Goal: Task Accomplishment & Management: Manage account settings

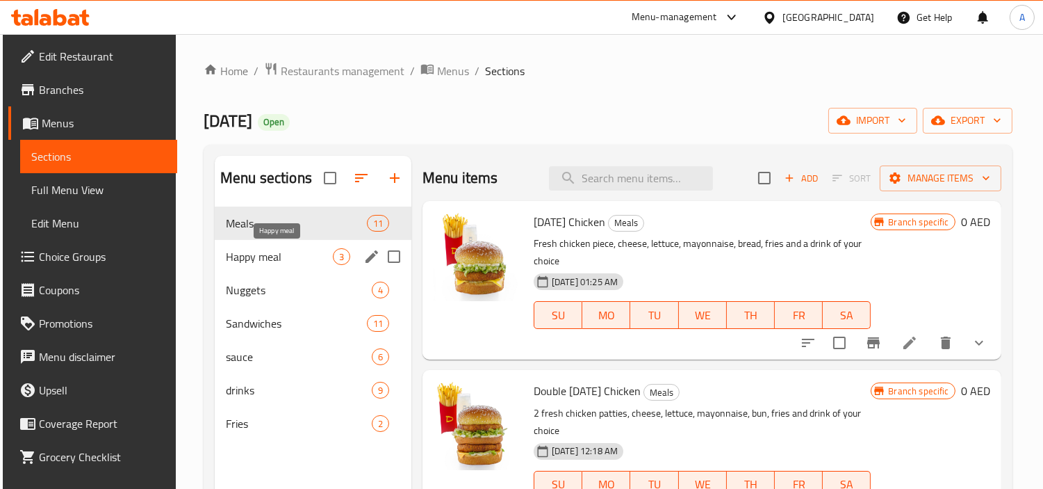
click at [300, 260] on span "Happy meal" at bounding box center [279, 256] width 107 height 17
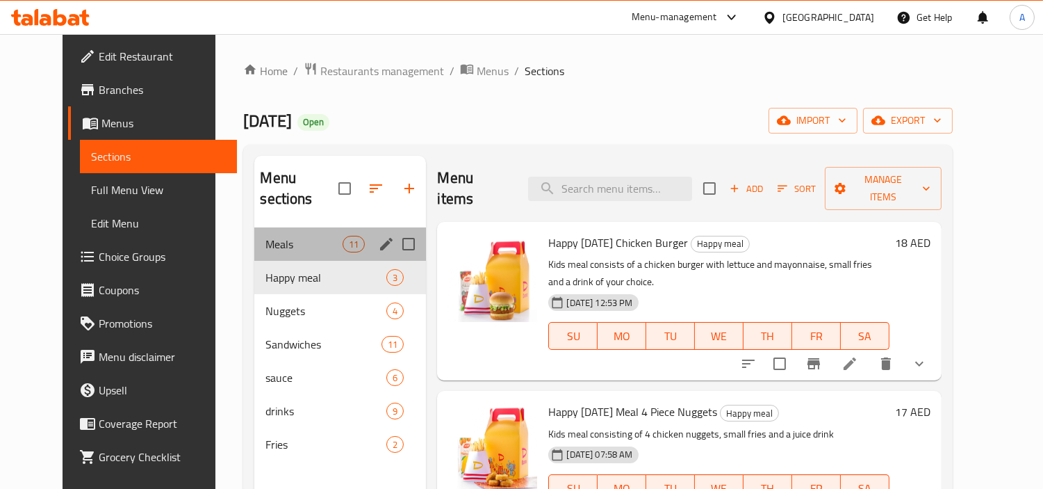
click at [314, 234] on div "Meals 11" at bounding box center [340, 243] width 172 height 33
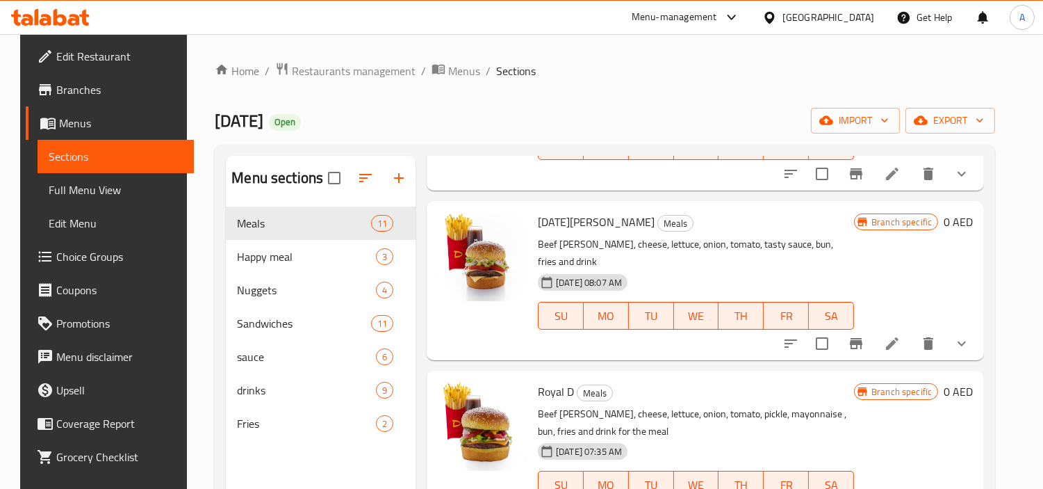
scroll to position [1353, 0]
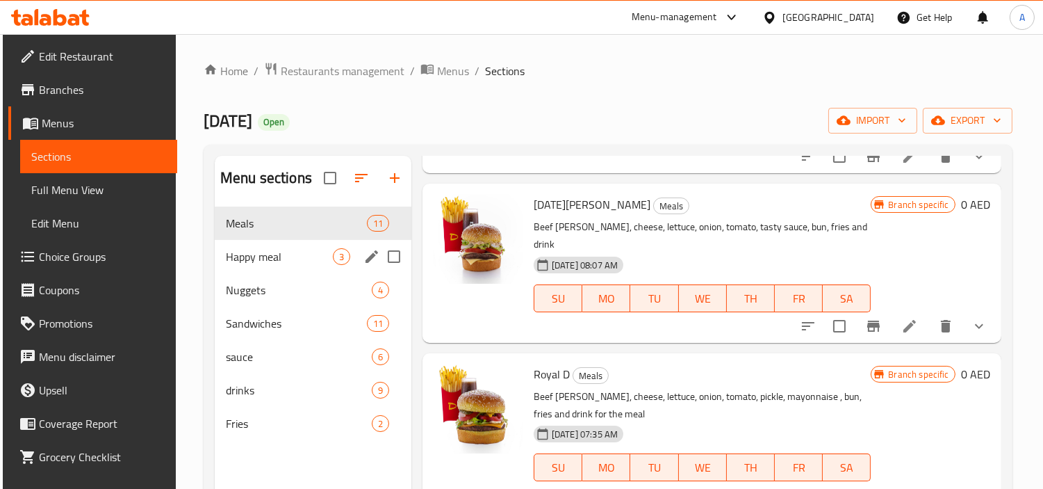
click at [285, 262] on span "Happy meal" at bounding box center [279, 256] width 107 height 17
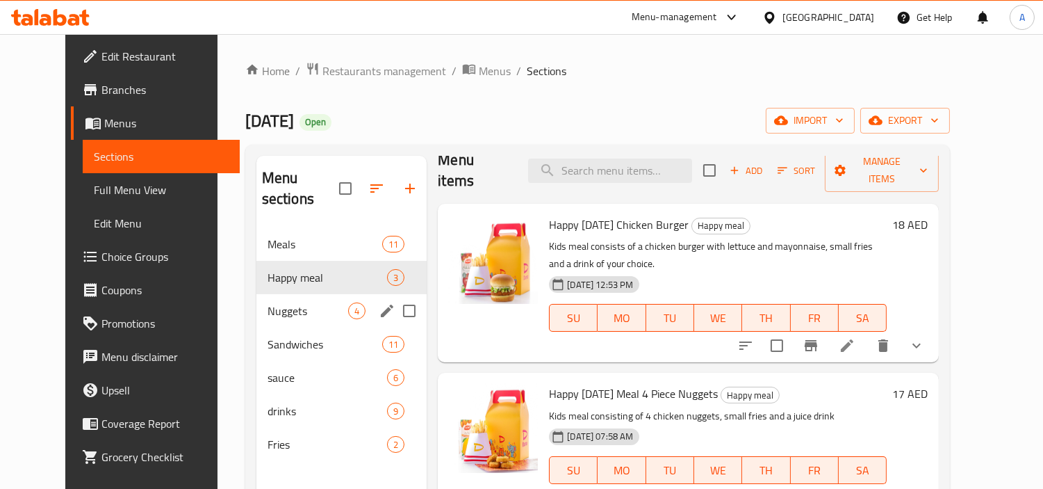
click at [268, 302] on span "Nuggets" at bounding box center [308, 310] width 81 height 17
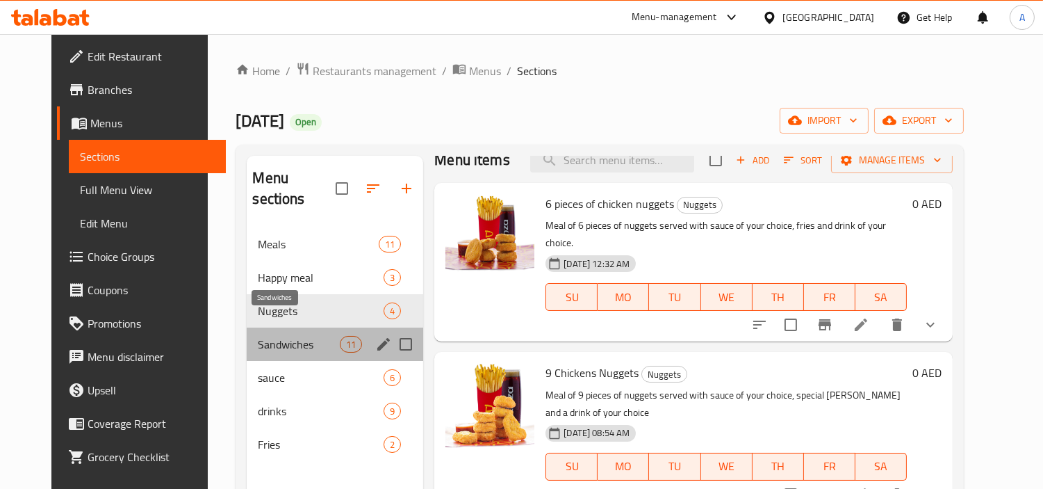
click at [286, 336] on span "Sandwiches" at bounding box center [299, 344] width 82 height 17
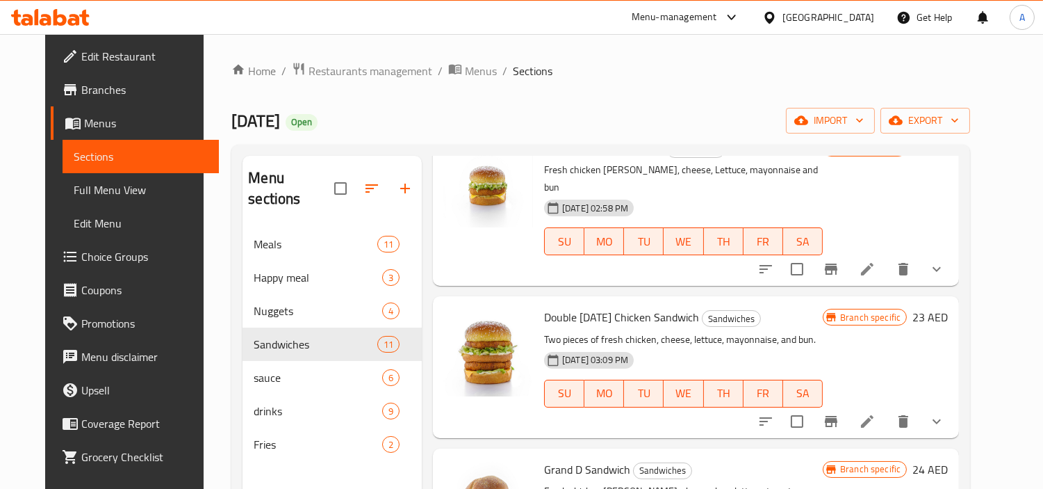
scroll to position [95, 0]
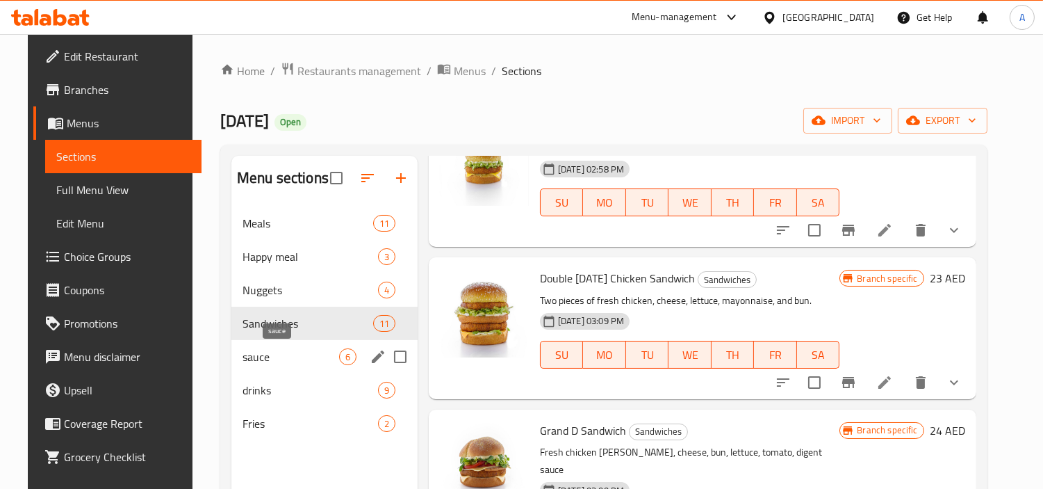
click at [317, 358] on span "sauce" at bounding box center [291, 356] width 97 height 17
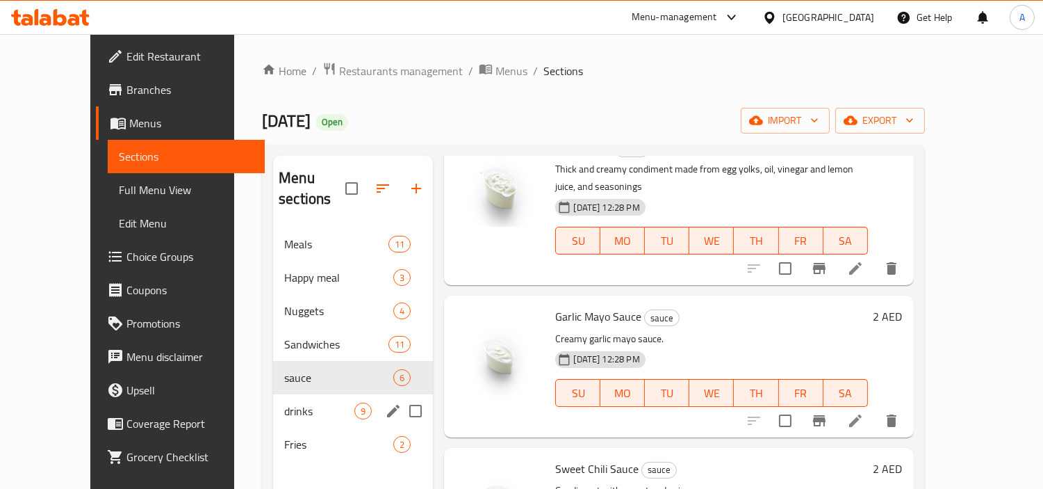
click at [354, 402] on div "9" at bounding box center [362, 410] width 17 height 17
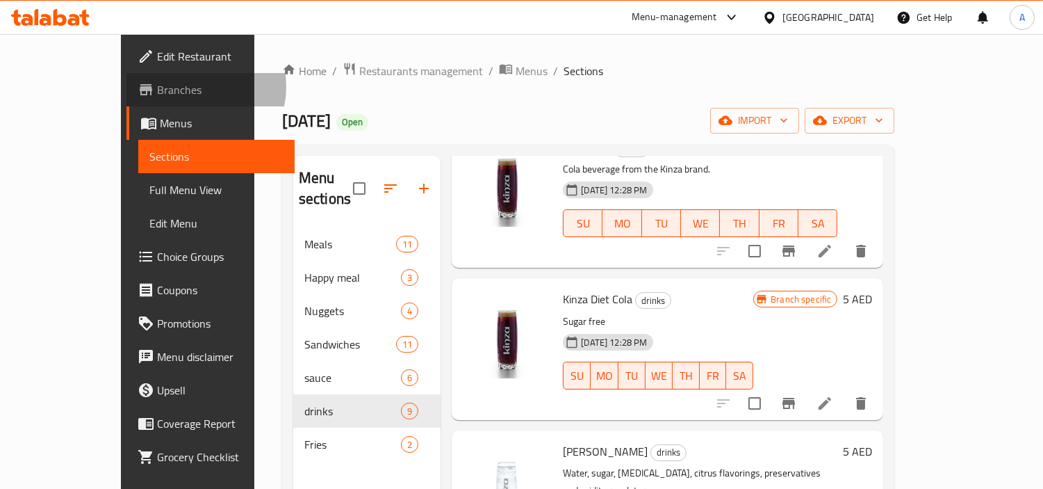
click at [157, 87] on span "Branches" at bounding box center [220, 89] width 127 height 17
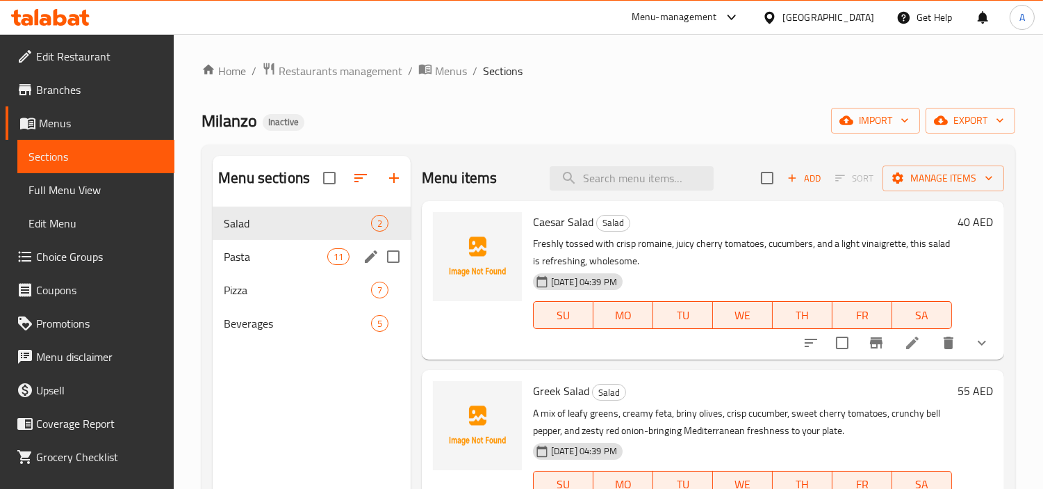
click at [254, 245] on div "Pasta 11" at bounding box center [312, 256] width 198 height 33
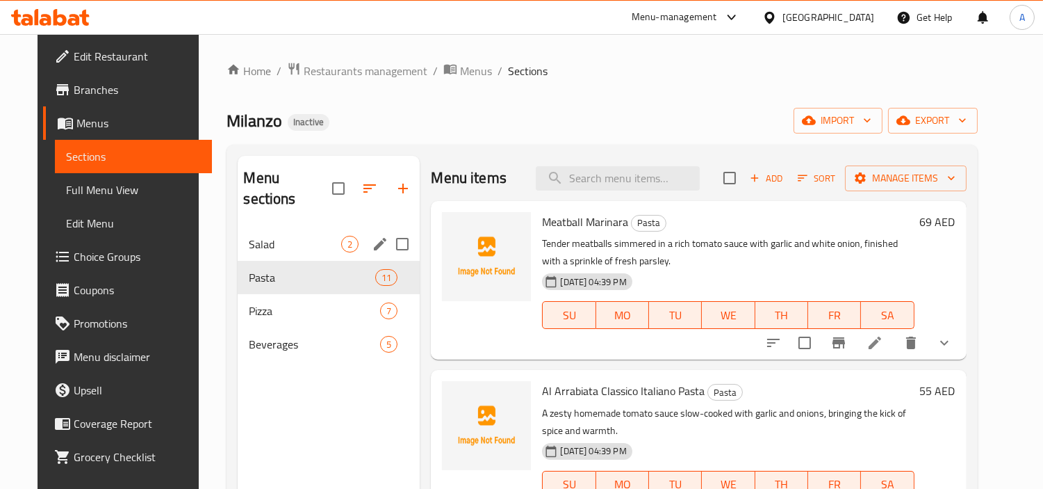
click at [268, 227] on div "Salad 2" at bounding box center [329, 243] width 182 height 33
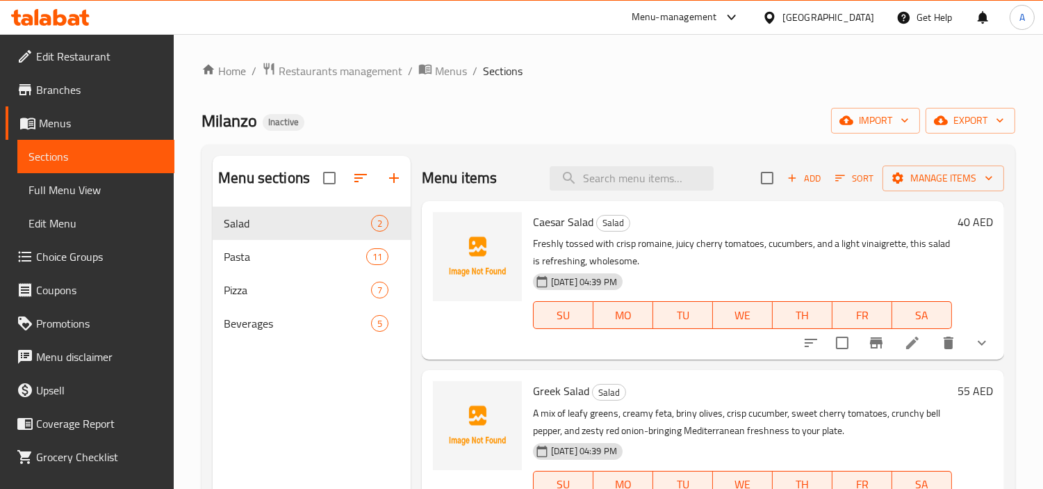
click at [557, 231] on span "Caesar Salad" at bounding box center [563, 221] width 60 height 21
copy h6 "Caesar Salad"
click at [546, 391] on span "Greek Salad" at bounding box center [561, 390] width 56 height 21
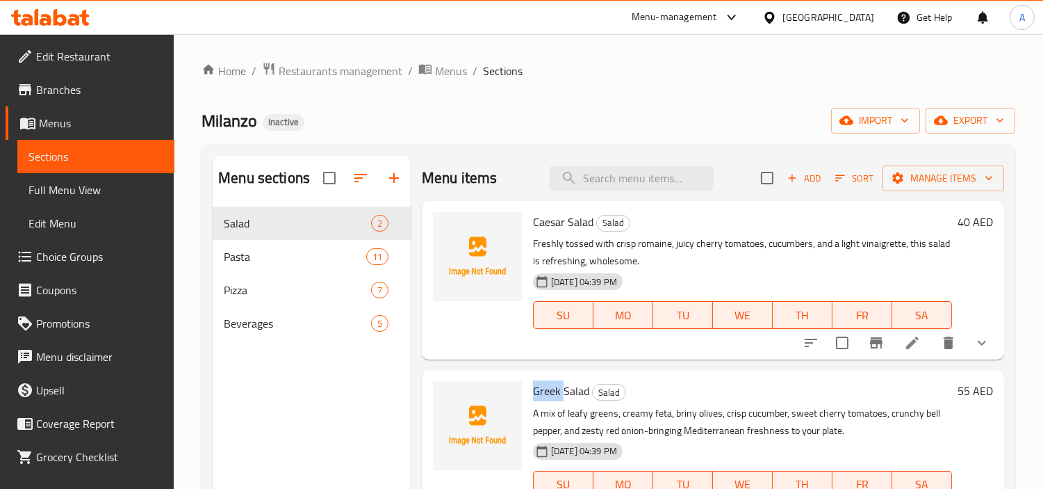
click at [546, 391] on span "Greek Salad" at bounding box center [561, 390] width 56 height 21
copy h6 "Greek Salad"
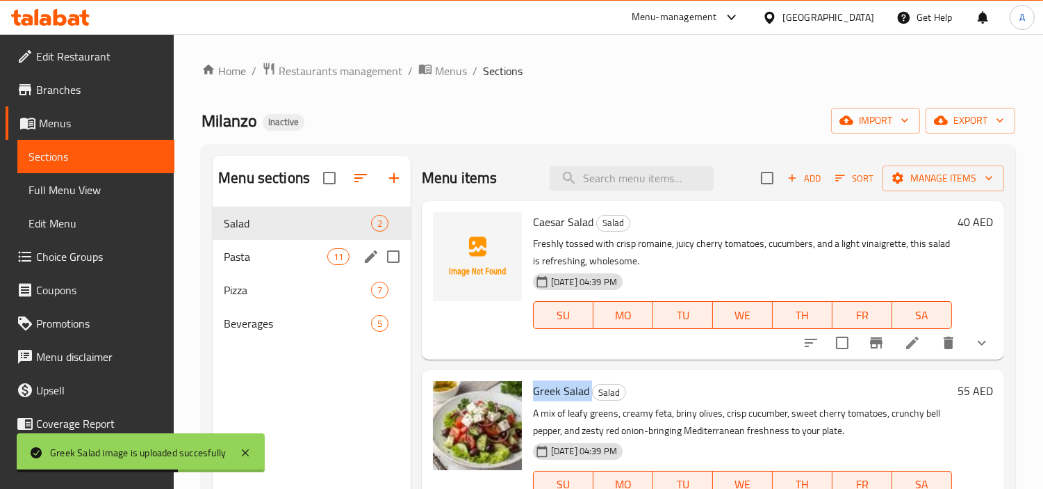
click at [292, 253] on span "Pasta" at bounding box center [275, 256] width 103 height 17
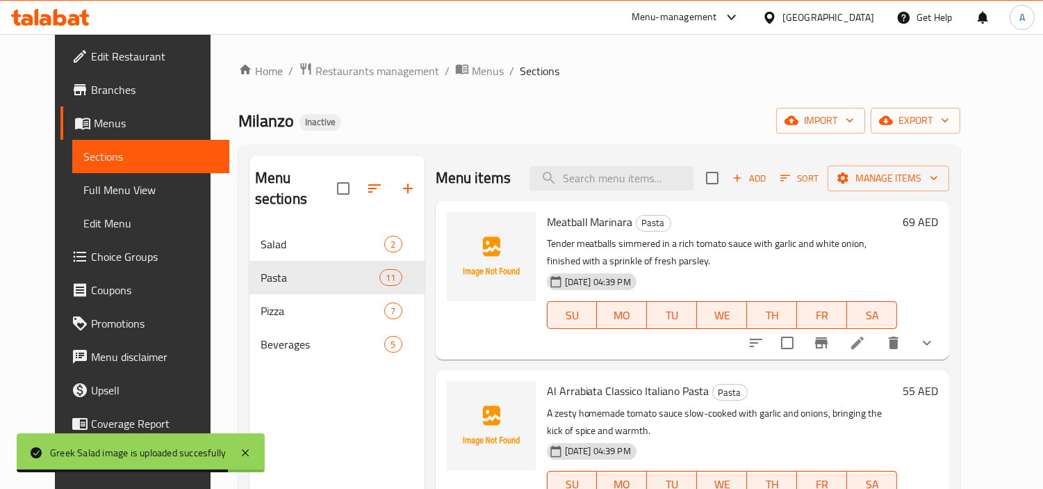
click at [573, 230] on span "Meatball Marinara" at bounding box center [590, 221] width 86 height 21
copy h6 "Meatball Marinara"
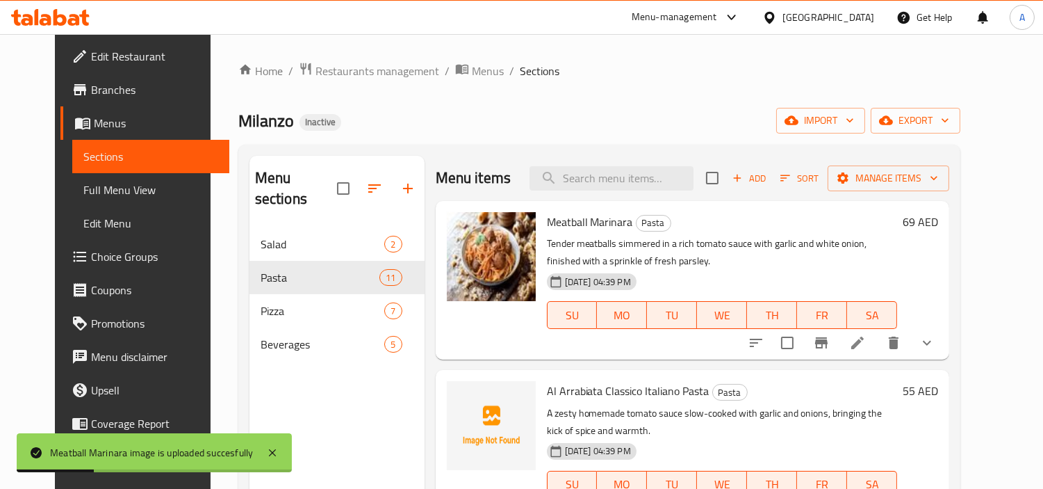
click at [636, 387] on span "Al Arrabiata Classico Italiano Pasta" at bounding box center [628, 390] width 163 height 21
copy h6 "Al Arrabiata Classico Italiano Pasta"
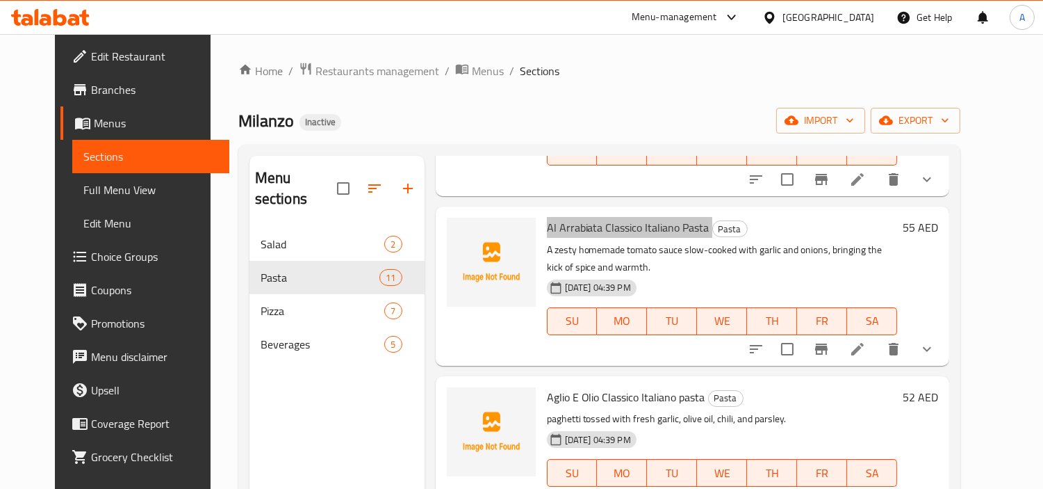
scroll to position [154, 0]
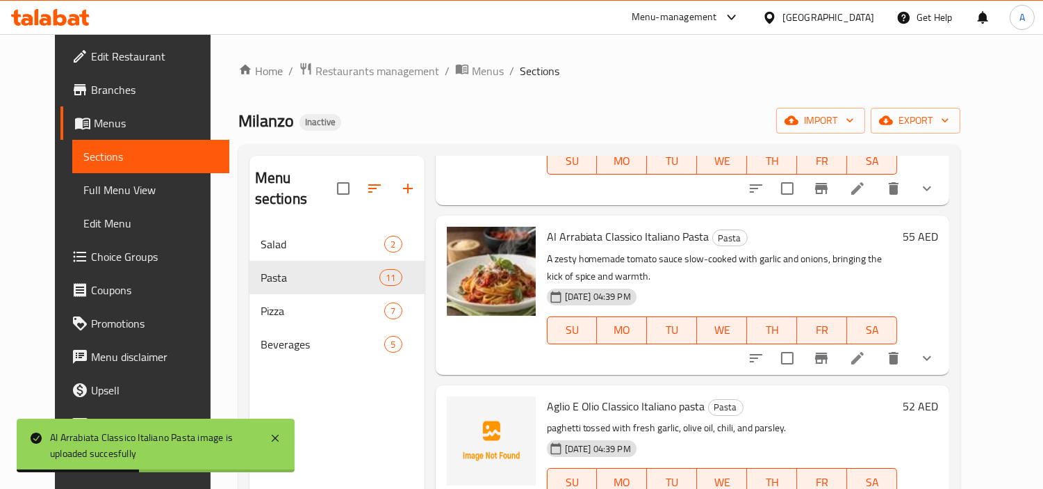
click at [630, 413] on span "Aglio E Olio Classico Italiano pasta" at bounding box center [626, 405] width 158 height 21
copy h6 "Aglio E Olio Classico Italiano pasta"
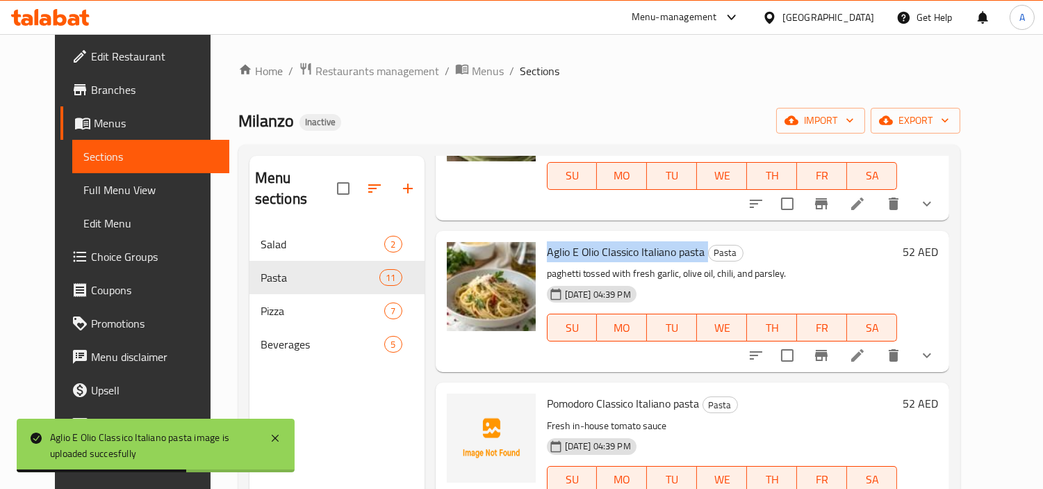
scroll to position [386, 0]
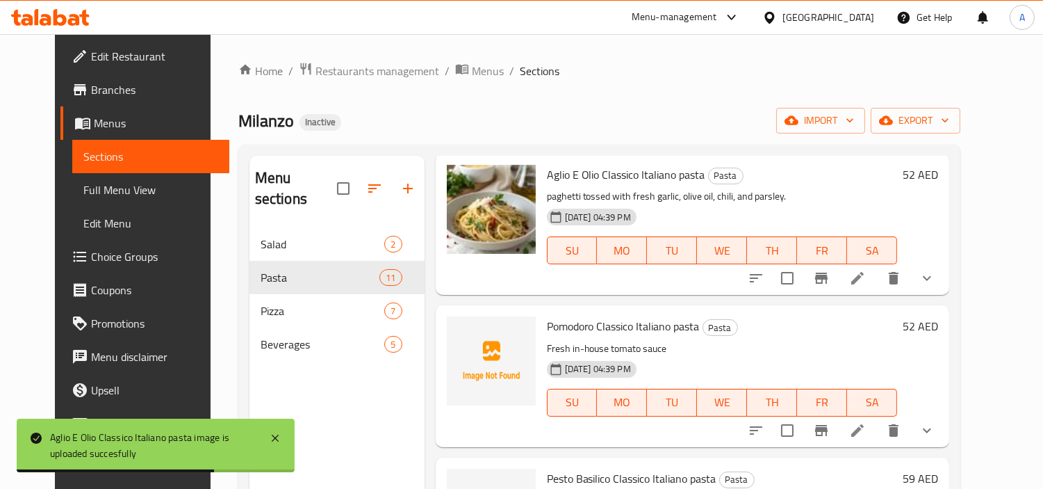
click at [606, 332] on span "Pomodoro Classico Italiano pasta" at bounding box center [623, 326] width 153 height 21
copy h6 "Pomodoro Classico Italiano pasta"
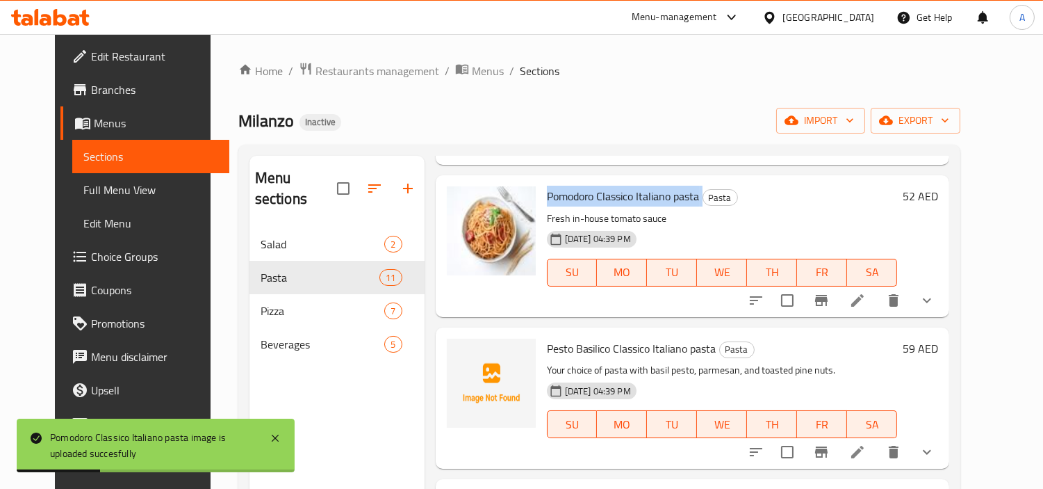
scroll to position [540, 0]
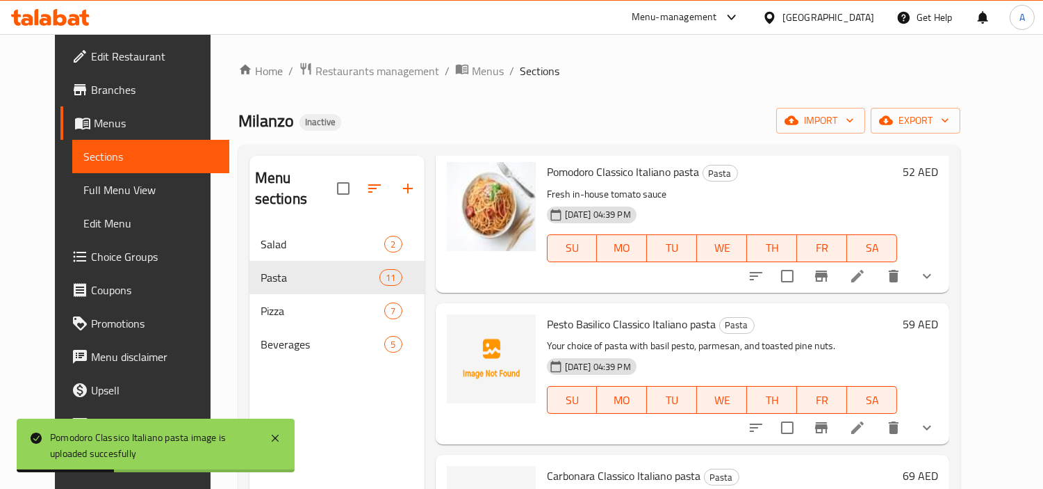
click at [657, 331] on span "Pesto Basilico Classico Italiano pasta" at bounding box center [632, 323] width 170 height 21
copy h6 "Pesto Basilico Classico Italiano pasta"
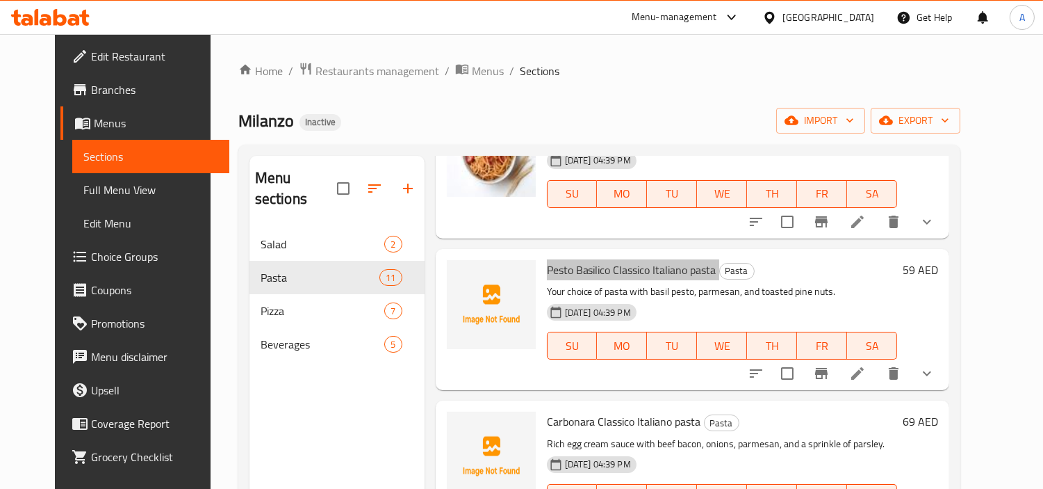
scroll to position [617, 0]
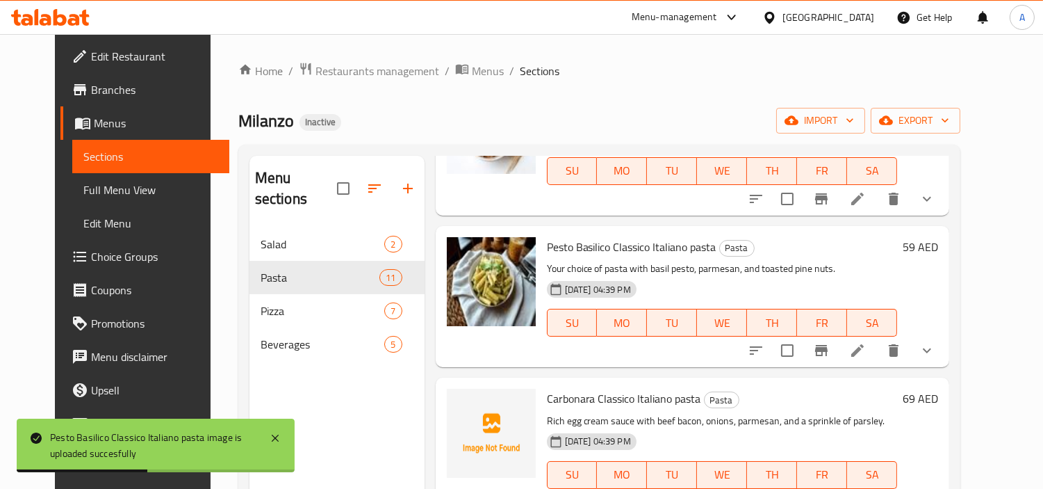
click at [582, 391] on span "Carbonara Classico Italiano pasta" at bounding box center [624, 398] width 154 height 21
copy h6 "Carbonara Classico Italiano pasta"
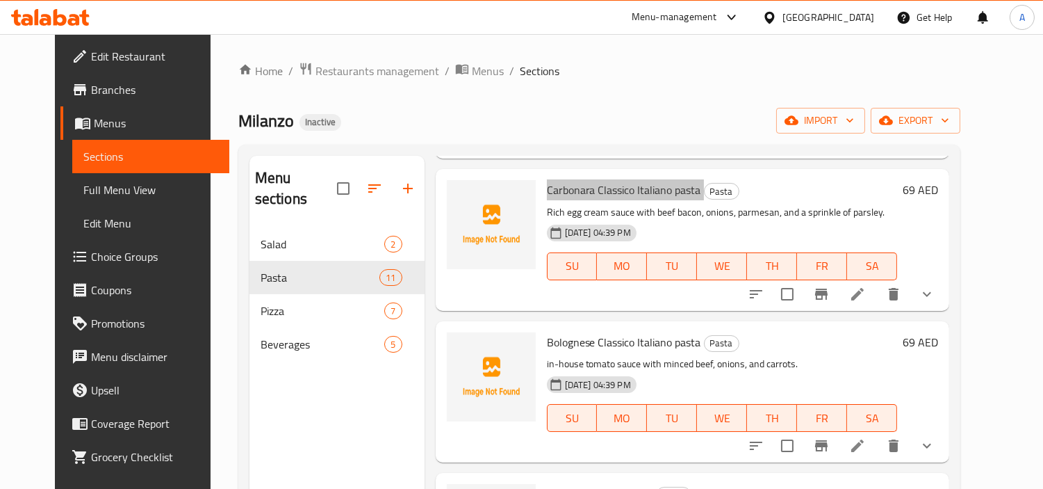
scroll to position [849, 0]
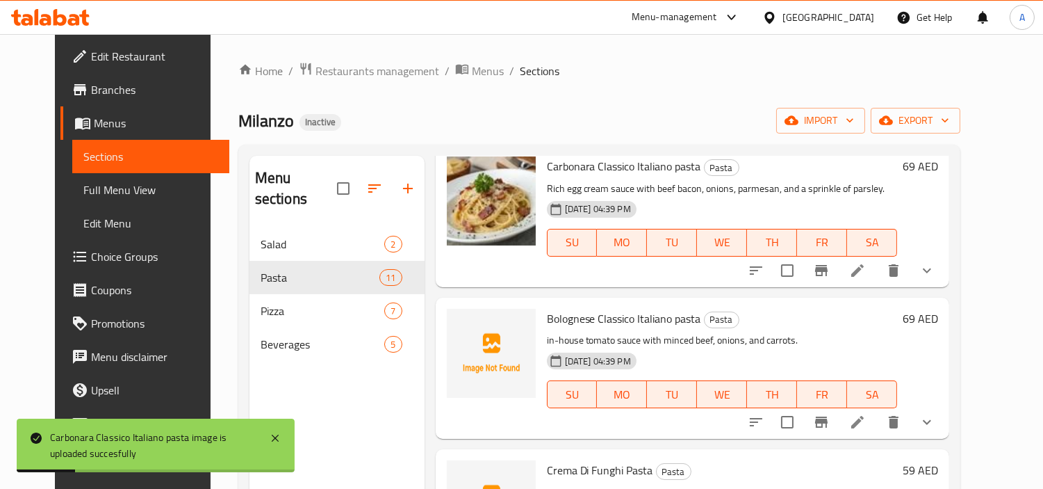
click at [564, 332] on p "in-house tomato sauce with minced beef, onions, and carrots." at bounding box center [722, 340] width 351 height 17
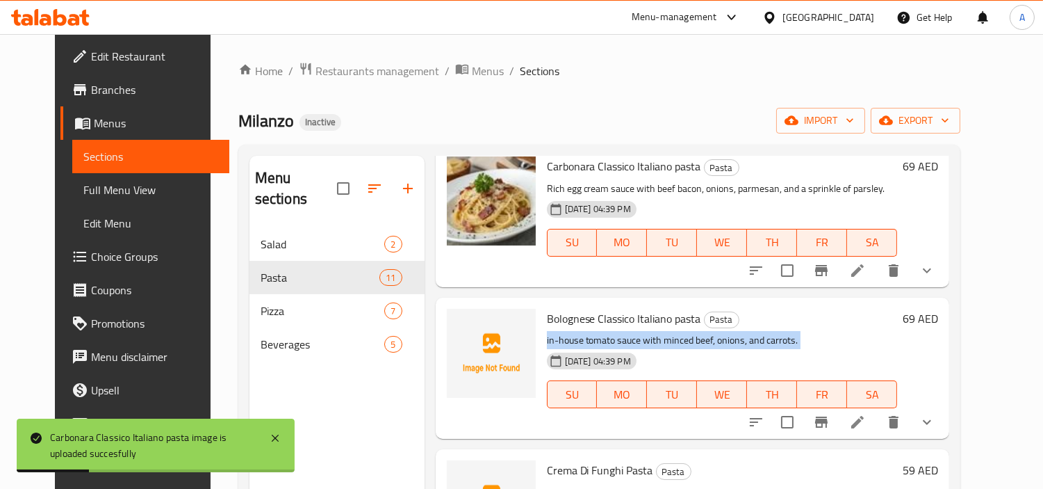
click at [564, 332] on p "in-house tomato sauce with minced beef, onions, and carrots." at bounding box center [722, 340] width 351 height 17
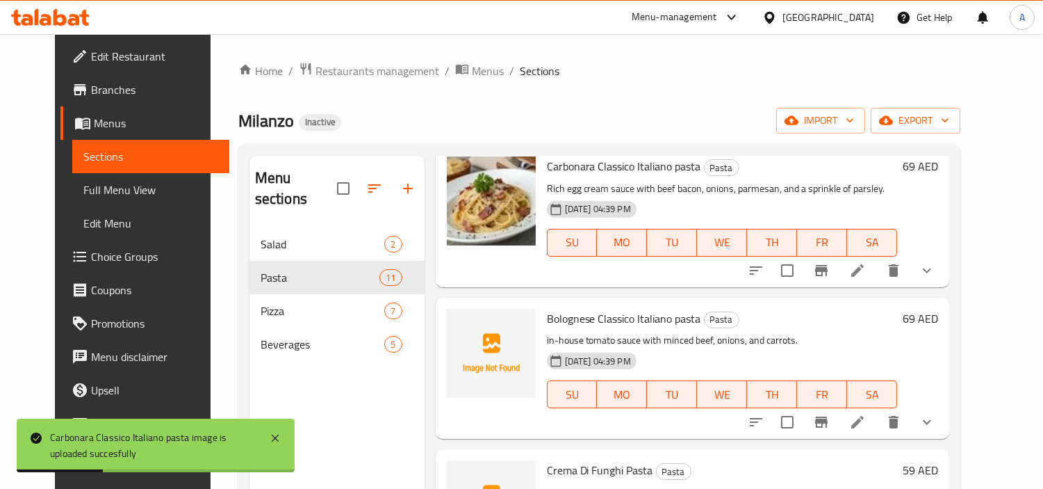
click at [594, 316] on span "Bolognese Classico Italiano pasta" at bounding box center [624, 318] width 154 height 21
copy h6 "Bolognese Classico Italiano pasta"
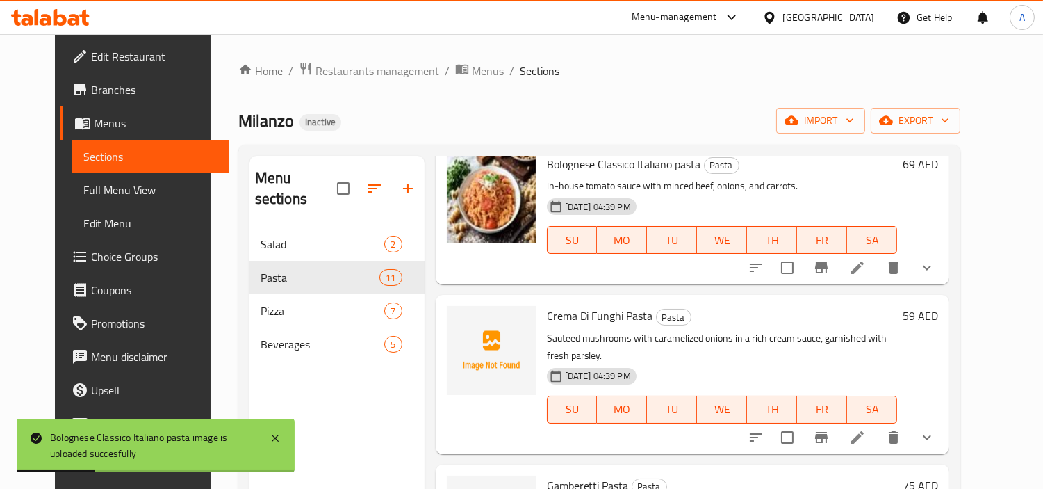
click at [578, 317] on span "Crema Di Funghi Pasta" at bounding box center [600, 315] width 106 height 21
copy h6 "Crema Di Funghi Pasta"
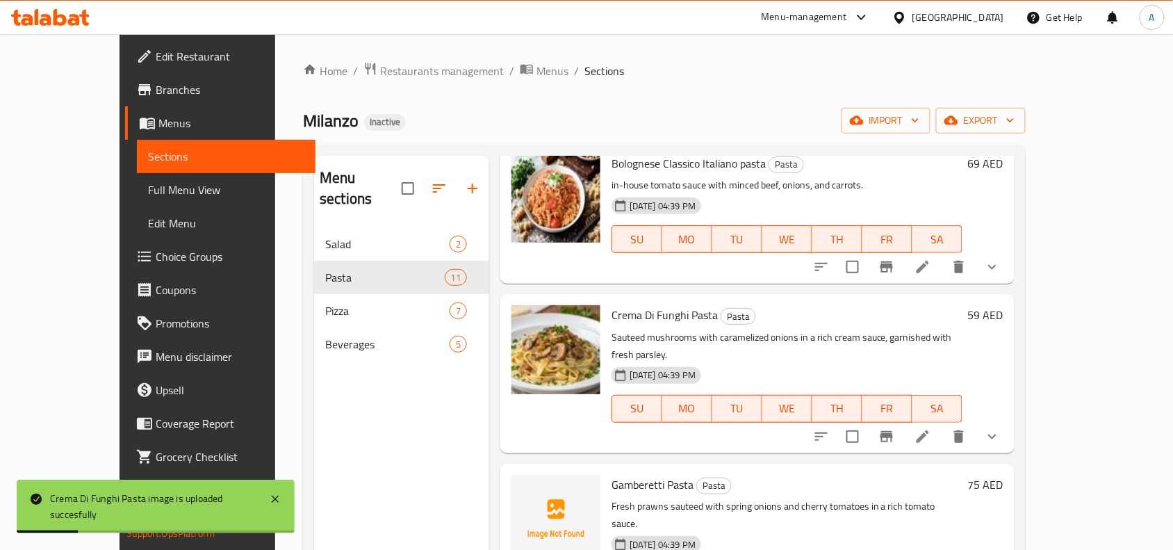
click at [621, 474] on span "Gamberetti Pasta" at bounding box center [653, 484] width 82 height 21
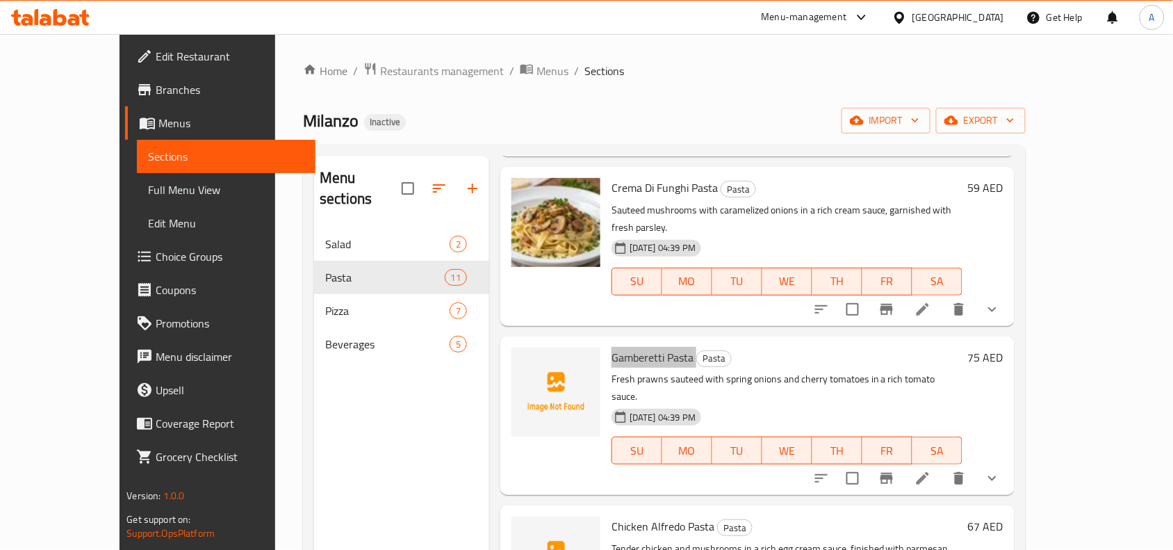
scroll to position [1154, 0]
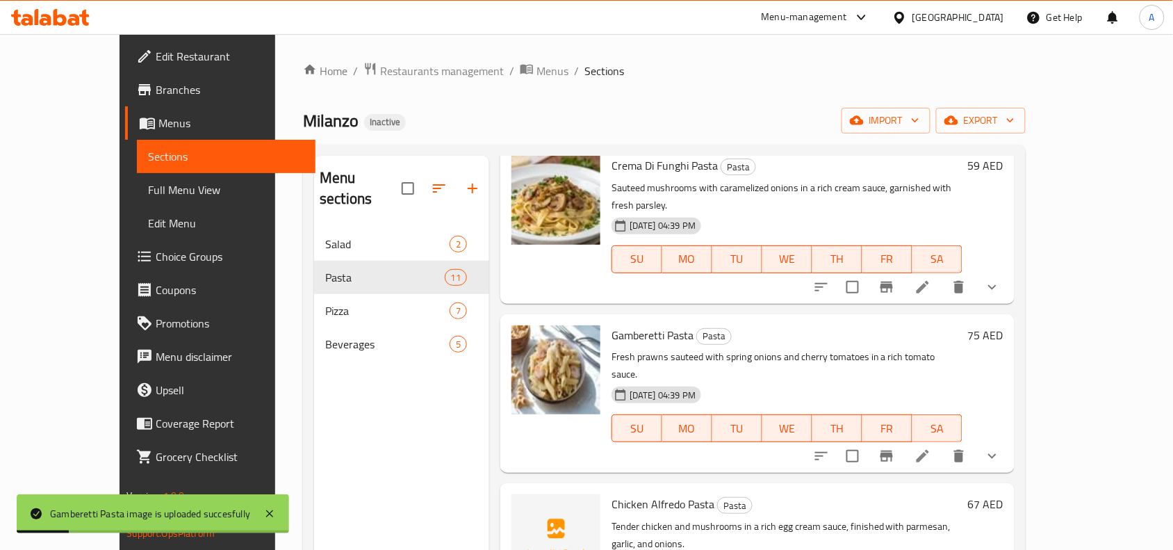
click at [622, 488] on span "Chicken Alfredo Pasta" at bounding box center [663, 503] width 103 height 21
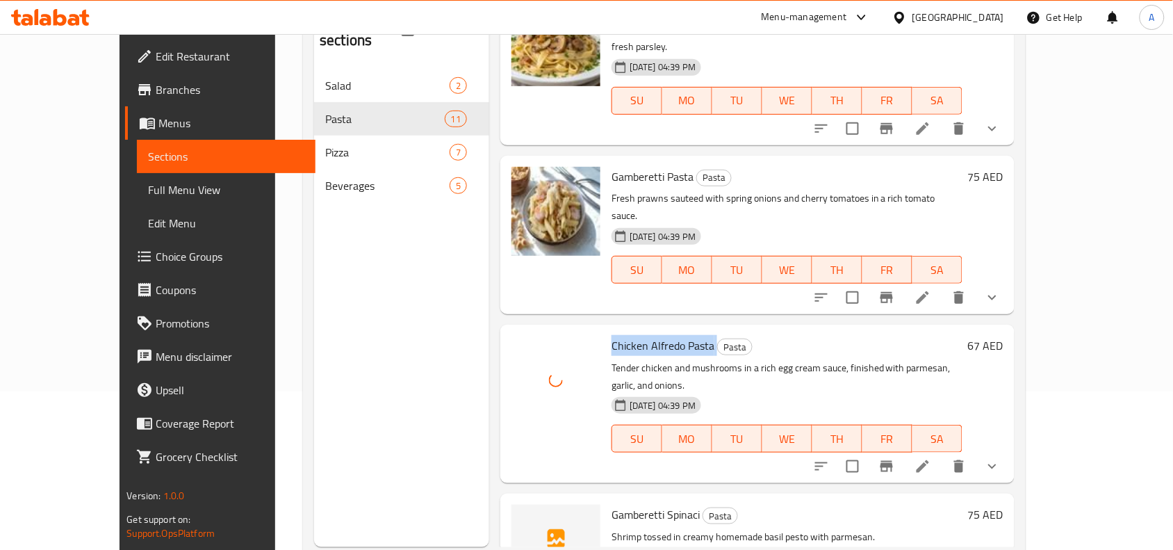
scroll to position [174, 0]
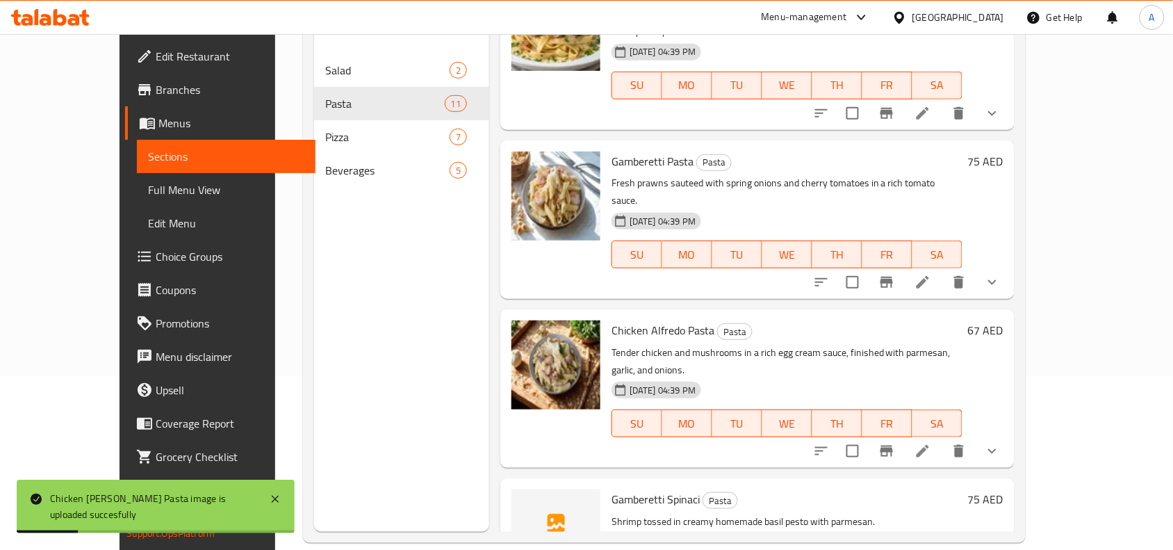
click at [617, 488] on span "Gamberetti Spinaci" at bounding box center [656, 499] width 88 height 21
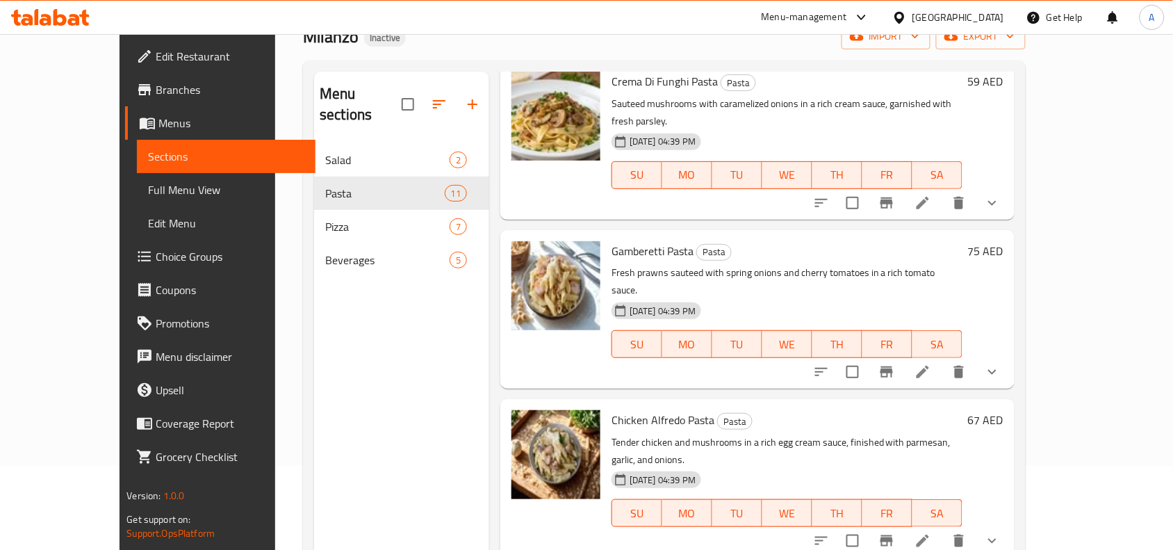
scroll to position [0, 0]
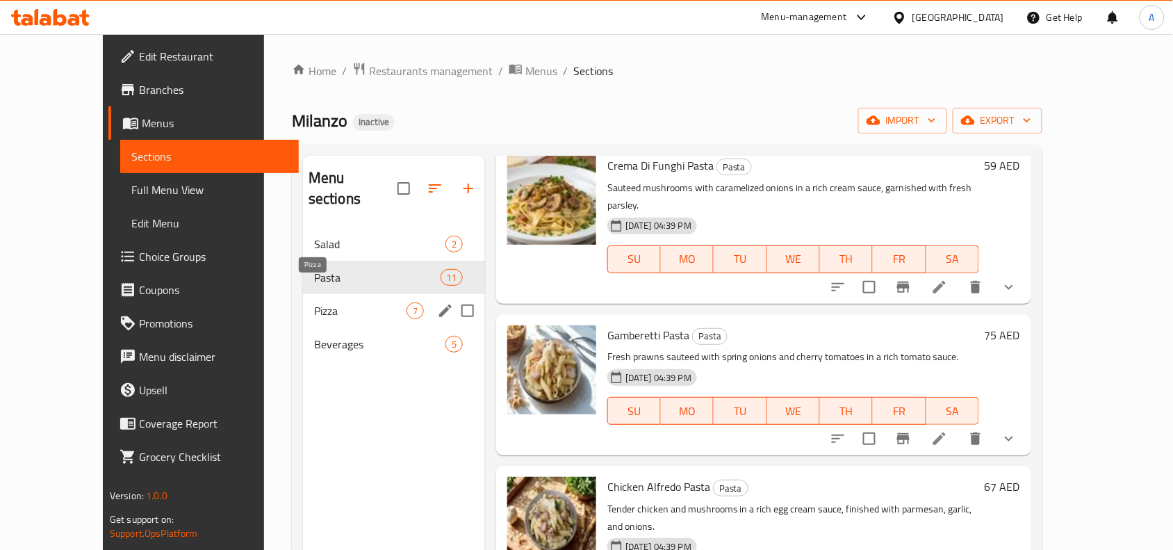
click at [320, 302] on span "Pizza" at bounding box center [360, 310] width 92 height 17
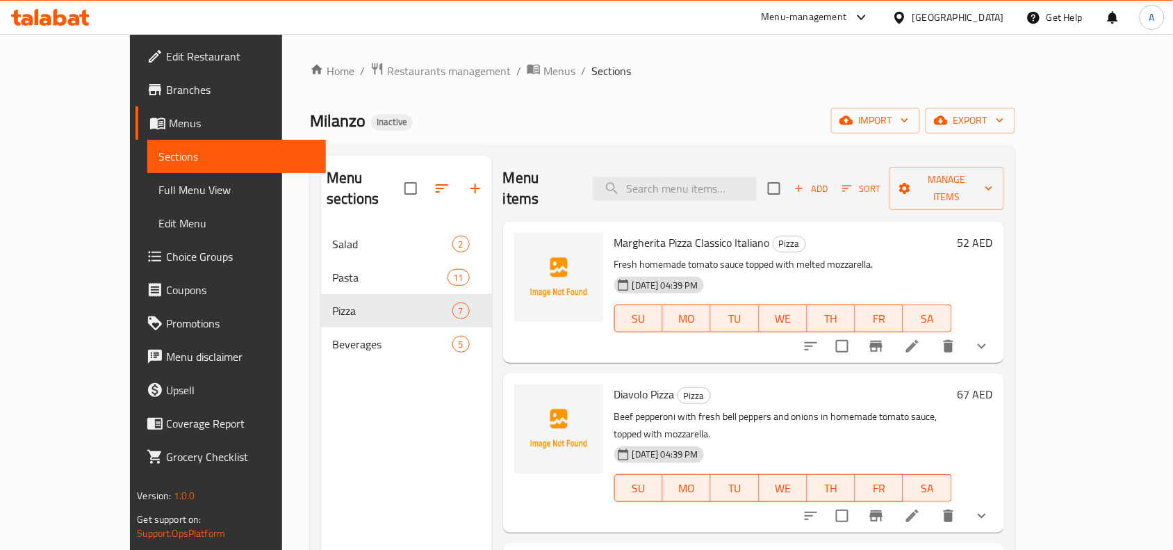
click at [641, 232] on span "Margherita Pizza Classico Italiano" at bounding box center [692, 242] width 156 height 21
click at [648, 232] on span "Margherita Pizza Classico Italiano" at bounding box center [692, 242] width 156 height 21
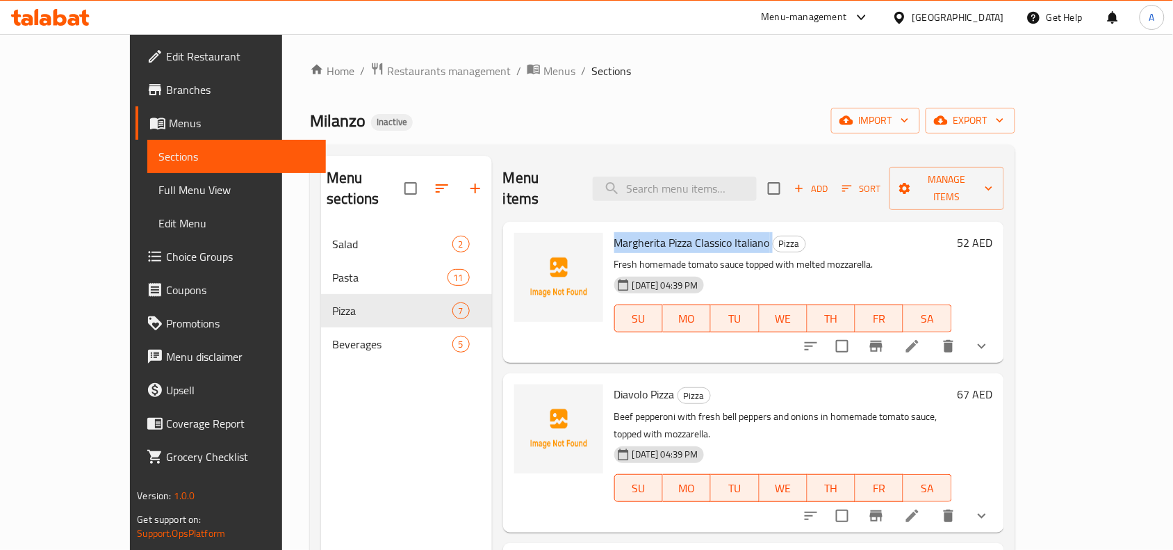
click at [648, 232] on span "Margherita Pizza Classico Italiano" at bounding box center [692, 242] width 156 height 21
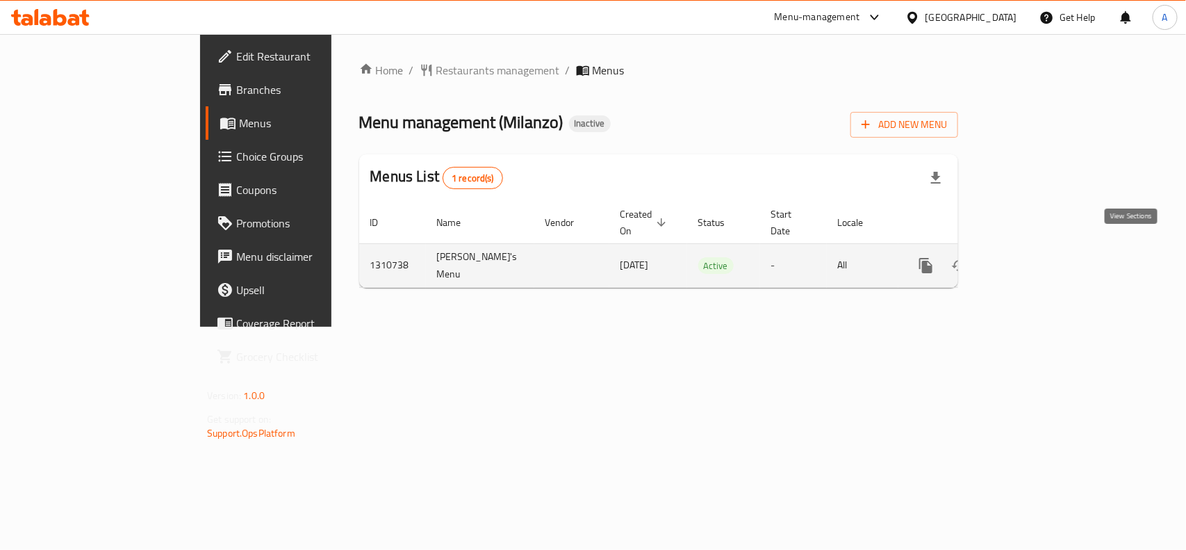
click at [1035, 257] on icon "enhanced table" at bounding box center [1026, 265] width 17 height 17
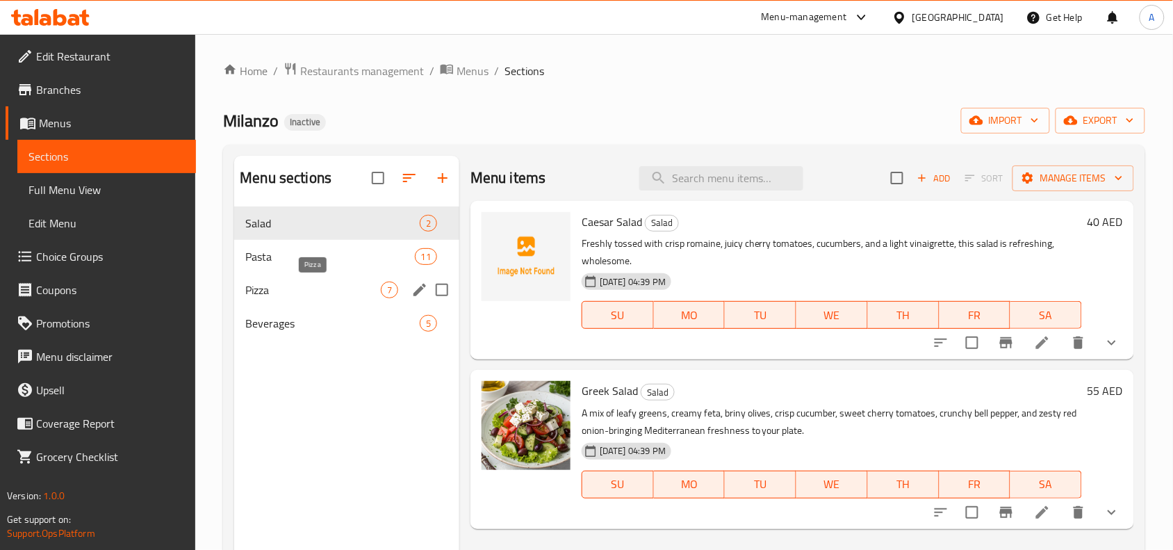
click at [297, 284] on span "Pizza" at bounding box center [313, 289] width 136 height 17
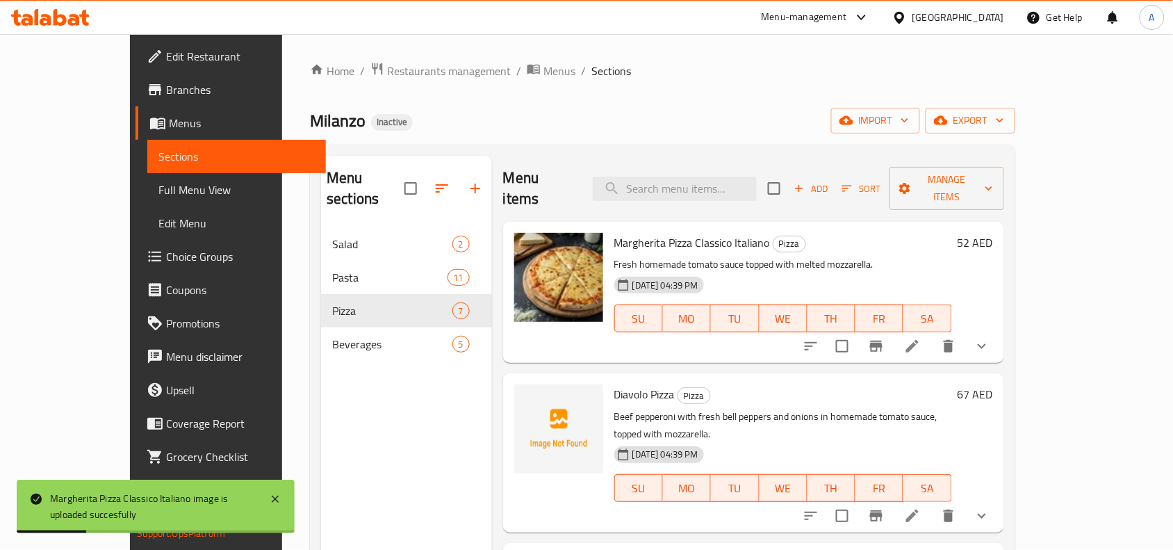
click at [619, 384] on span "Diavolo Pizza" at bounding box center [644, 394] width 60 height 21
copy h6 "Diavolo Pizza"
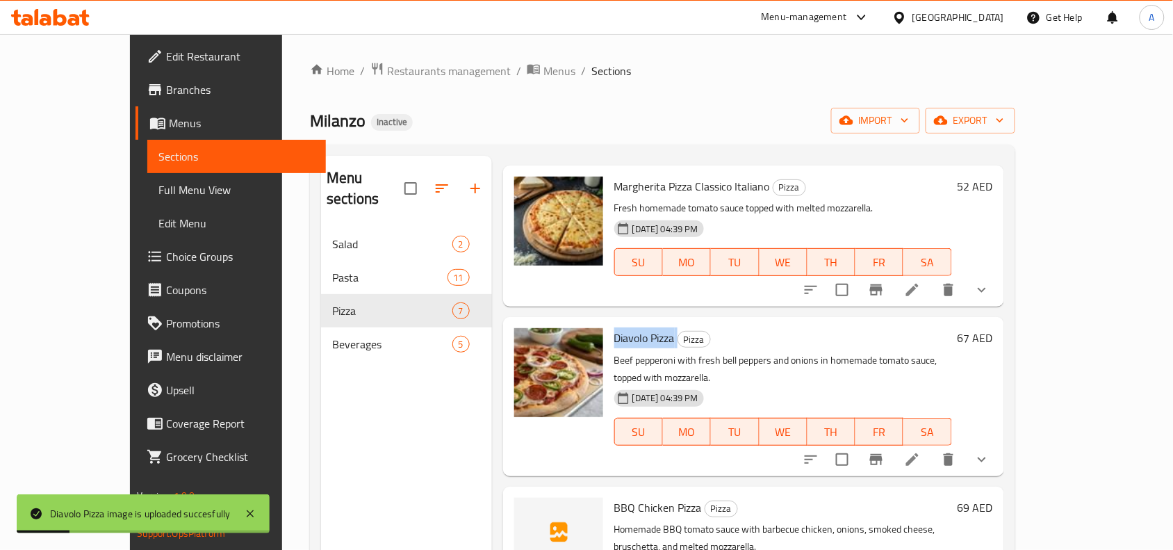
scroll to position [87, 0]
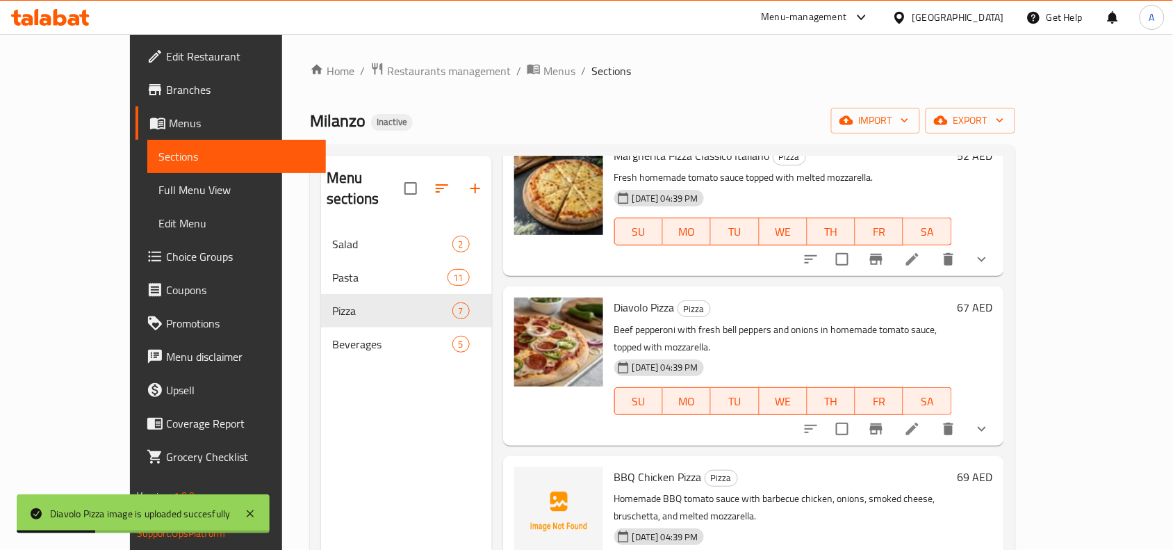
click at [637, 466] on span "BBQ Chicken Pizza" at bounding box center [658, 476] width 88 height 21
copy h6 "BBQ Chicken Pizza"
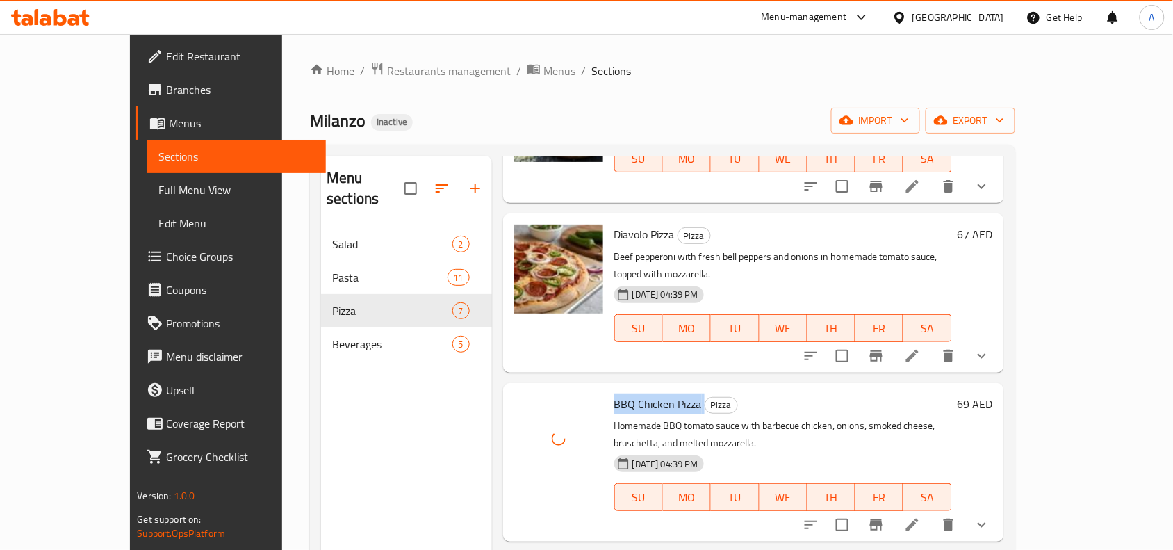
scroll to position [261, 0]
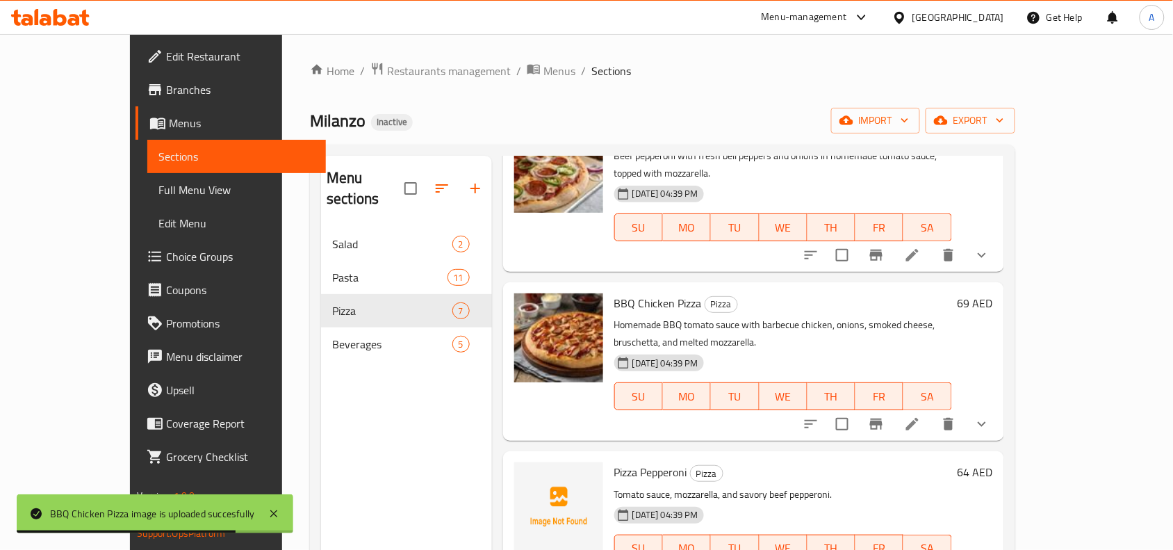
click at [627, 461] on span "Pizza Pepperoni" at bounding box center [650, 471] width 73 height 21
copy h6 "Pizza Pepperoni"
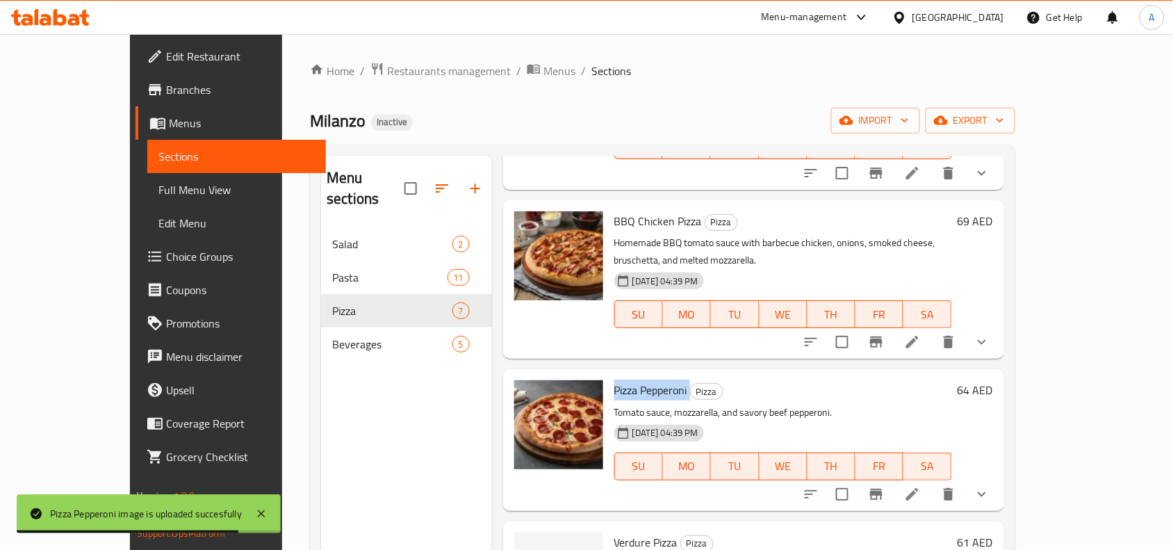
scroll to position [434, 0]
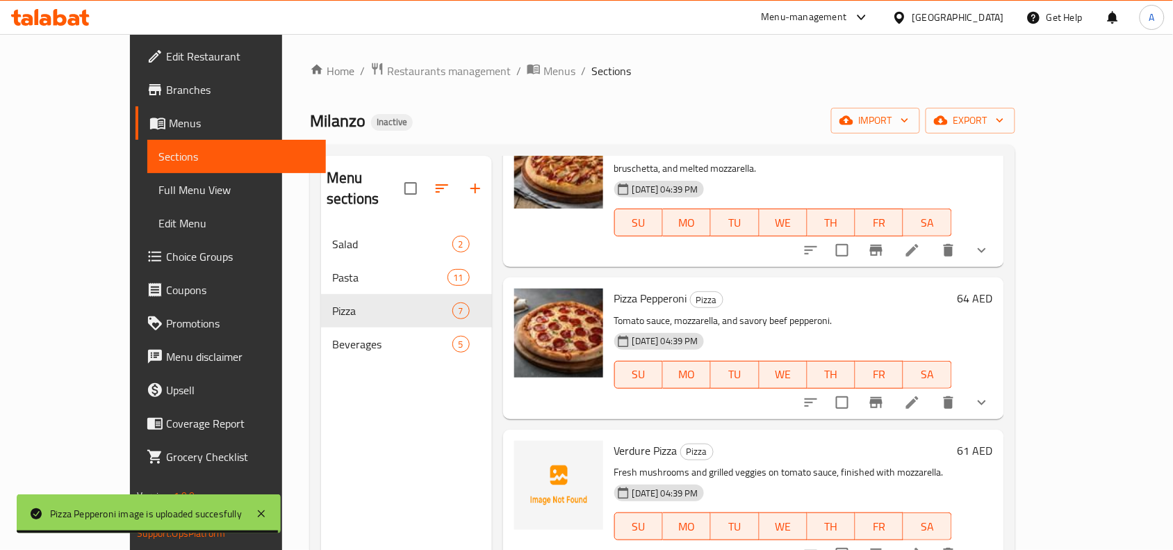
click at [628, 440] on span "Verdure Pizza" at bounding box center [645, 450] width 63 height 21
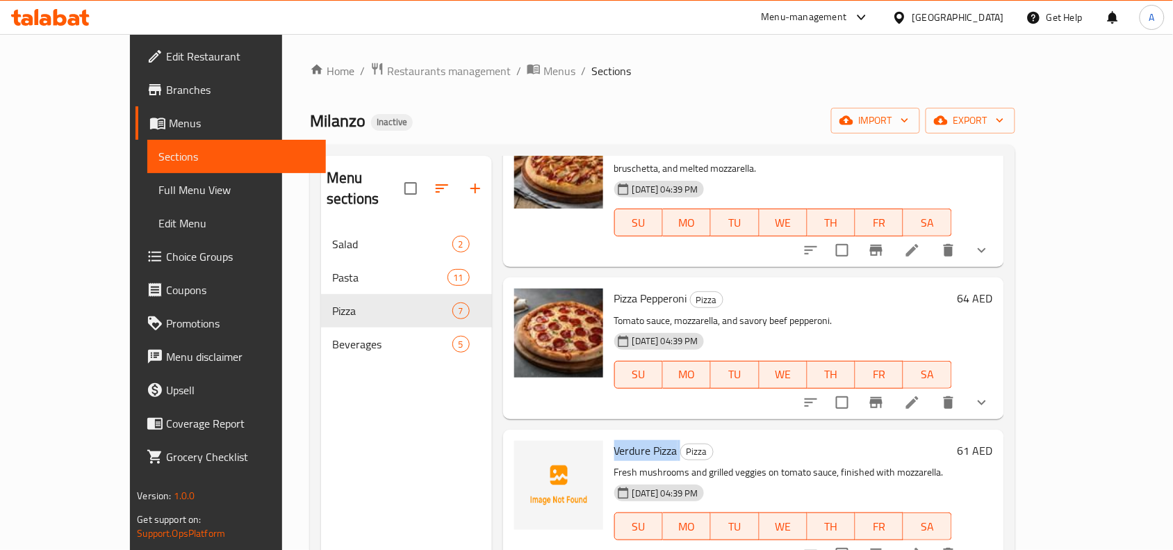
click at [628, 440] on span "Verdure Pizza" at bounding box center [645, 450] width 63 height 21
copy h6 "Verdure Pizza"
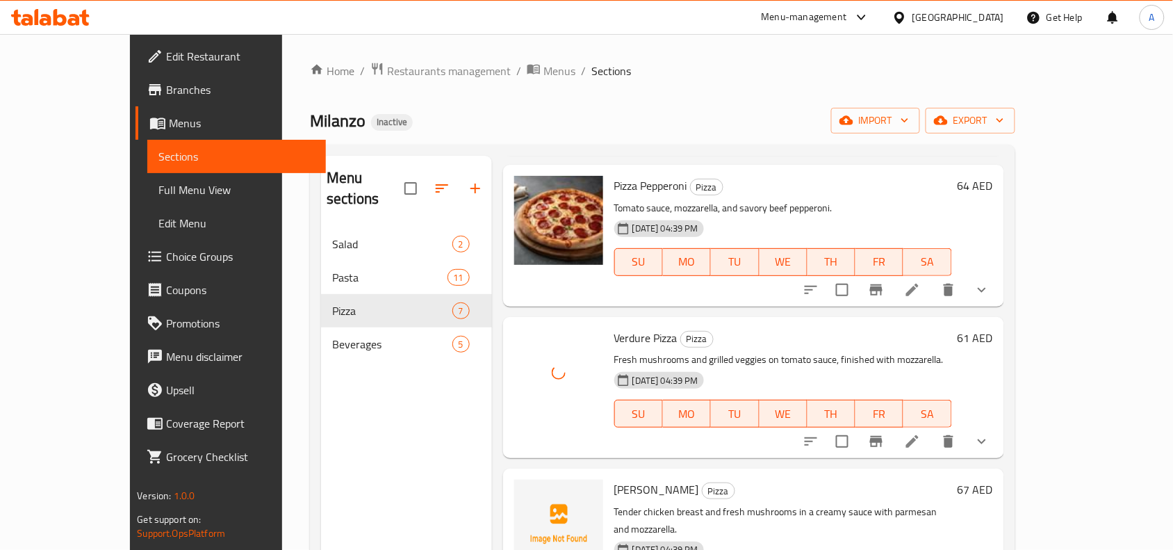
click at [614, 479] on span "Alfredo Pizza" at bounding box center [656, 489] width 85 height 21
copy h6 "Alfredo Pizza"
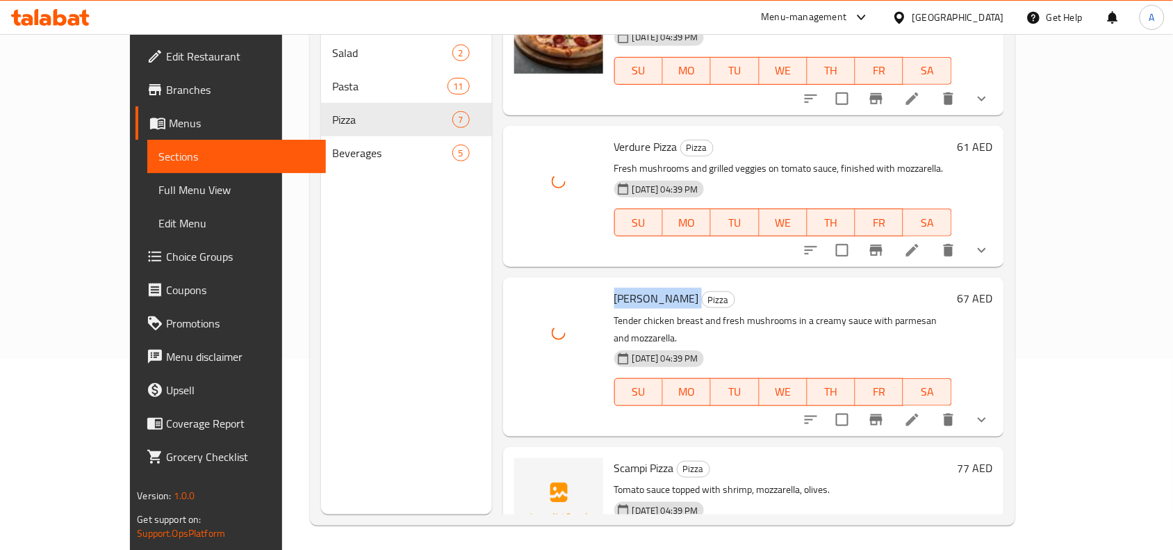
scroll to position [195, 0]
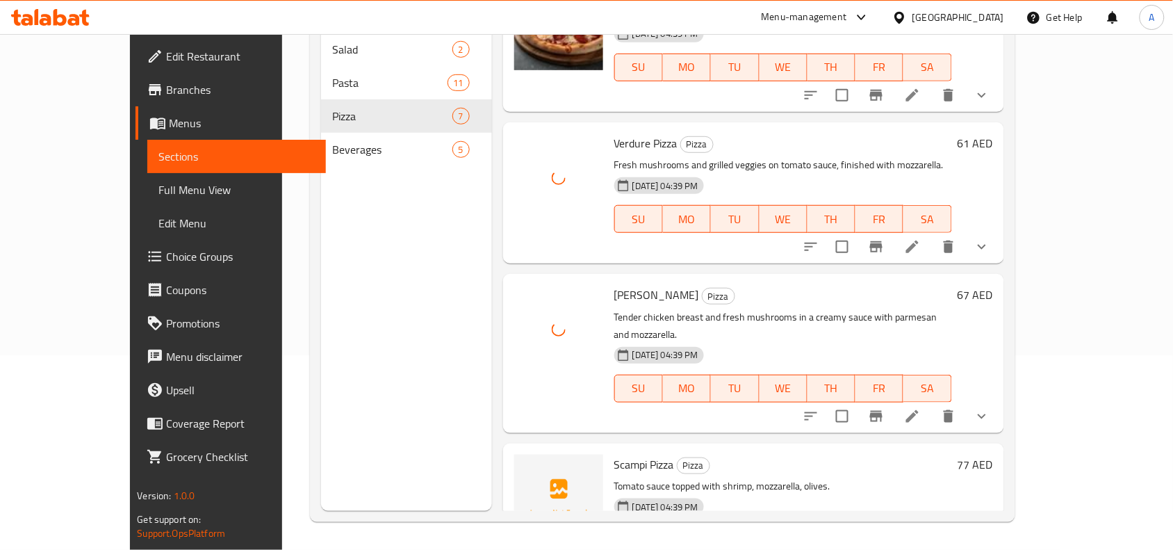
click at [614, 454] on span "Scampi Pizza" at bounding box center [644, 464] width 60 height 21
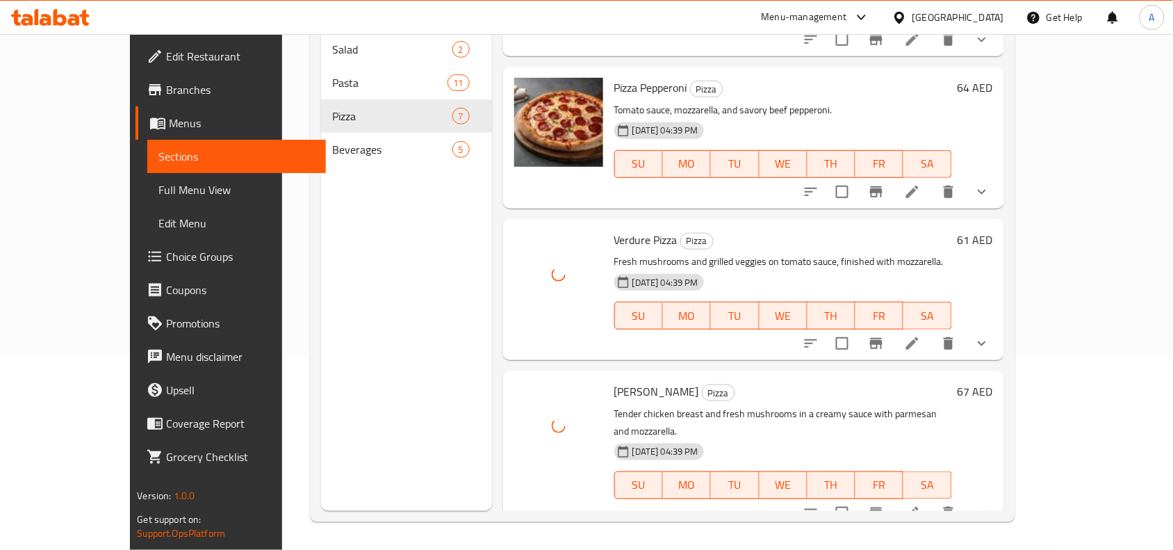
scroll to position [373, 0]
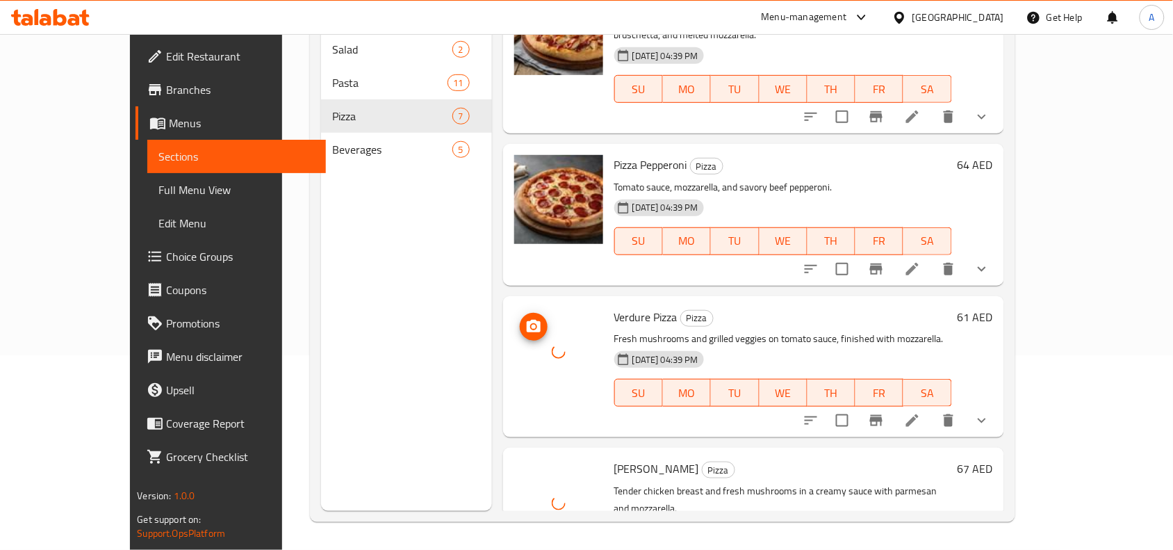
click at [544, 307] on div at bounding box center [558, 351] width 89 height 89
click at [552, 496] on icon at bounding box center [559, 503] width 14 height 14
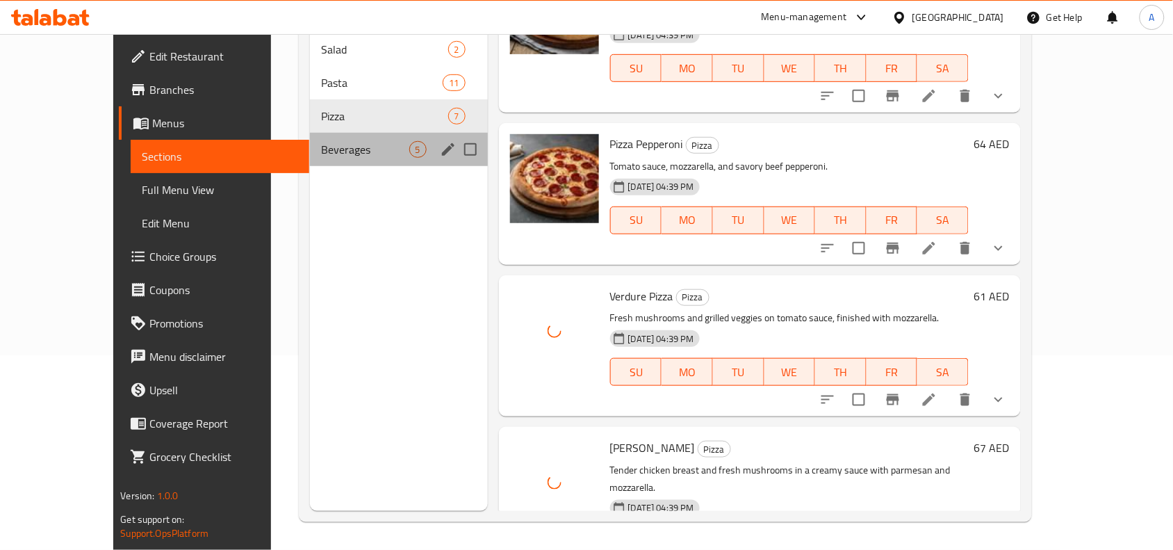
click at [321, 141] on span "Beverages" at bounding box center [365, 149] width 88 height 17
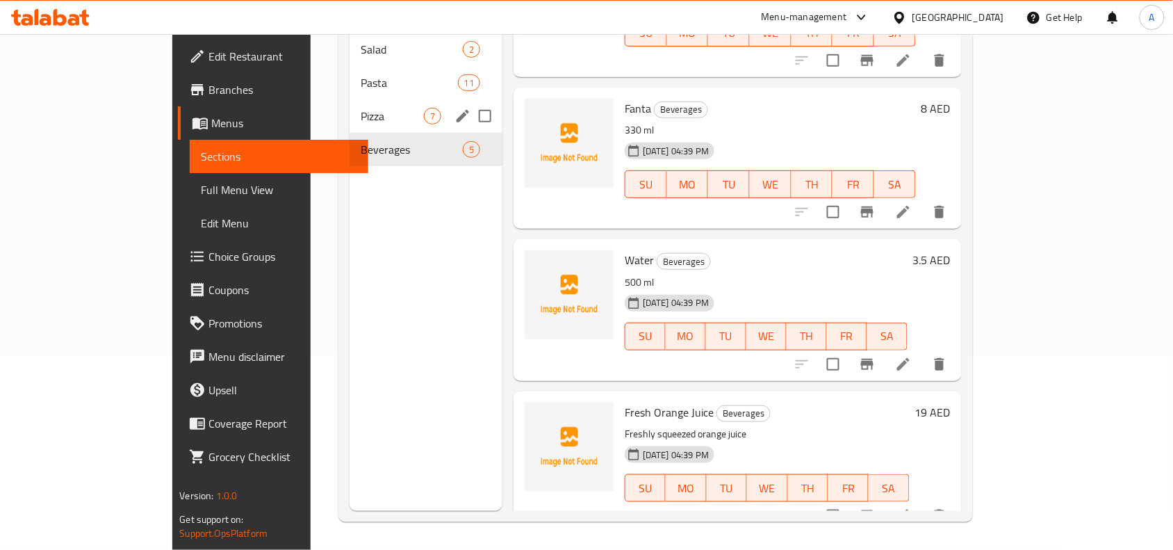
click at [350, 103] on div "Pizza 7" at bounding box center [426, 115] width 153 height 33
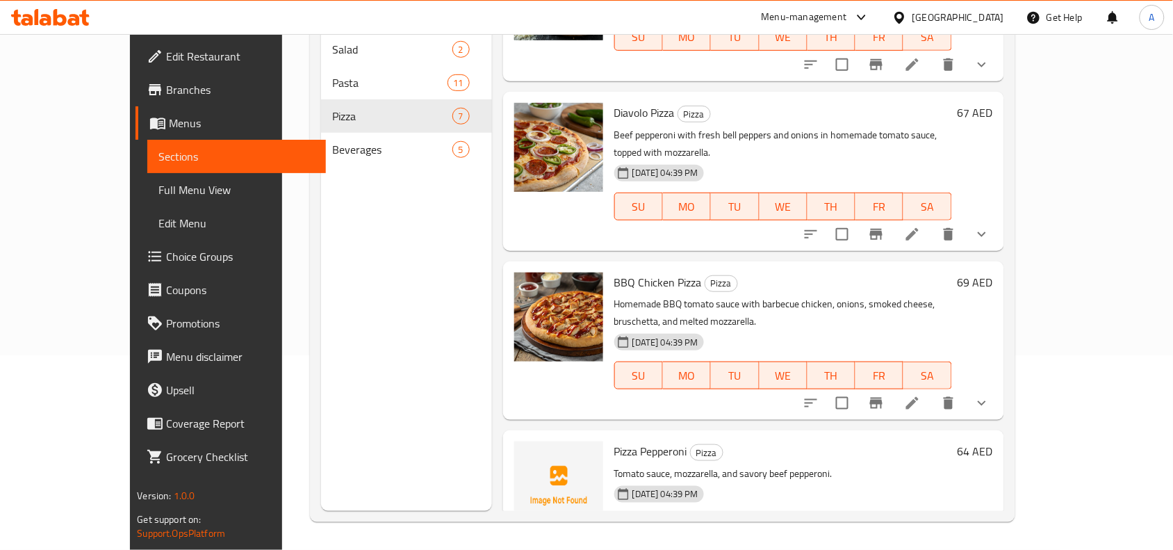
scroll to position [174, 0]
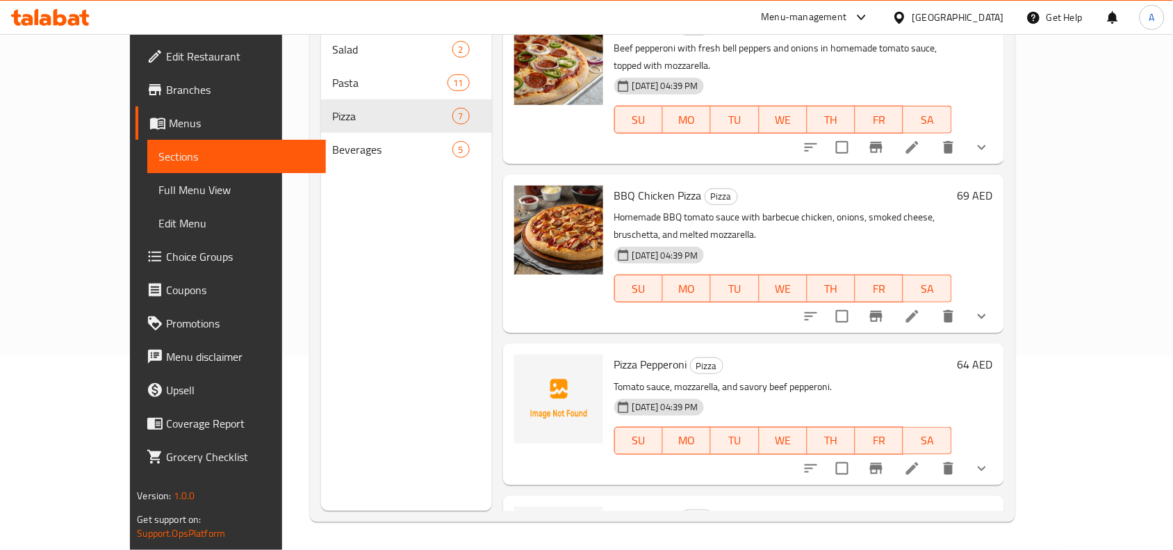
click at [621, 354] on span "Pizza Pepperoni" at bounding box center [650, 364] width 73 height 21
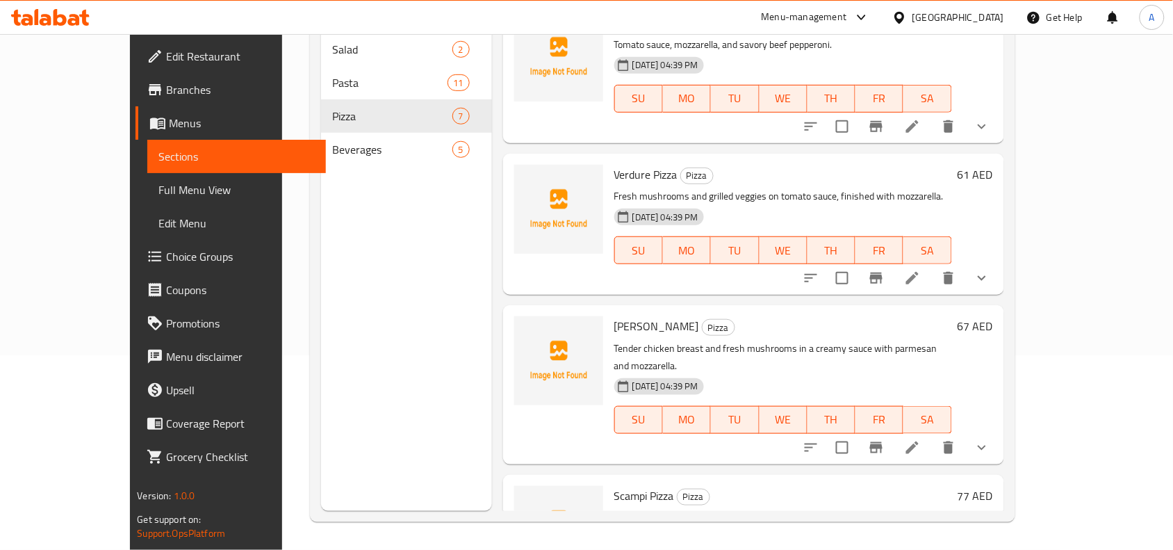
scroll to position [521, 0]
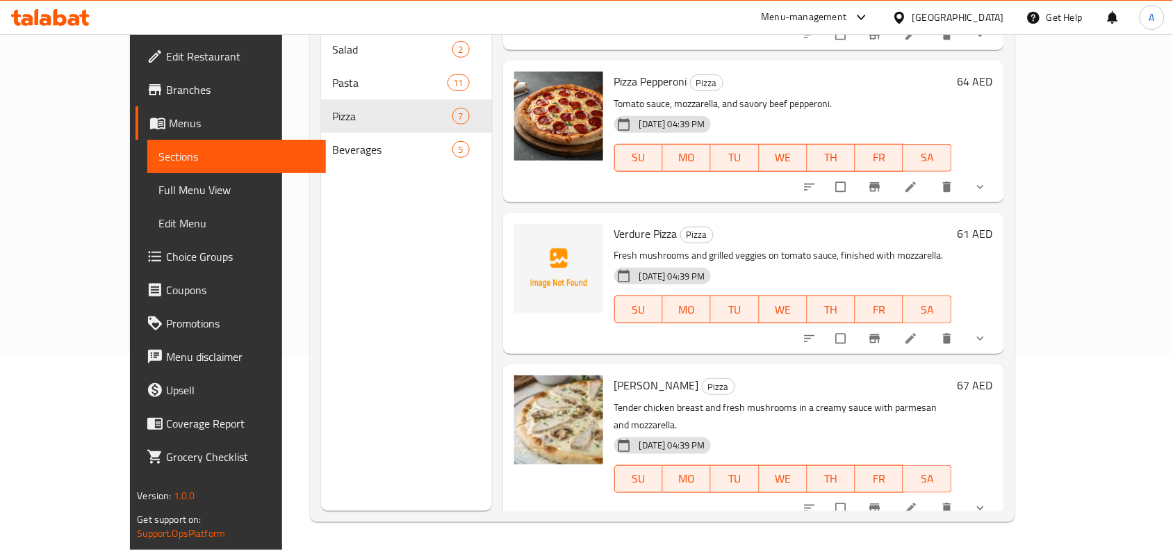
scroll to position [547, 0]
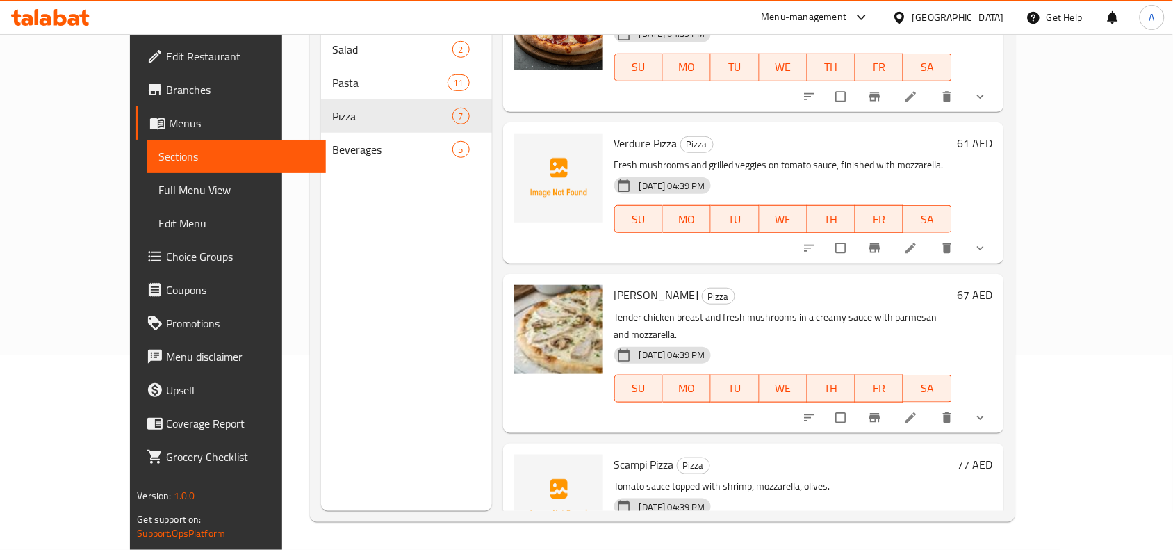
click at [616, 454] on span "Scampi Pizza" at bounding box center [644, 464] width 60 height 21
copy h6 "Scampi Pizza"
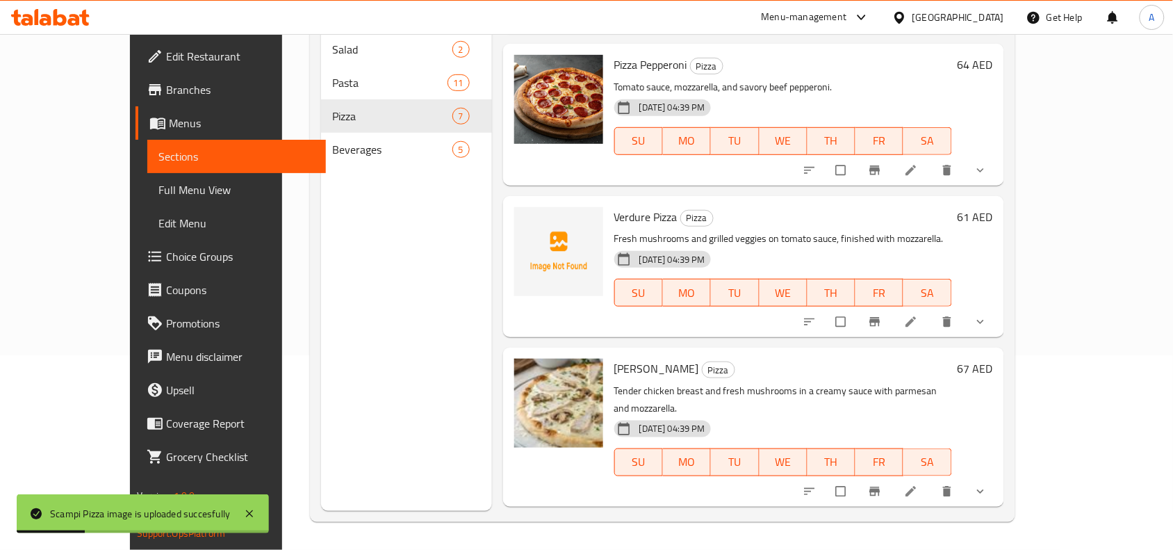
scroll to position [373, 0]
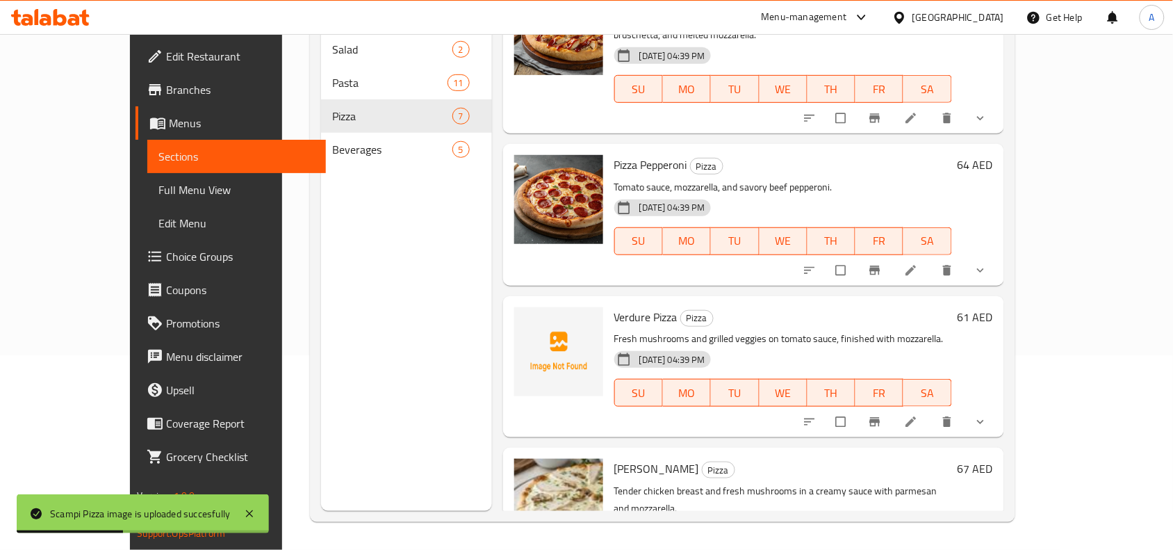
click at [622, 306] on span "Verdure Pizza" at bounding box center [645, 316] width 63 height 21
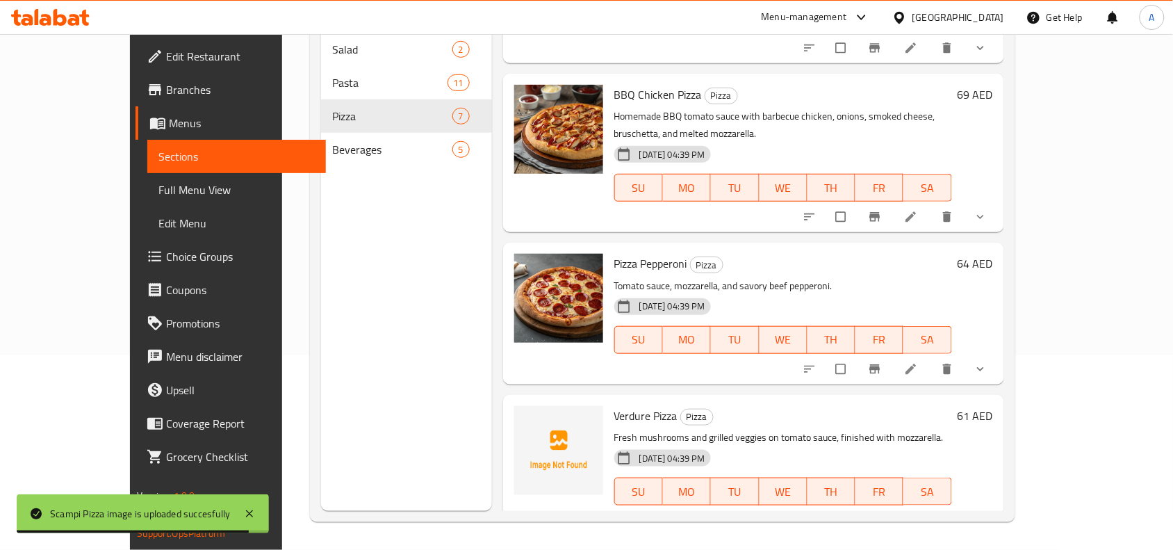
scroll to position [348, 0]
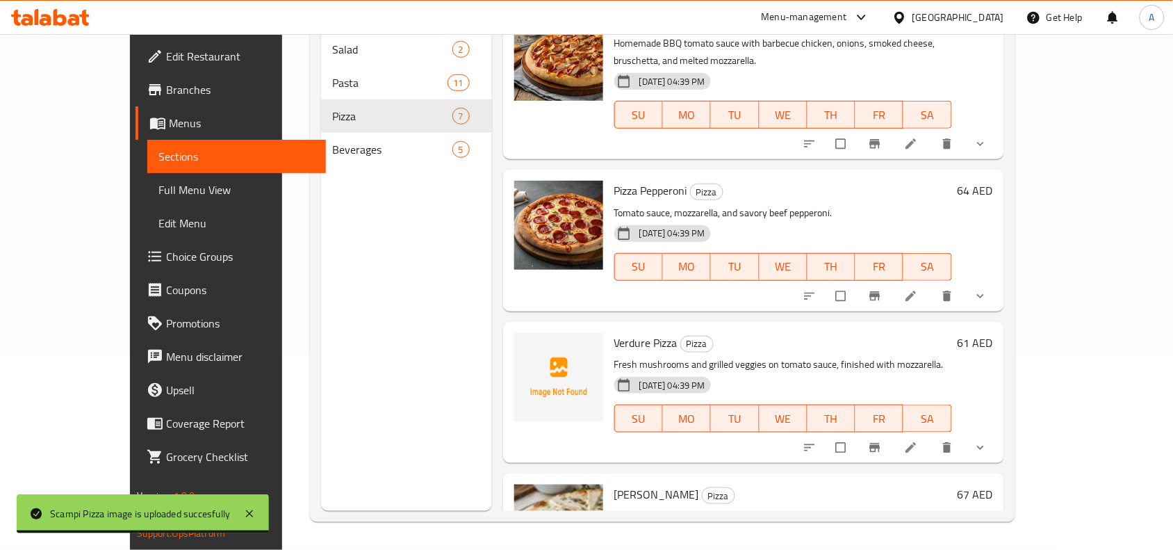
click at [614, 332] on span "Verdure Pizza" at bounding box center [645, 342] width 63 height 21
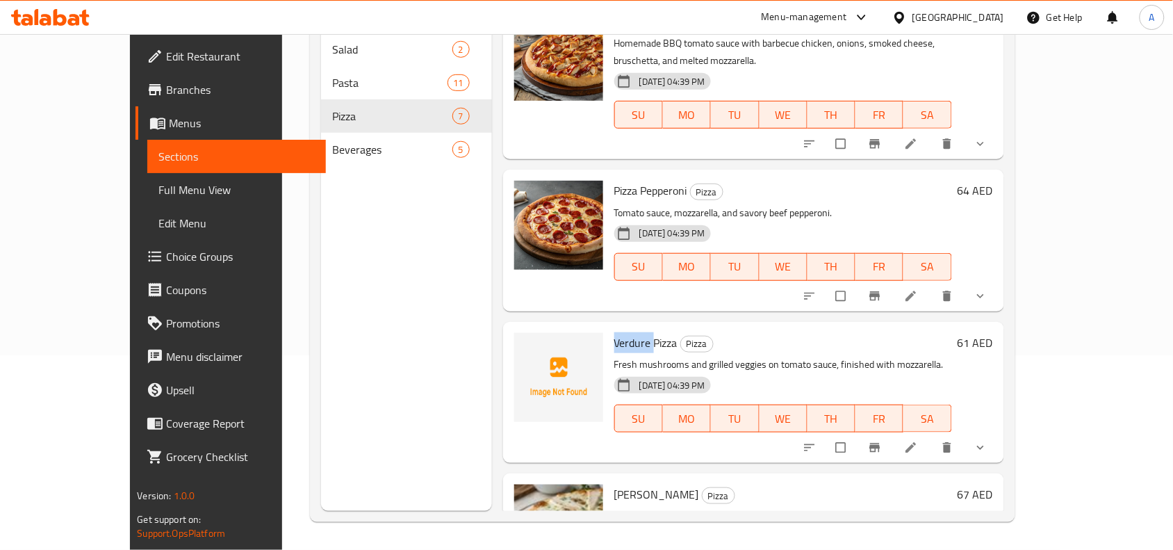
click at [614, 332] on span "Verdure Pizza" at bounding box center [645, 342] width 63 height 21
copy h6 "Verdure Pizza"
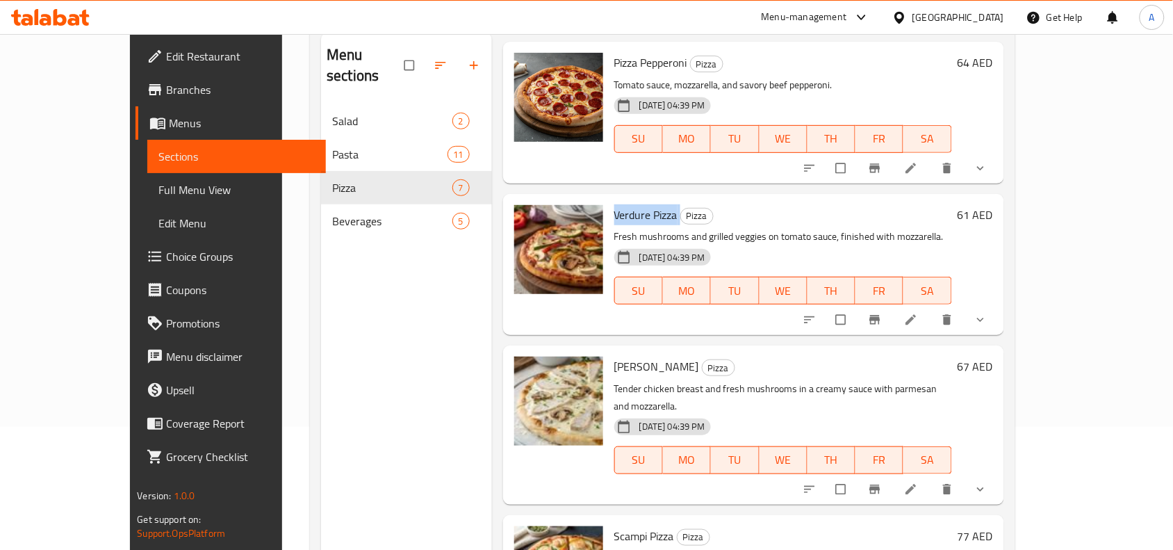
scroll to position [0, 0]
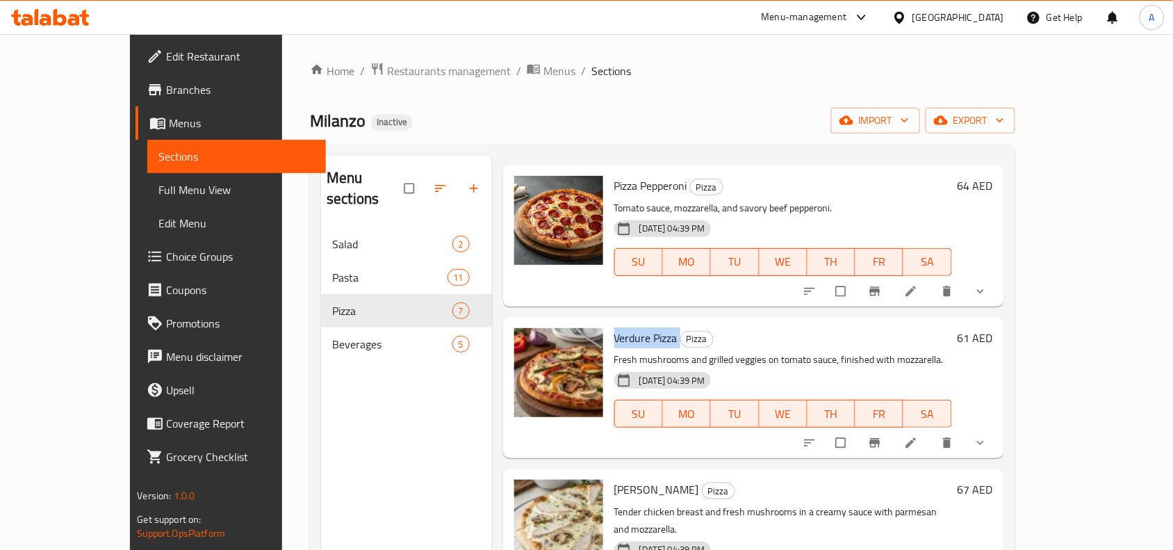
click at [348, 336] on div "Beverages 5" at bounding box center [406, 343] width 171 height 33
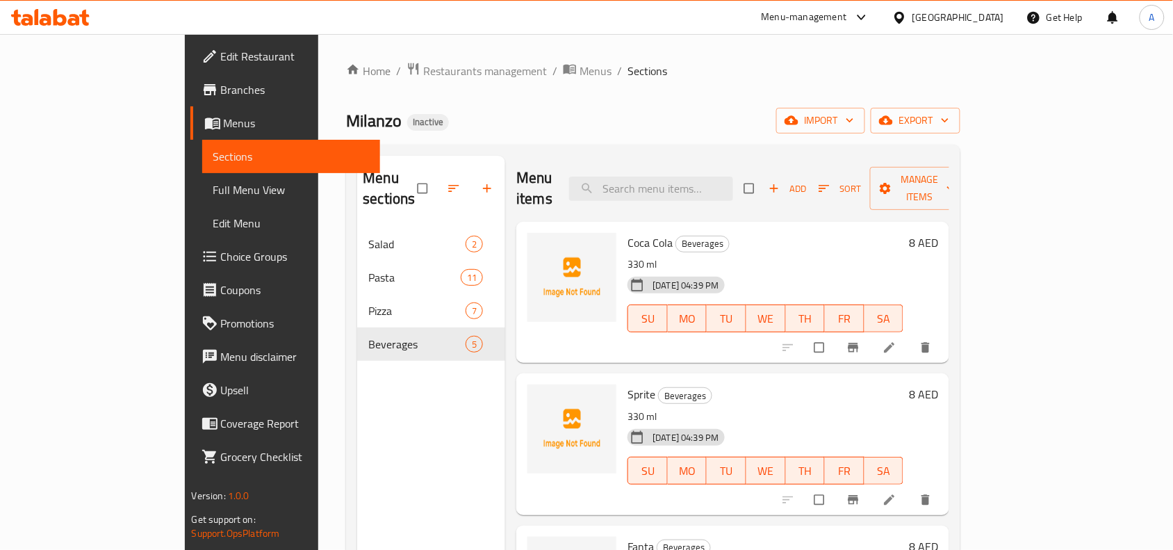
click at [628, 256] on p "330 ml" at bounding box center [766, 264] width 276 height 17
click at [628, 232] on span "Coca Cola" at bounding box center [650, 242] width 45 height 21
copy h6 "Coca Cola"
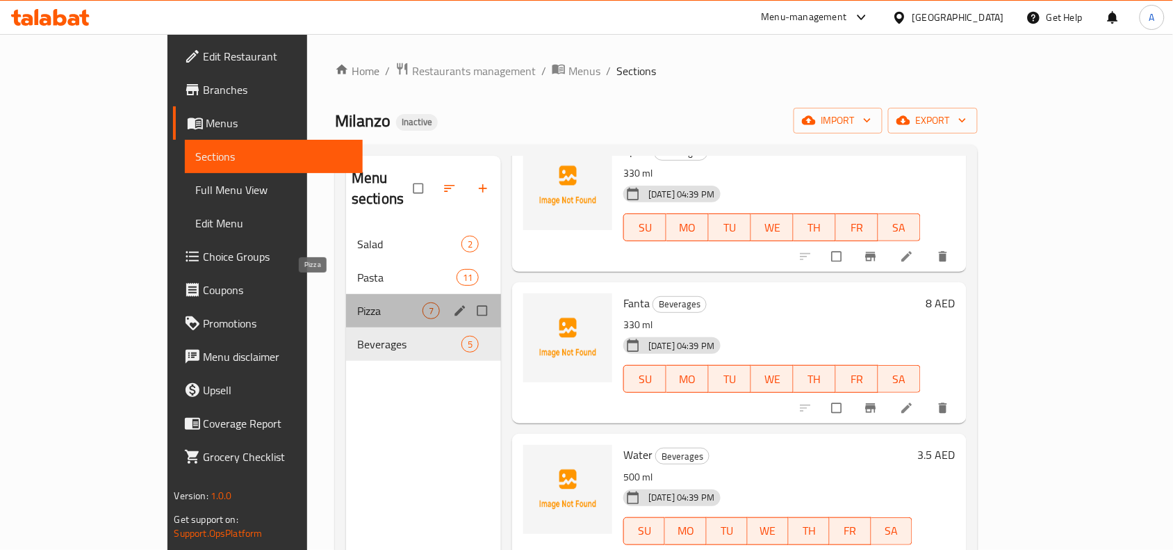
click at [357, 302] on span "Pizza" at bounding box center [389, 310] width 65 height 17
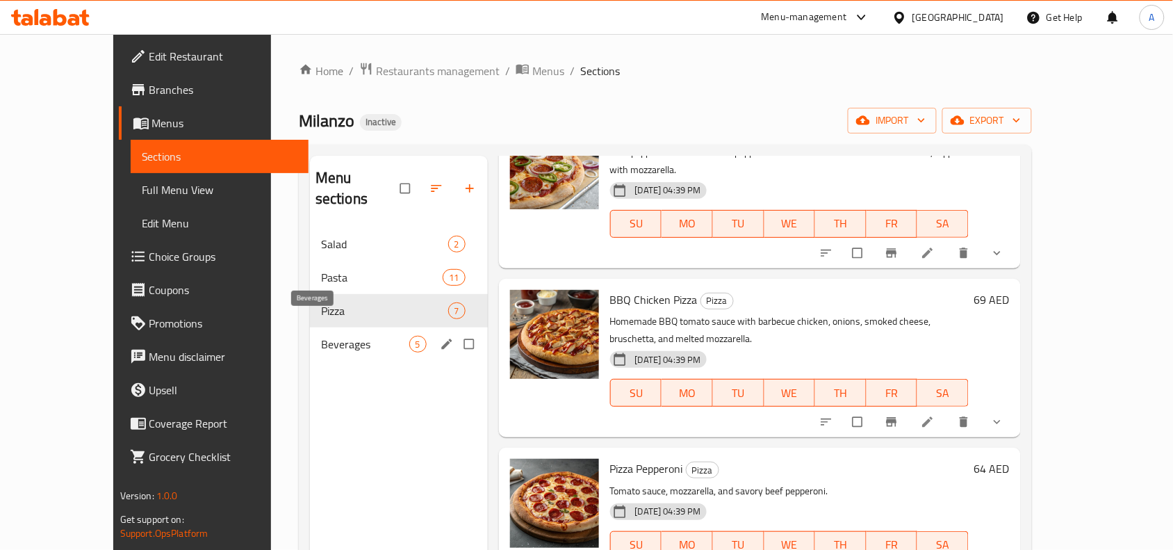
click at [321, 336] on span "Beverages" at bounding box center [365, 344] width 88 height 17
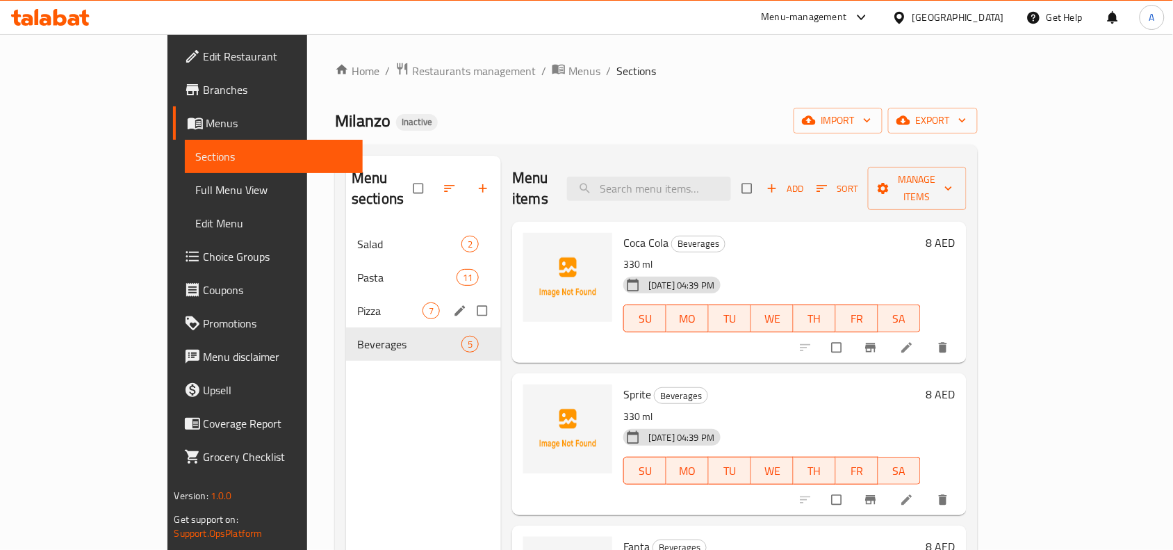
click at [359, 302] on span "Pizza" at bounding box center [389, 310] width 65 height 17
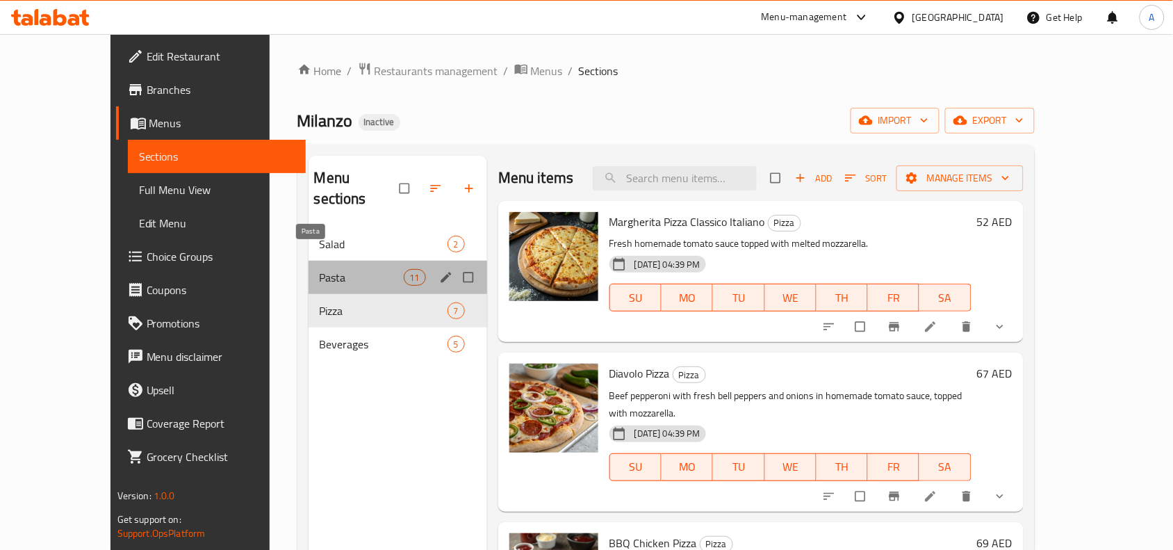
click at [372, 269] on span "Pasta" at bounding box center [362, 277] width 84 height 17
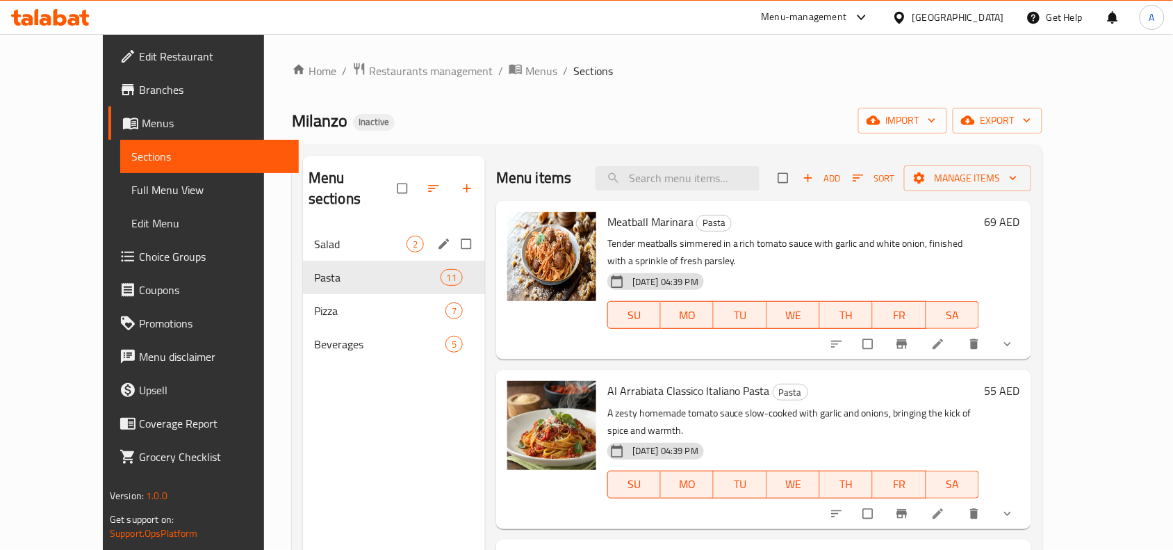
drag, startPoint x: 355, startPoint y: 223, endPoint x: 355, endPoint y: 231, distance: 7.6
click at [355, 236] on span "Salad" at bounding box center [360, 244] width 92 height 17
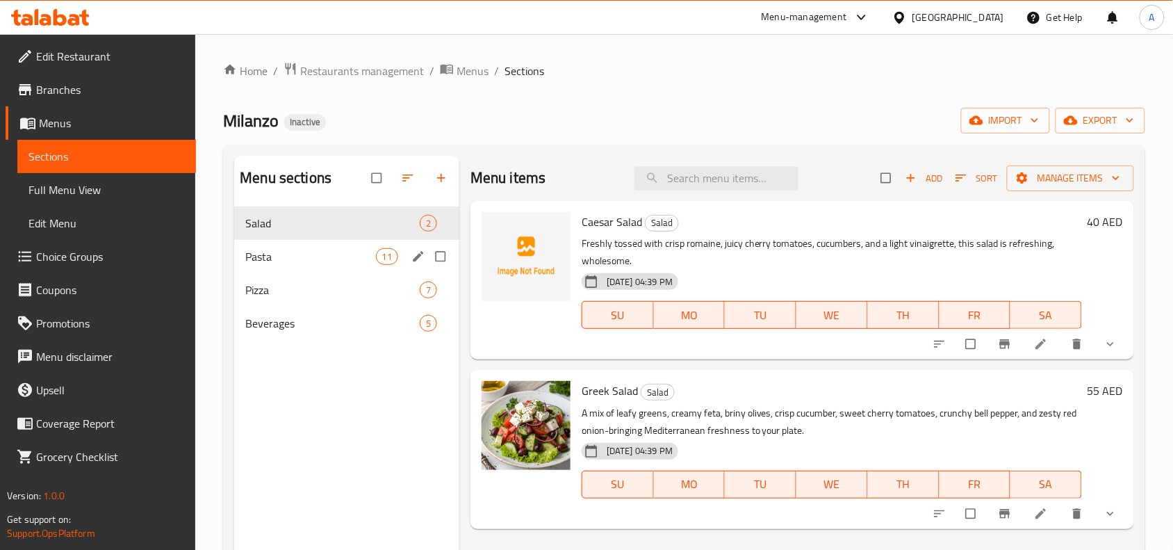
click at [355, 240] on div "Pasta 11" at bounding box center [346, 256] width 225 height 33
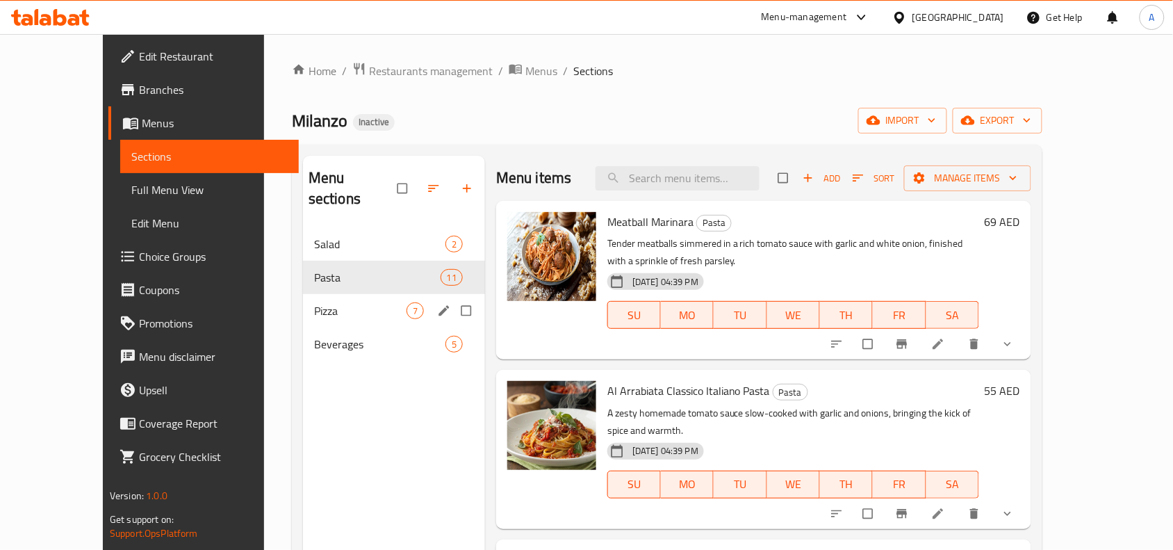
click at [354, 294] on div "Pizza 7" at bounding box center [394, 310] width 182 height 33
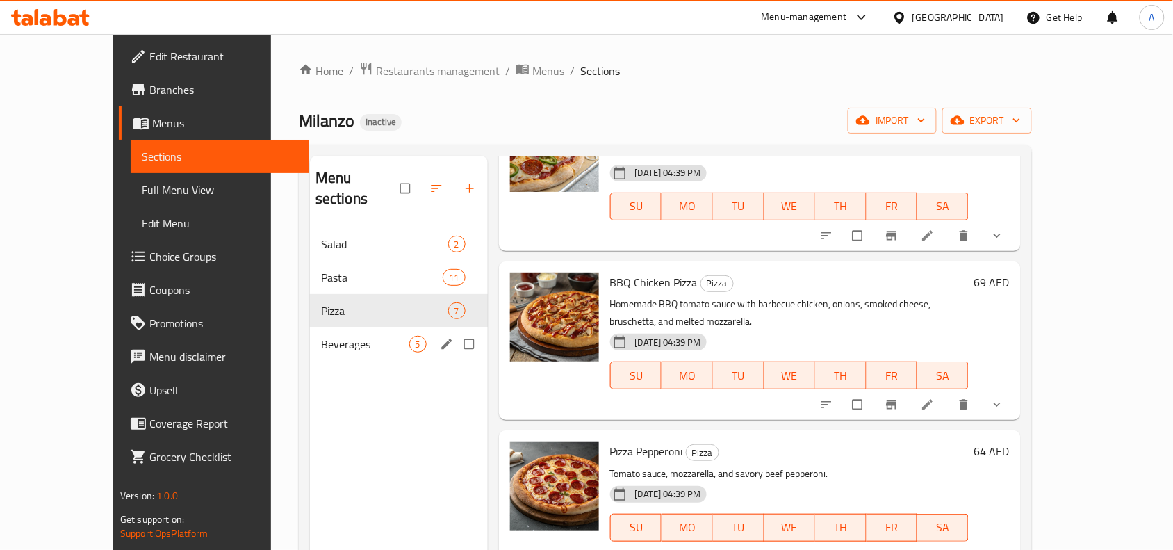
click at [321, 336] on span "Beverages" at bounding box center [365, 344] width 88 height 17
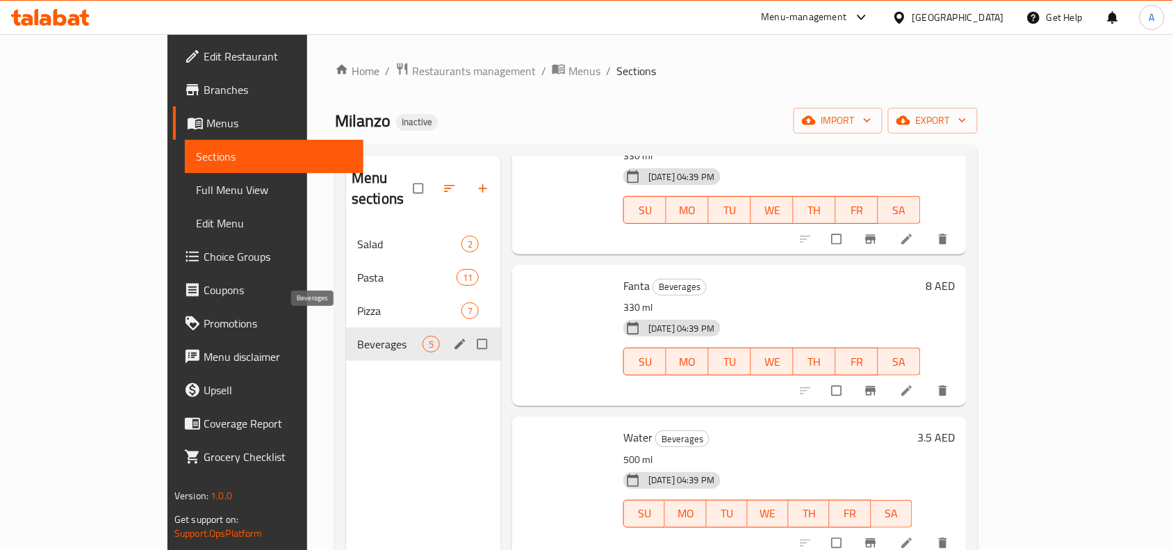
scroll to position [243, 0]
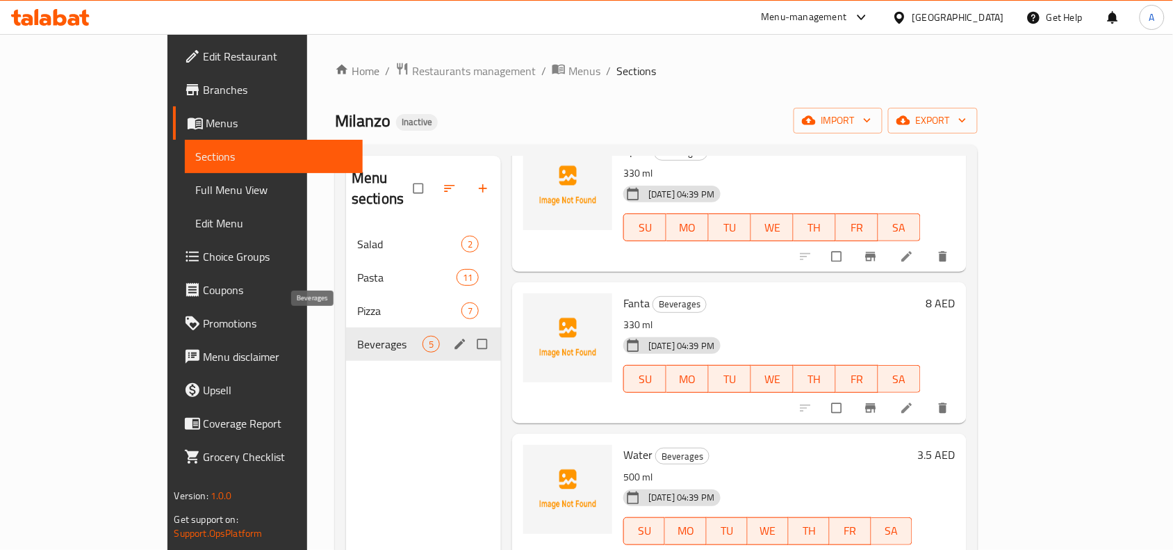
click at [346, 327] on div "Beverages 5" at bounding box center [423, 343] width 155 height 33
click at [355, 304] on div "Pizza 7" at bounding box center [423, 310] width 155 height 33
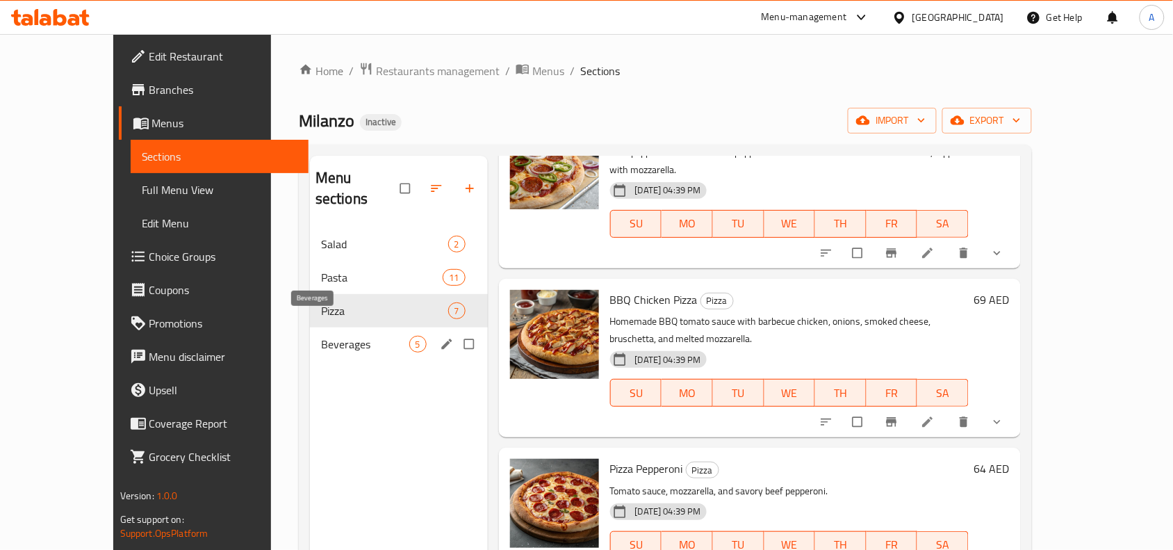
click at [357, 332] on div "Beverages 5" at bounding box center [399, 343] width 178 height 33
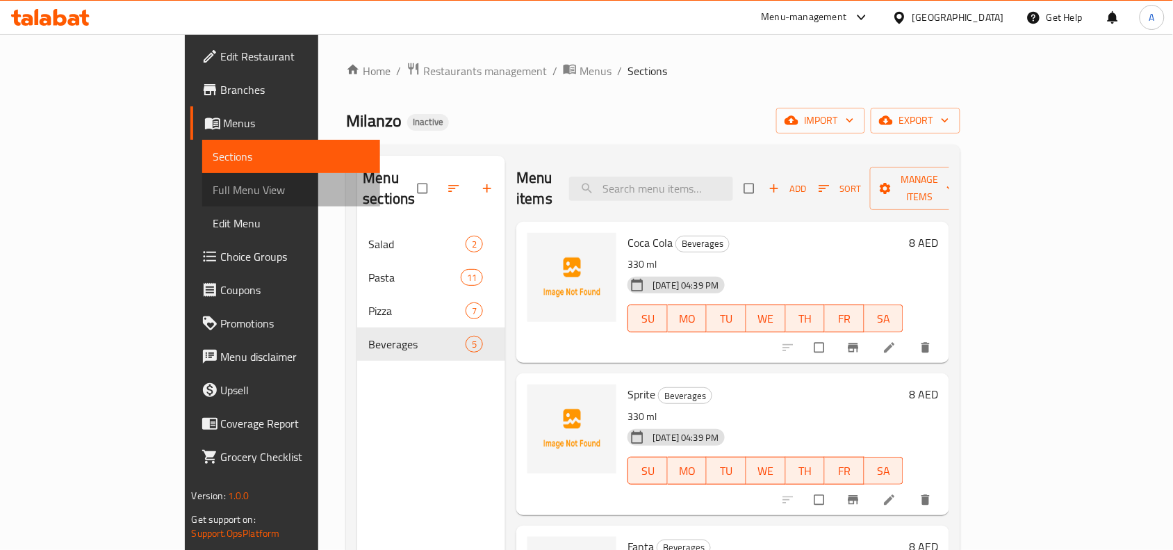
click at [213, 188] on span "Full Menu View" at bounding box center [291, 189] width 156 height 17
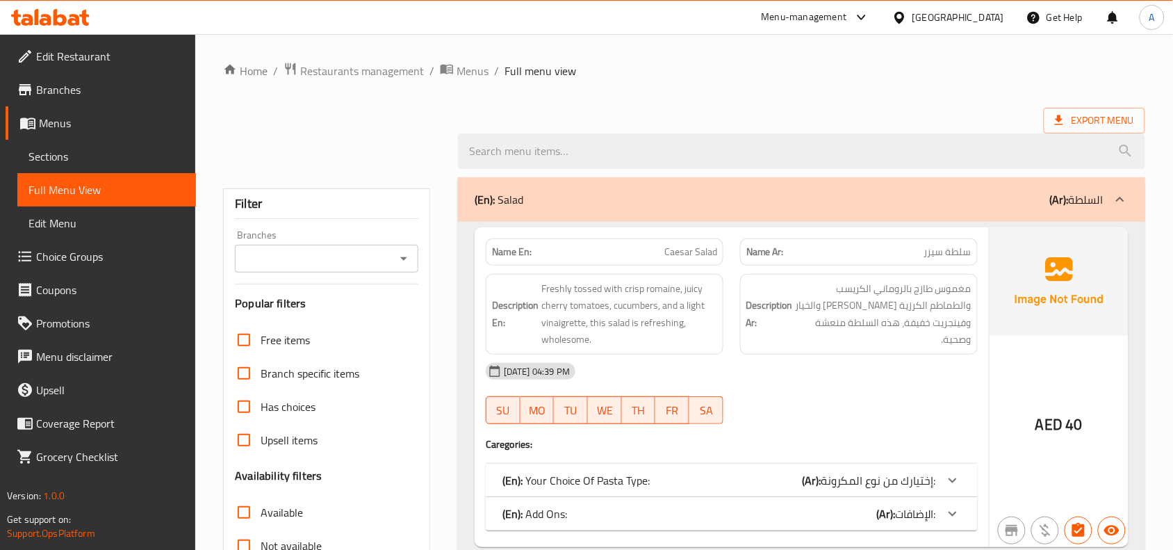
click at [382, 262] on input "Branches" at bounding box center [315, 258] width 152 height 19
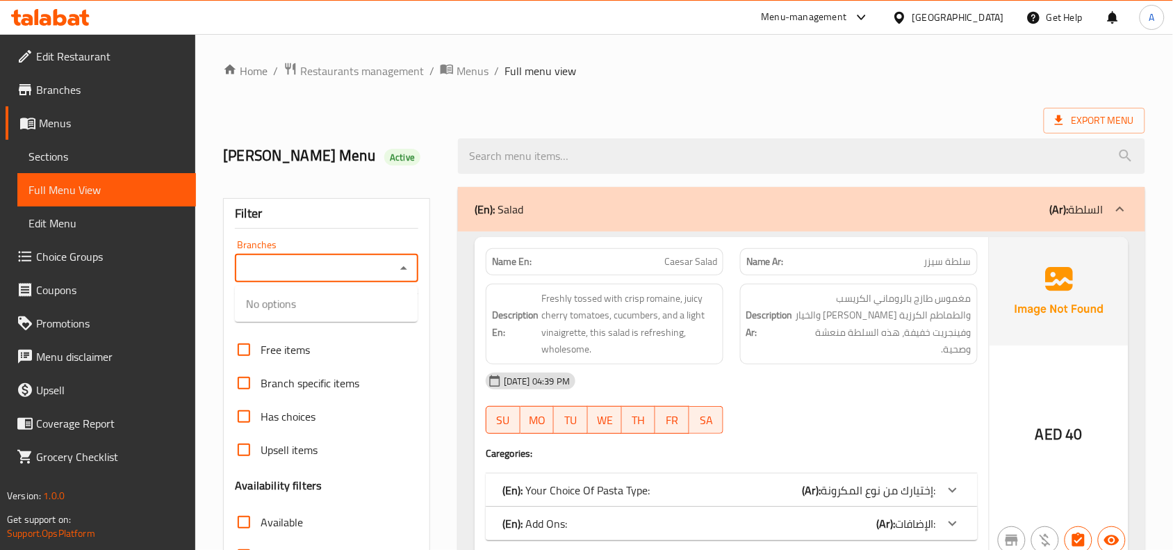
click at [412, 257] on div "Branches" at bounding box center [326, 268] width 183 height 28
click at [405, 273] on icon "Close" at bounding box center [403, 268] width 17 height 17
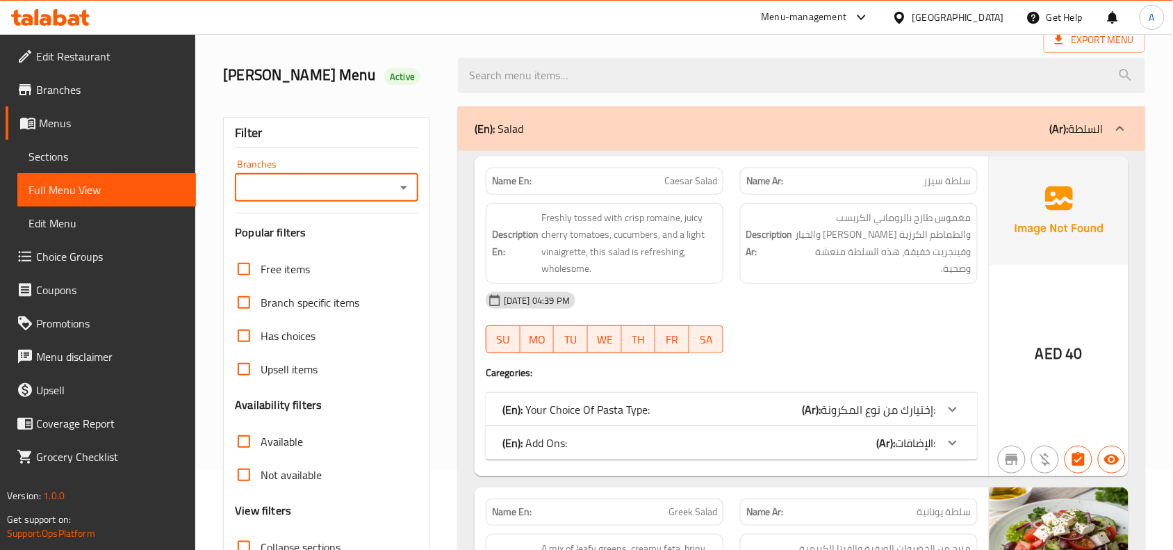
scroll to position [174, 0]
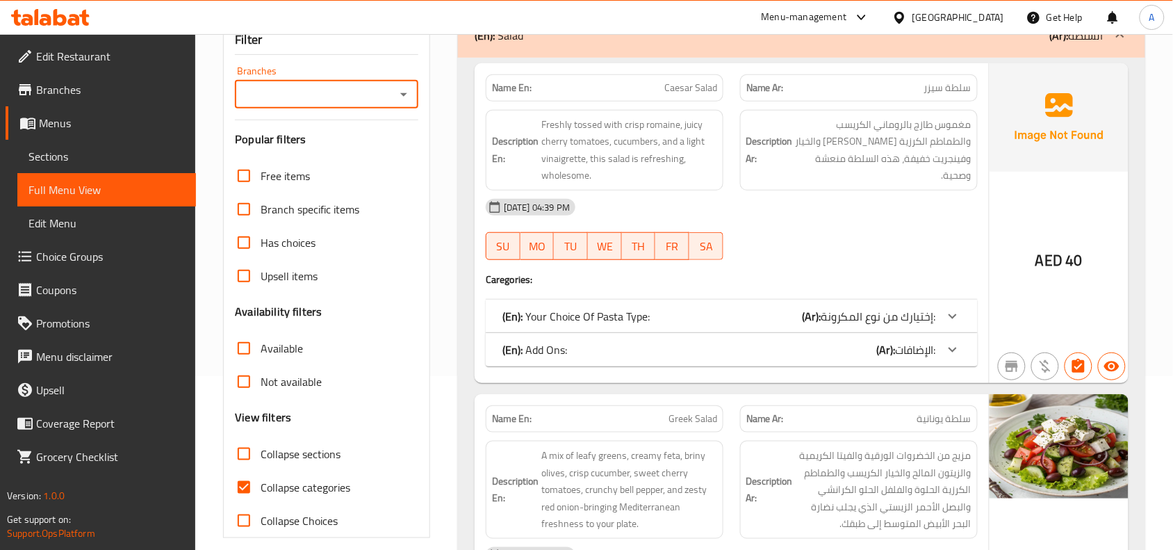
click at [402, 99] on icon "Open" at bounding box center [403, 94] width 17 height 17
click at [354, 156] on li "Milanzo, Al Twar 2" at bounding box center [326, 154] width 183 height 25
type input "Milanzo, Al Twar 2"
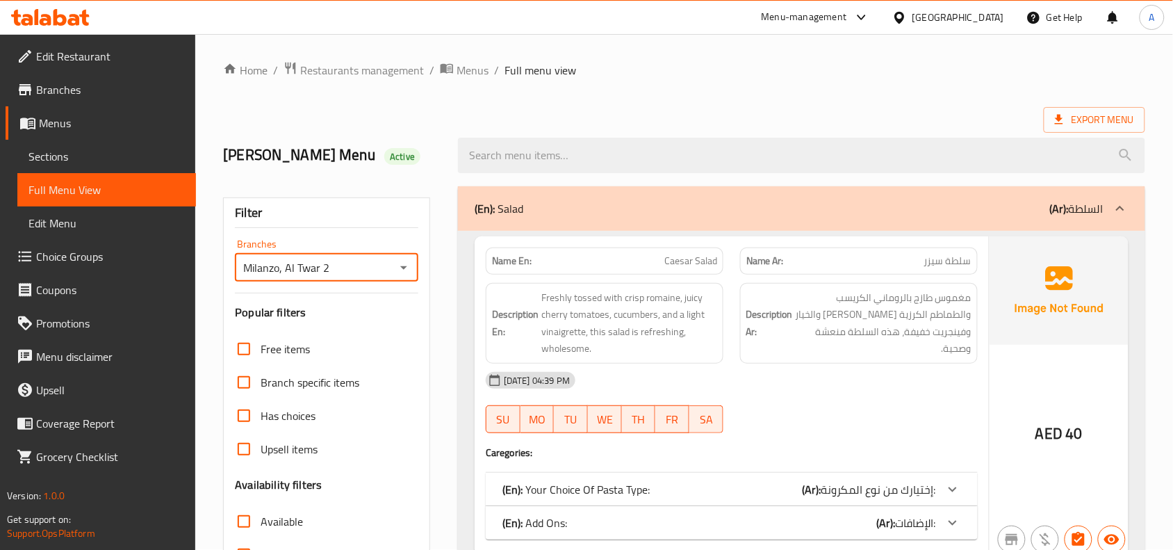
scroll to position [0, 0]
click at [393, 68] on span "Restaurants management" at bounding box center [362, 71] width 124 height 17
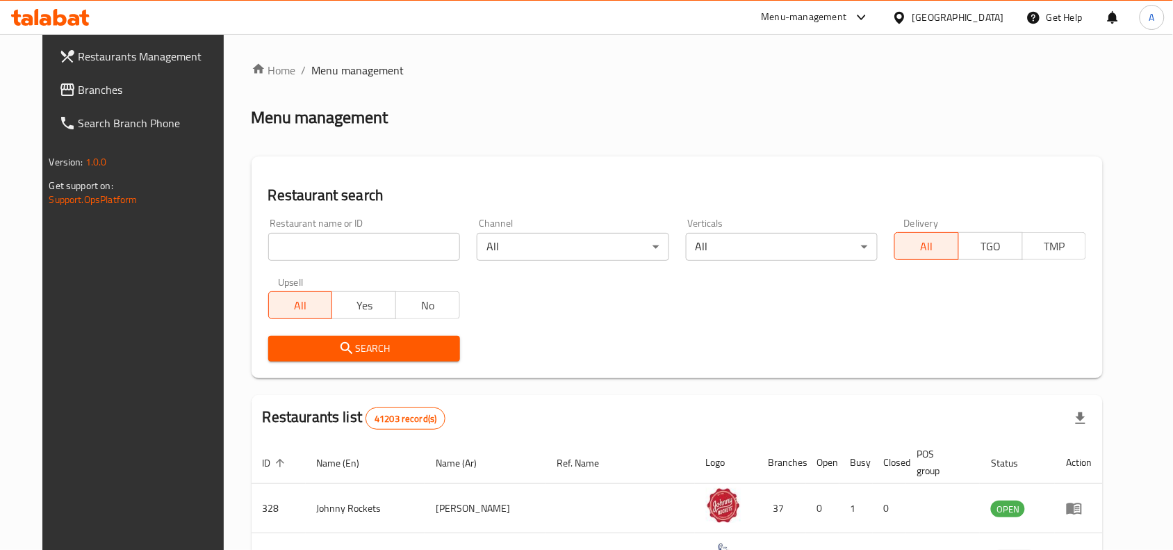
click at [79, 81] on span "Branches" at bounding box center [153, 89] width 149 height 17
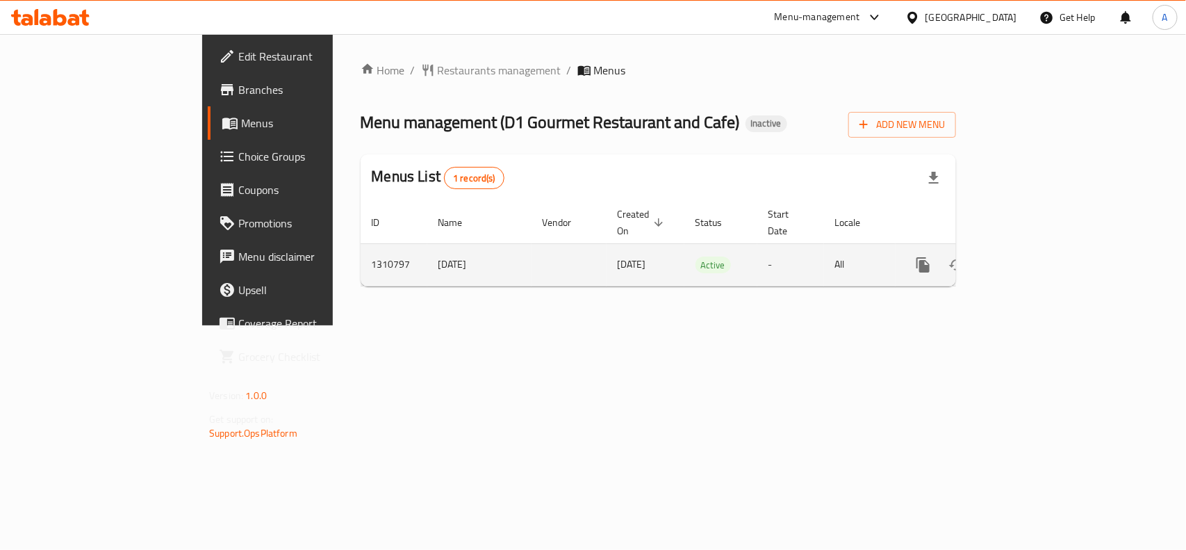
click at [1032, 256] on icon "enhanced table" at bounding box center [1023, 264] width 17 height 17
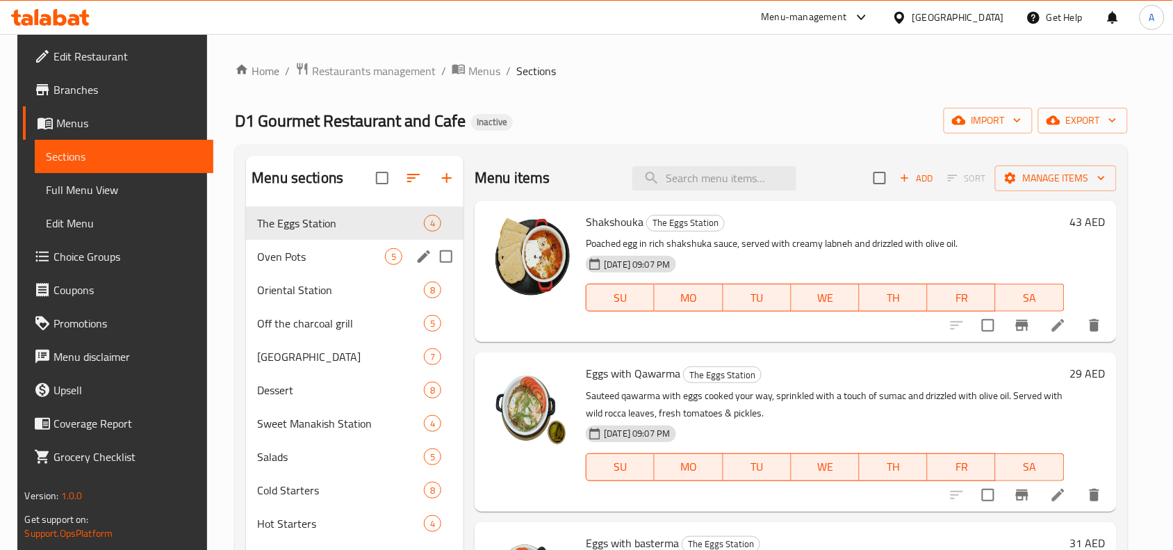
click at [338, 259] on span "Oven Pots" at bounding box center [321, 256] width 128 height 17
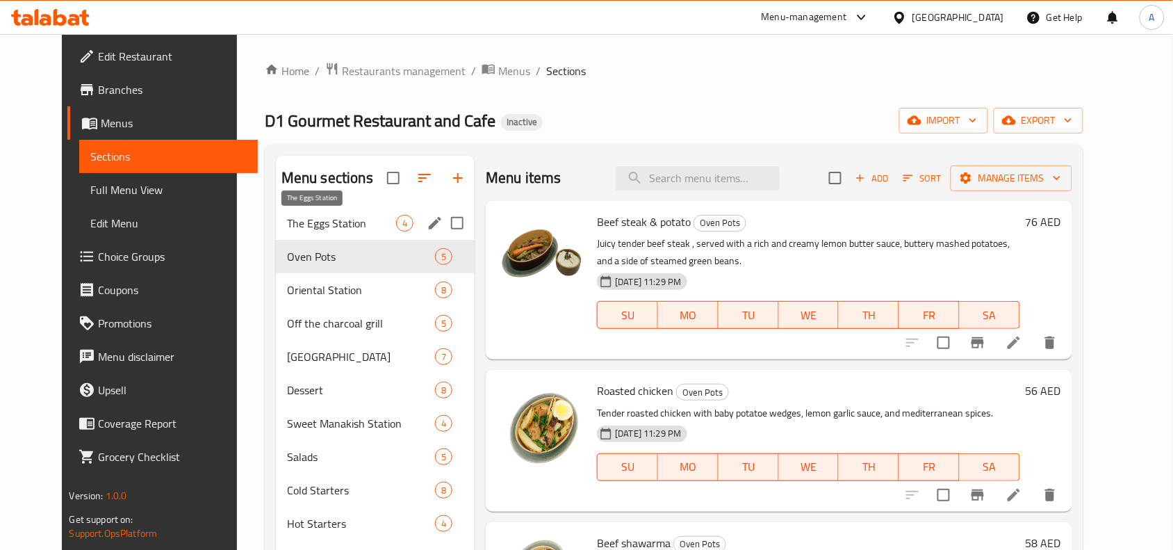
click at [327, 227] on span "The Eggs Station" at bounding box center [341, 223] width 109 height 17
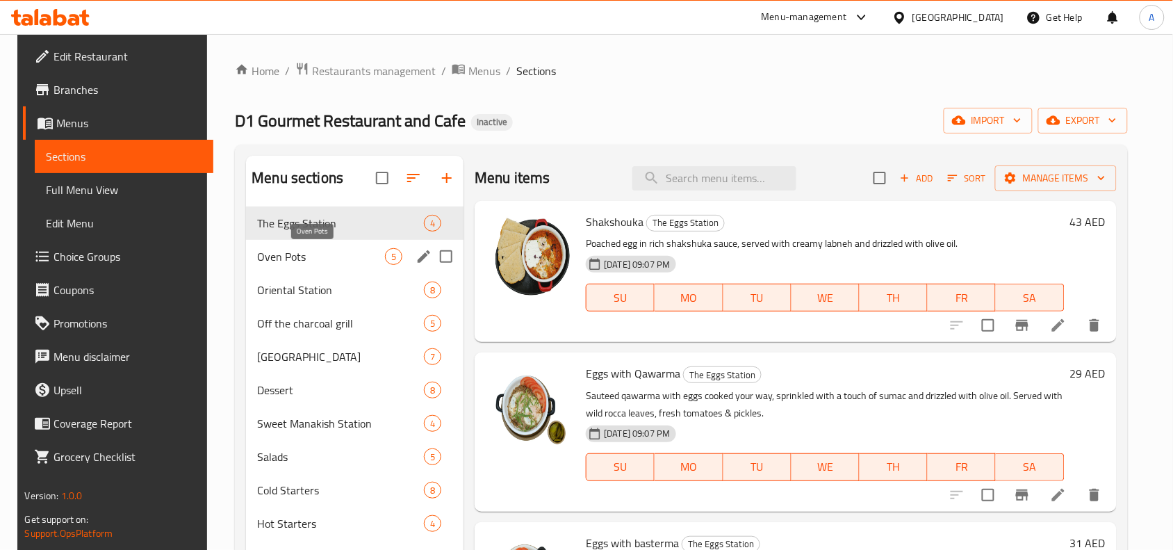
drag, startPoint x: 328, startPoint y: 249, endPoint x: 327, endPoint y: 262, distance: 13.3
click at [327, 262] on span "Oven Pots" at bounding box center [321, 256] width 128 height 17
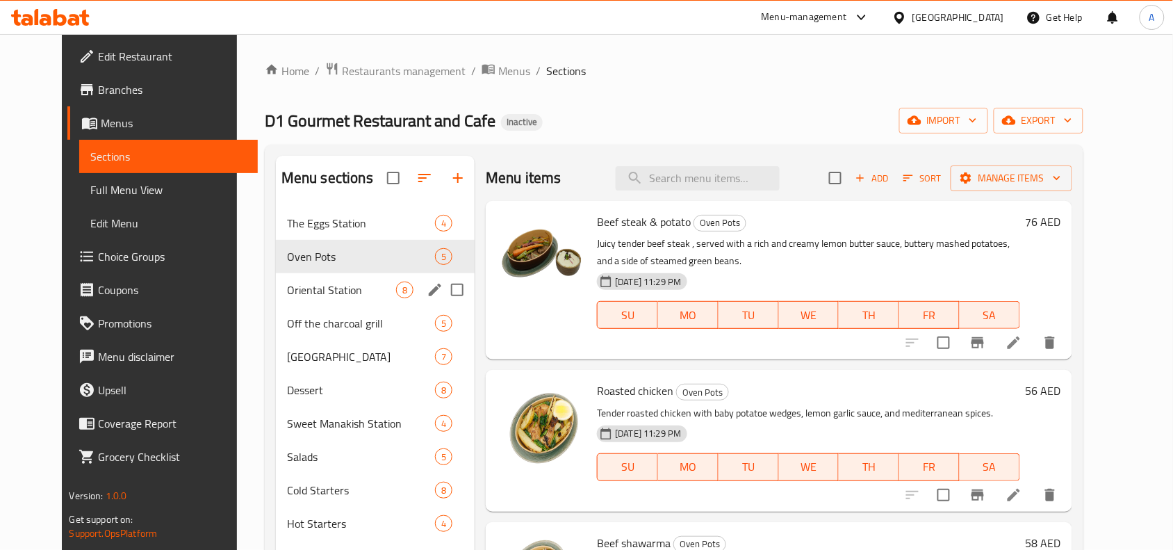
click at [314, 282] on span "Oriental Station" at bounding box center [341, 289] width 109 height 17
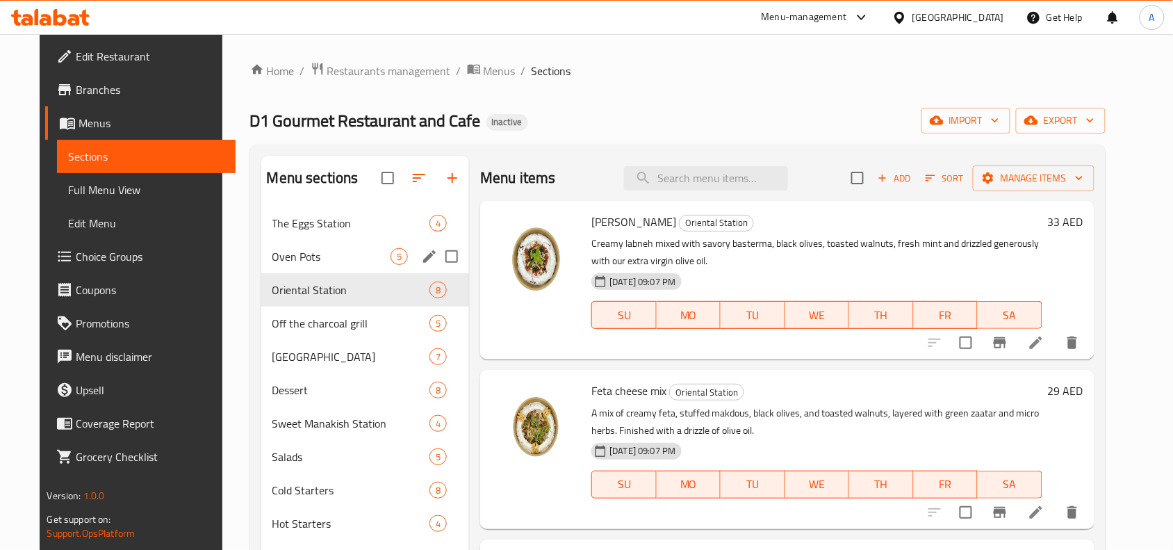
click at [338, 236] on div "The Eggs Station 4" at bounding box center [365, 222] width 209 height 33
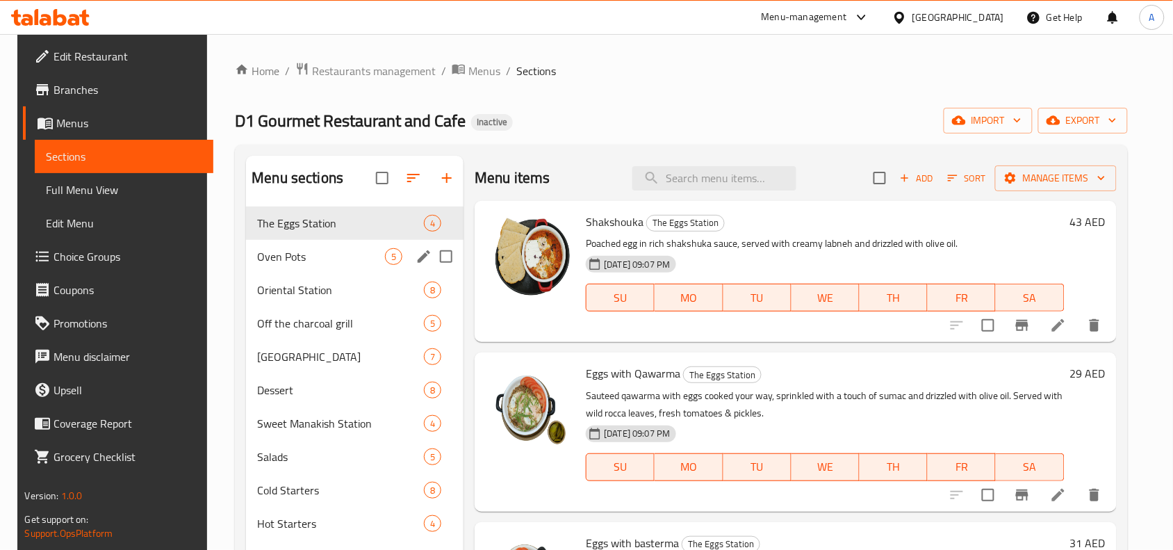
click at [286, 263] on span "Oven Pots" at bounding box center [321, 256] width 128 height 17
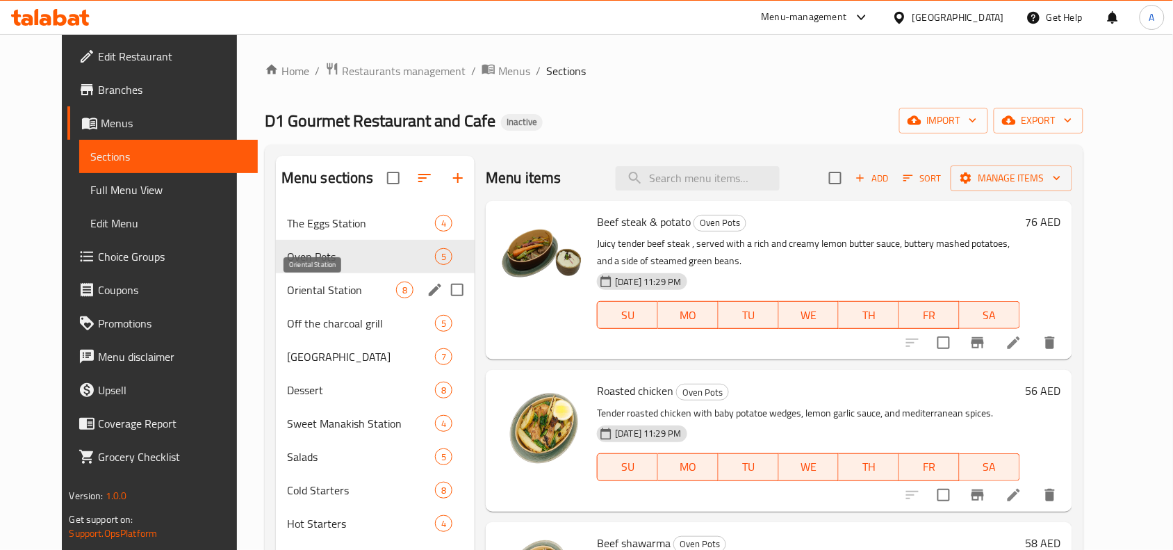
click at [299, 289] on span "Oriental Station" at bounding box center [341, 289] width 109 height 17
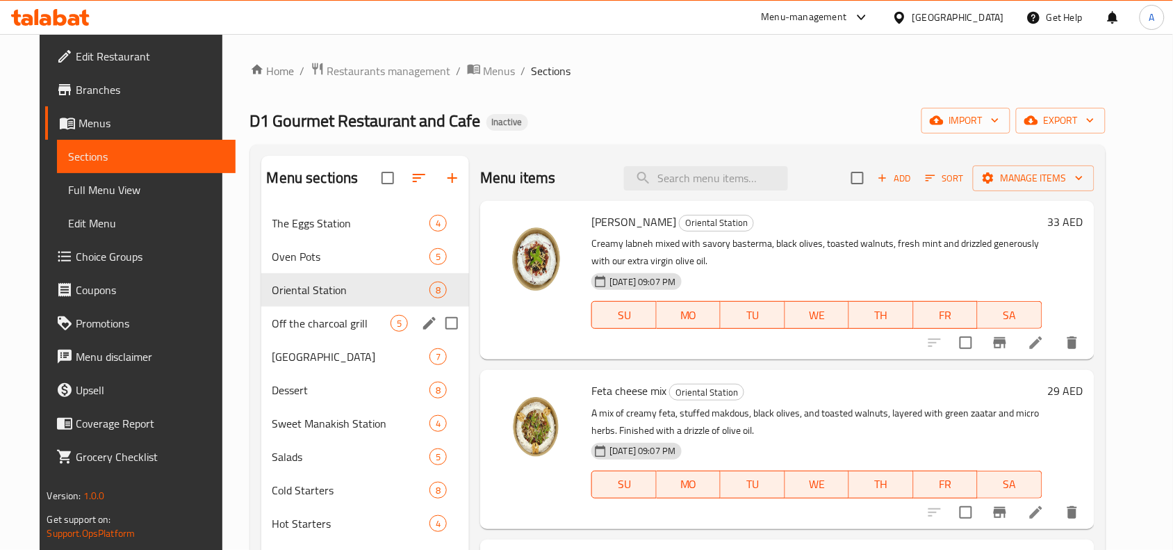
click at [320, 338] on div "Off the charcoal grill 5" at bounding box center [365, 322] width 209 height 33
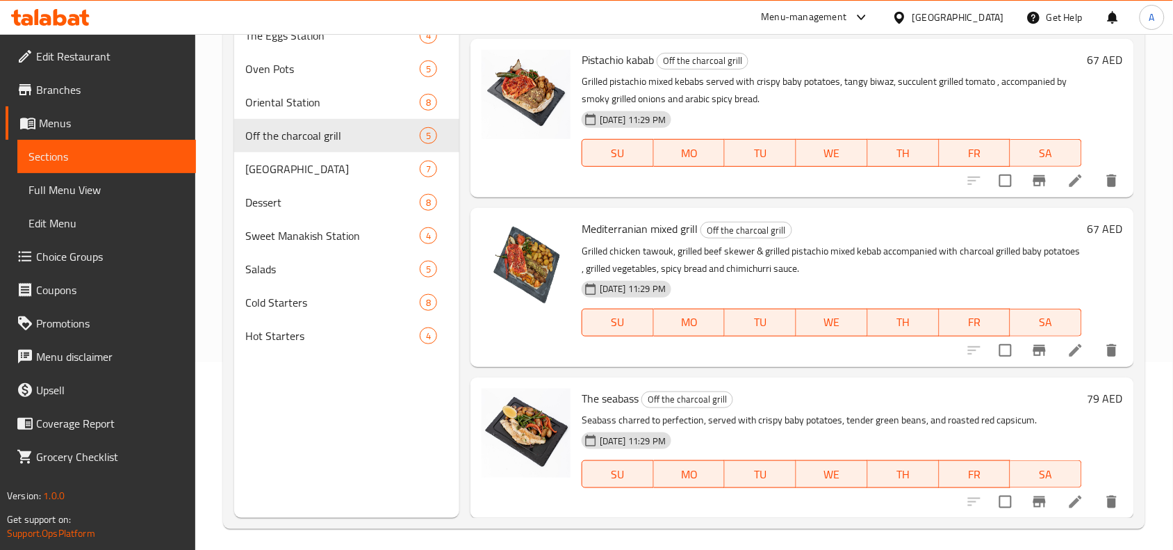
scroll to position [195, 0]
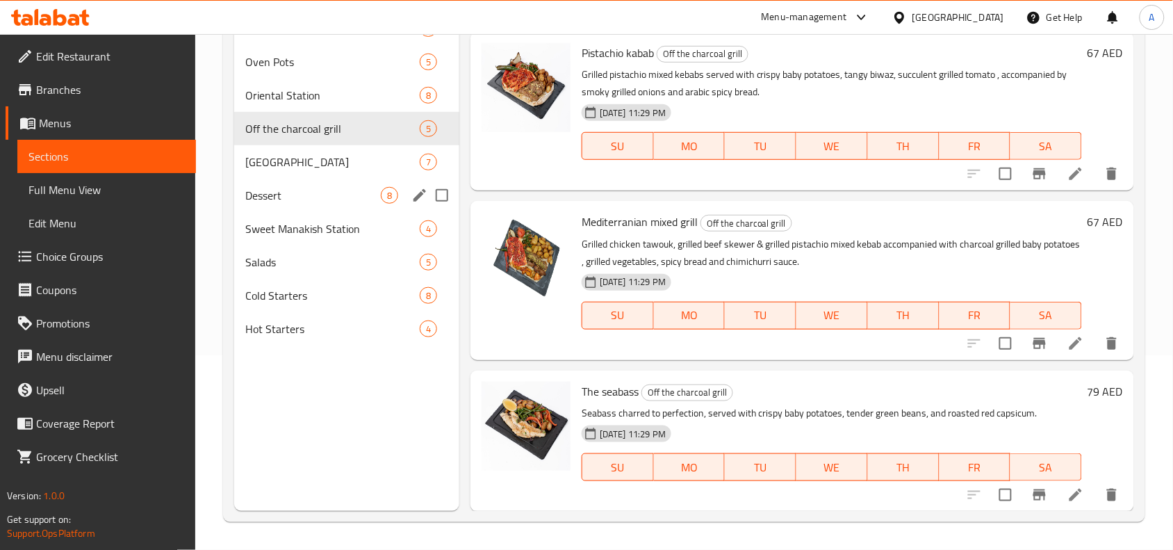
click at [341, 167] on span "[GEOGRAPHIC_DATA]" at bounding box center [332, 162] width 174 height 17
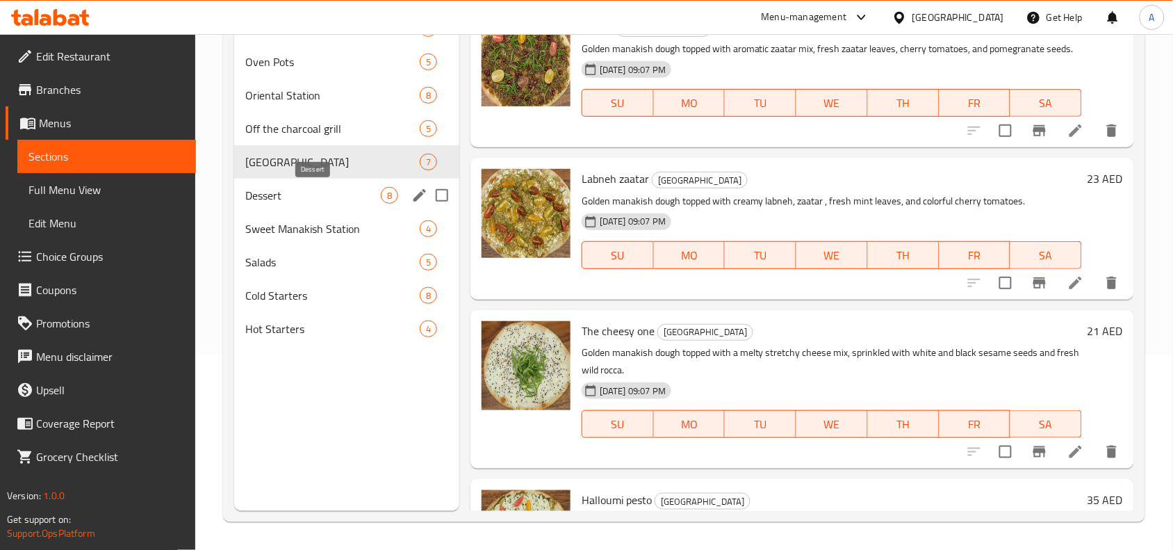
click at [252, 198] on span "Dessert" at bounding box center [313, 195] width 136 height 17
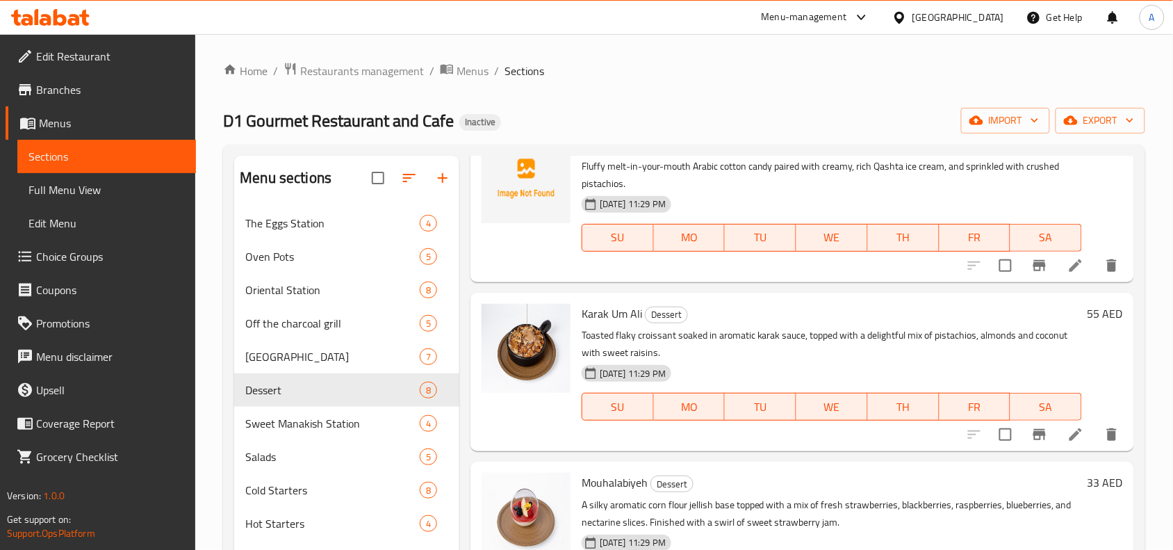
scroll to position [160, 0]
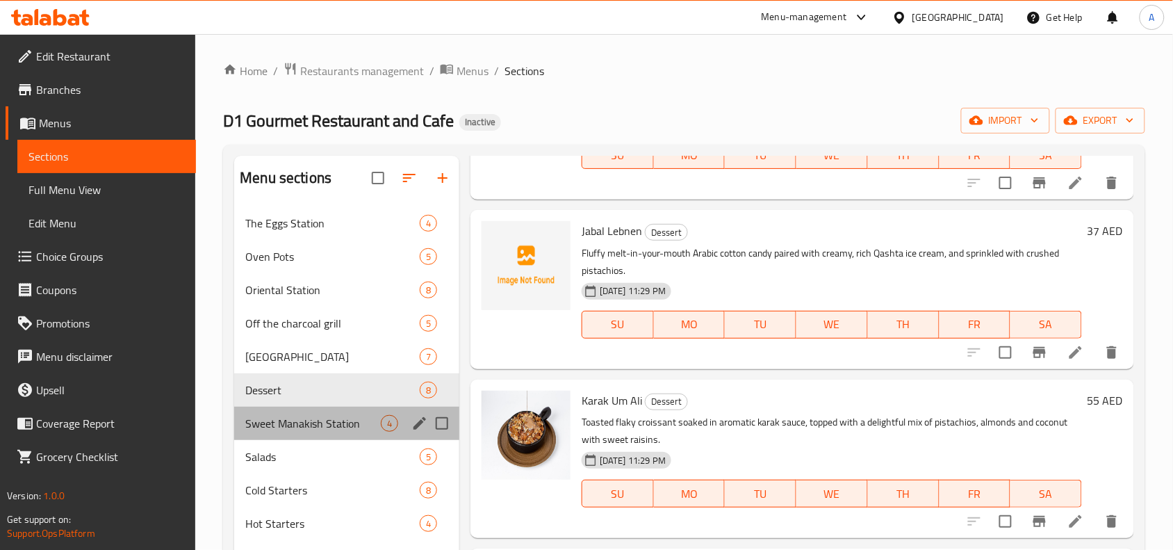
click at [370, 426] on span "Sweet Manakish Station" at bounding box center [313, 423] width 136 height 17
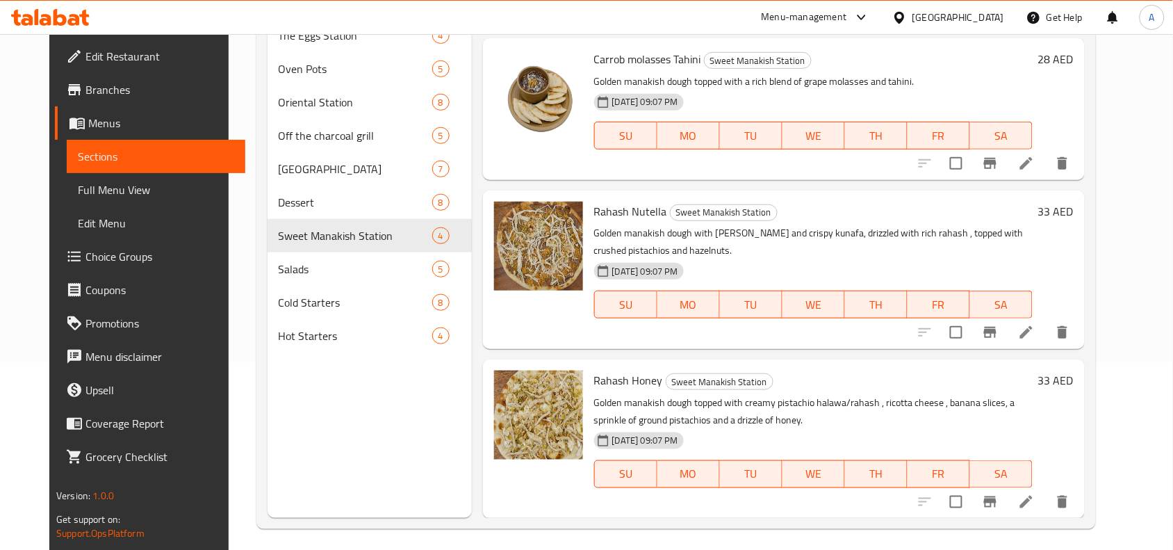
scroll to position [195, 0]
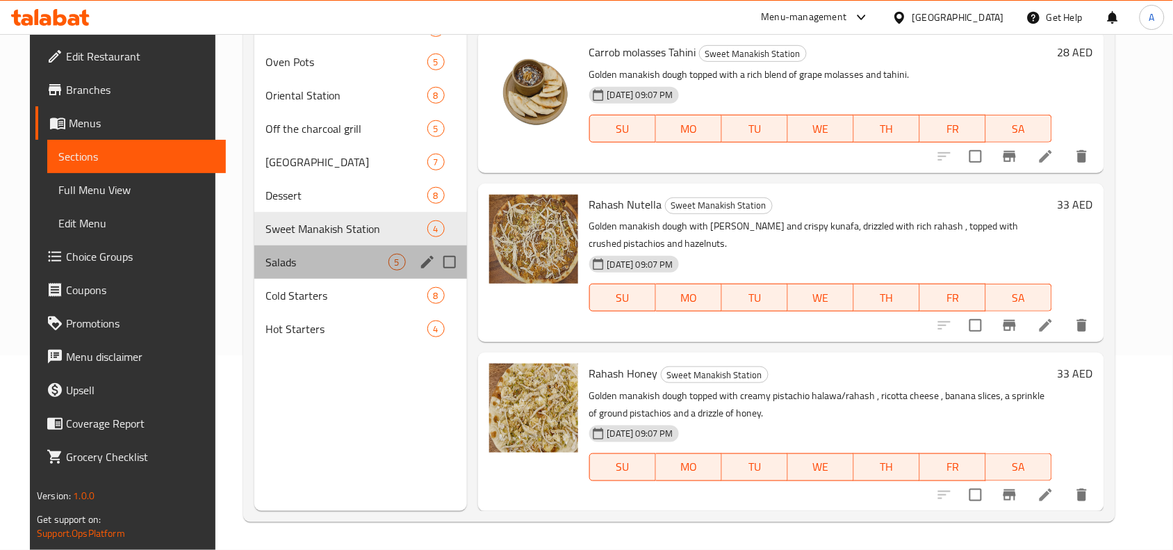
click at [284, 269] on span "Salads" at bounding box center [326, 262] width 123 height 17
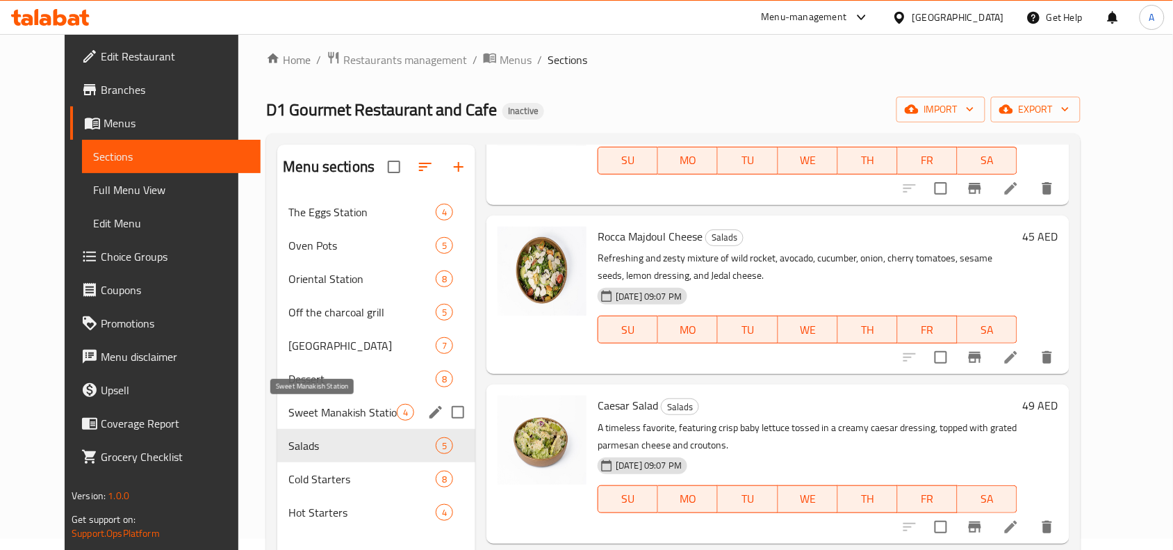
scroll to position [174, 0]
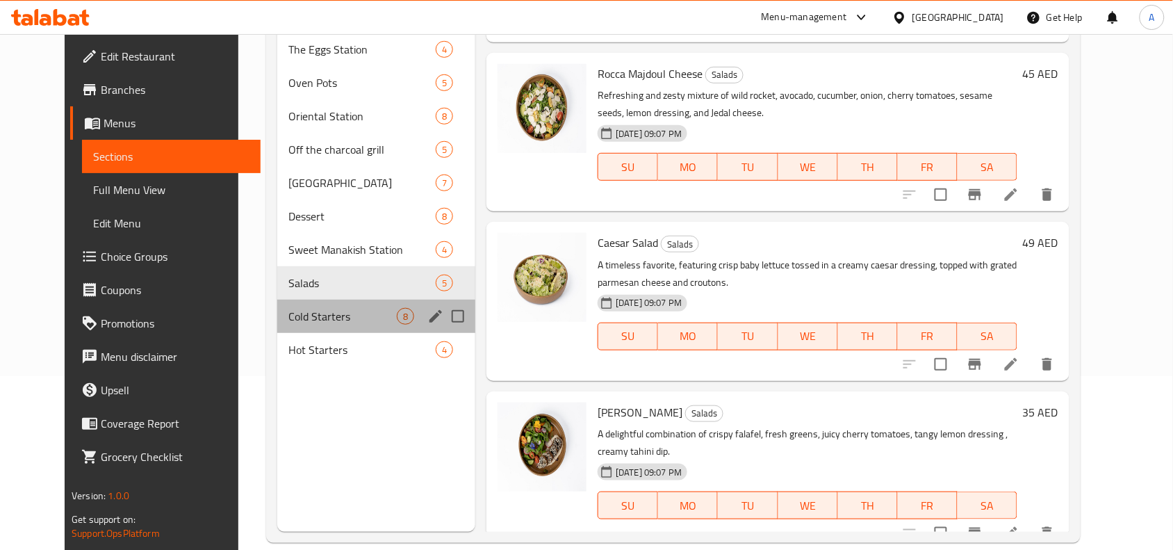
click at [316, 329] on div "Cold Starters 8" at bounding box center [376, 316] width 198 height 33
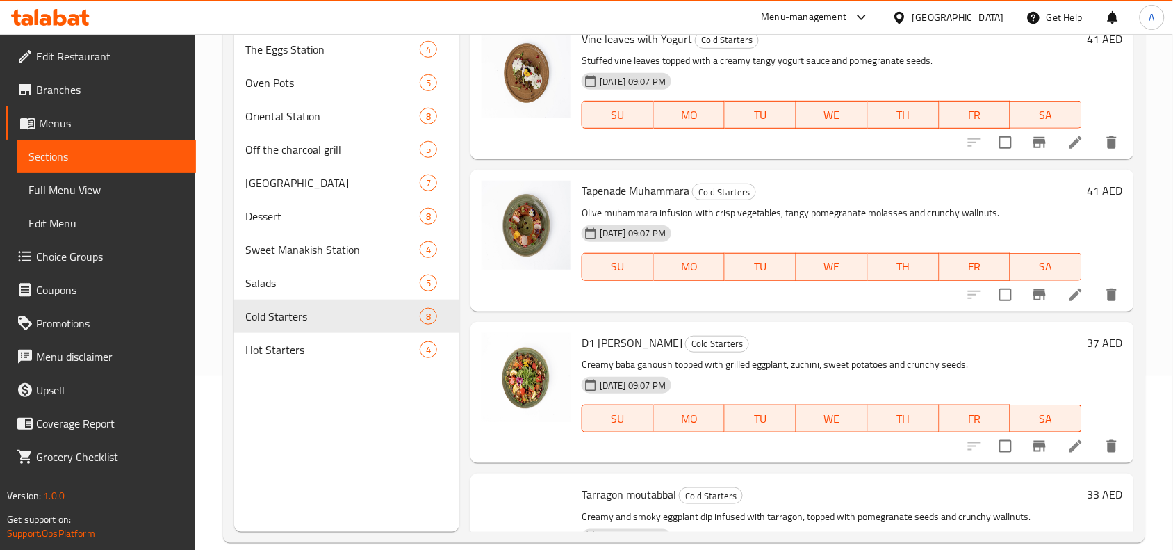
scroll to position [733, 0]
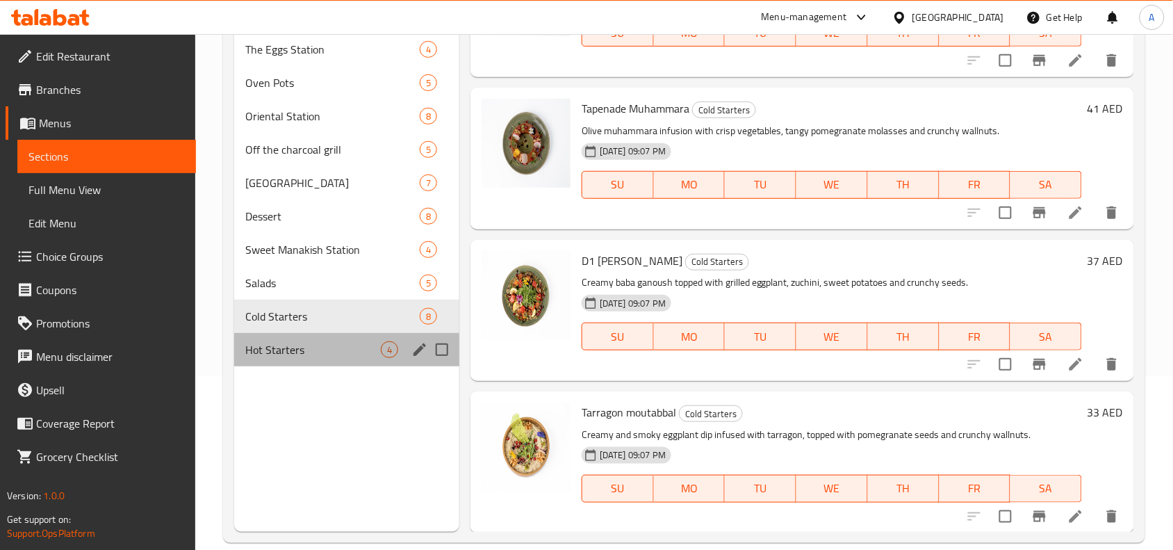
click at [348, 362] on div "Hot Starters 4" at bounding box center [346, 349] width 225 height 33
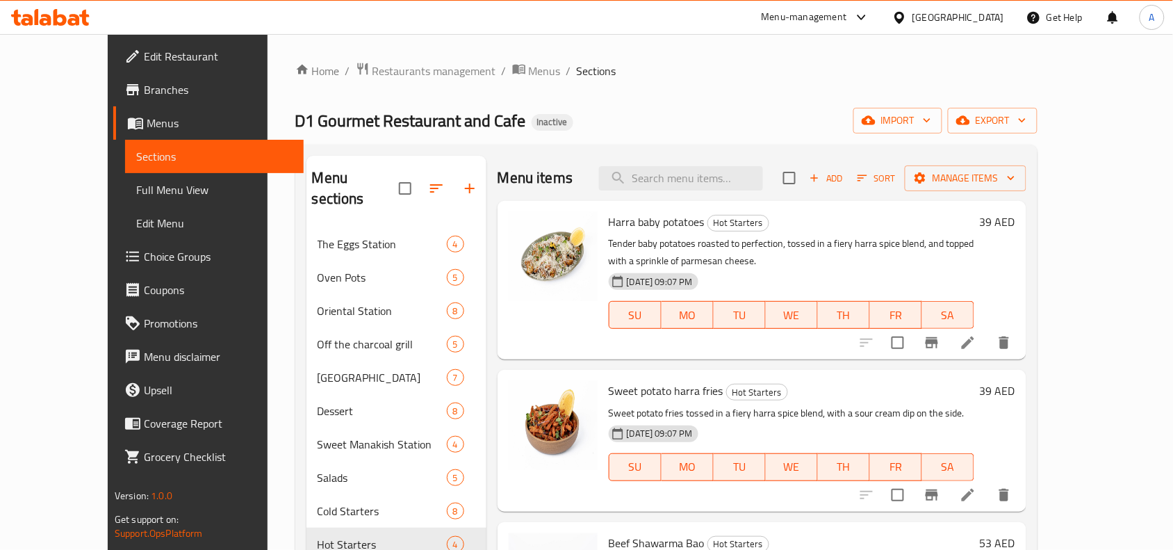
click at [144, 88] on span "Branches" at bounding box center [218, 89] width 149 height 17
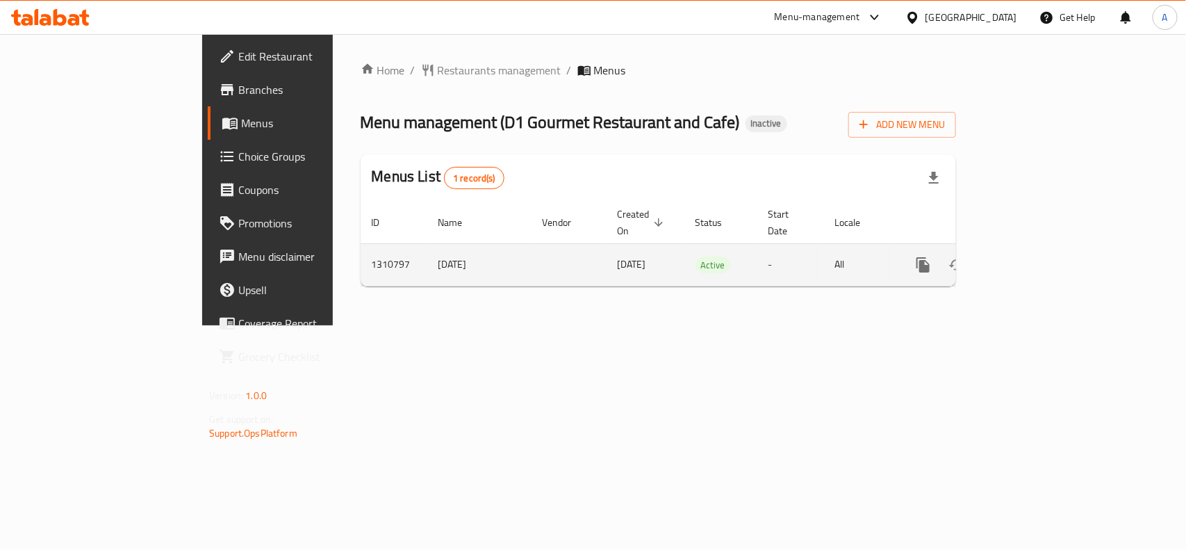
click at [1040, 254] on link "enhanced table" at bounding box center [1023, 264] width 33 height 33
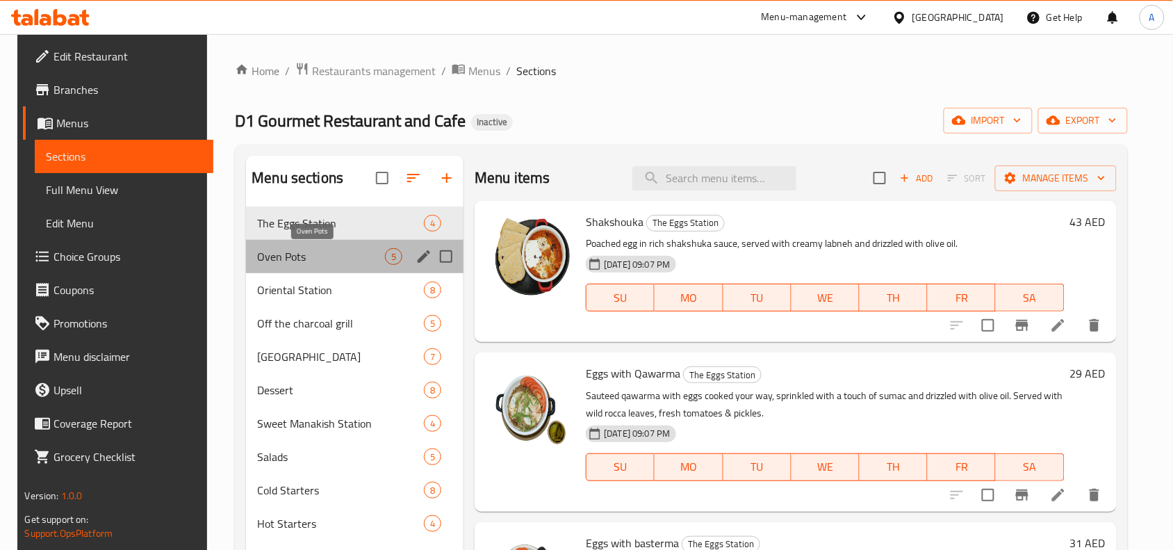
click at [320, 261] on span "Oven Pots" at bounding box center [321, 256] width 128 height 17
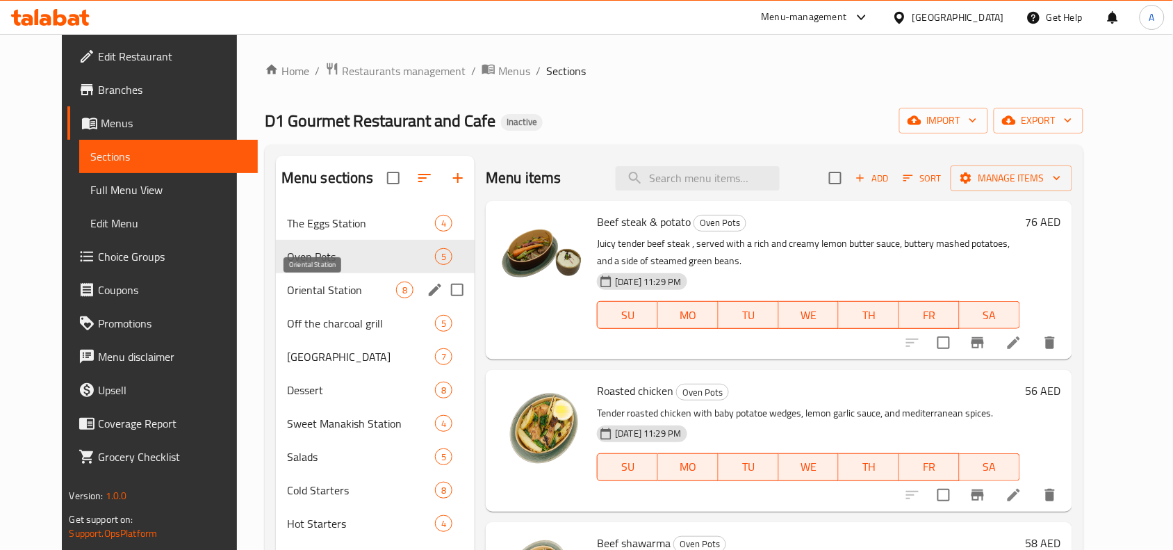
click at [313, 291] on span "Oriental Station" at bounding box center [341, 289] width 109 height 17
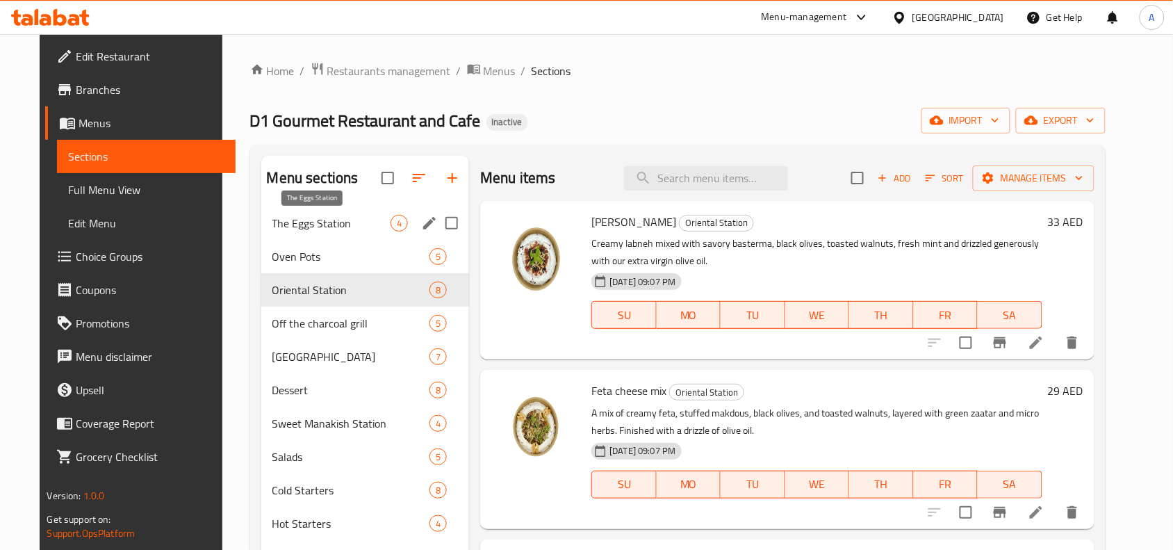
click at [353, 215] on span "The Eggs Station" at bounding box center [331, 223] width 119 height 17
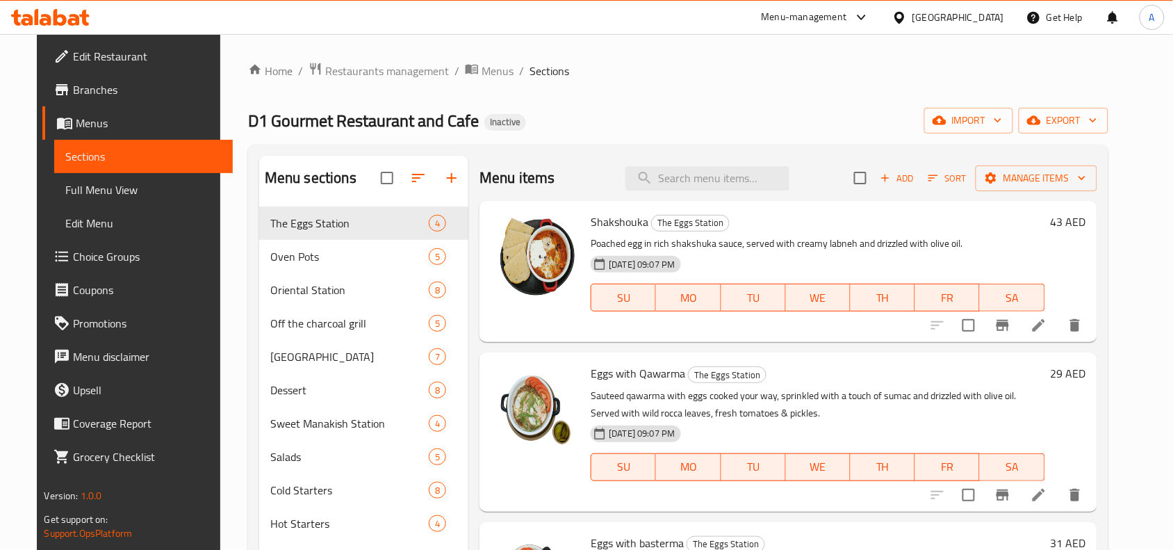
click at [619, 224] on span "Shakshouka" at bounding box center [620, 221] width 58 height 21
copy h6 "Shakshouka"
click at [96, 96] on span "Branches" at bounding box center [147, 89] width 149 height 17
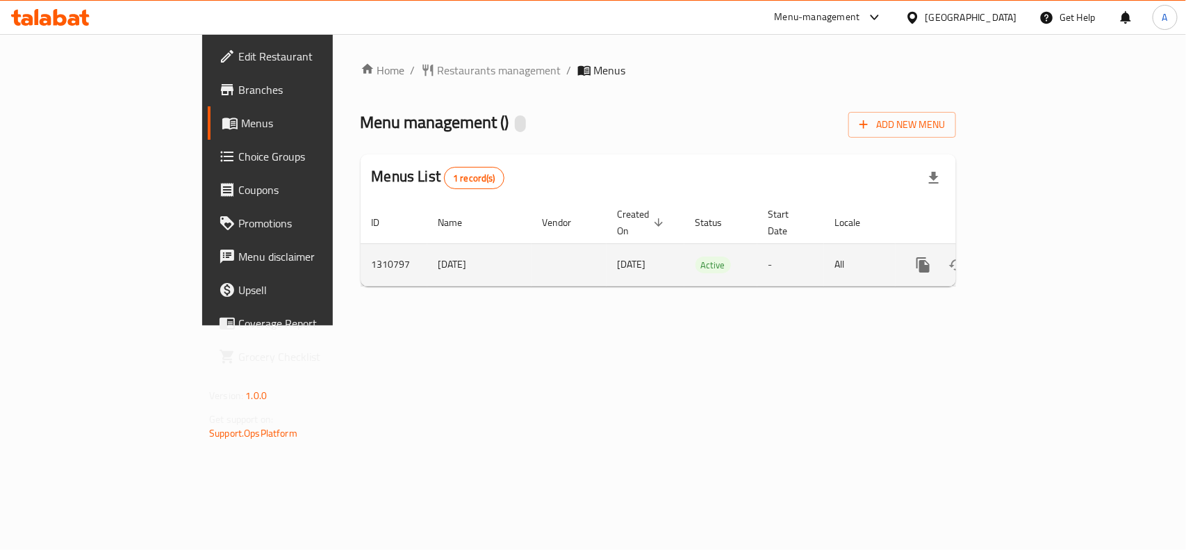
click at [1030, 259] on icon "enhanced table" at bounding box center [1023, 265] width 13 height 13
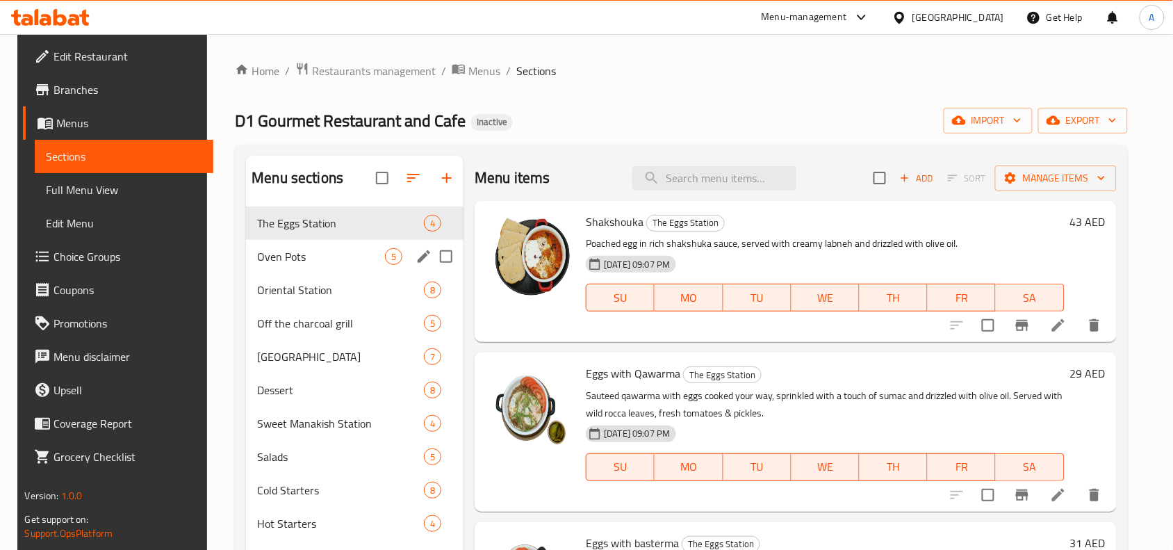
click at [325, 245] on div "Oven Pots 5" at bounding box center [355, 256] width 218 height 33
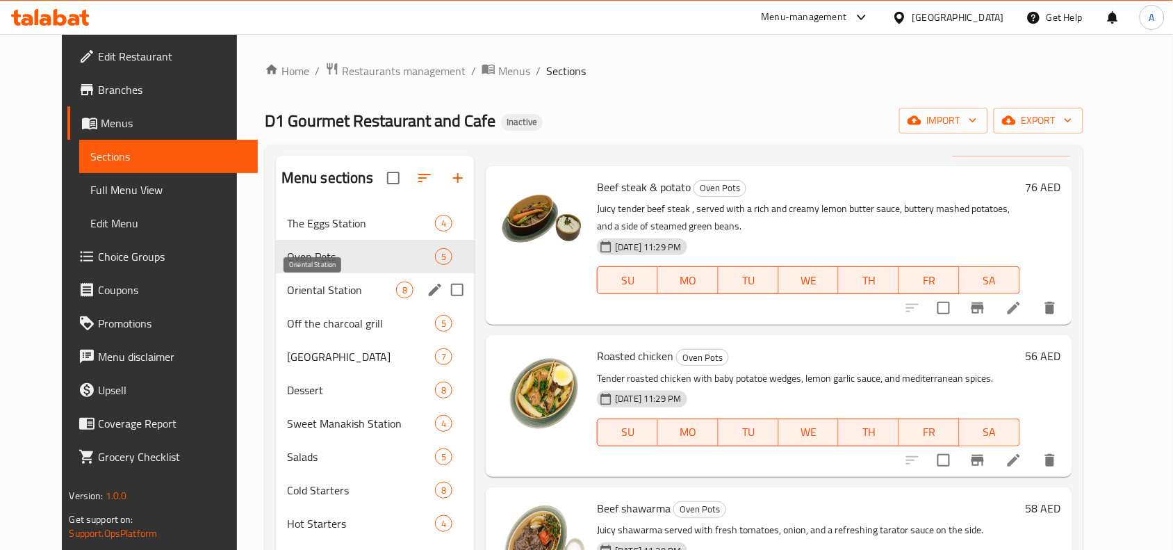
click at [315, 286] on span "Oriental Station" at bounding box center [341, 289] width 109 height 17
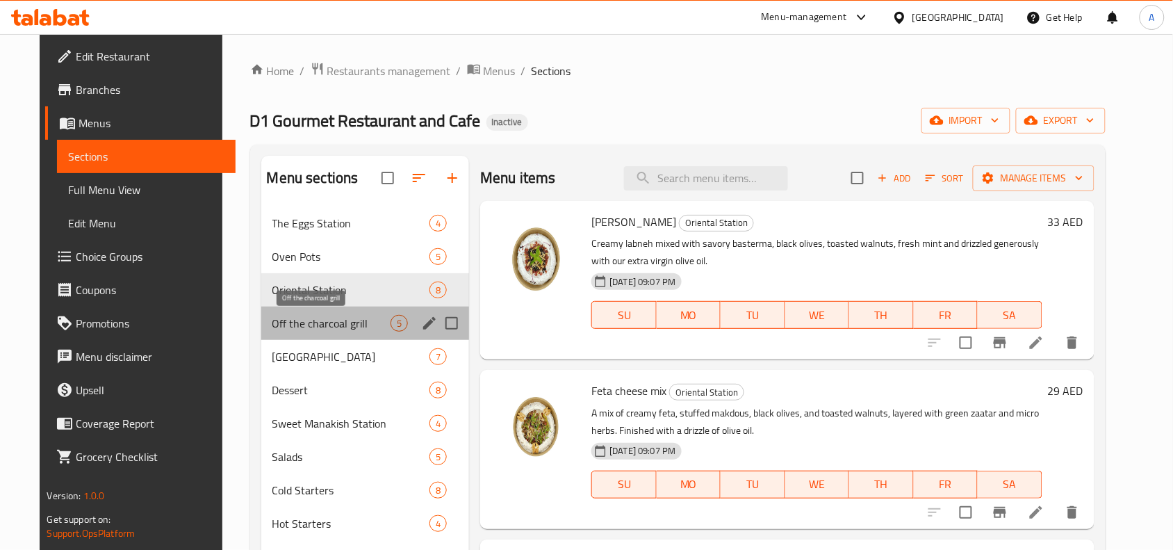
click at [349, 324] on span "Off the charcoal grill" at bounding box center [331, 323] width 119 height 17
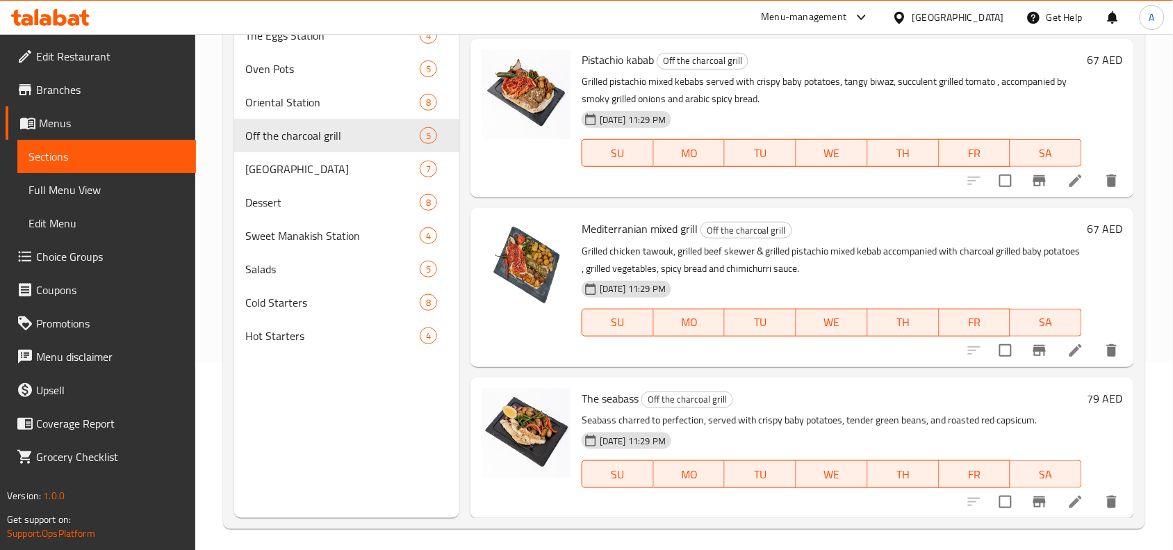
scroll to position [195, 0]
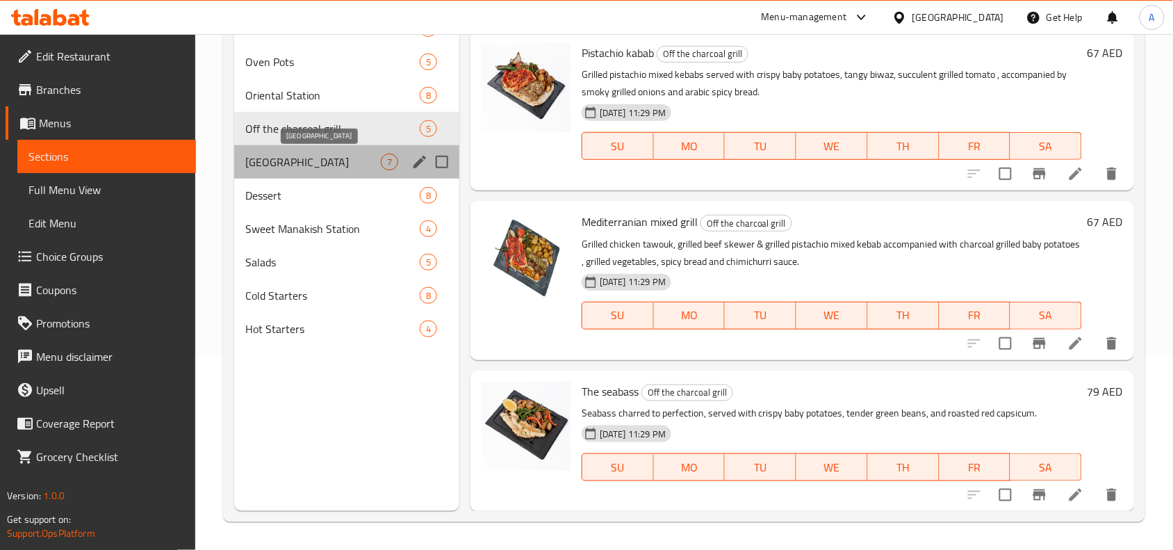
click at [354, 163] on span "Manakish Station" at bounding box center [313, 162] width 136 height 17
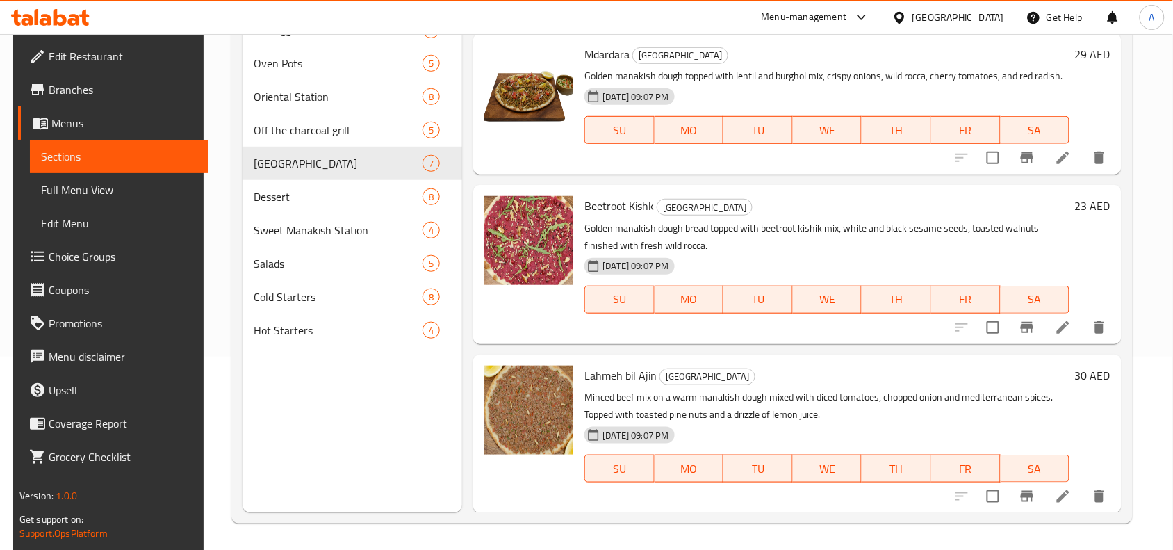
scroll to position [195, 0]
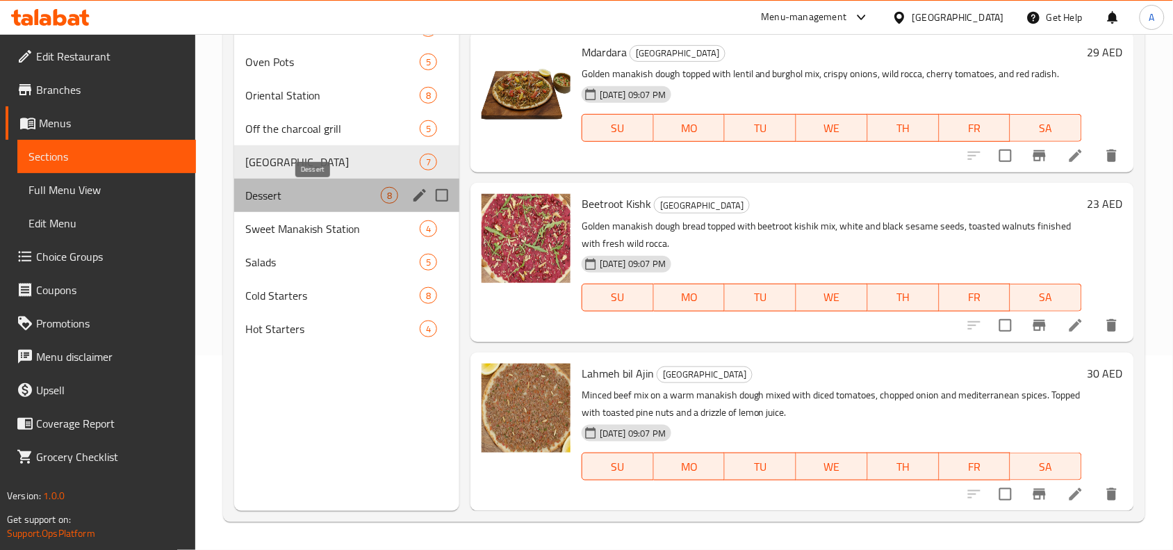
click at [254, 193] on span "Dessert" at bounding box center [313, 195] width 136 height 17
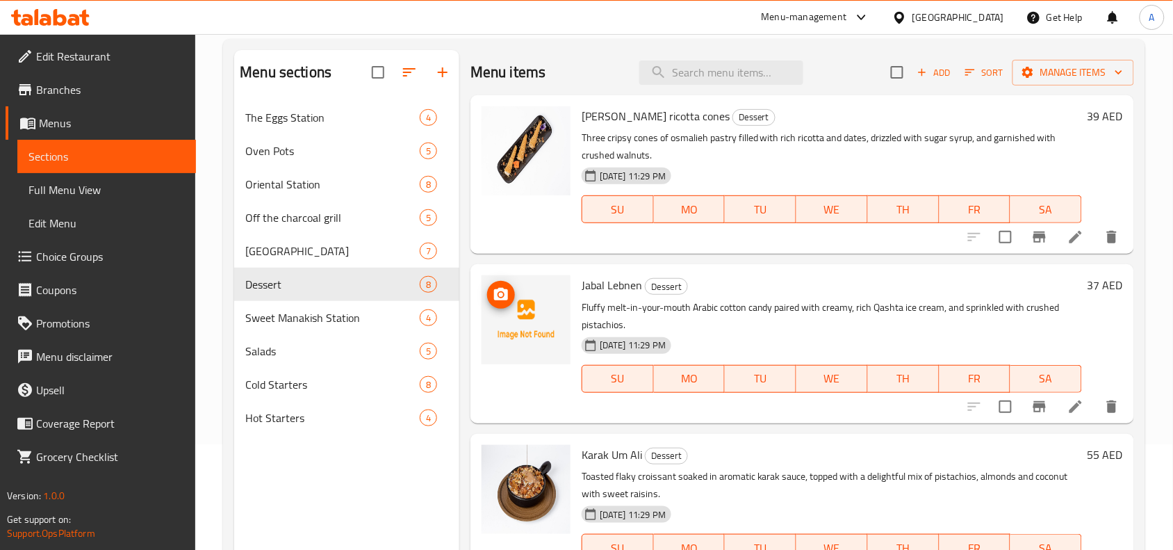
scroll to position [22, 0]
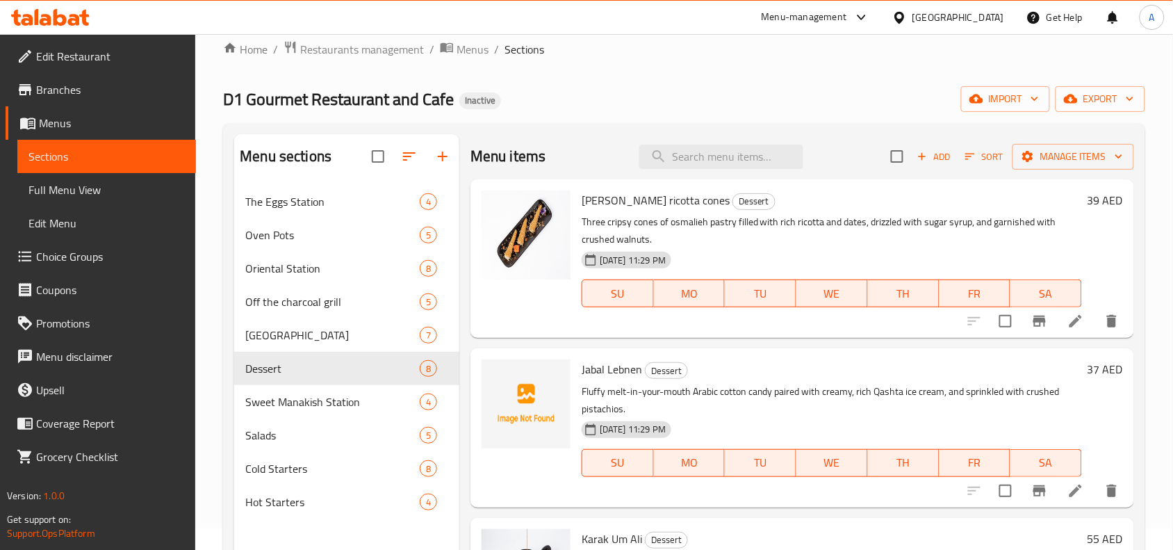
click at [609, 365] on span "Jabal Lebnen" at bounding box center [612, 369] width 60 height 21
copy h6 "Jabal Lebnen"
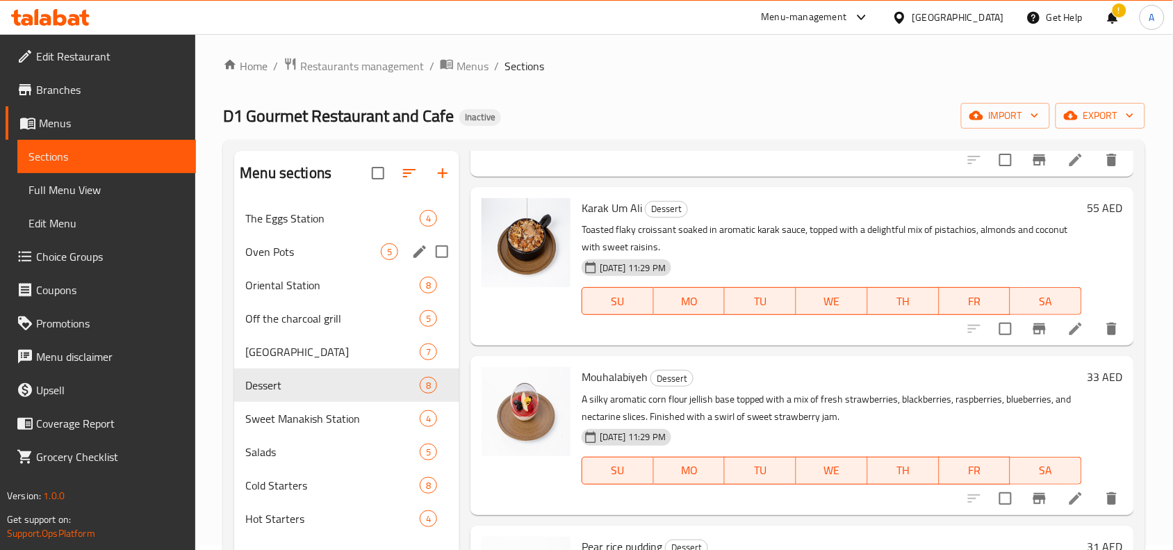
scroll to position [0, 0]
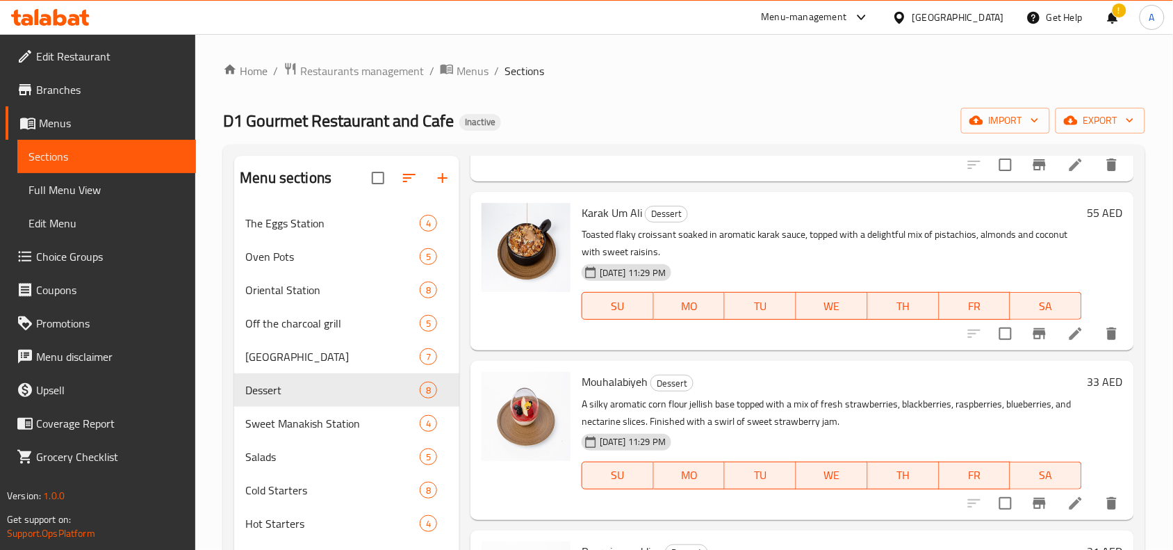
click at [58, 189] on span "Full Menu View" at bounding box center [106, 189] width 156 height 17
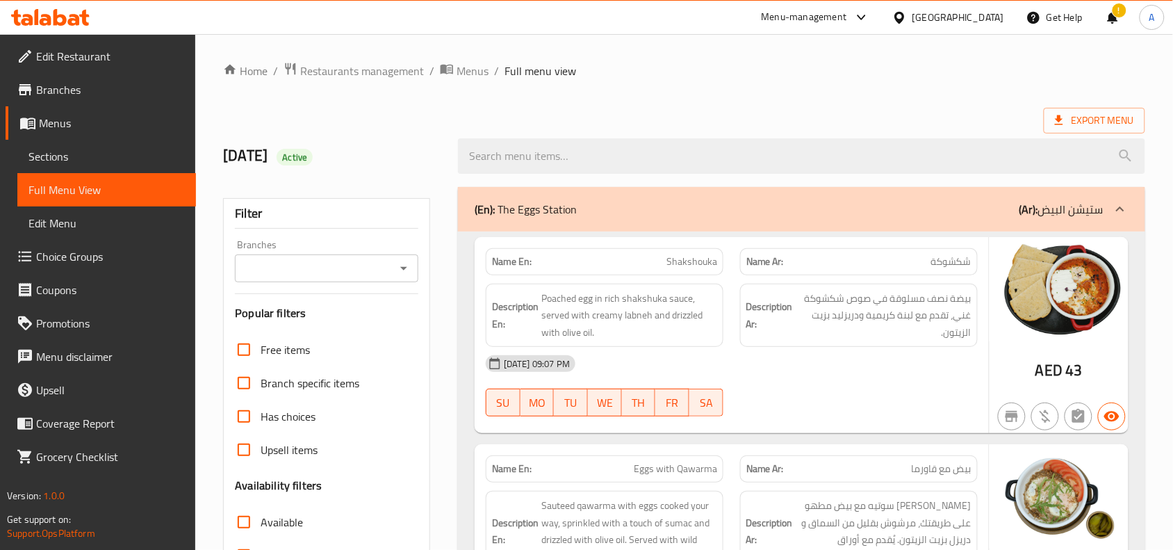
click at [345, 282] on div "Branches" at bounding box center [326, 268] width 183 height 28
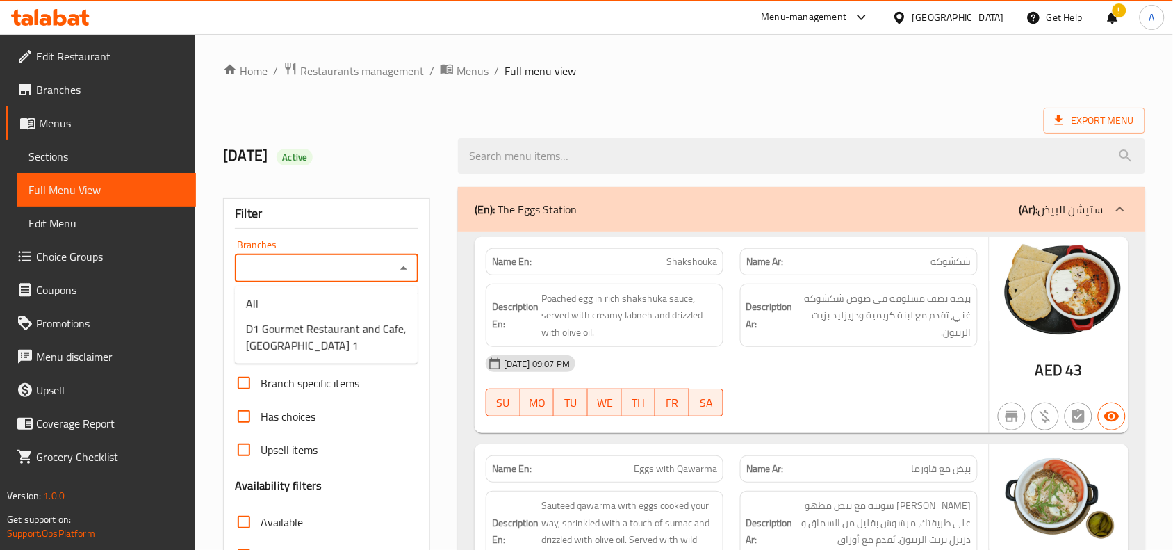
click at [389, 272] on input "Branches" at bounding box center [315, 268] width 152 height 19
click at [337, 338] on span "D1 Gourmet Restaurant and Cafe, Al Jaddaf 1" at bounding box center [326, 336] width 161 height 33
type input "D1 Gourmet Restaurant and Cafe, Al Jaddaf 1"
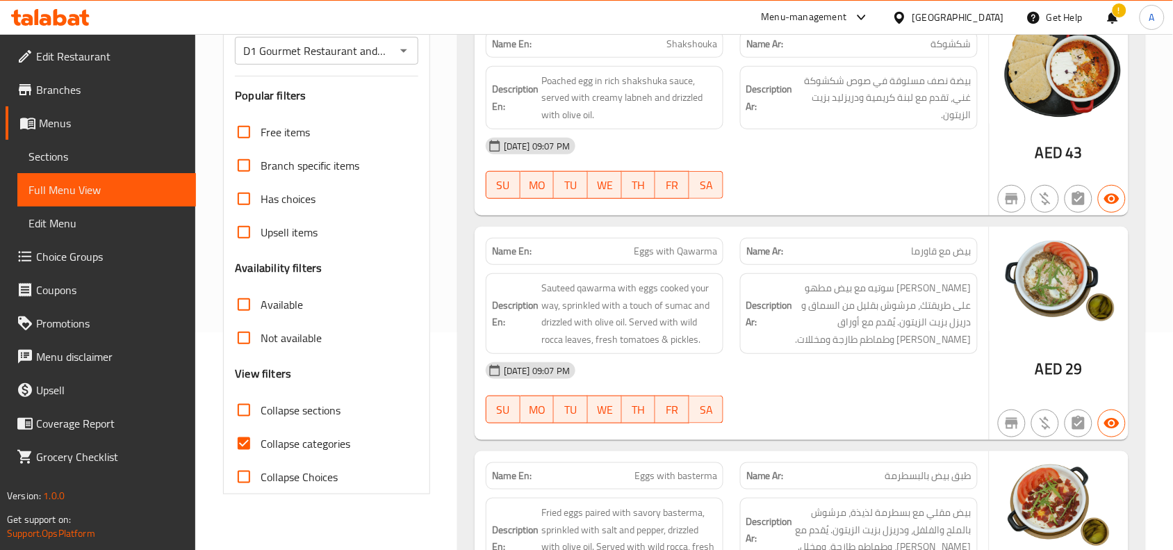
scroll to position [261, 0]
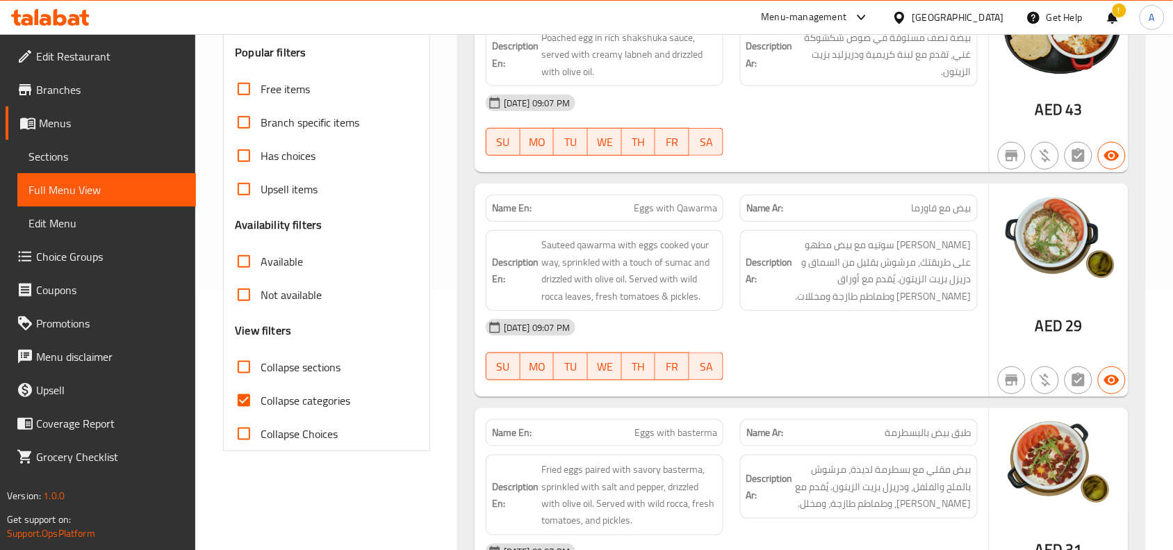
click at [247, 402] on input "Collapse categories" at bounding box center [243, 400] width 33 height 33
checkbox input "false"
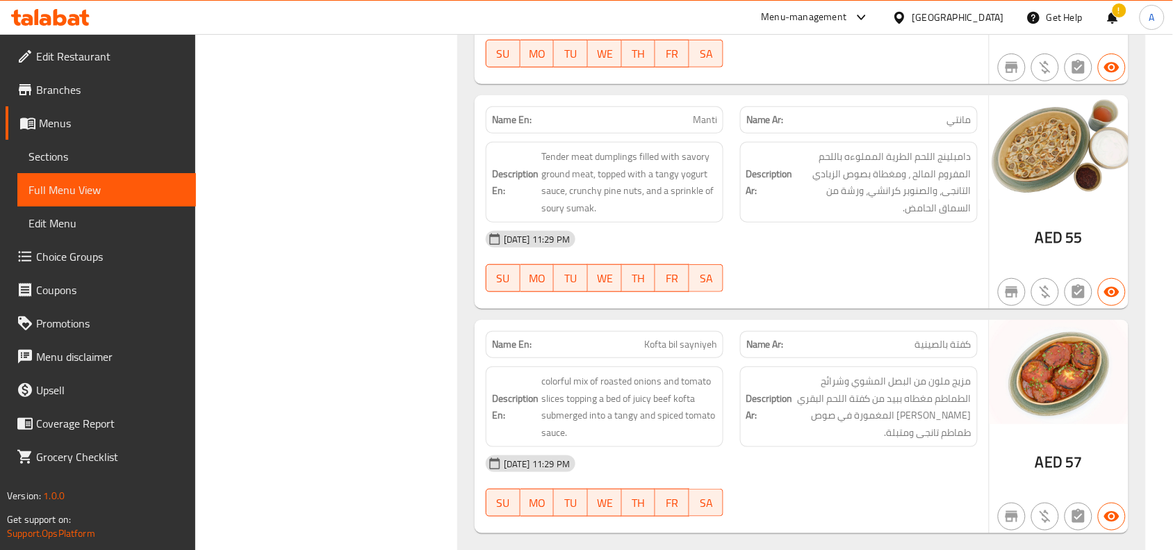
scroll to position [0, 0]
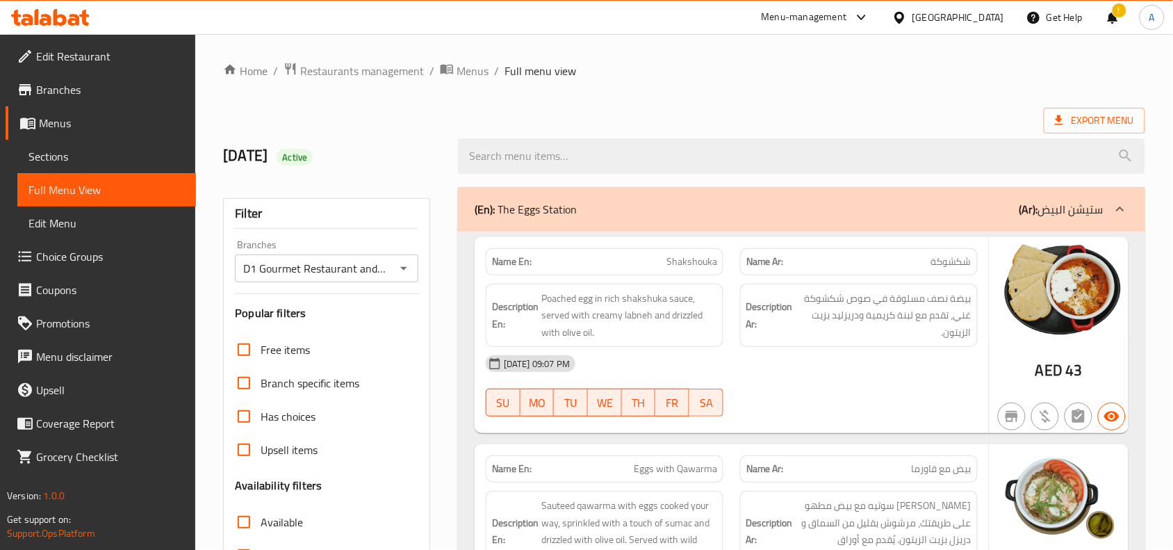
click at [974, 15] on div "[GEOGRAPHIC_DATA]" at bounding box center [959, 17] width 92 height 15
click at [516, 115] on div "Export Menu" at bounding box center [684, 121] width 922 height 26
click at [393, 64] on span "Restaurants management" at bounding box center [362, 71] width 124 height 17
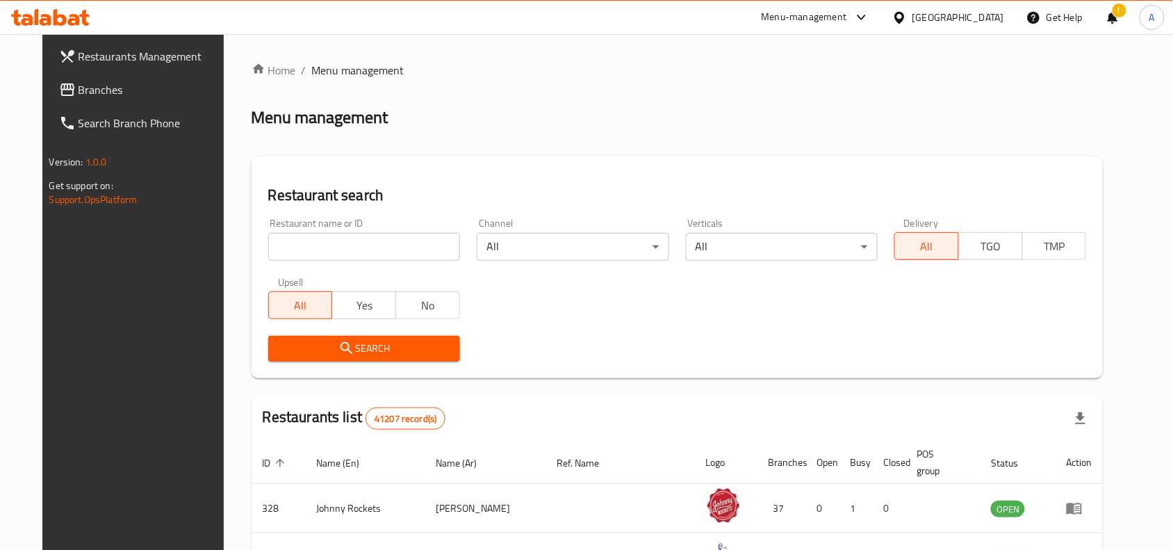
click at [810, 17] on div "Menu-management" at bounding box center [804, 17] width 85 height 17
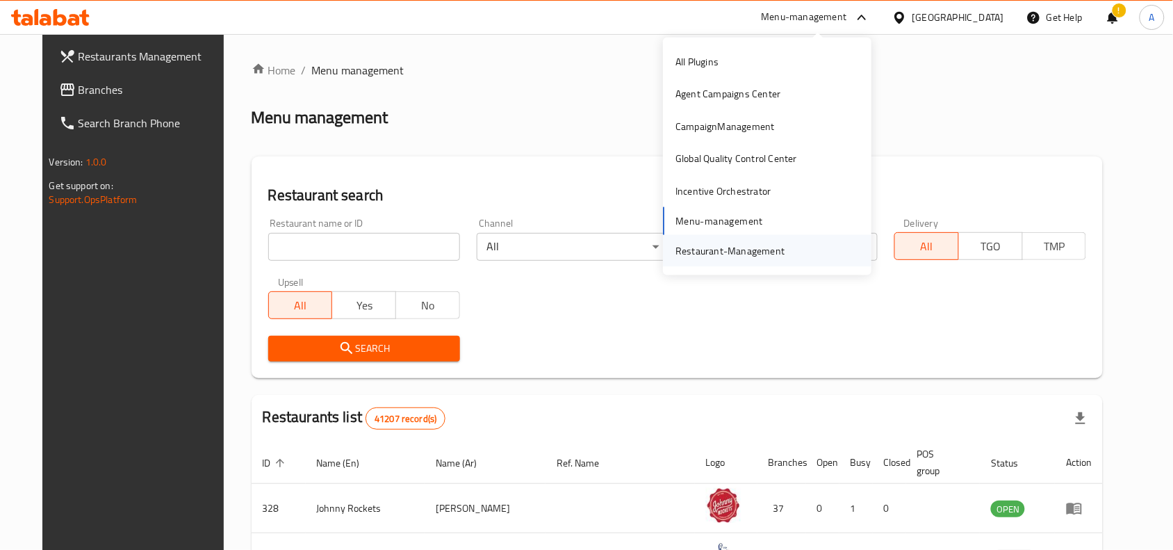
click at [716, 251] on div "Restaurant-Management" at bounding box center [730, 250] width 109 height 15
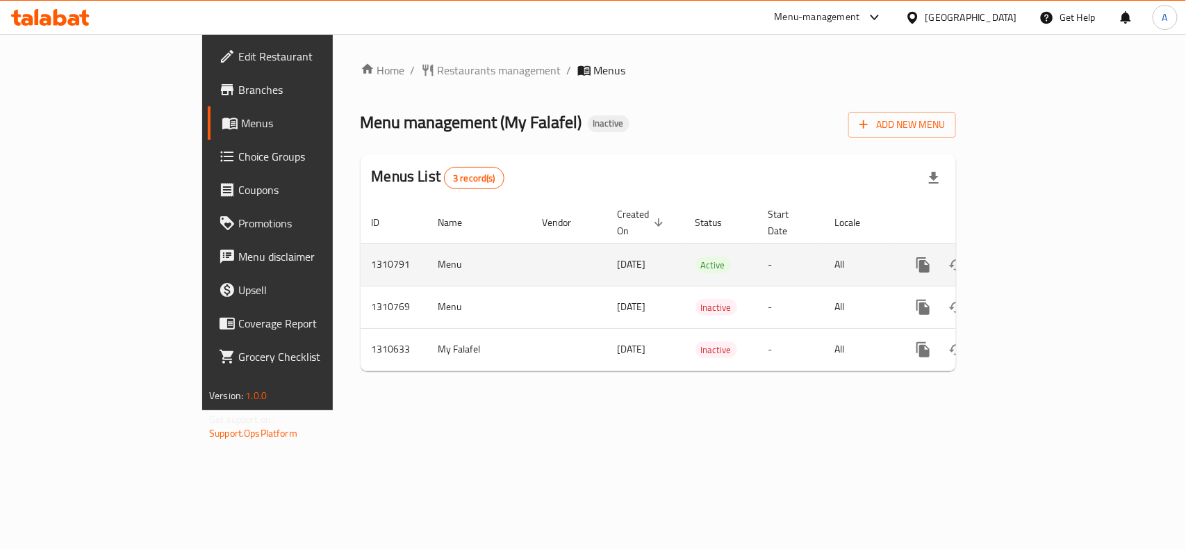
click at [1032, 256] on icon "enhanced table" at bounding box center [1023, 264] width 17 height 17
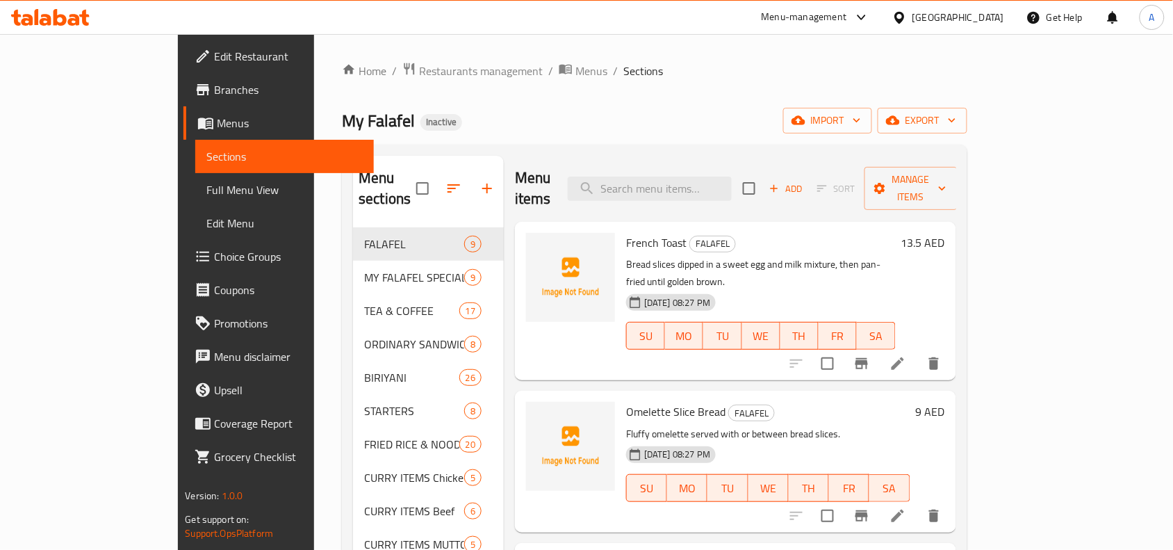
click at [626, 232] on span "French Toast" at bounding box center [656, 242] width 60 height 21
copy h6 "French Toast"
click at [861, 124] on span "import" at bounding box center [827, 120] width 67 height 17
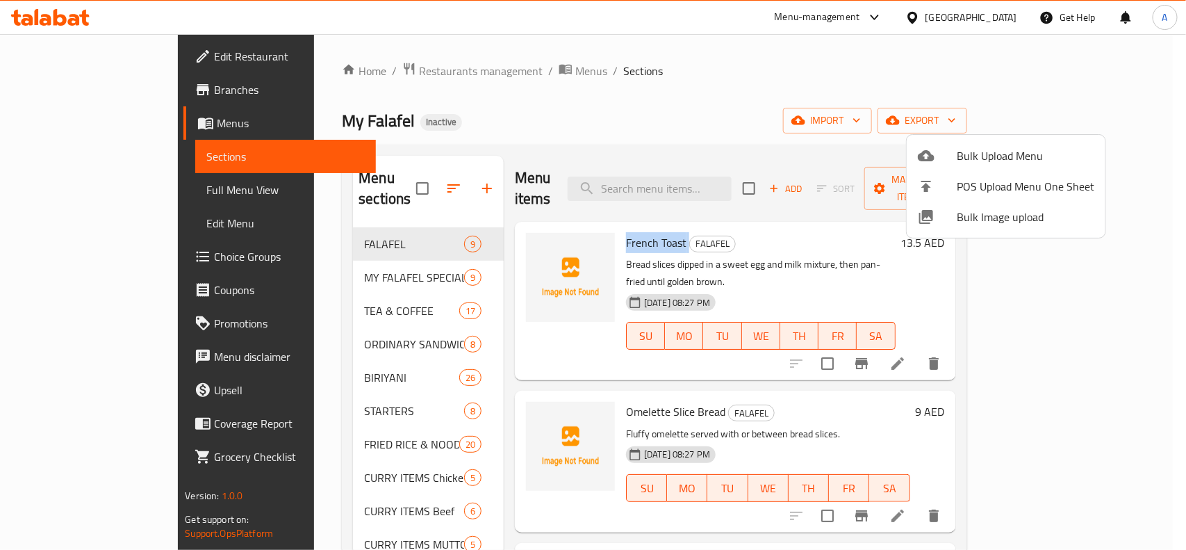
click at [1006, 224] on span "Bulk Image upload" at bounding box center [1026, 217] width 138 height 17
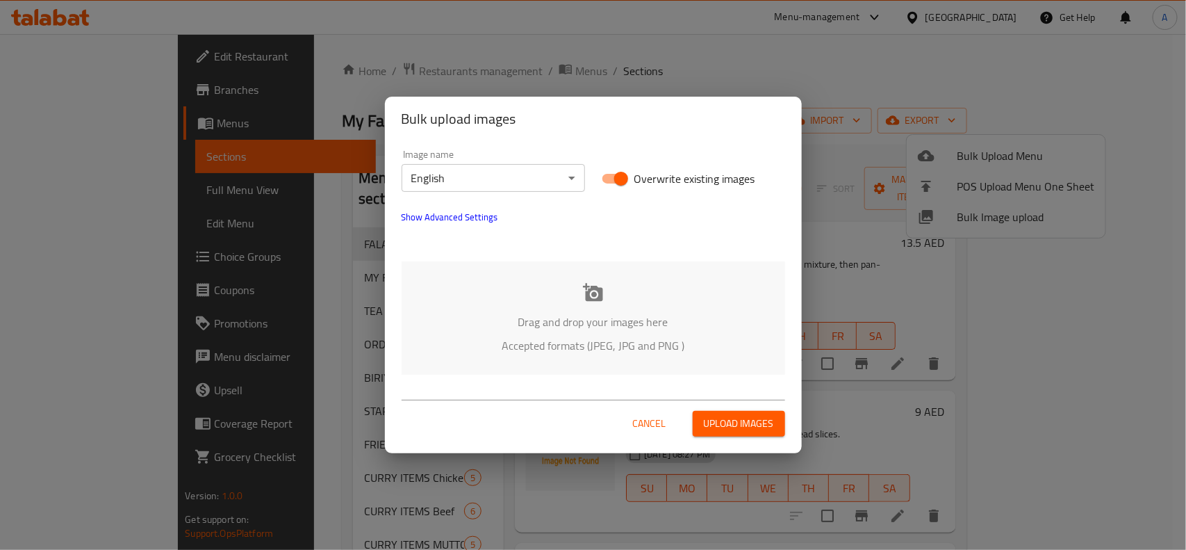
click at [617, 182] on input "Overwrite existing images" at bounding box center [621, 178] width 79 height 26
checkbox input "false"
click at [724, 424] on span "Upload images" at bounding box center [739, 423] width 70 height 17
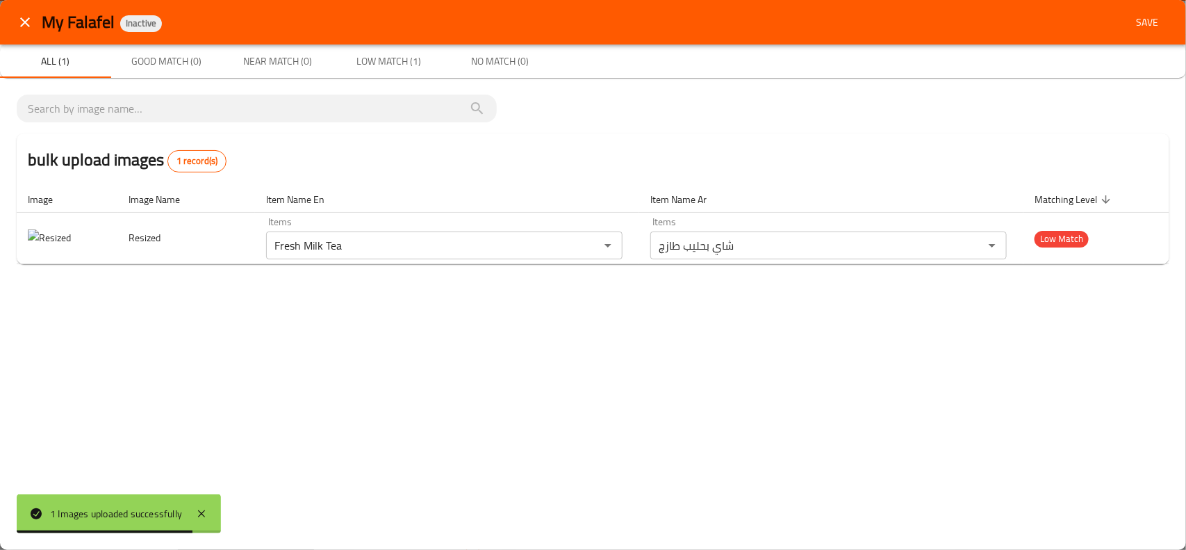
click at [28, 19] on icon "close" at bounding box center [25, 22] width 17 height 17
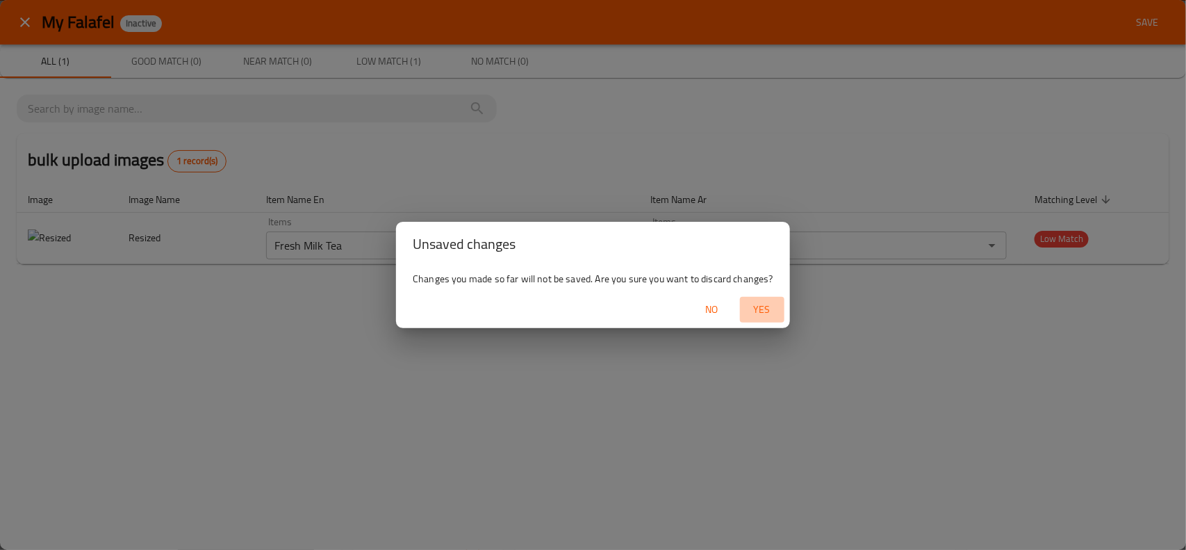
click at [759, 311] on span "Yes" at bounding box center [762, 309] width 33 height 17
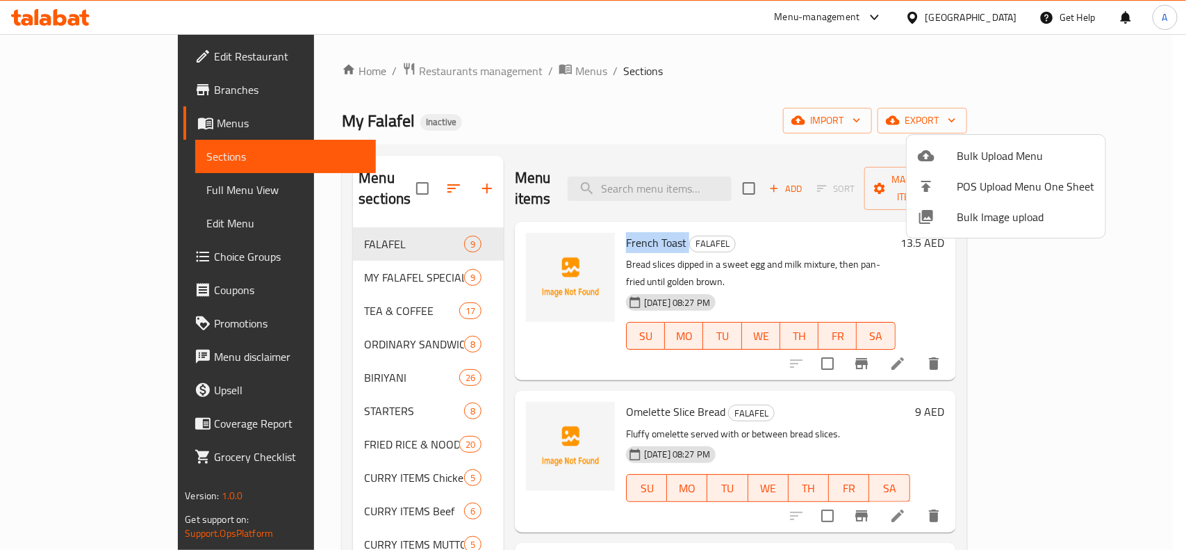
click at [988, 213] on span "Bulk Image upload" at bounding box center [1026, 217] width 138 height 17
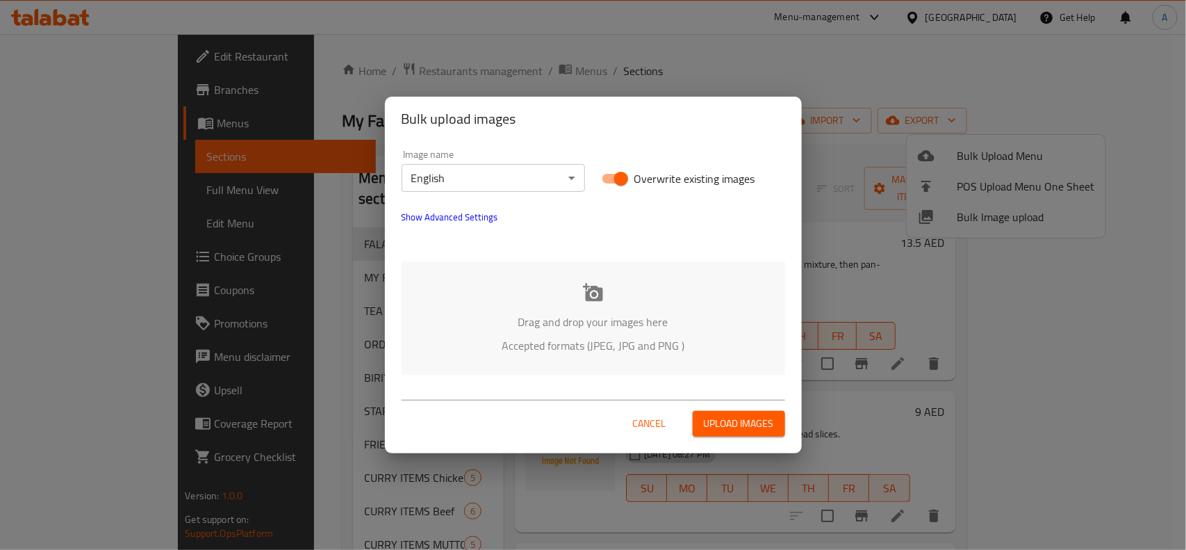
click at [624, 177] on input "Overwrite existing images" at bounding box center [621, 178] width 79 height 26
checkbox input "false"
click at [606, 301] on div "Drag and drop your images here Accepted formats (JPEG, JPG and PNG )" at bounding box center [594, 317] width 384 height 113
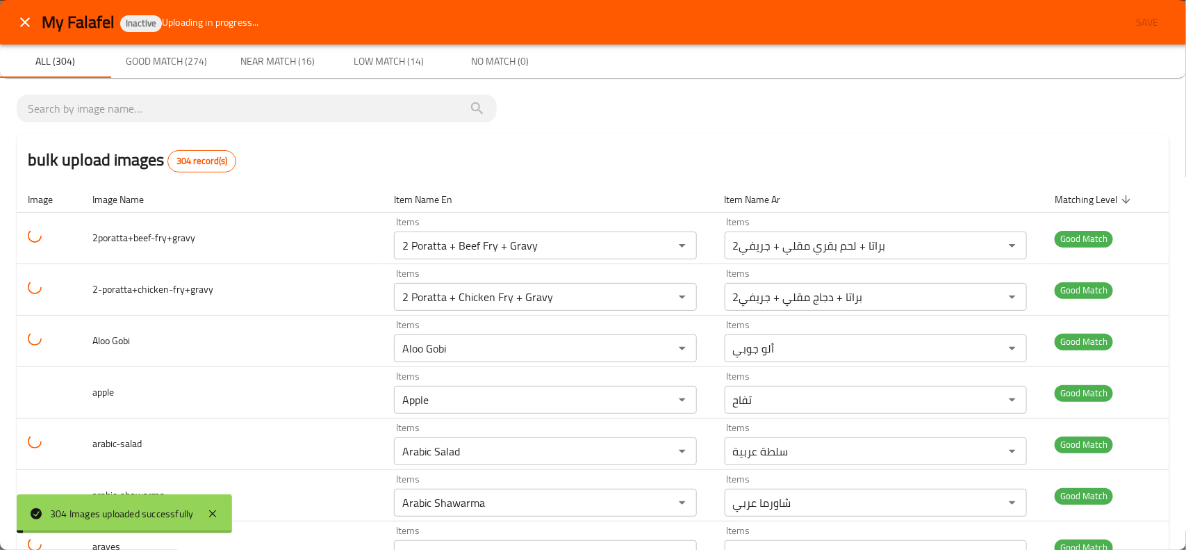
click at [765, 49] on div at bounding box center [593, 275] width 1186 height 550
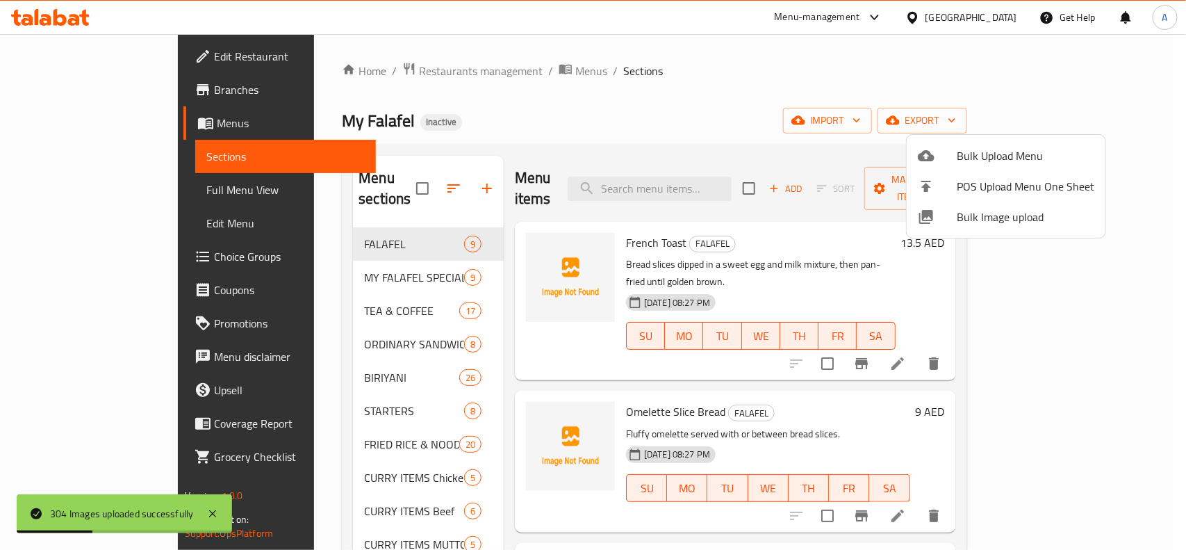
click at [345, 261] on div at bounding box center [593, 275] width 1186 height 550
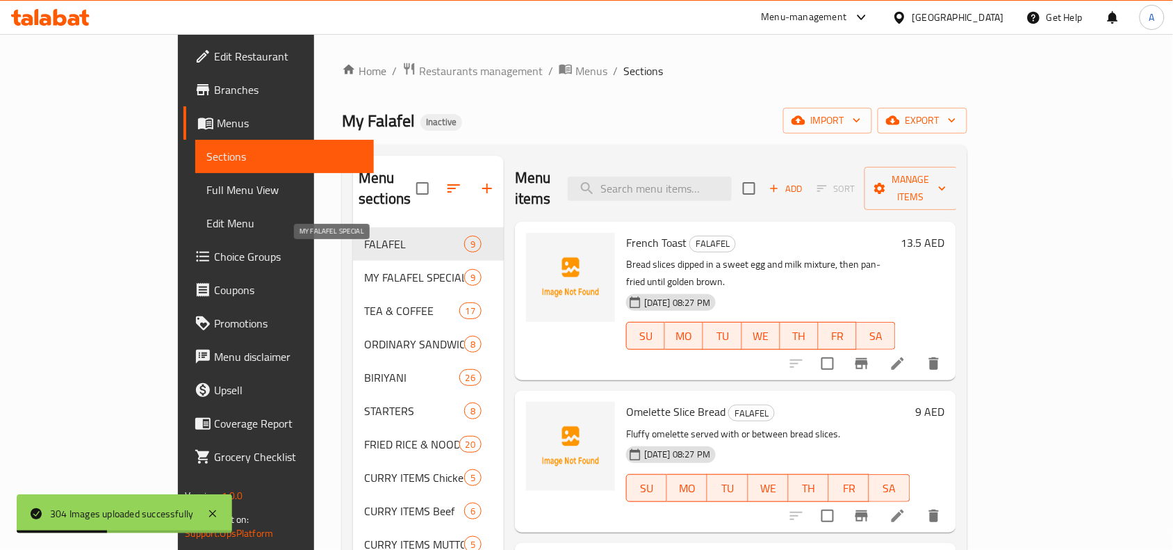
click at [353, 261] on div "MY FALAFEL SPECIAL 9" at bounding box center [428, 277] width 151 height 33
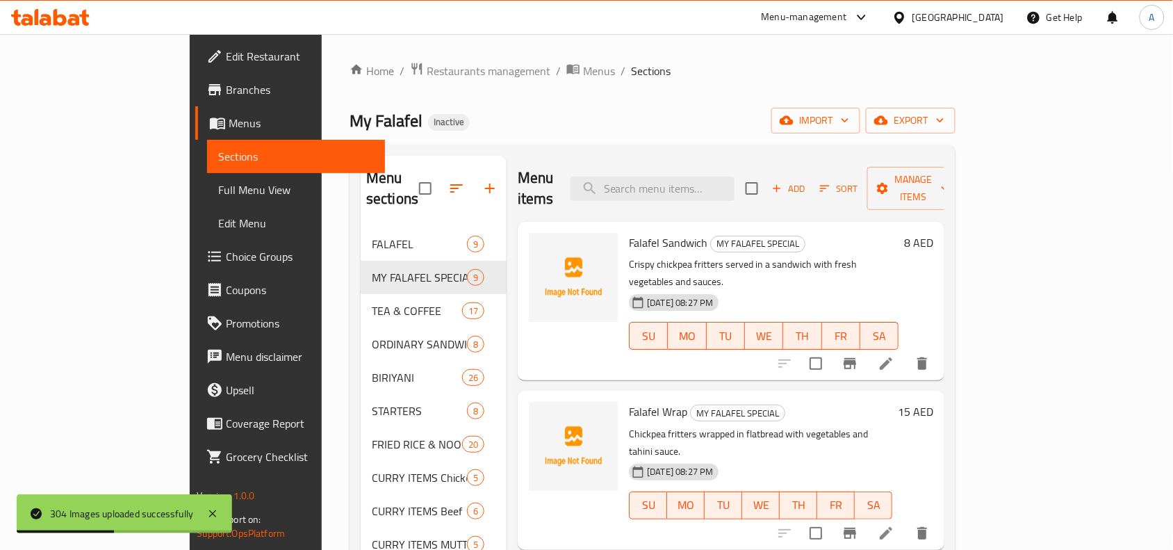
click at [361, 237] on div "FALAFEL 9" at bounding box center [434, 243] width 146 height 33
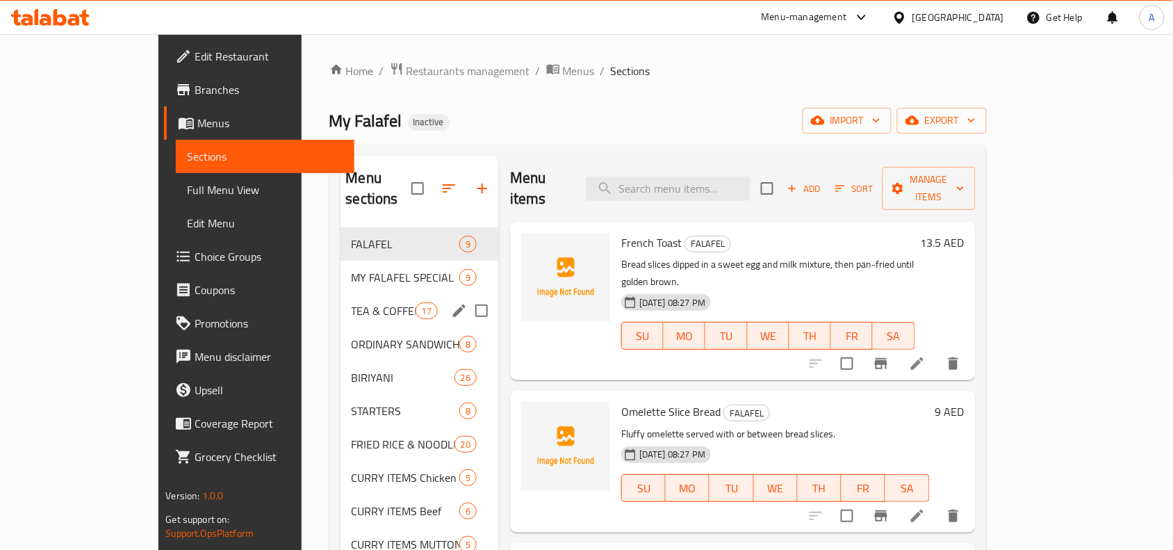
click at [352, 269] on span "MY FALAFEL SPECIAL" at bounding box center [406, 277] width 108 height 17
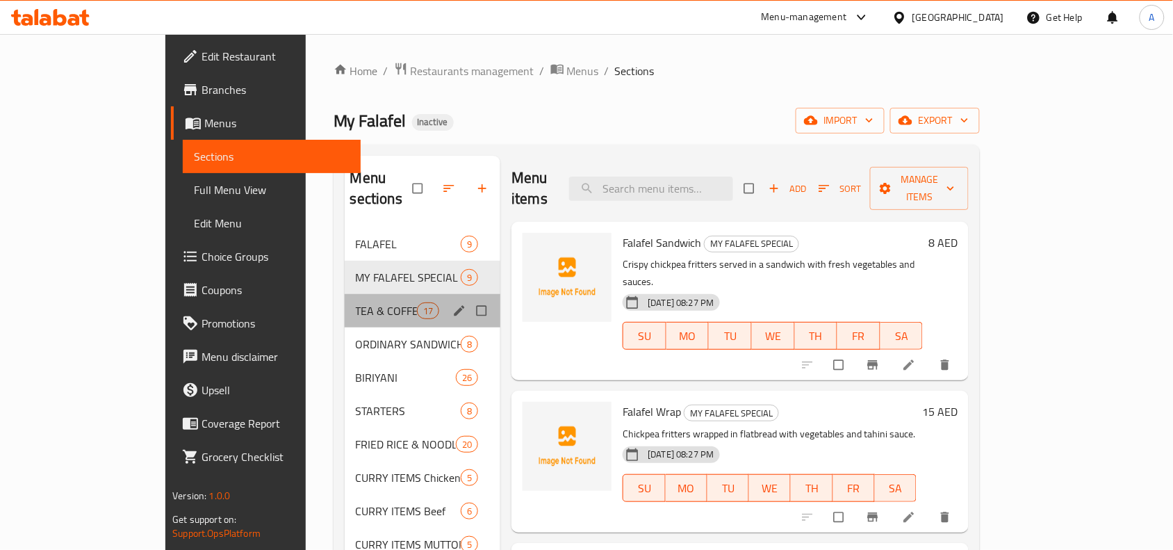
click at [345, 300] on div "TEA & COFFEE 17" at bounding box center [423, 310] width 156 height 33
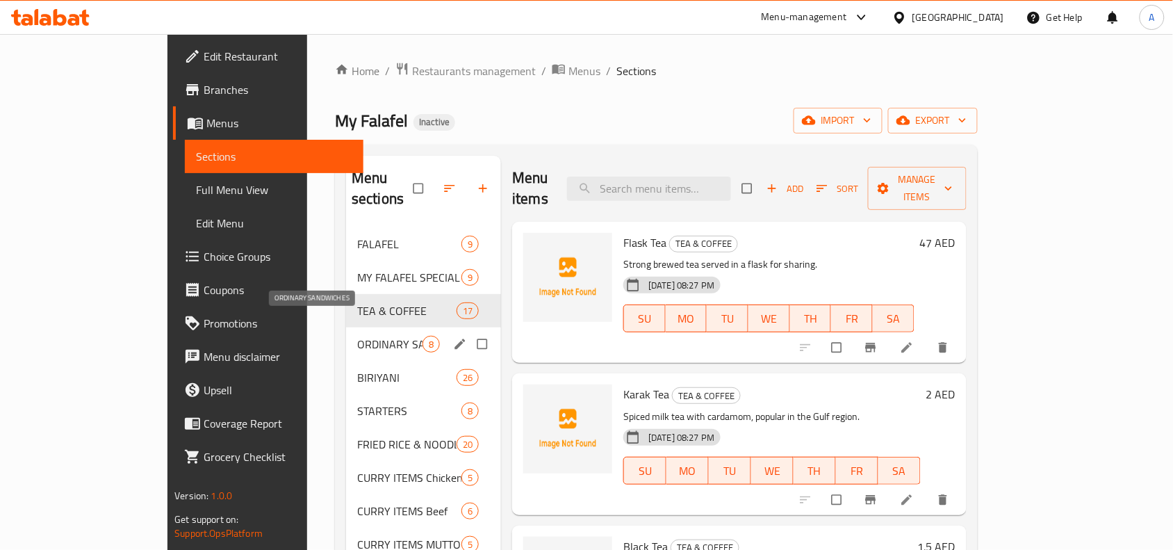
click at [357, 336] on span "ORDINARY SANDWICHES" at bounding box center [389, 344] width 65 height 17
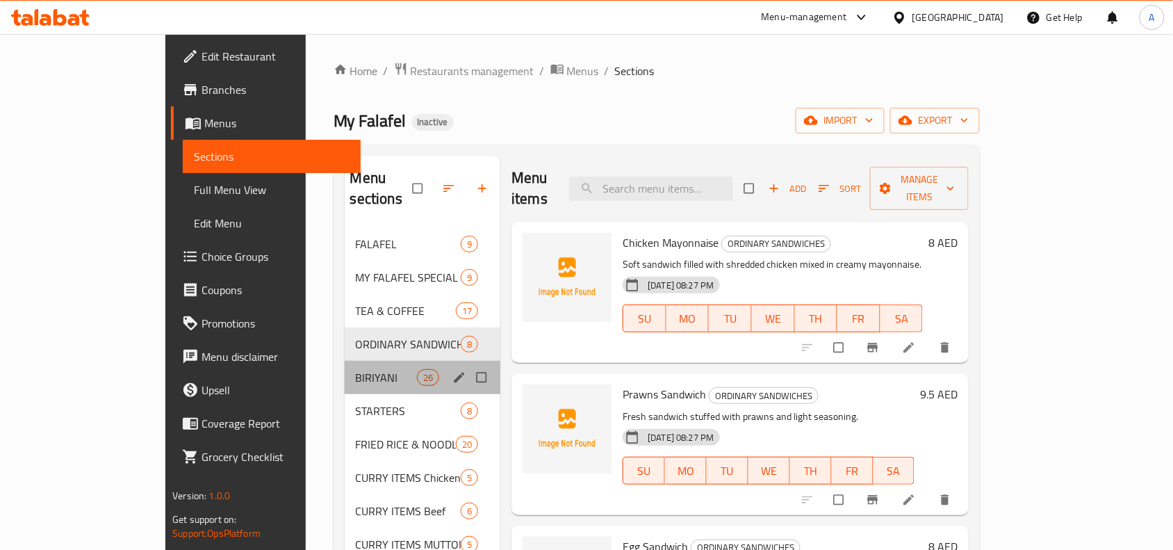
click at [345, 368] on div "BIRIYANI 26" at bounding box center [423, 377] width 156 height 33
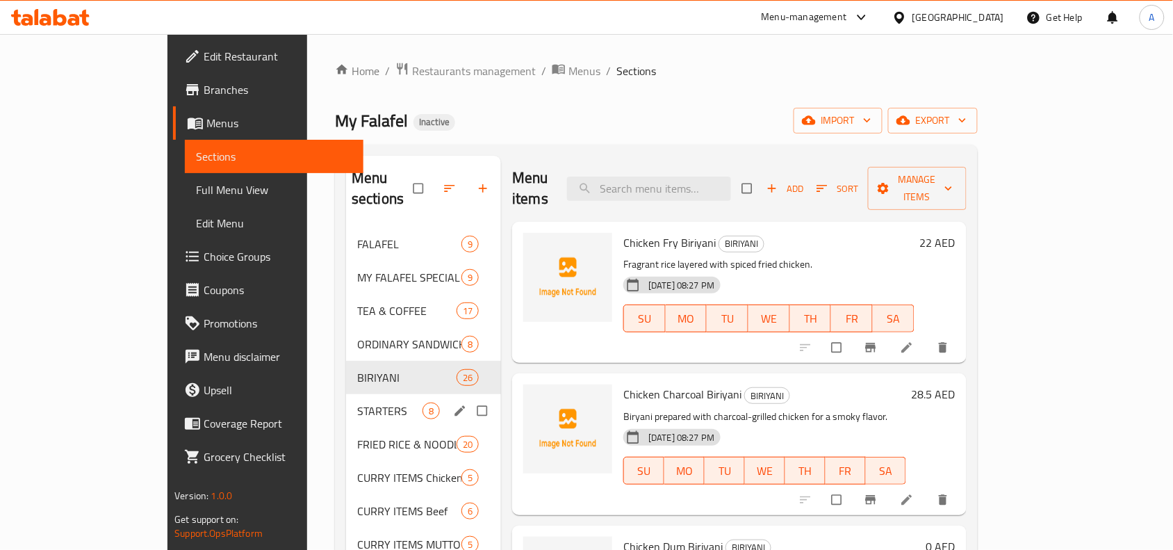
click at [357, 402] on span "STARTERS" at bounding box center [389, 410] width 65 height 17
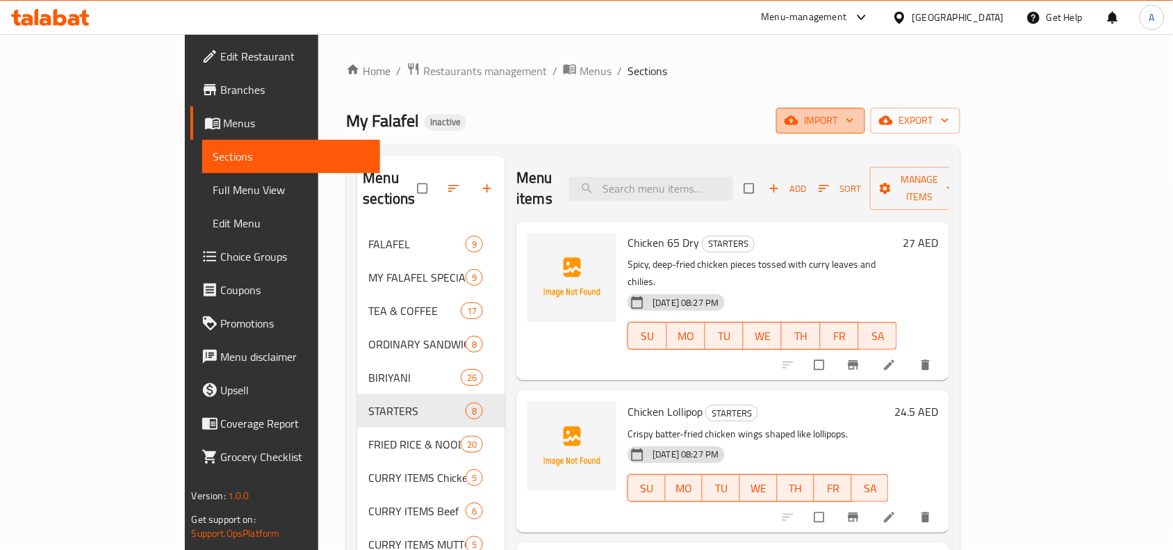
click at [854, 119] on span "import" at bounding box center [820, 120] width 67 height 17
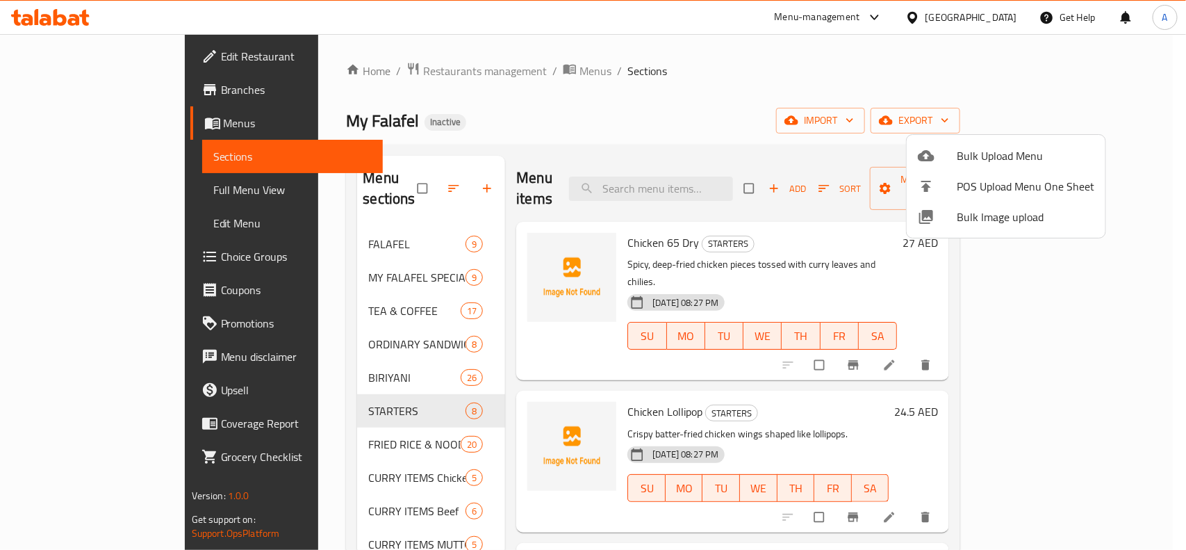
click at [981, 213] on span "Bulk Image upload" at bounding box center [1026, 217] width 138 height 17
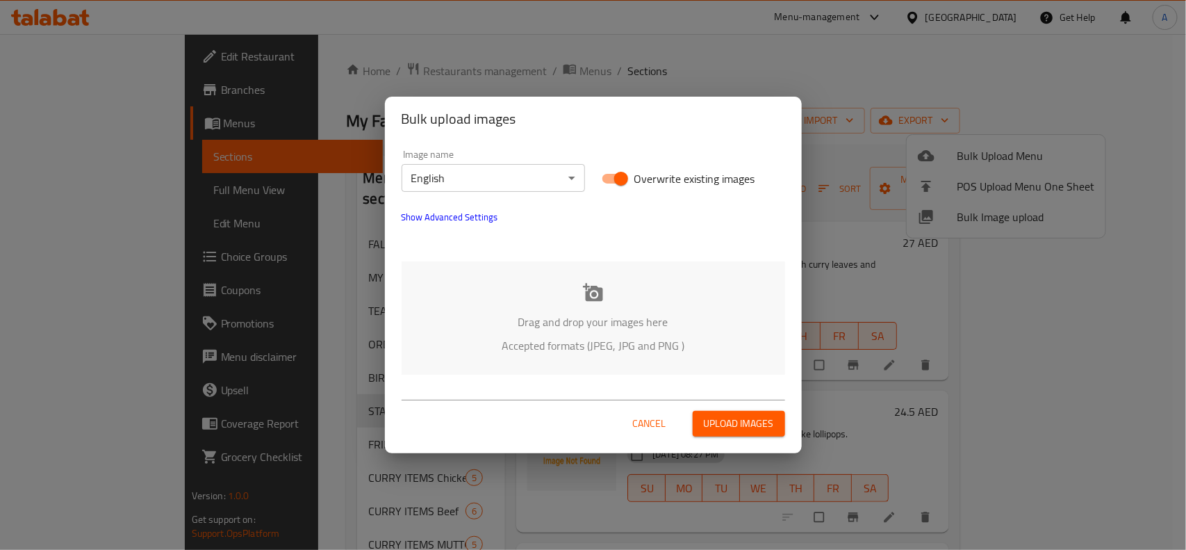
click at [613, 168] on input "Overwrite existing images" at bounding box center [621, 178] width 79 height 26
click at [626, 177] on input "Overwrite existing images" at bounding box center [607, 178] width 79 height 26
checkbox input "true"
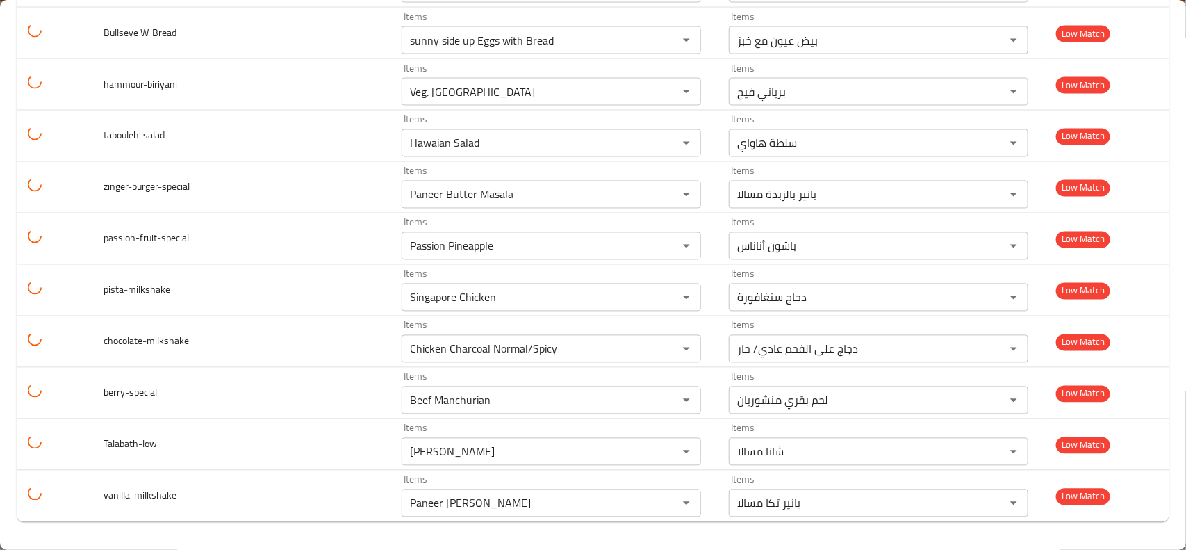
scroll to position [14239, 0]
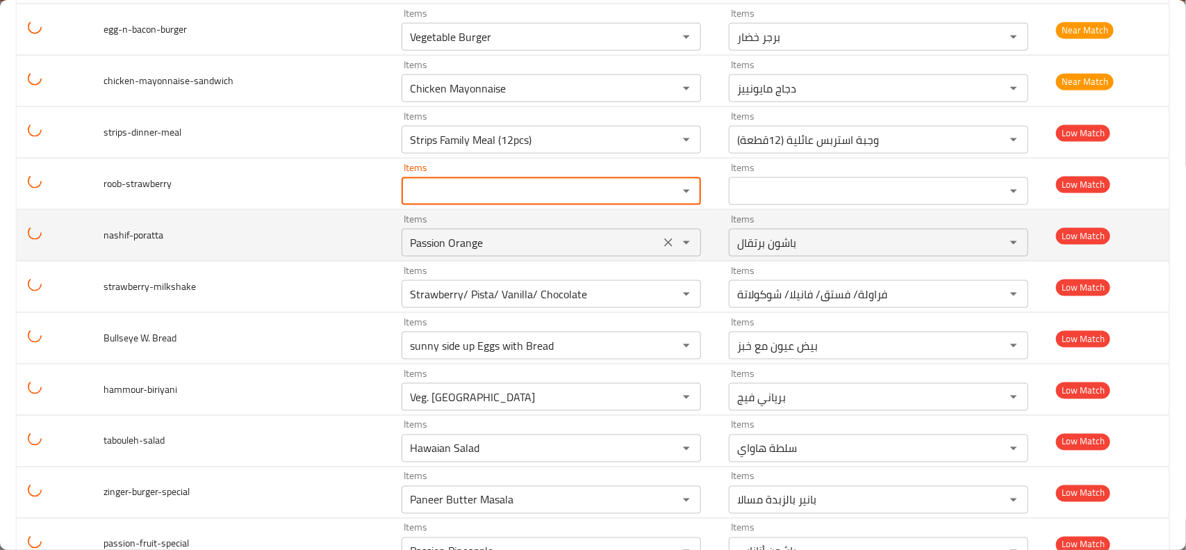
click at [665, 247] on icon "Clear" at bounding box center [669, 242] width 8 height 8
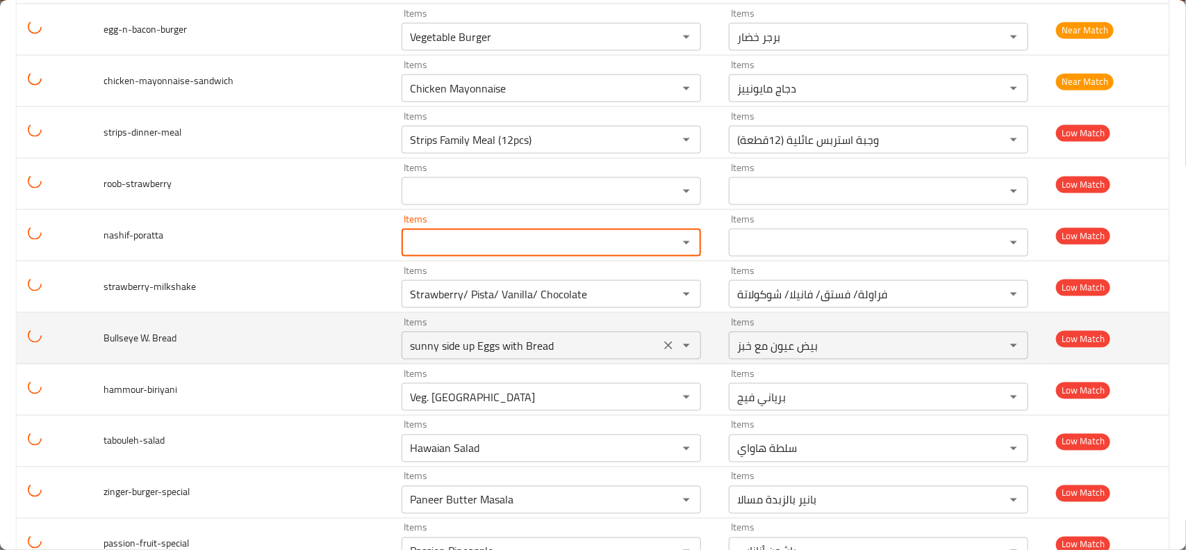
click at [662, 301] on icon "Clear" at bounding box center [669, 294] width 14 height 14
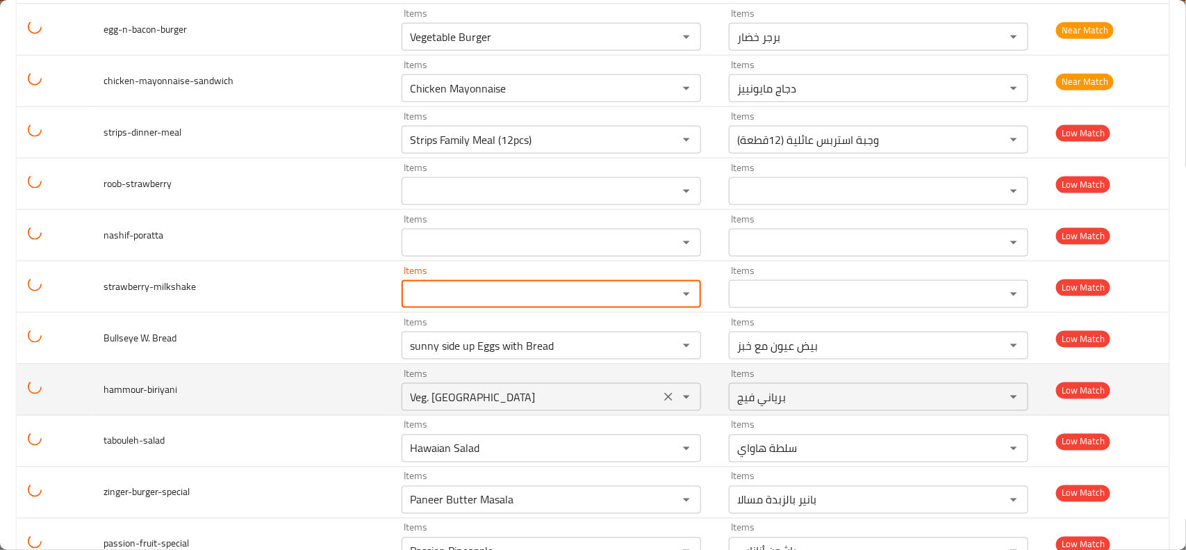
click at [664, 352] on icon "Clear" at bounding box center [669, 345] width 14 height 14
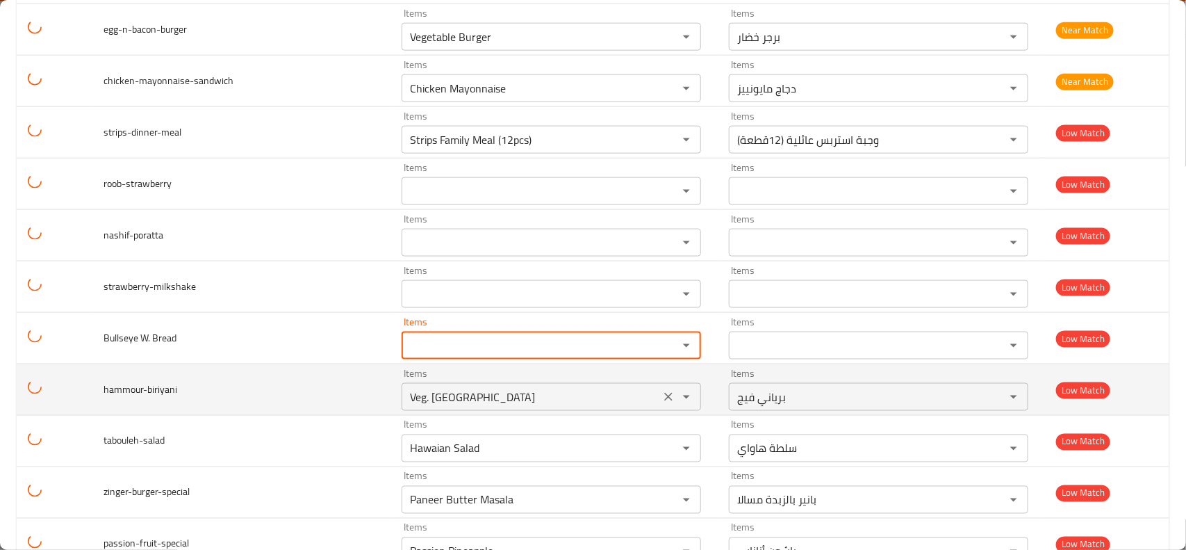
click at [665, 393] on icon "Clear" at bounding box center [669, 397] width 8 height 8
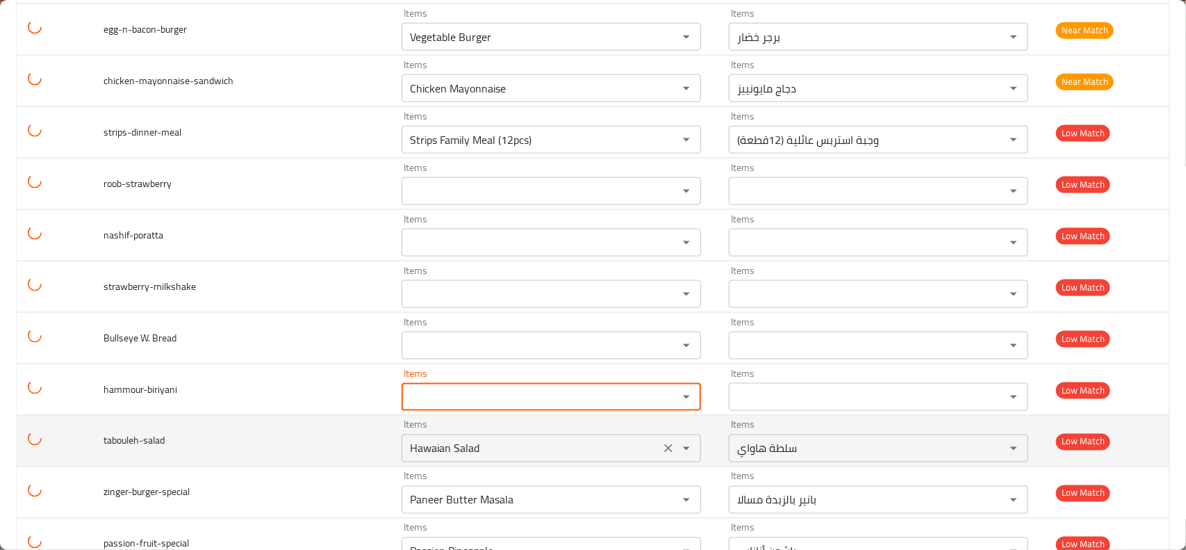
scroll to position [15107, 0]
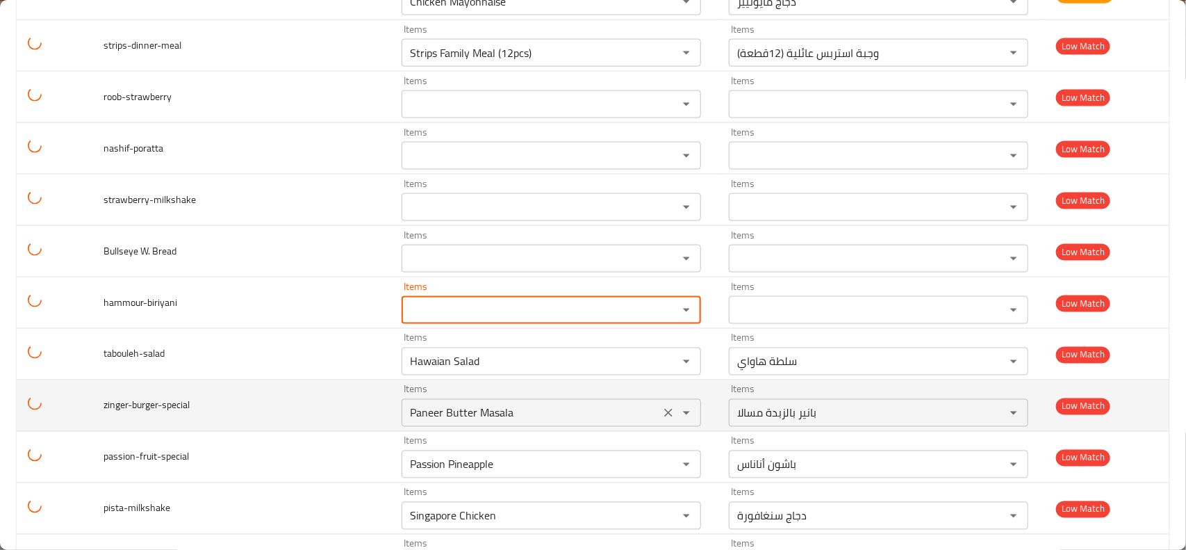
click at [662, 368] on icon "Clear" at bounding box center [669, 361] width 14 height 14
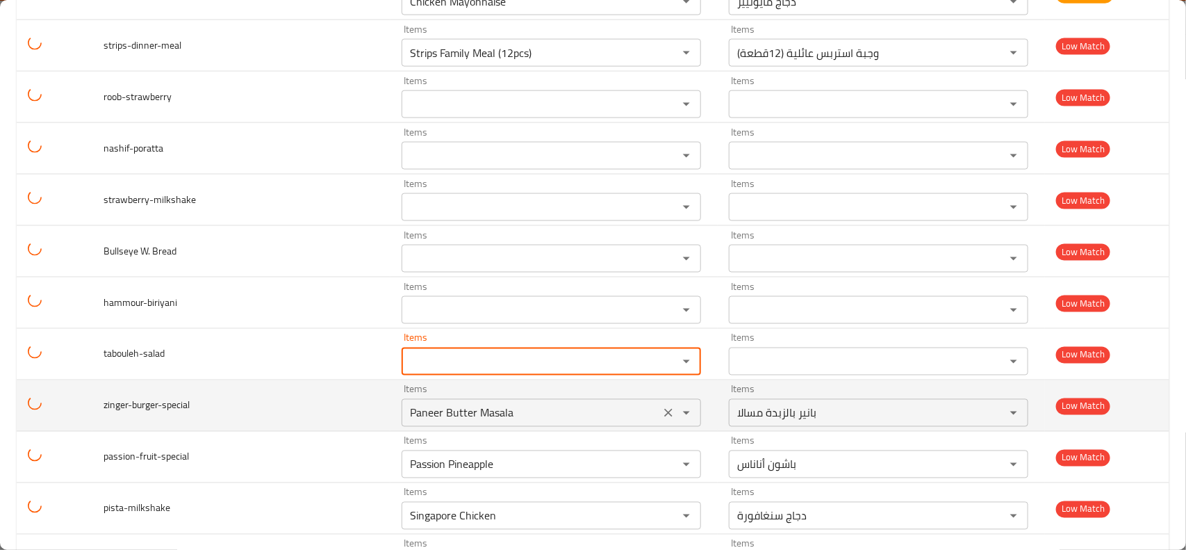
click at [662, 420] on icon "Clear" at bounding box center [669, 413] width 14 height 14
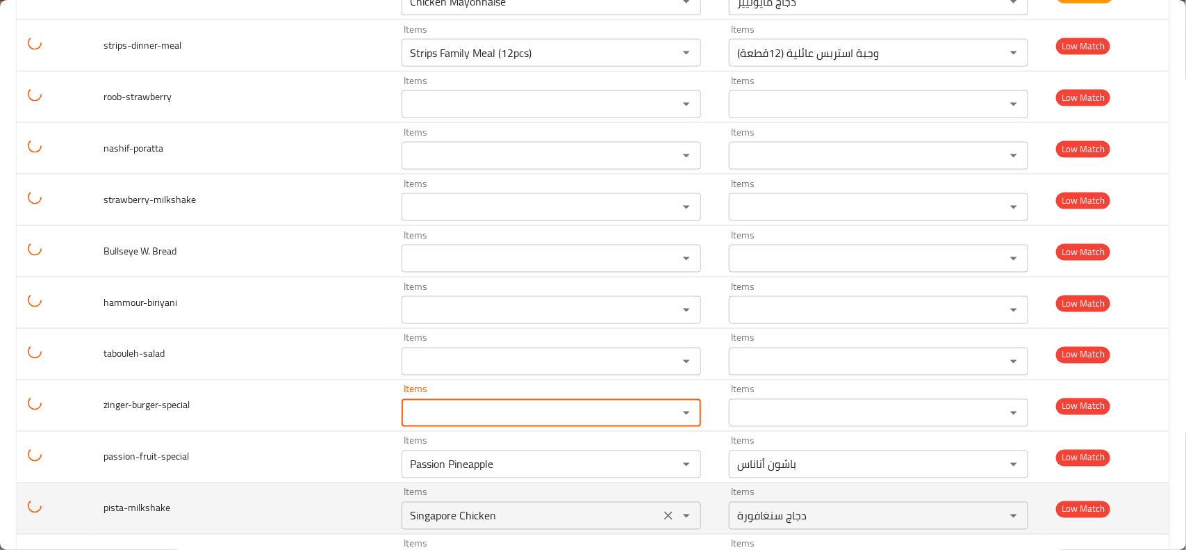
click at [662, 457] on icon "Clear" at bounding box center [669, 464] width 14 height 14
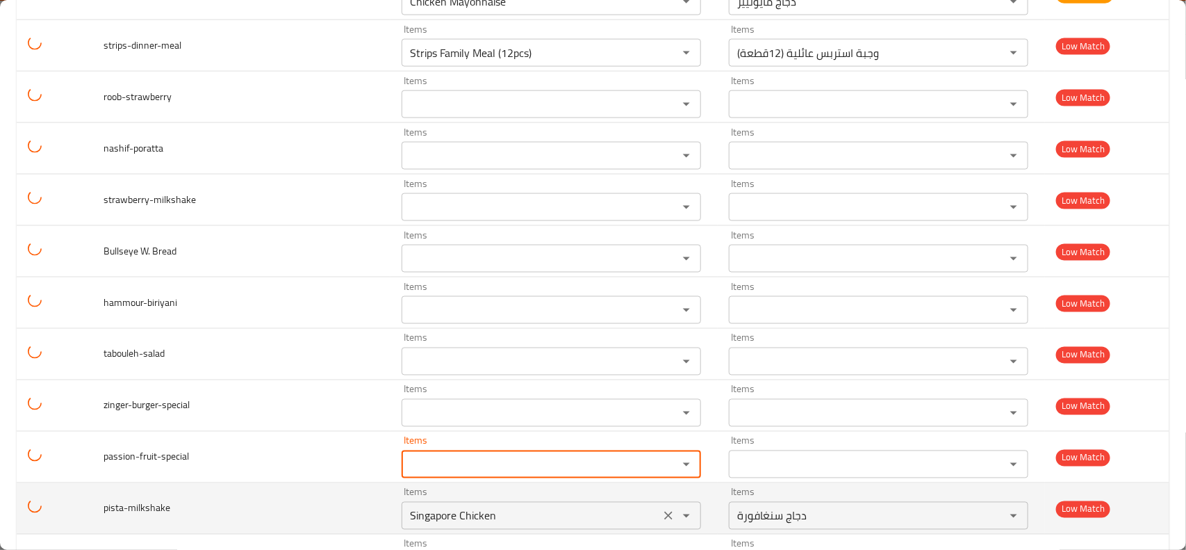
click at [666, 509] on icon "Clear" at bounding box center [669, 516] width 14 height 14
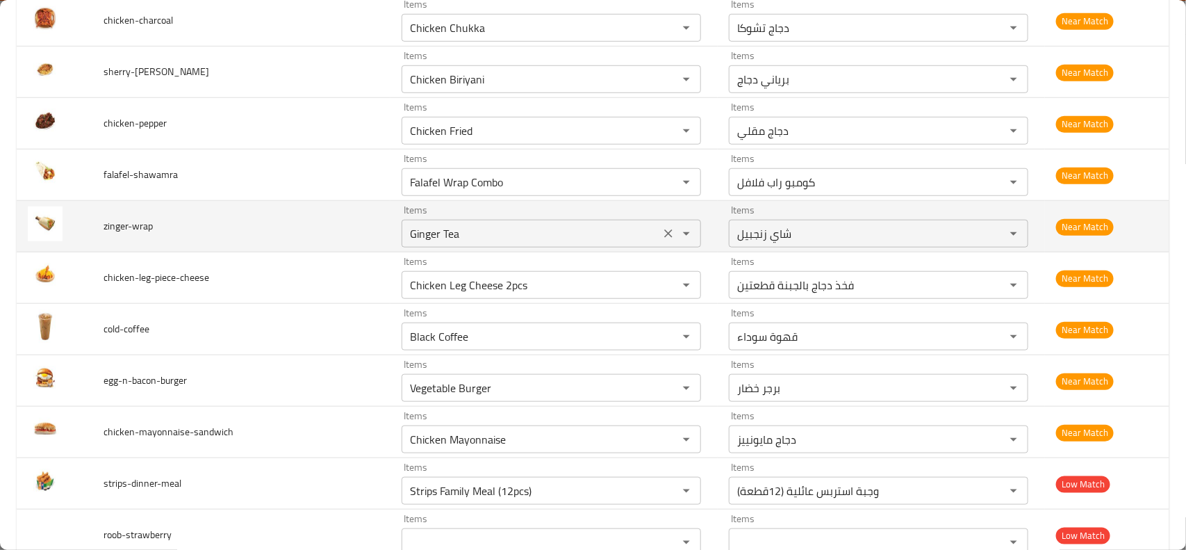
scroll to position [14934, 0]
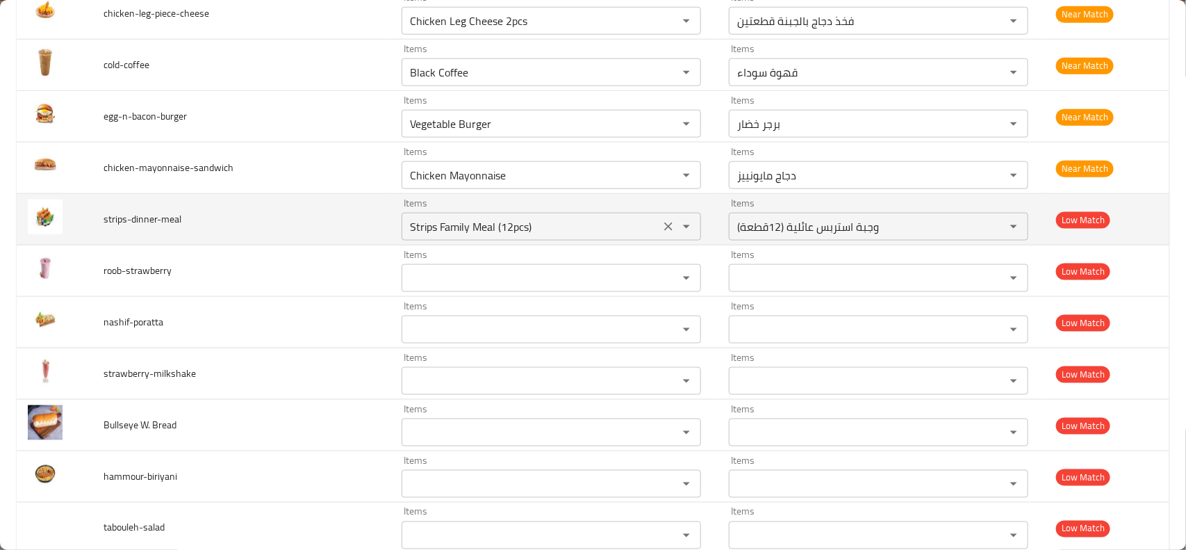
click at [665, 231] on icon "Clear" at bounding box center [669, 226] width 8 height 8
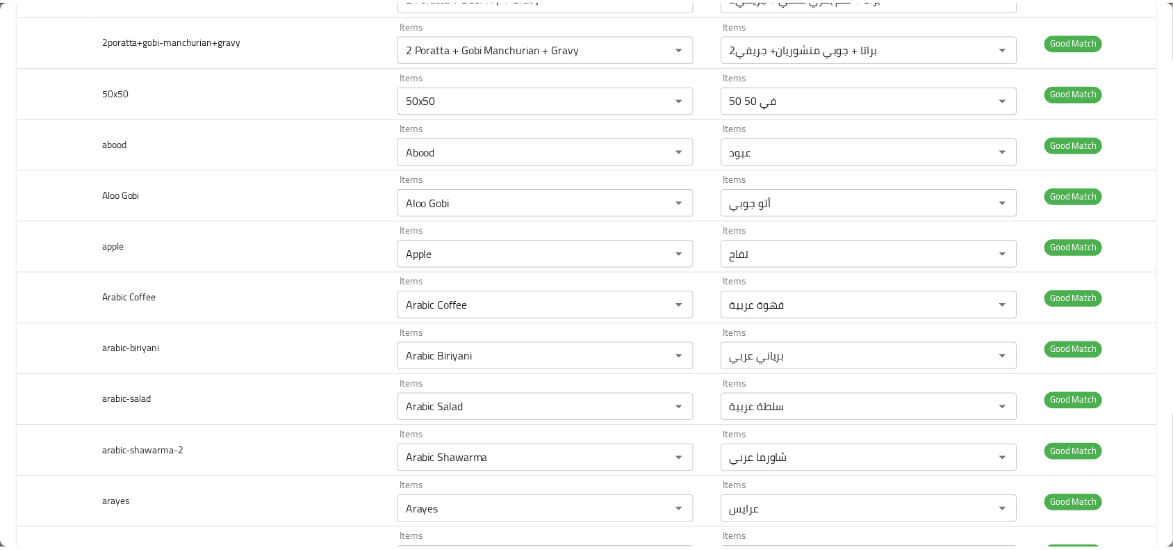
scroll to position [0, 0]
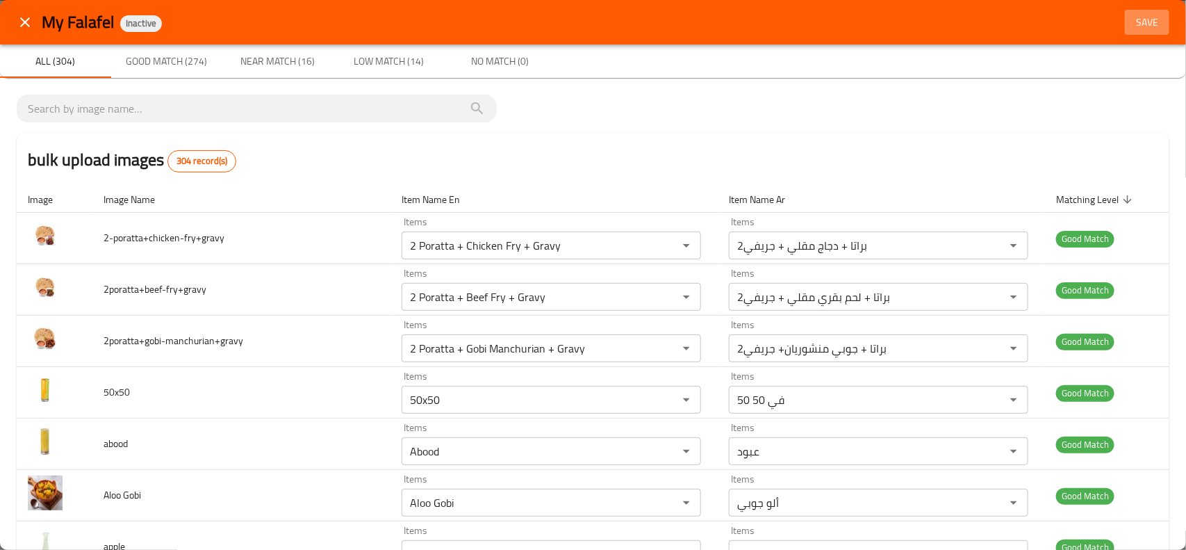
click at [1131, 22] on span "Save" at bounding box center [1147, 22] width 33 height 17
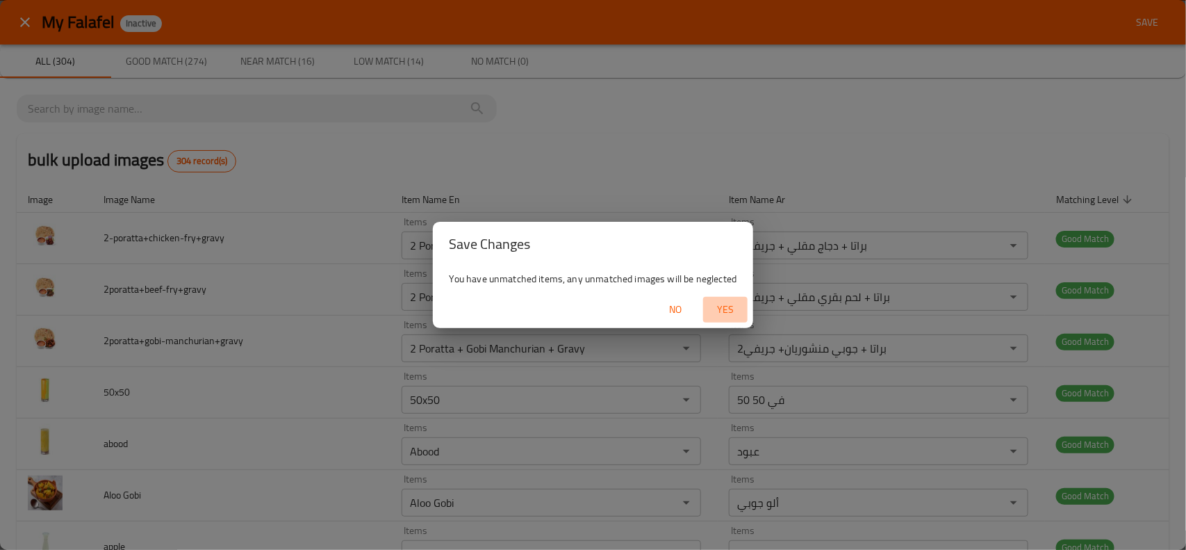
click at [727, 310] on span "Yes" at bounding box center [725, 309] width 33 height 17
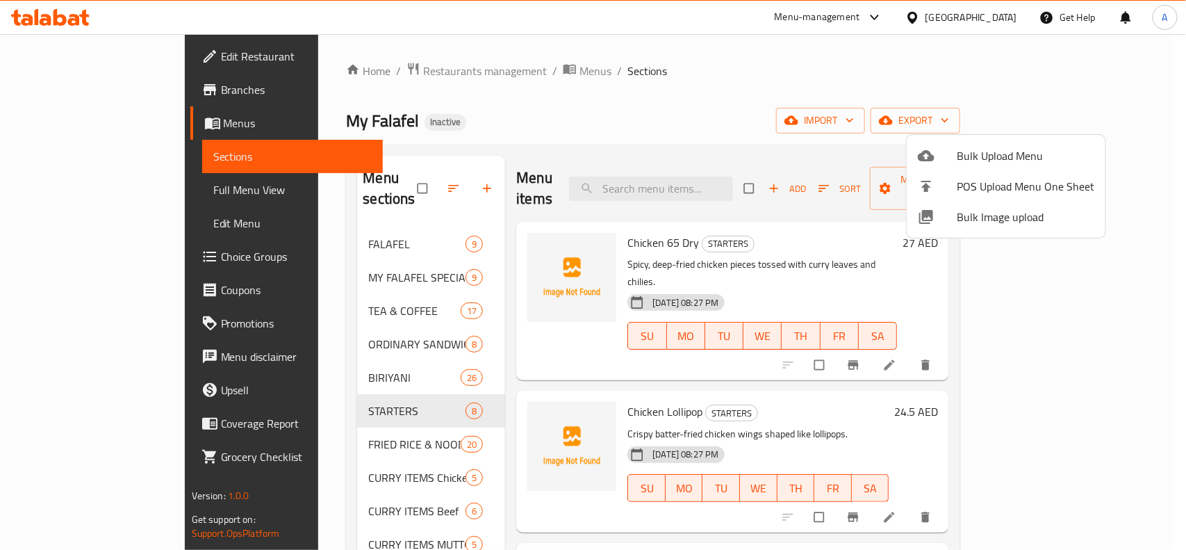
click at [332, 235] on div at bounding box center [593, 275] width 1186 height 550
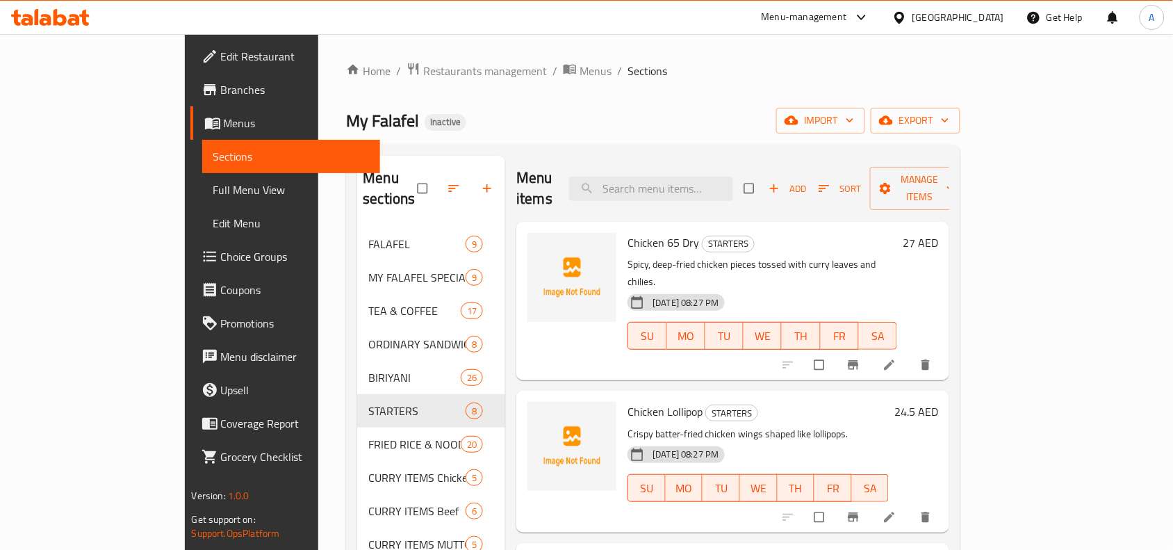
click at [368, 236] on span "FALAFEL" at bounding box center [416, 244] width 97 height 17
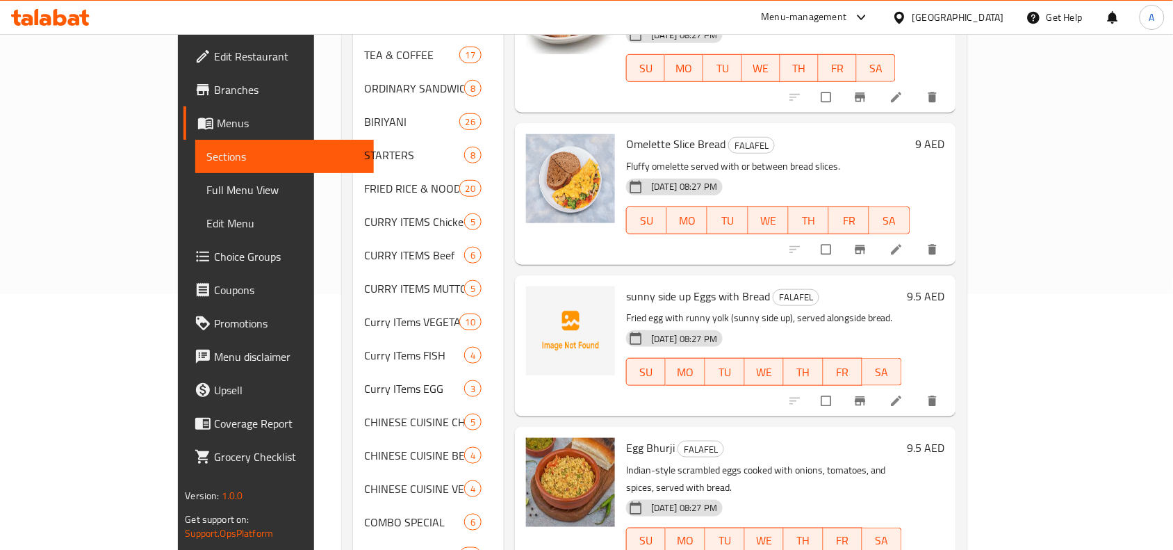
scroll to position [348, 0]
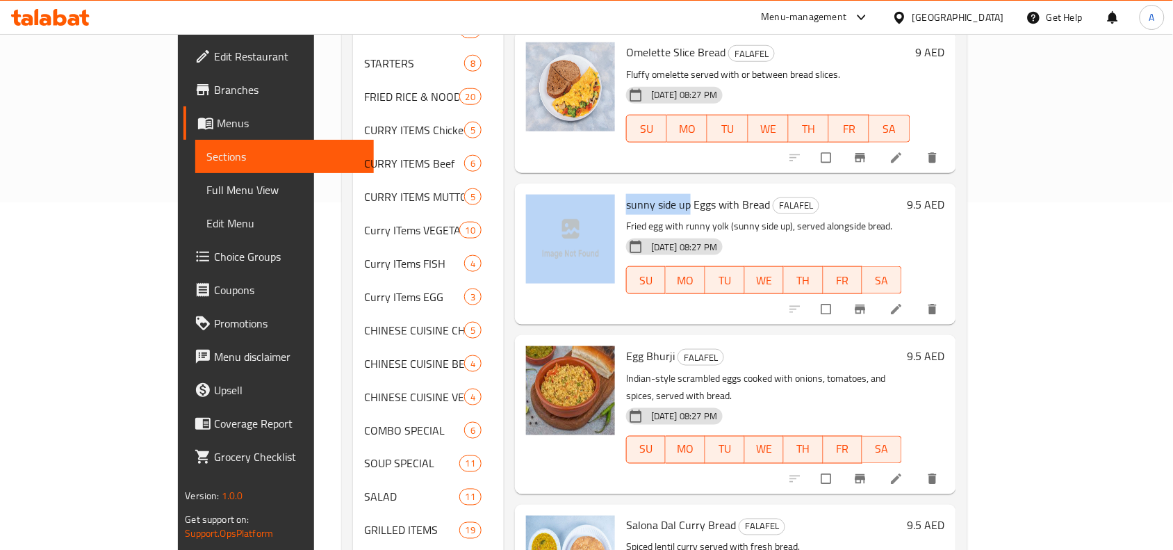
drag, startPoint x: 645, startPoint y: 169, endPoint x: 574, endPoint y: 164, distance: 71.1
click at [574, 189] on div "sunny side up Eggs with Bread FALAFEL Fried egg with runny yolk (sunny side up)…" at bounding box center [736, 254] width 430 height 130
copy div "sunny side up"
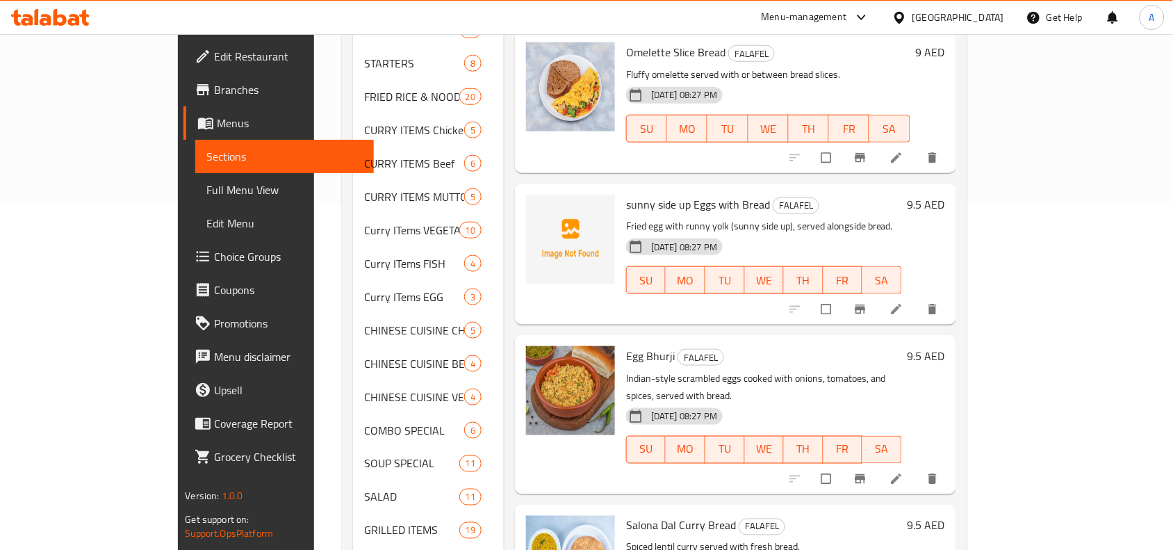
click at [662, 218] on p "Fried egg with runny yolk (sunny side up), served alongside bread." at bounding box center [764, 226] width 276 height 17
drag, startPoint x: 650, startPoint y: 171, endPoint x: 582, endPoint y: 170, distance: 68.1
click at [626, 194] on span "sunny side up Eggs with Bread" at bounding box center [698, 204] width 144 height 21
copy span "sunny side up"
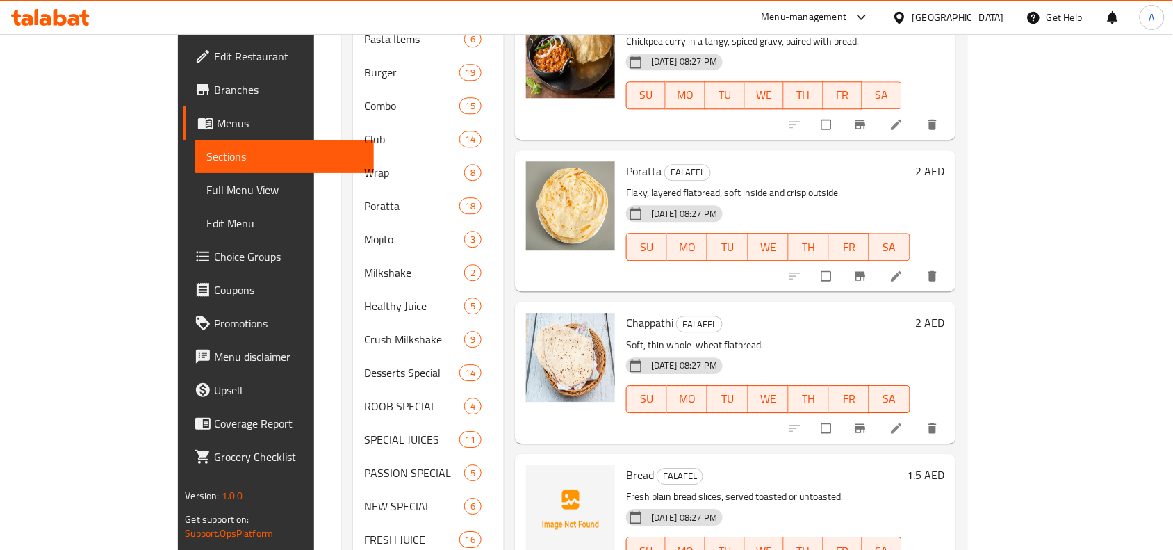
scroll to position [1033, 0]
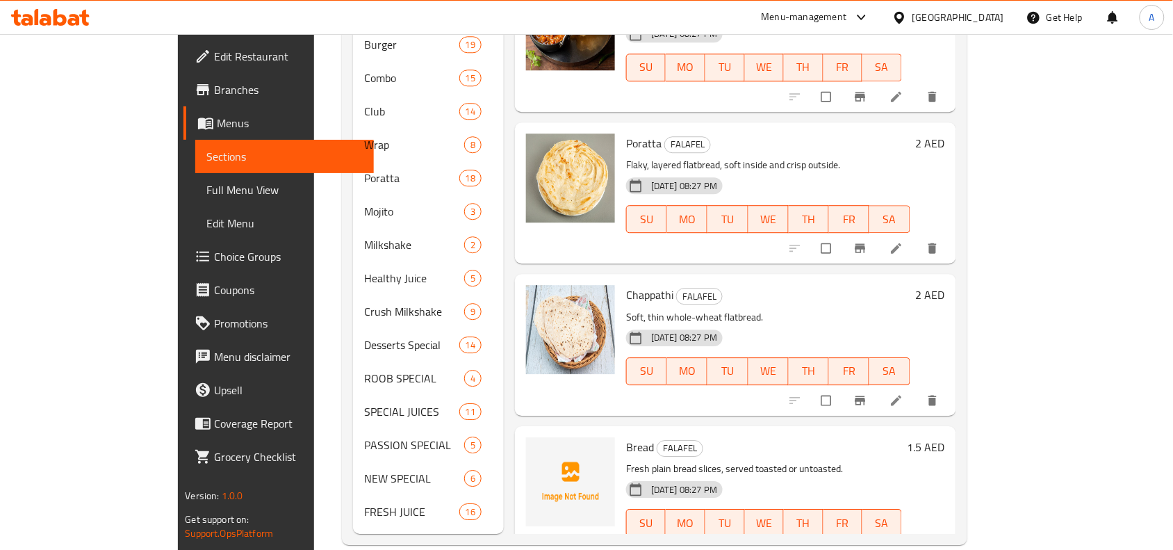
click at [626, 436] on span "Bread" at bounding box center [640, 446] width 28 height 21
copy h6 "Bread"
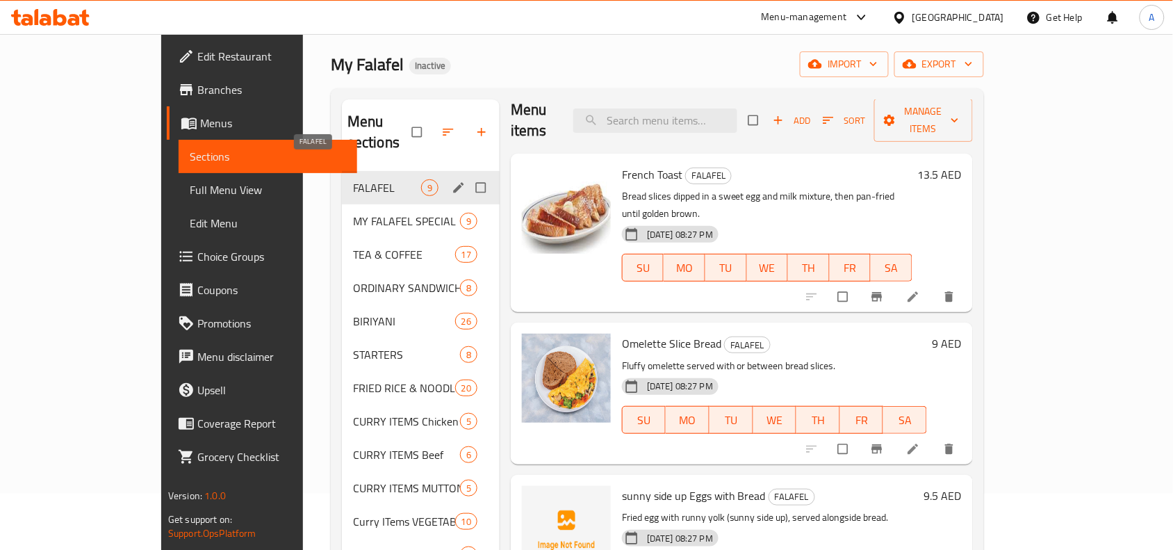
scroll to position [0, 0]
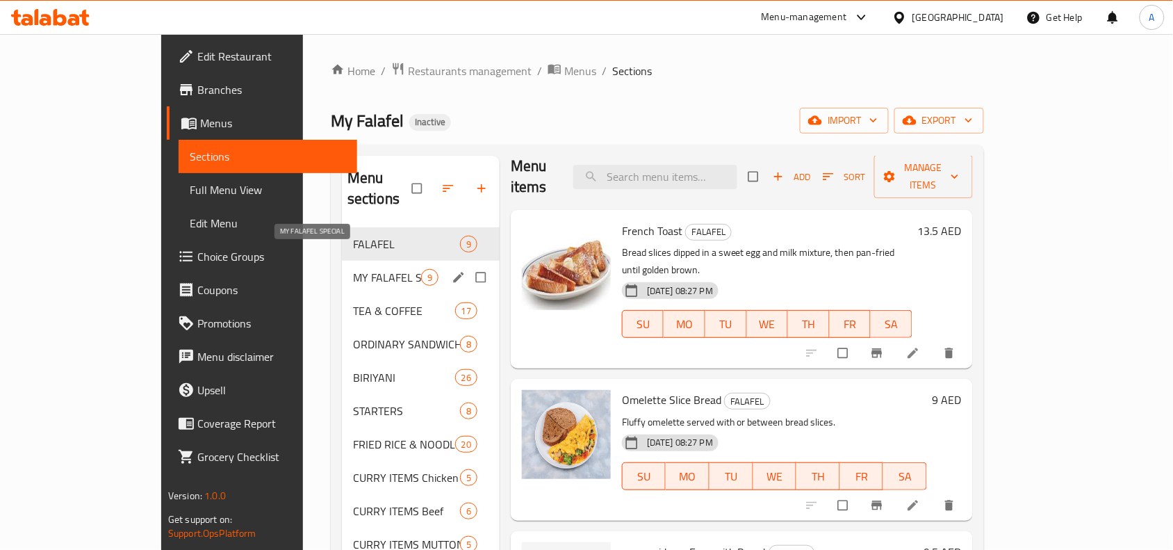
click at [353, 269] on span "MY FALAFEL SPECIAL" at bounding box center [387, 277] width 68 height 17
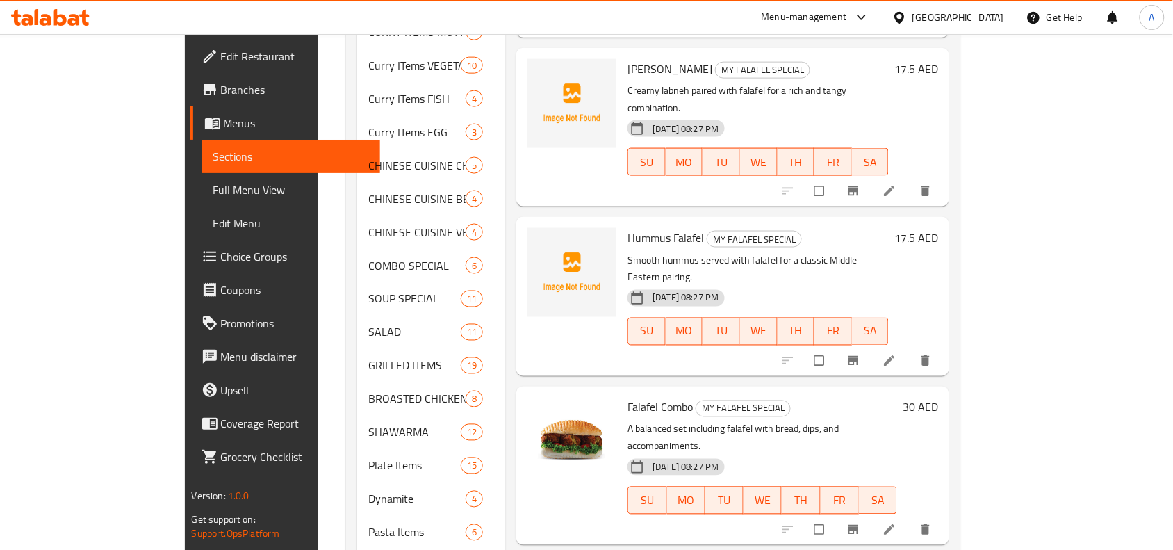
click at [628, 227] on span "Hummus Falafel" at bounding box center [666, 237] width 76 height 21
copy span "Hummus"
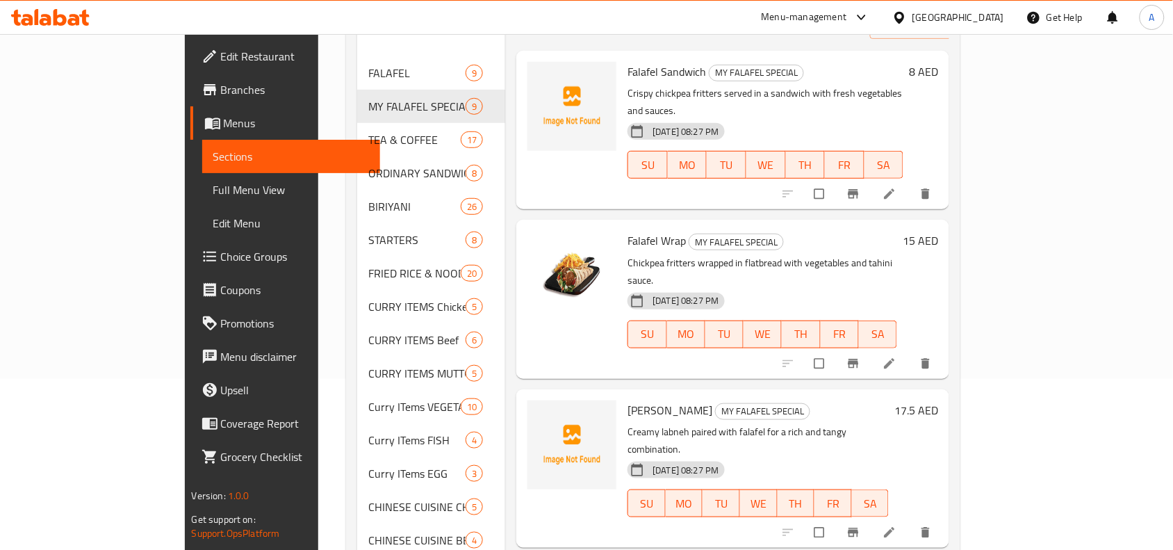
scroll to position [165, 0]
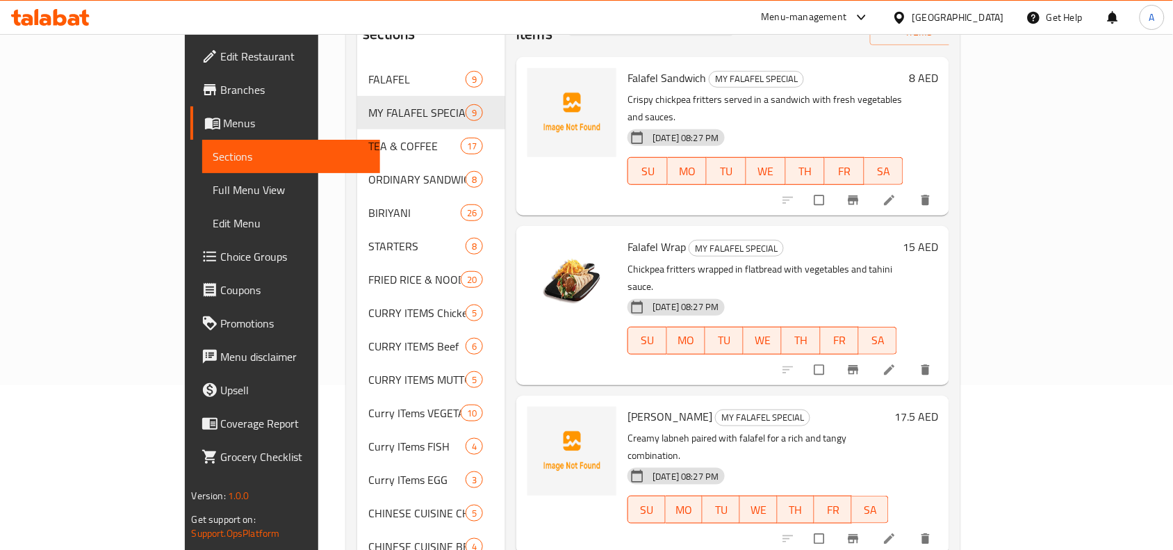
click at [628, 406] on span "Labneh Falafel" at bounding box center [670, 416] width 85 height 21
copy span "Labneh"
click at [628, 406] on span "Labneh Falafel" at bounding box center [670, 416] width 85 height 21
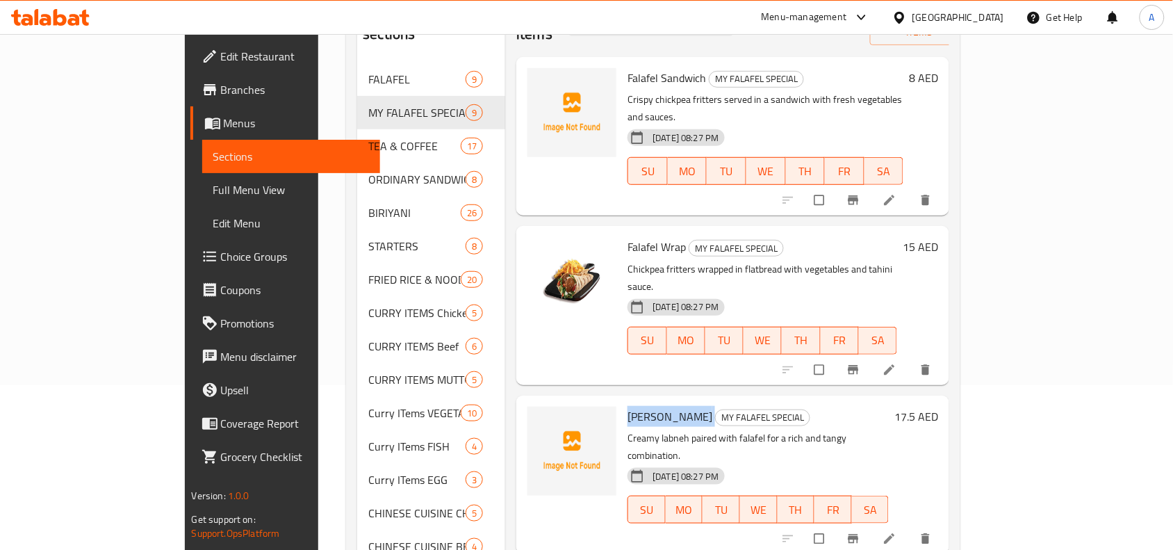
click at [628, 406] on span "Labneh Falafel" at bounding box center [670, 416] width 85 height 21
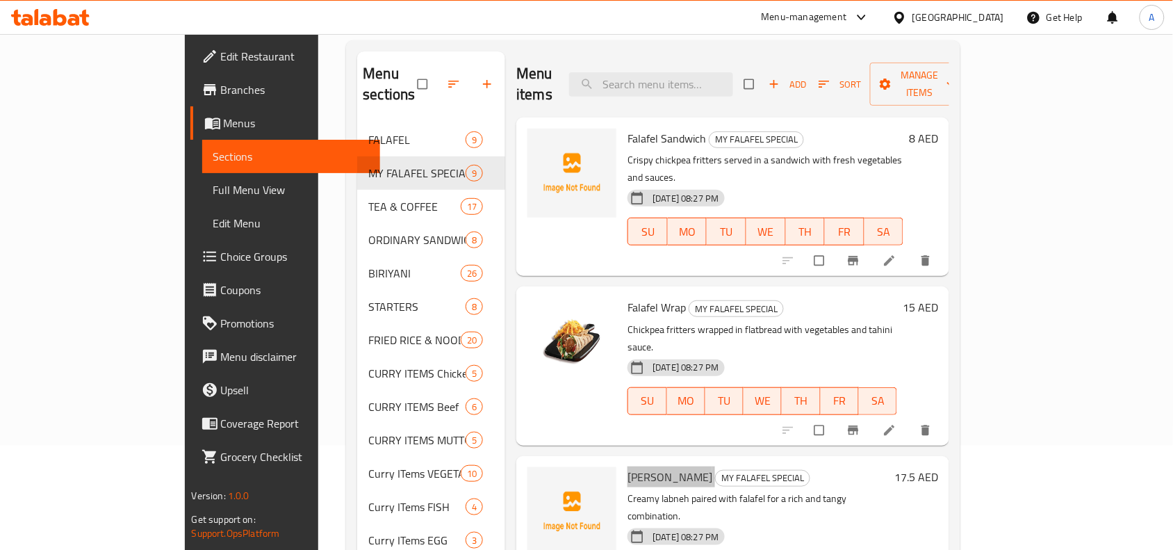
scroll to position [78, 0]
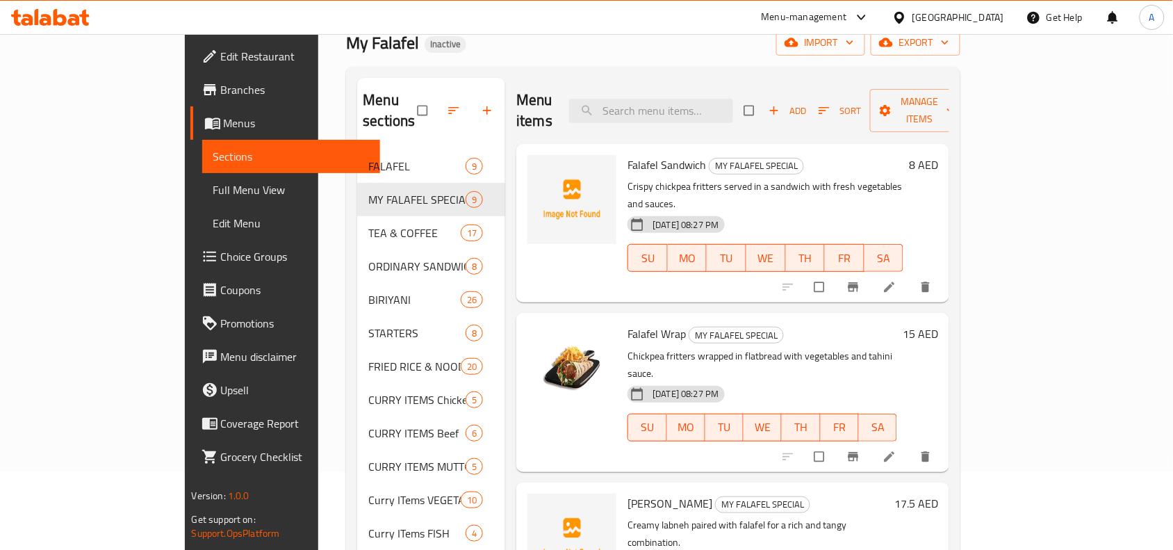
click at [628, 154] on span "Falafel Sandwich" at bounding box center [667, 164] width 79 height 21
copy h6 "Falafel Sandwich"
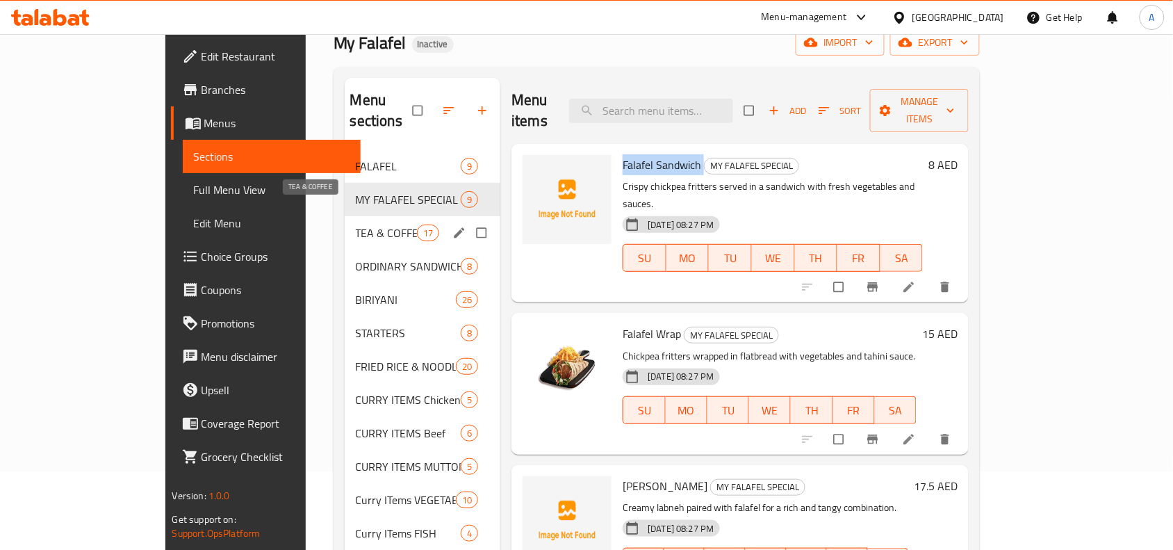
click at [356, 224] on span "TEA & COFFEE" at bounding box center [386, 232] width 61 height 17
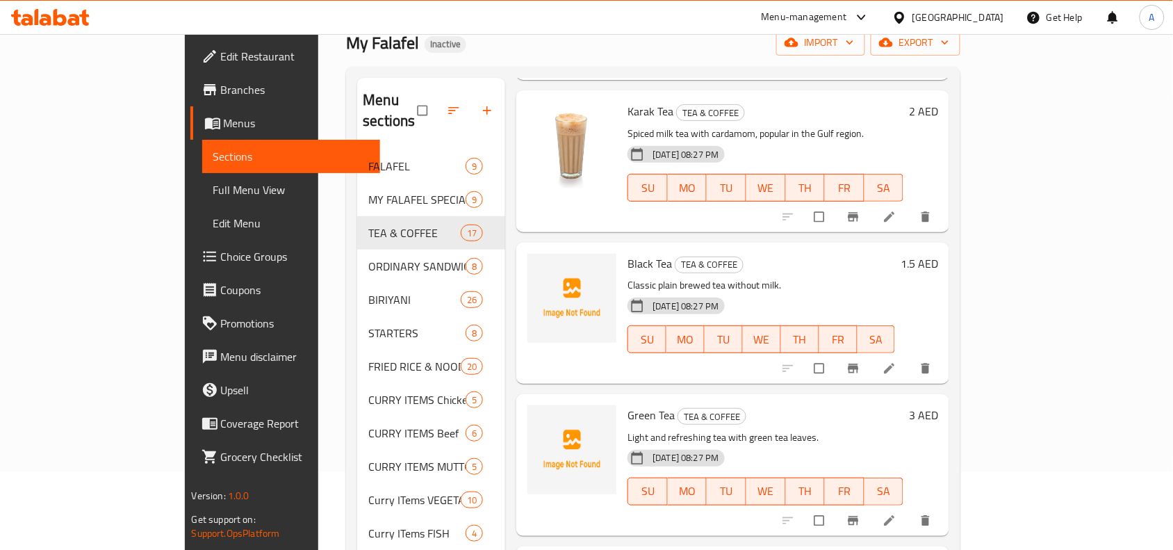
scroll to position [261, 0]
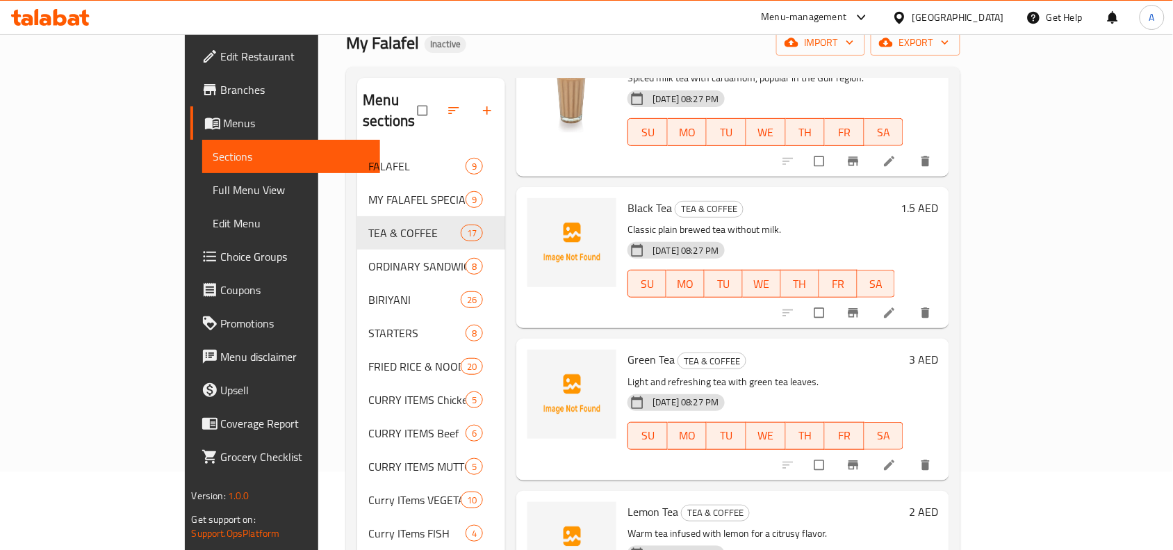
click at [628, 197] on span "Black Tea" at bounding box center [650, 207] width 44 height 21
copy h6 "Black Tea"
click at [628, 197] on span "Black Tea" at bounding box center [650, 207] width 44 height 21
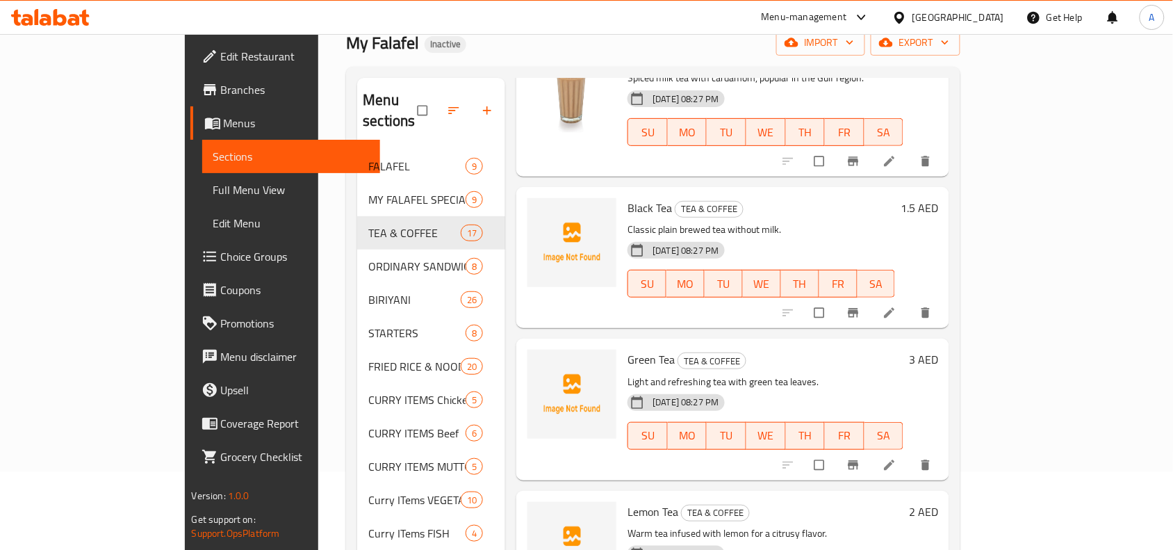
click at [628, 197] on span "Black Tea" at bounding box center [650, 207] width 44 height 21
click at [628, 349] on span "Green Tea" at bounding box center [651, 359] width 47 height 21
copy h6 "Tea"
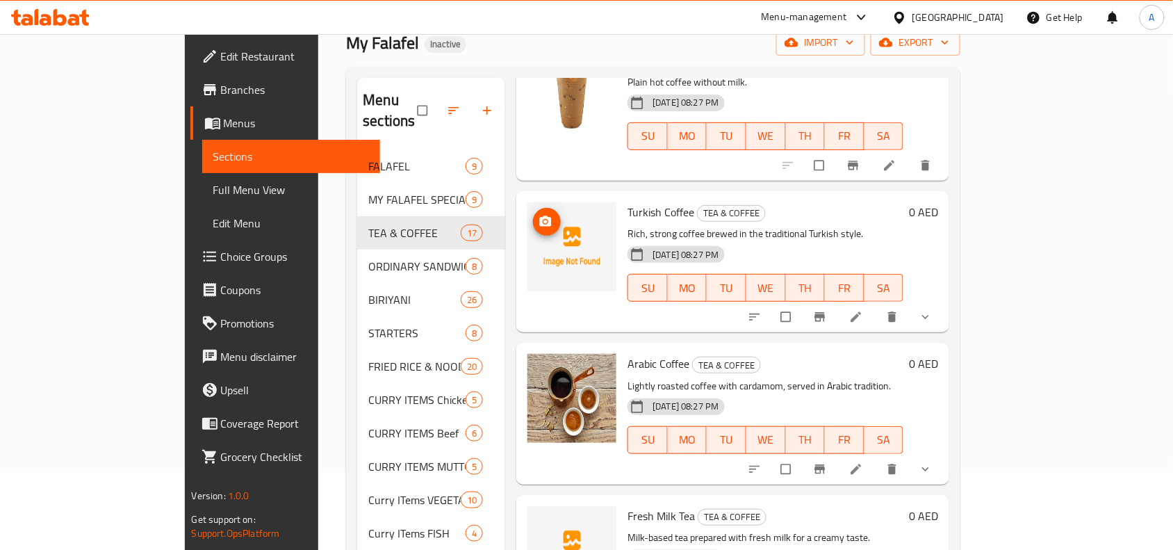
scroll to position [1227, 0]
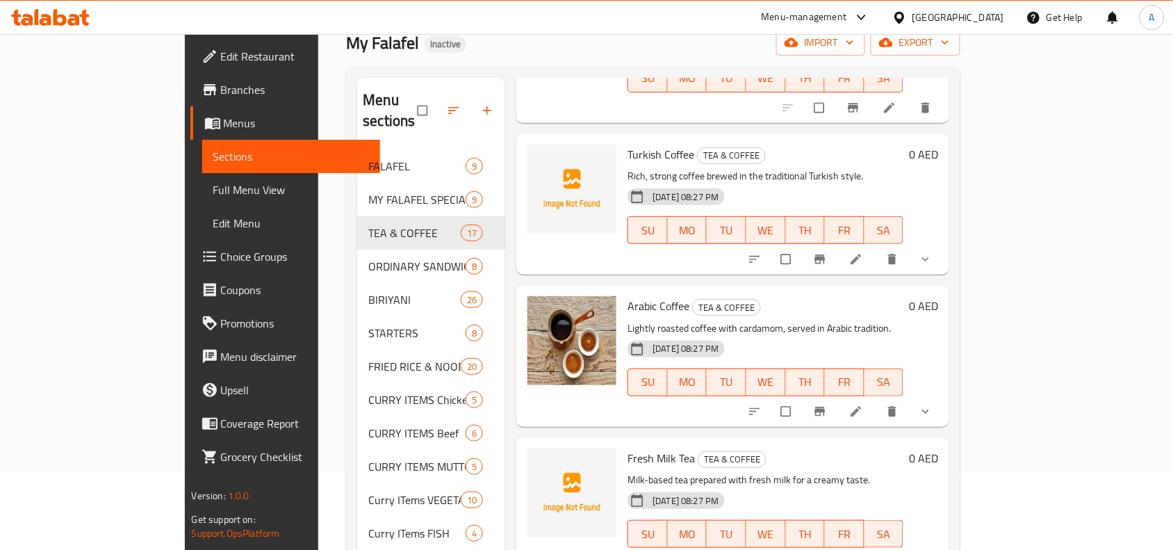
click at [629, 144] on span "Turkish Coffee" at bounding box center [661, 154] width 67 height 21
copy h6 "Coffee"
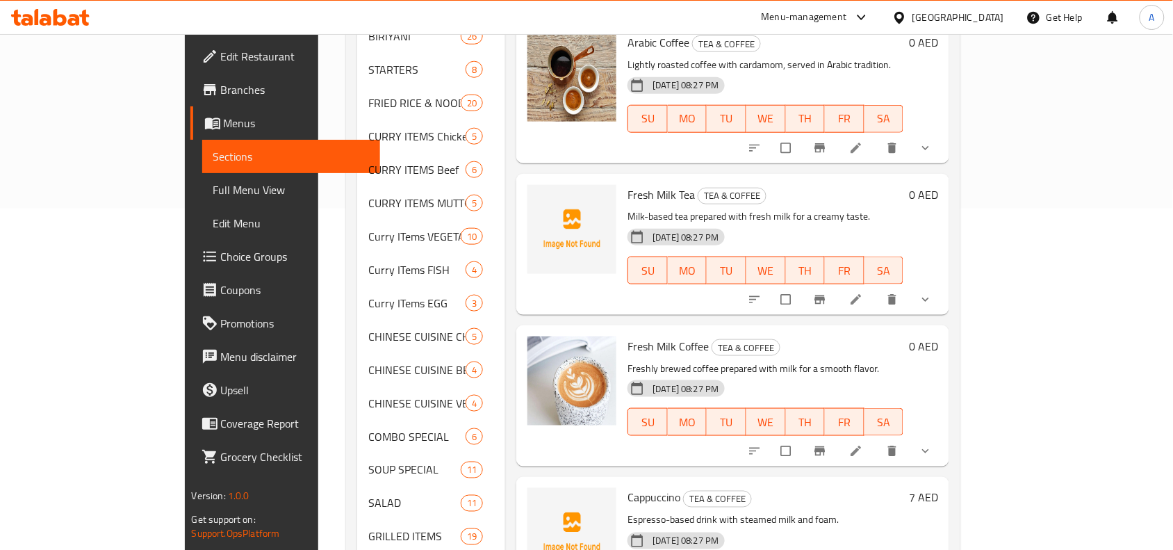
scroll to position [425, 0]
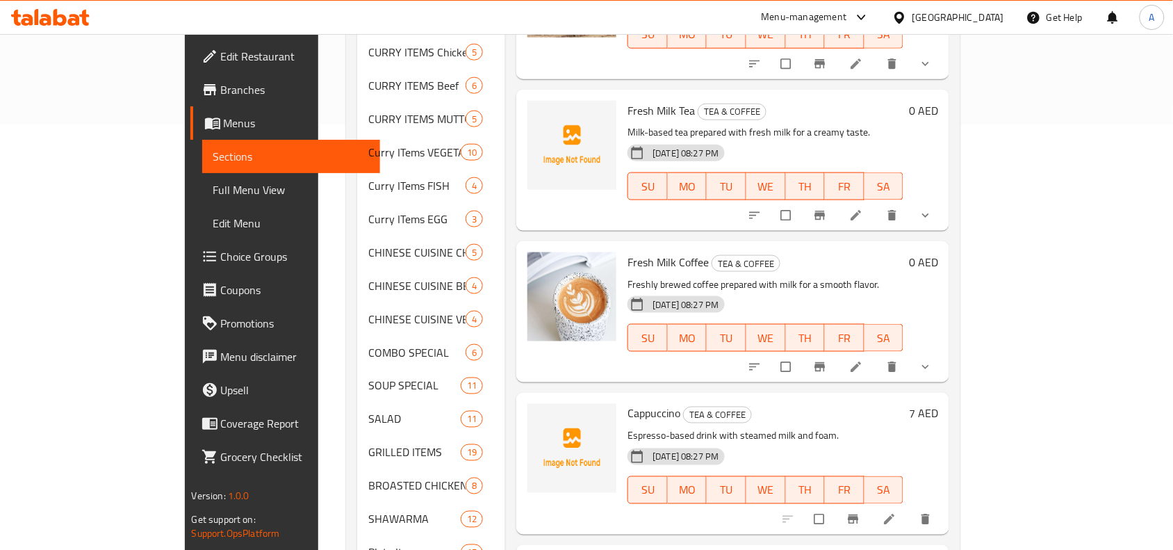
click at [627, 99] on div "Fresh Milk Tea TEA & COFFEE Milk-based tea prepared with fresh milk for a cream…" at bounding box center [765, 160] width 287 height 130
click at [635, 100] on span "Fresh Milk Tea" at bounding box center [661, 110] width 67 height 21
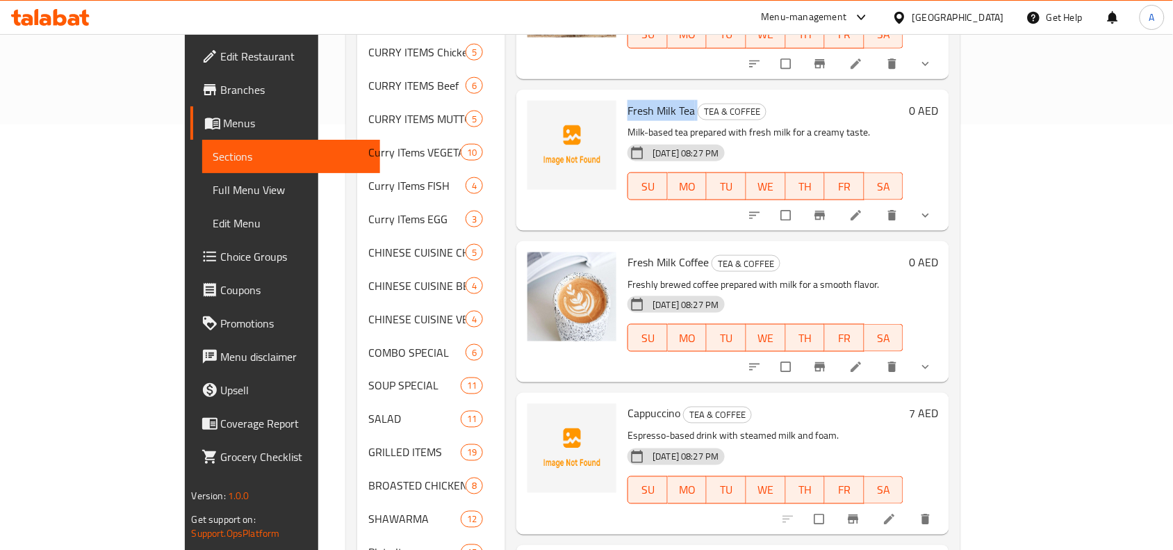
click at [635, 100] on span "Fresh Milk Tea" at bounding box center [661, 110] width 67 height 21
copy h6 "Fresh Milk Tea"
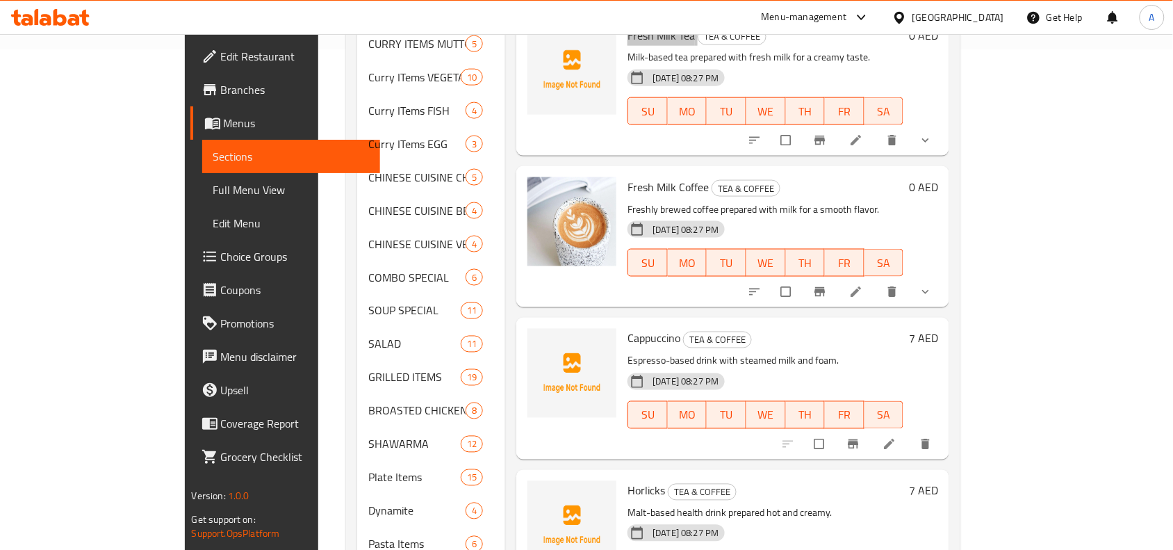
scroll to position [599, 0]
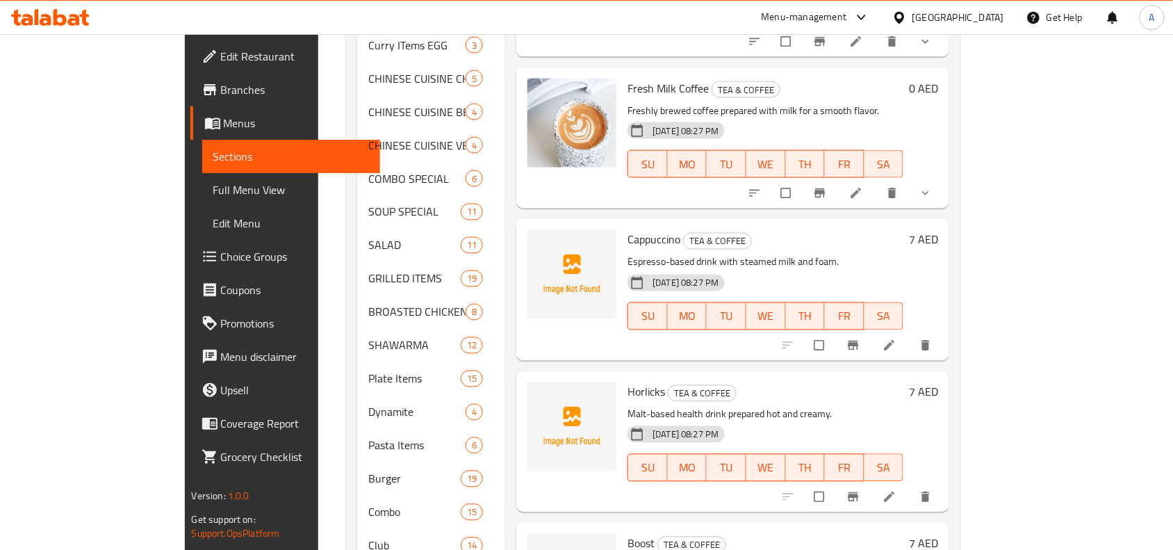
click at [628, 229] on span "Cappuccino" at bounding box center [654, 239] width 53 height 21
click at [628, 382] on span "Horlicks" at bounding box center [647, 392] width 38 height 21
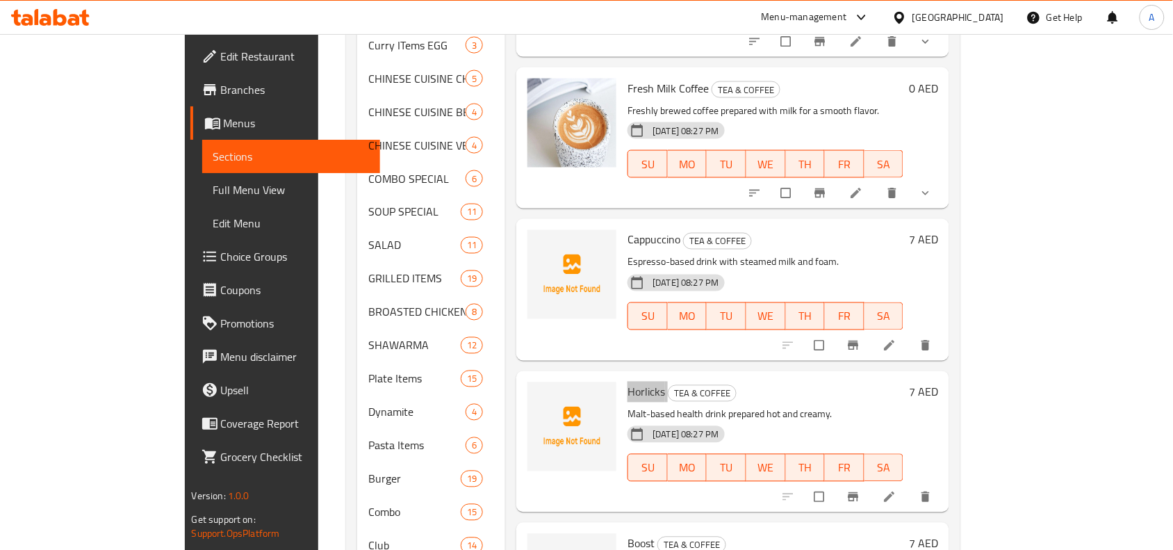
scroll to position [686, 0]
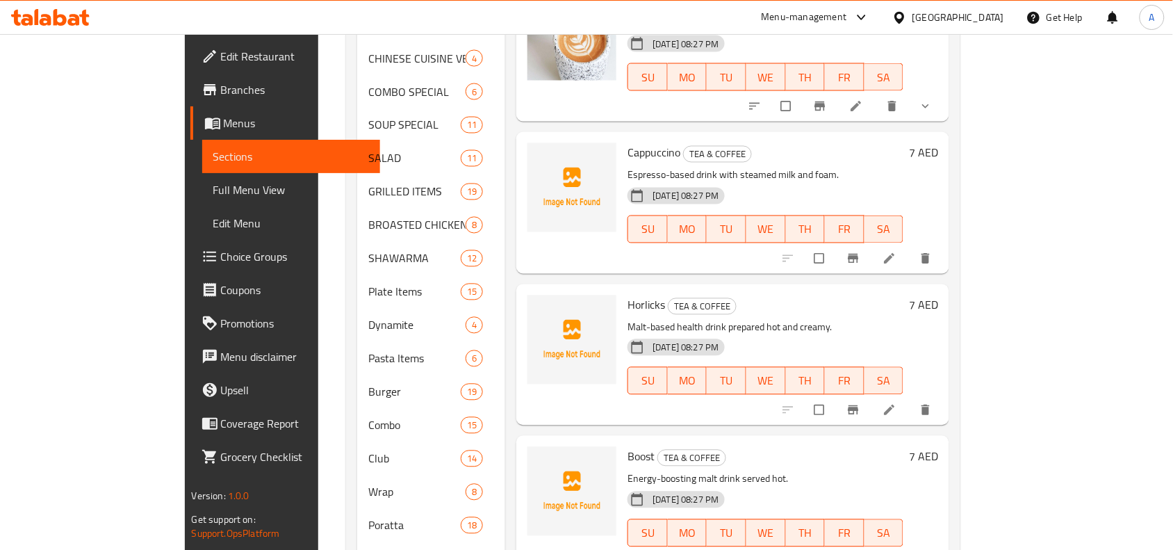
click at [628, 446] on span "Boost" at bounding box center [641, 456] width 27 height 21
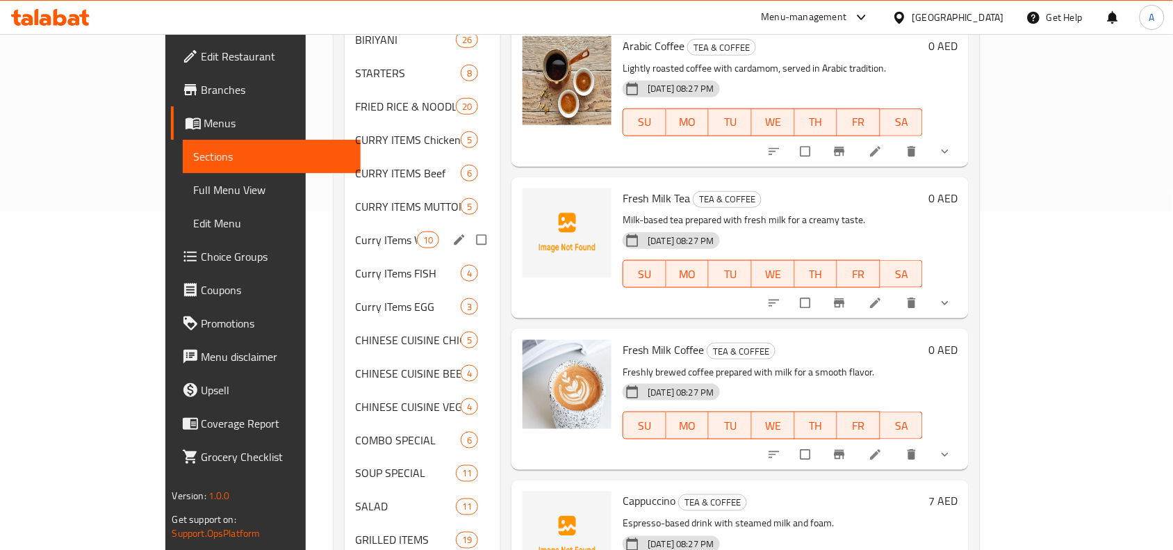
scroll to position [165, 0]
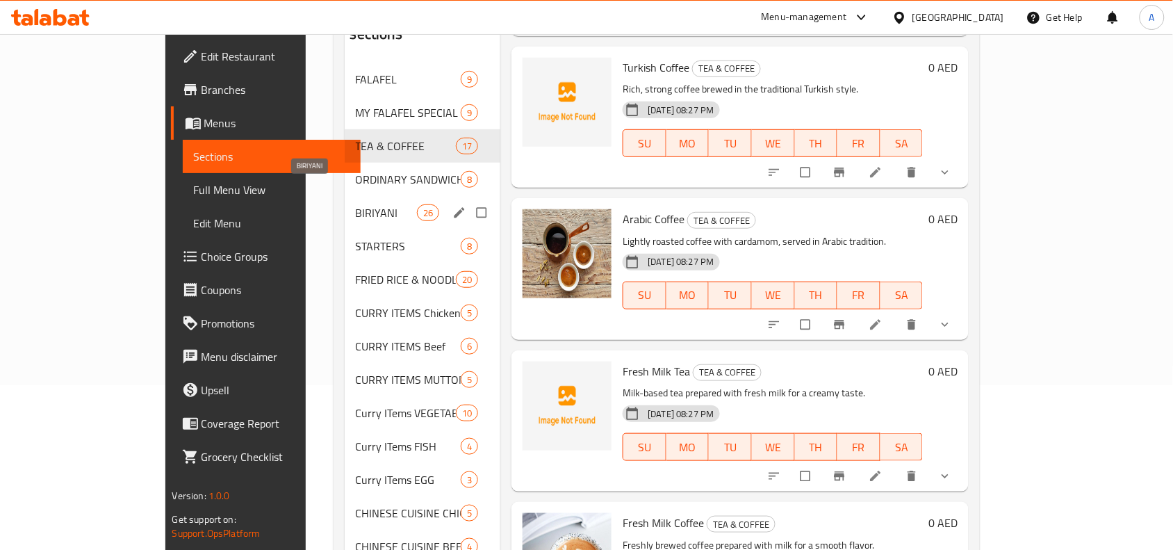
click at [356, 204] on span "BIRIYANI" at bounding box center [386, 212] width 61 height 17
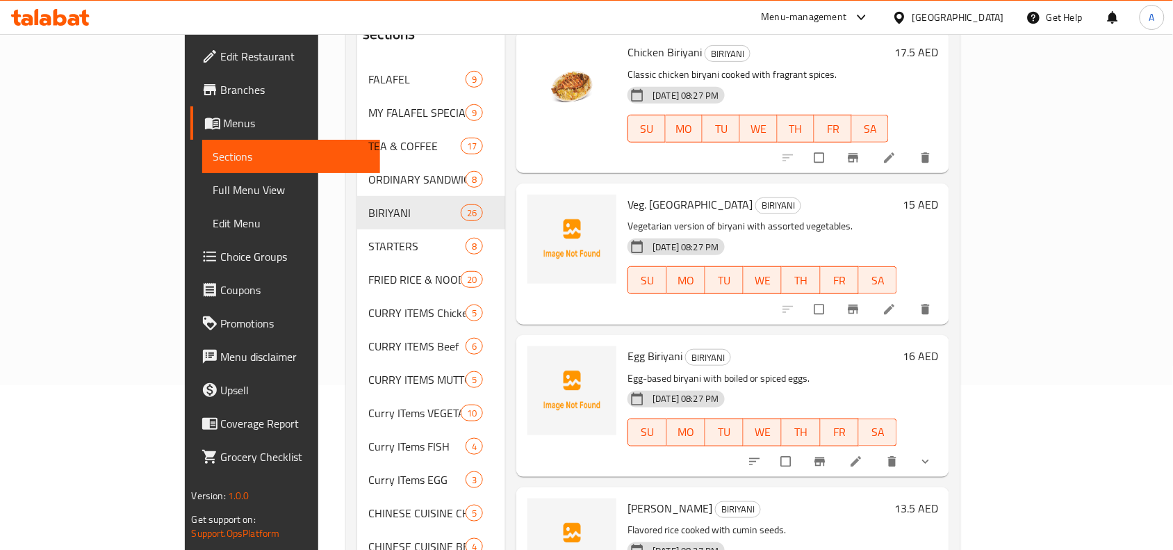
scroll to position [2332, 0]
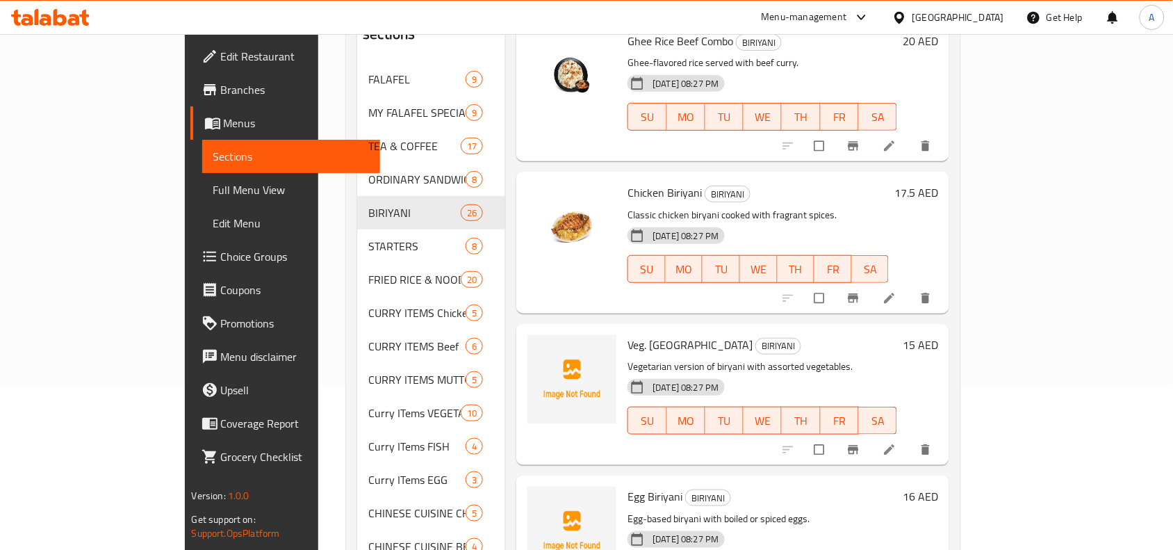
click at [628, 334] on span "Veg. Biriyani" at bounding box center [690, 344] width 125 height 21
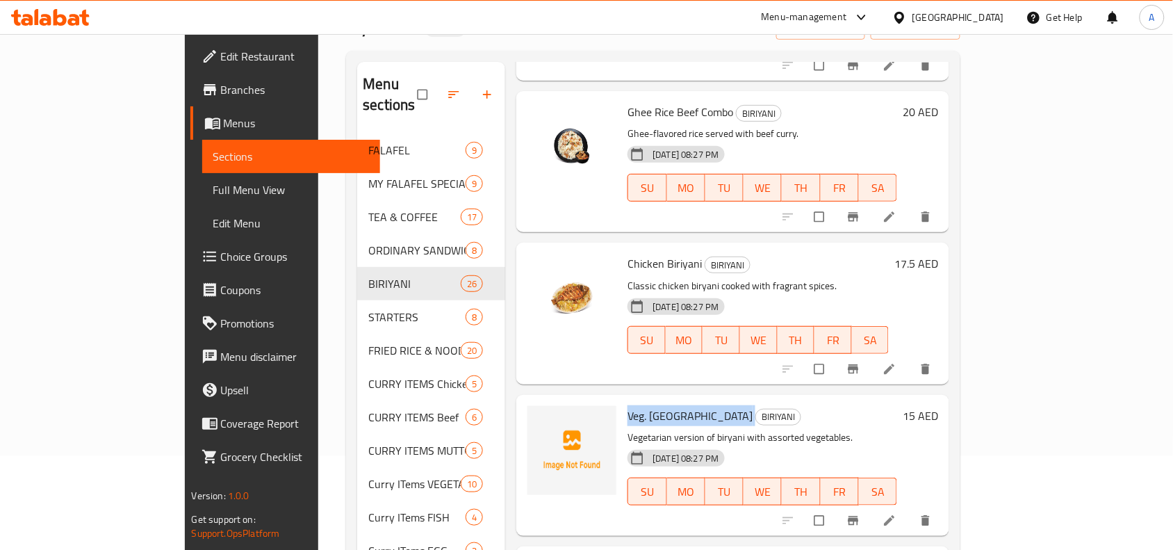
scroll to position [0, 0]
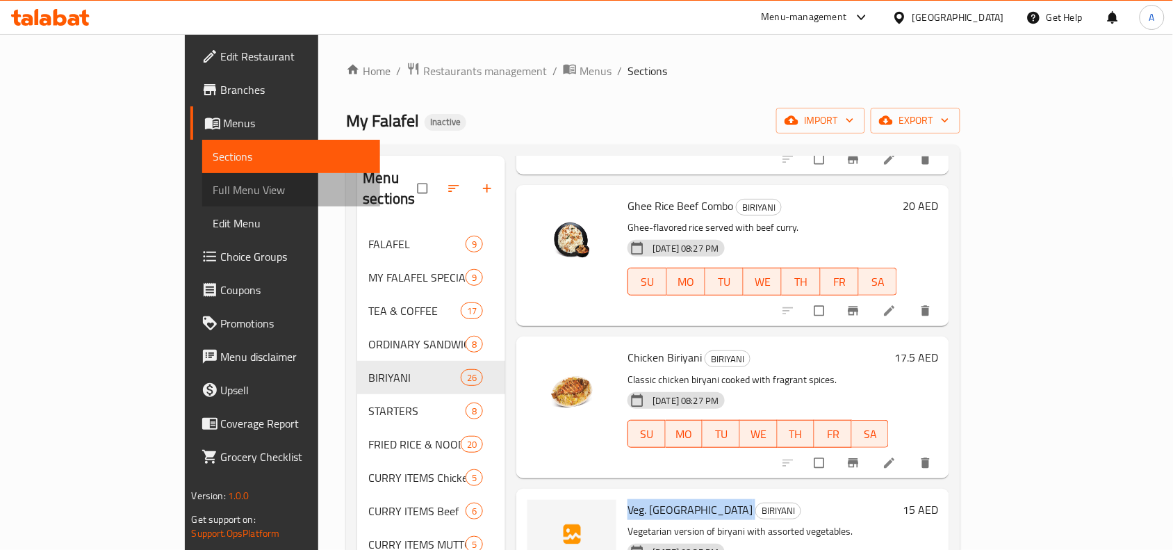
click at [213, 195] on span "Full Menu View" at bounding box center [291, 189] width 156 height 17
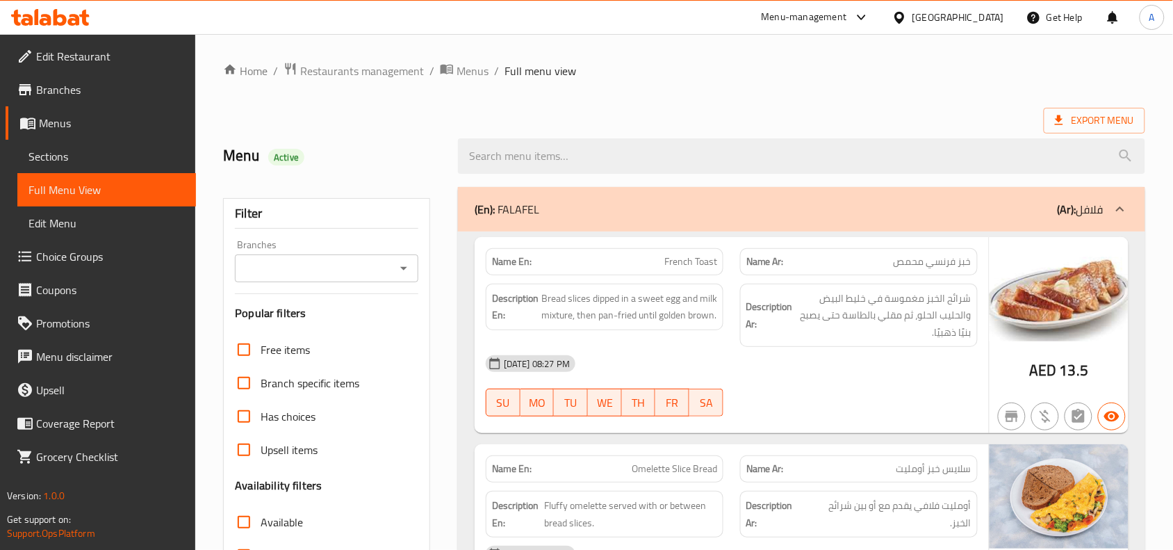
click at [382, 252] on div "Branches Branches" at bounding box center [326, 261] width 183 height 42
click at [396, 268] on icon "Open" at bounding box center [403, 268] width 17 height 17
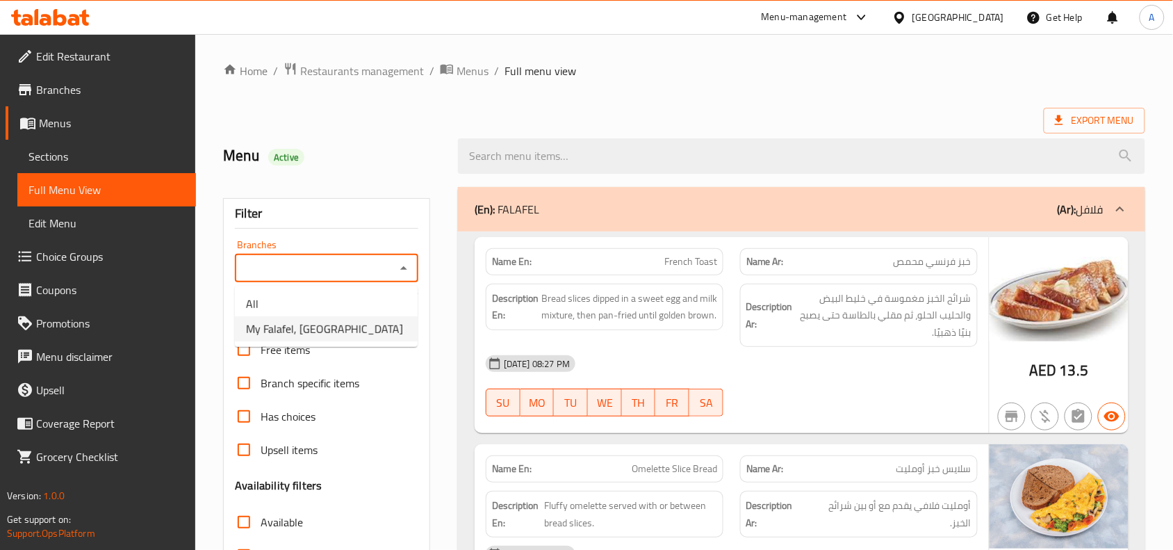
drag, startPoint x: 332, startPoint y: 322, endPoint x: 330, endPoint y: 313, distance: 8.6
click at [332, 322] on span "My Falafel, Dubai Silicon Oasis" at bounding box center [324, 328] width 157 height 17
type input "My Falafel, Dubai Silicon Oasis"
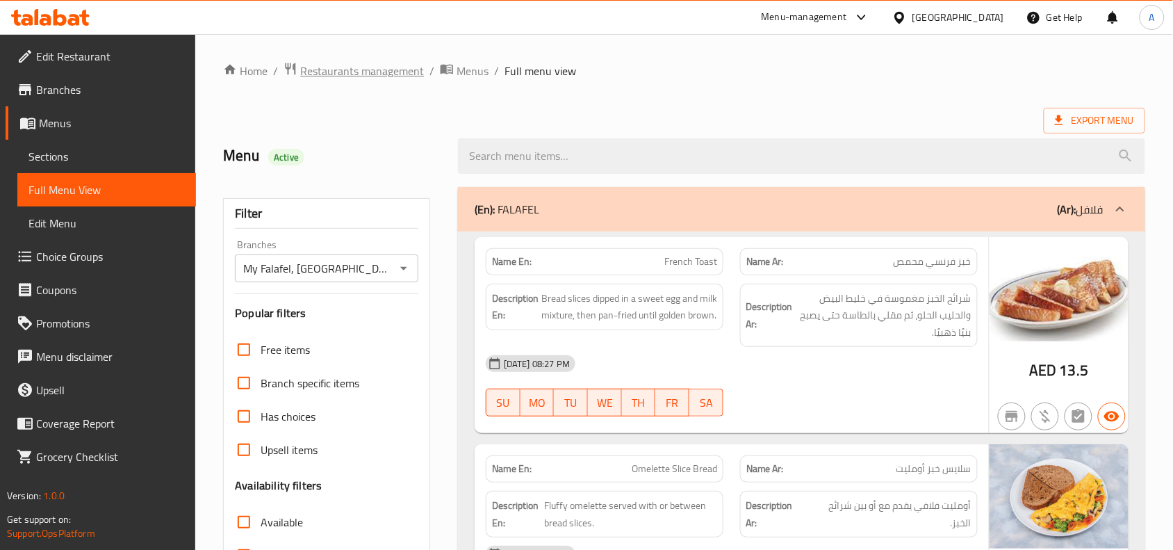
click at [393, 74] on span "Restaurants management" at bounding box center [362, 71] width 124 height 17
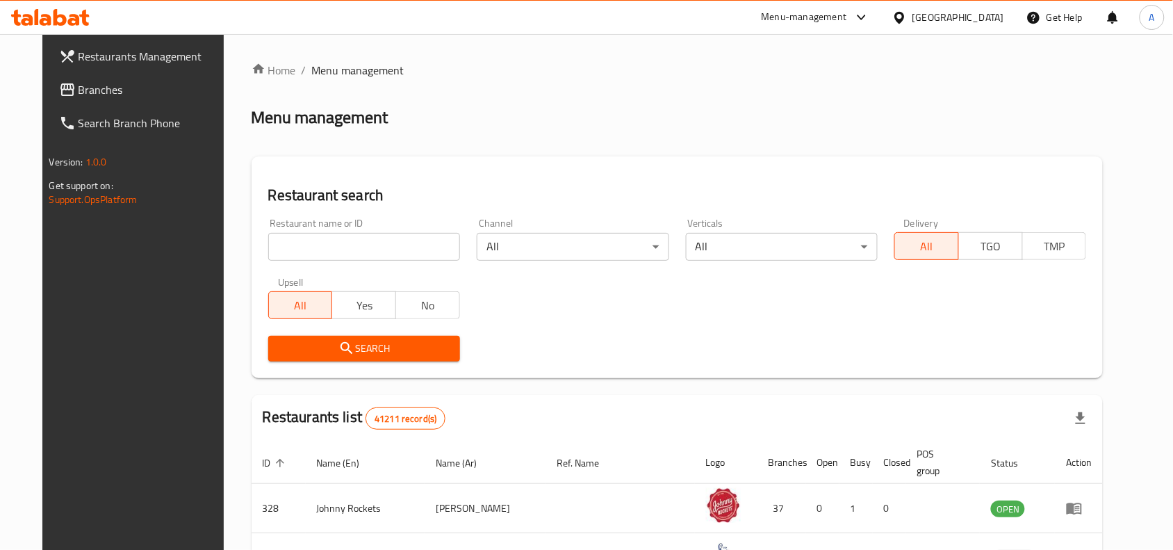
click at [949, 16] on div "[GEOGRAPHIC_DATA]" at bounding box center [959, 17] width 92 height 15
click at [754, 63] on ol "Home / Menu management" at bounding box center [678, 70] width 852 height 17
click at [787, 9] on div "Menu-management" at bounding box center [804, 17] width 85 height 17
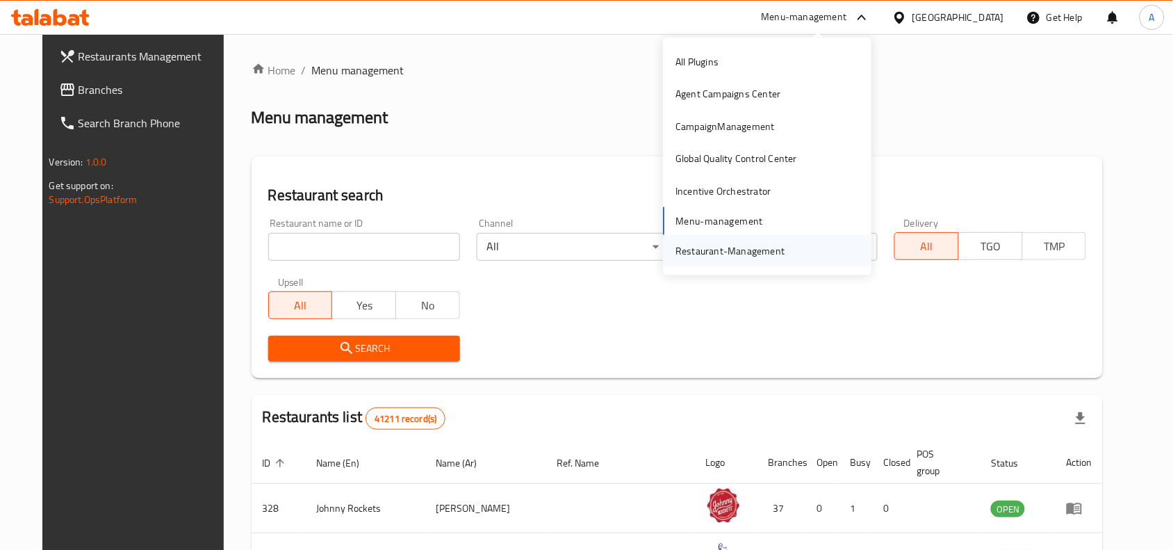
click at [727, 266] on div "Restaurant-Management" at bounding box center [729, 251] width 131 height 32
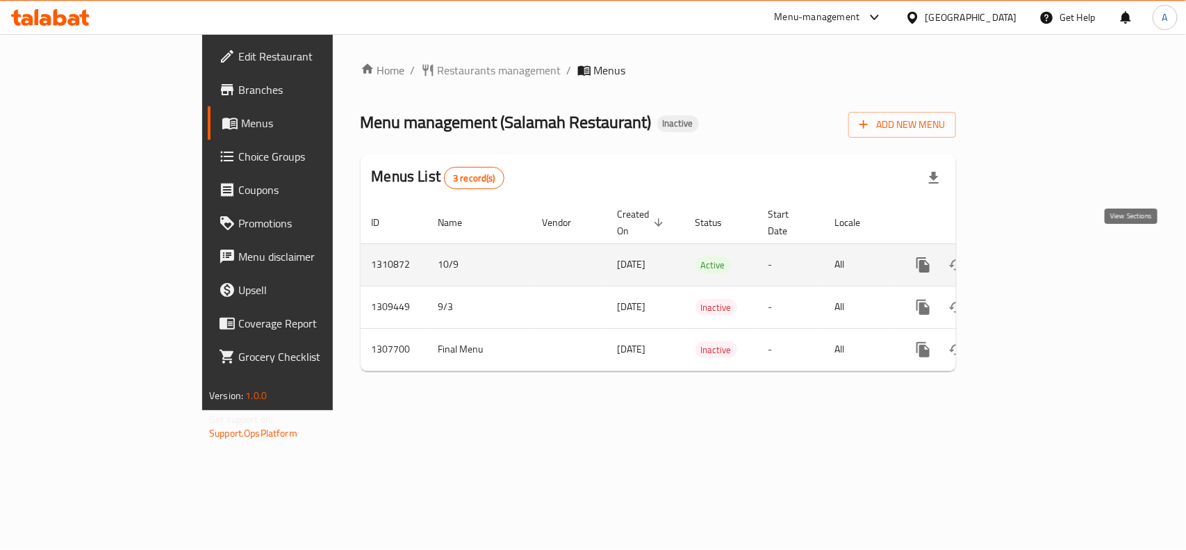
click at [1040, 248] on link "enhanced table" at bounding box center [1023, 264] width 33 height 33
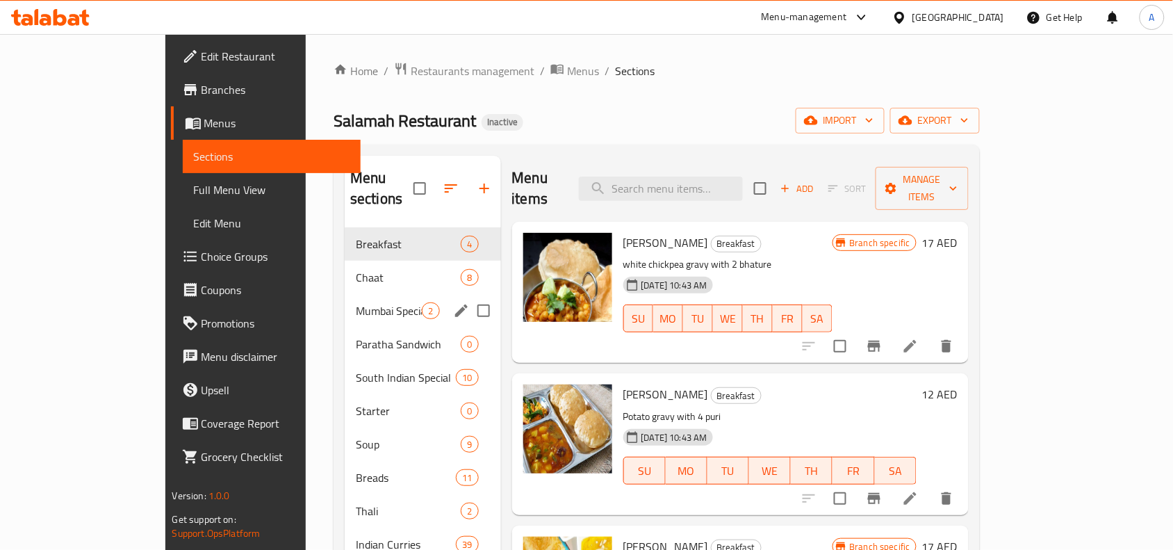
click at [356, 269] on span "Chaat" at bounding box center [408, 277] width 105 height 17
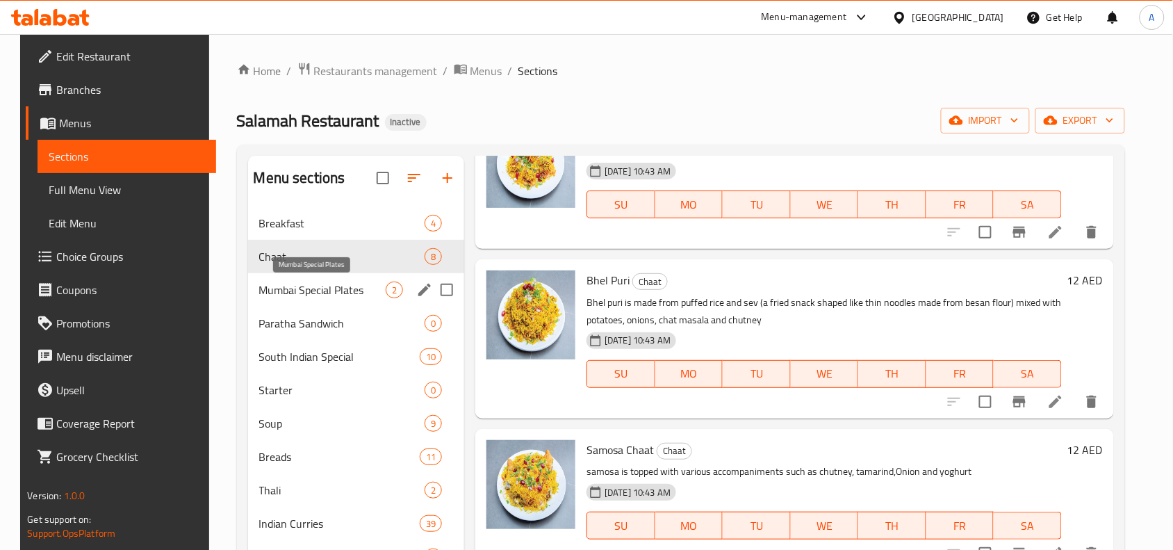
click at [325, 290] on span "Mumbai Special Plates" at bounding box center [322, 289] width 126 height 17
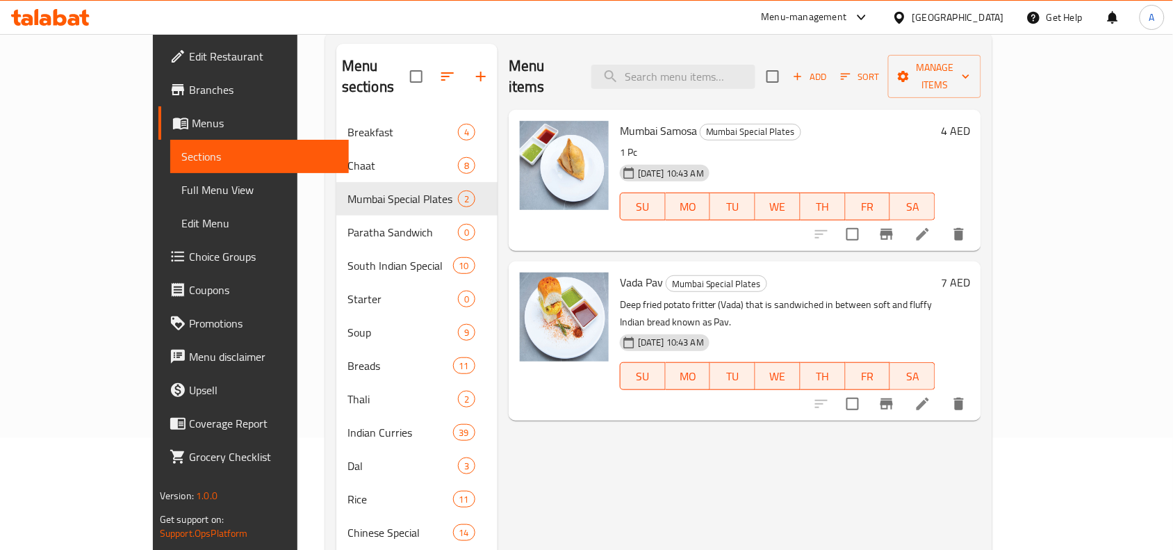
scroll to position [28, 0]
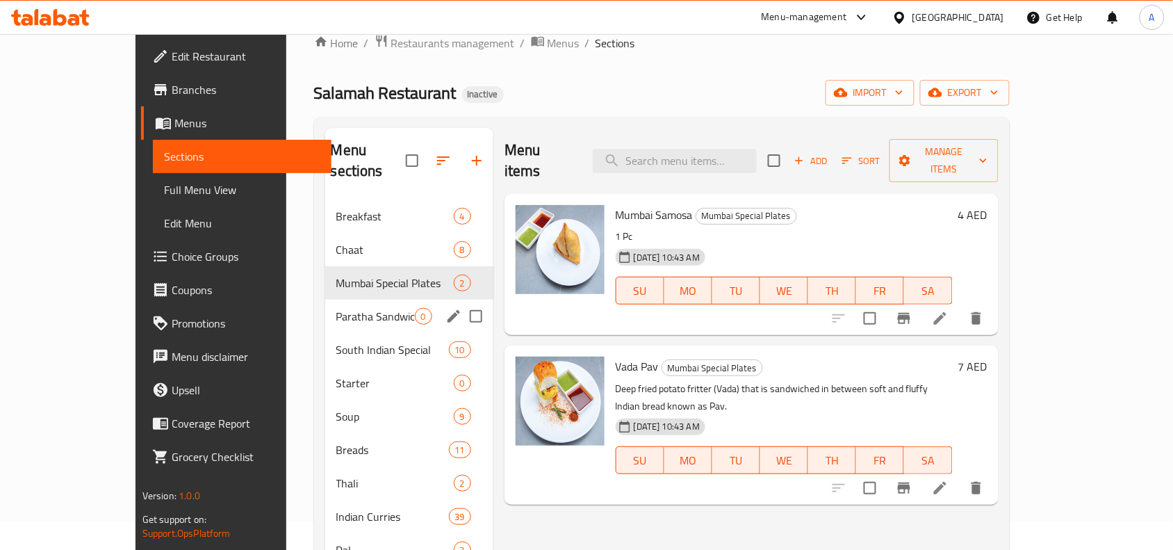
click at [350, 308] on span "Paratha Sandwich" at bounding box center [375, 316] width 79 height 17
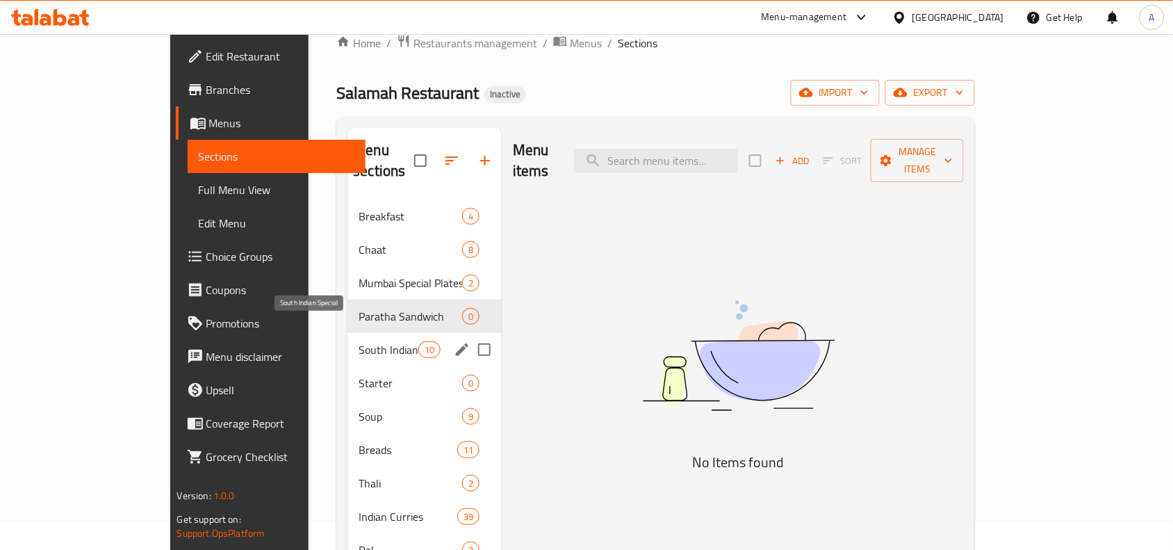
click at [359, 341] on span "South Indian Special" at bounding box center [388, 349] width 59 height 17
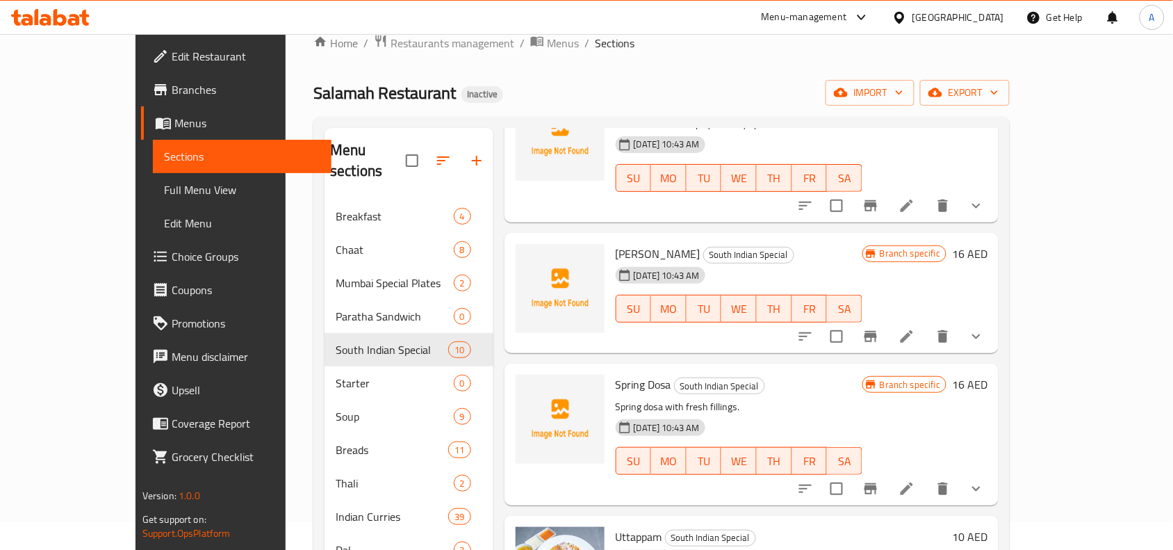
scroll to position [913, 0]
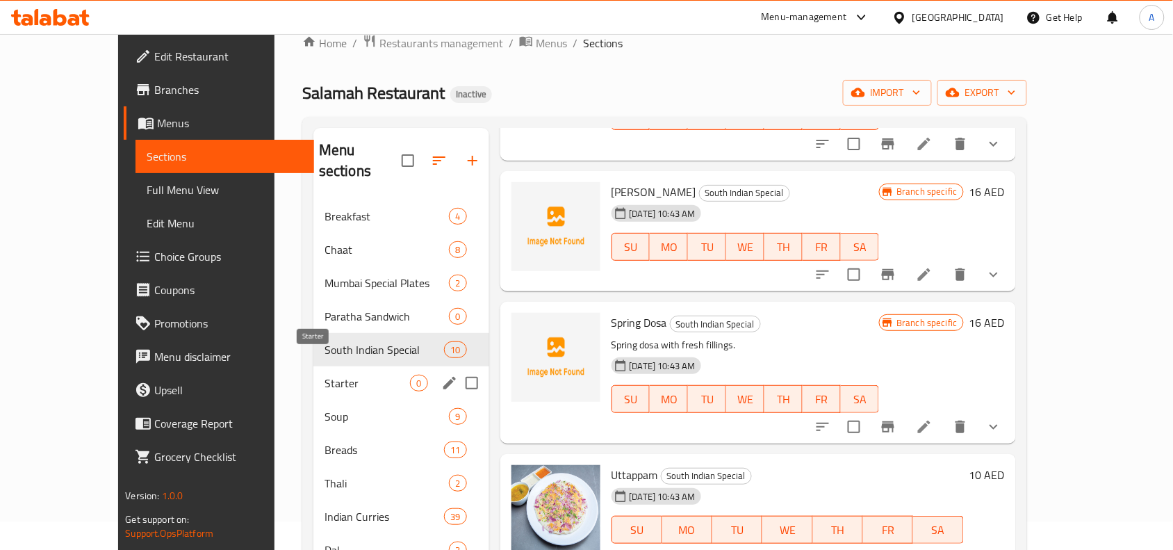
click at [325, 375] on span "Starter" at bounding box center [368, 383] width 86 height 17
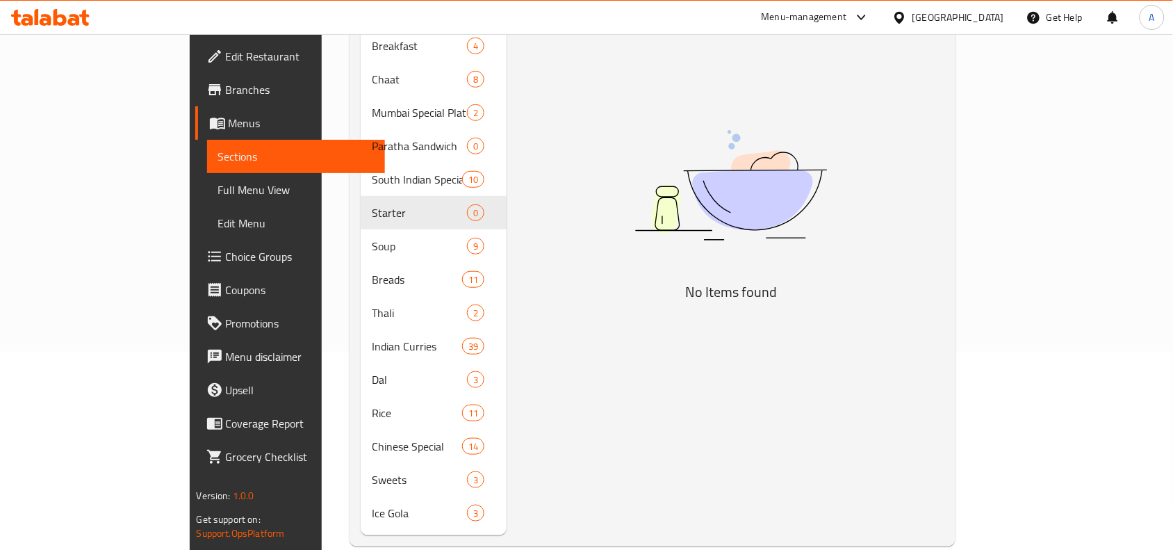
scroll to position [202, 0]
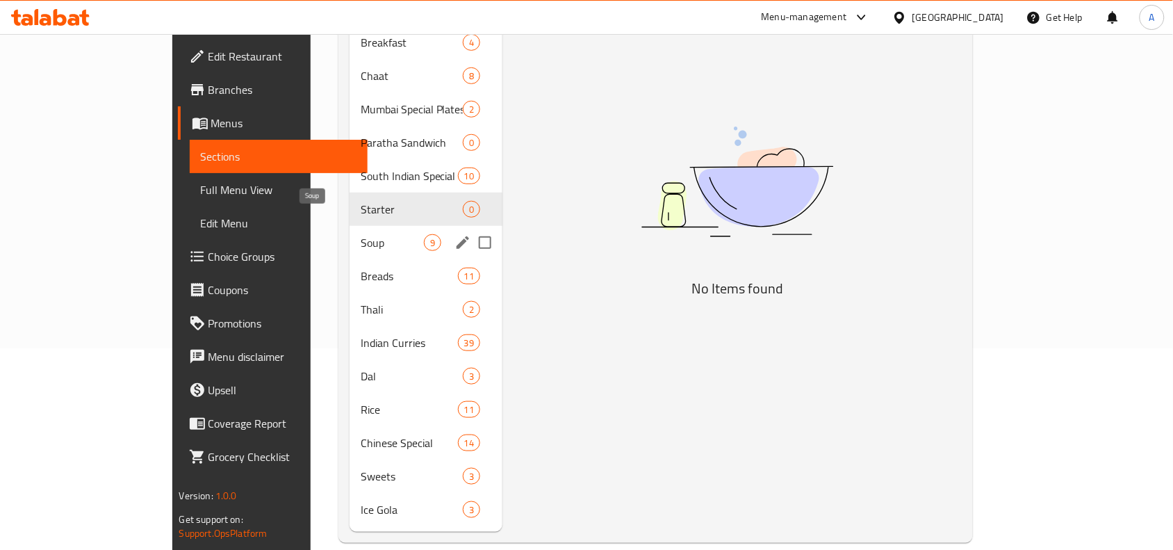
click at [361, 234] on span "Soup" at bounding box center [392, 242] width 63 height 17
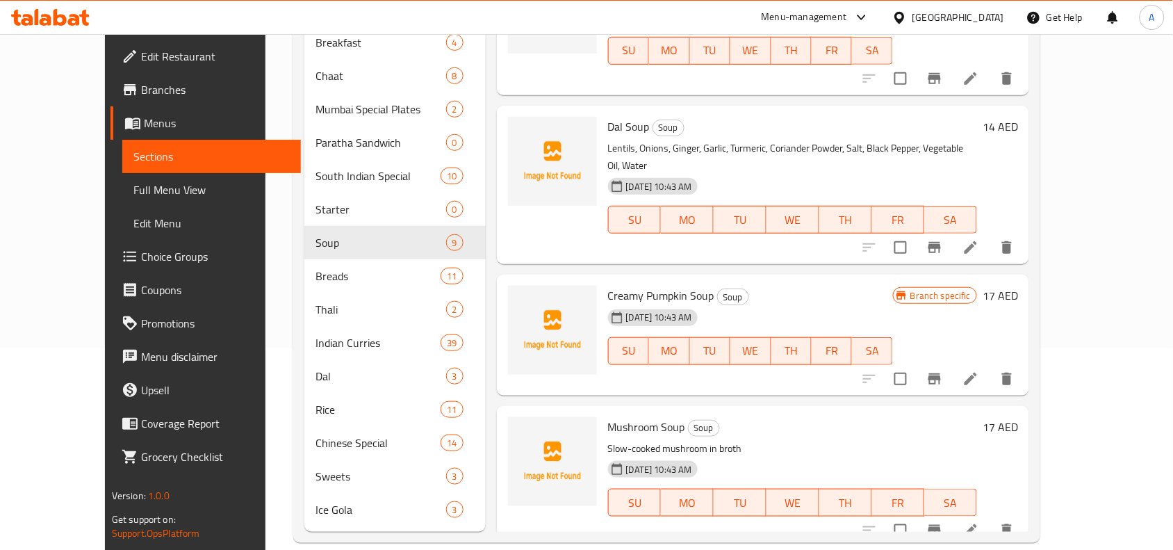
scroll to position [841, 0]
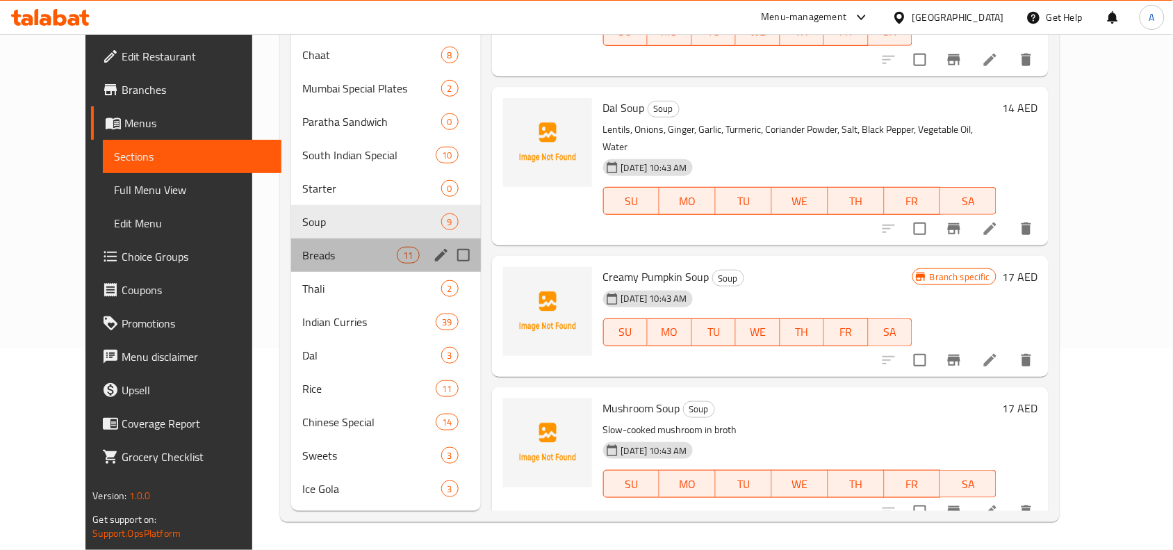
click at [302, 263] on span "Breads" at bounding box center [349, 255] width 95 height 17
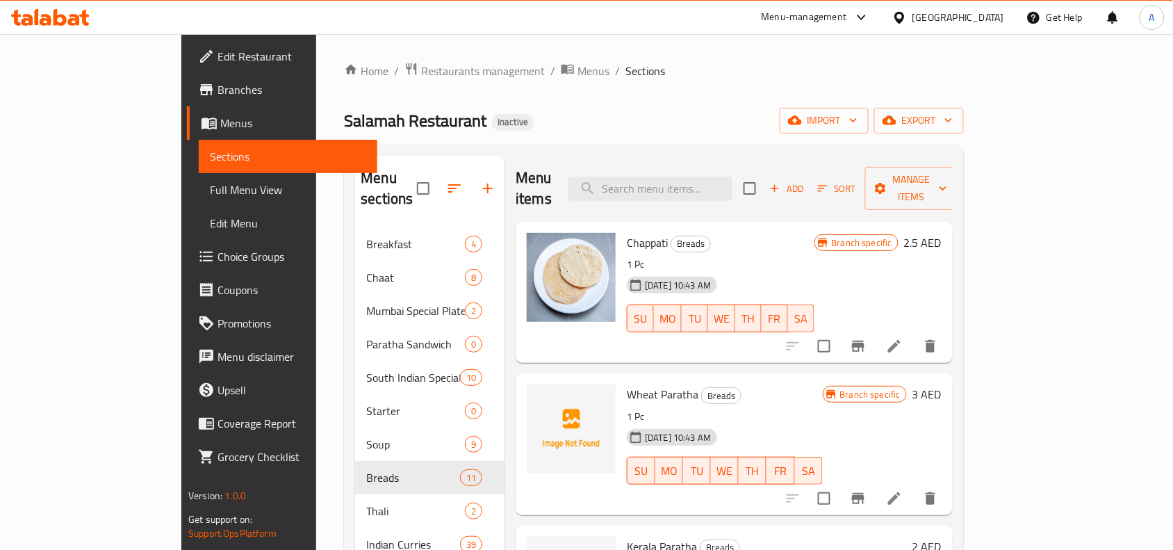
click at [695, 162] on div "Menu items Add Sort Manage items" at bounding box center [734, 189] width 437 height 66
click at [699, 177] on input "search" at bounding box center [651, 189] width 164 height 24
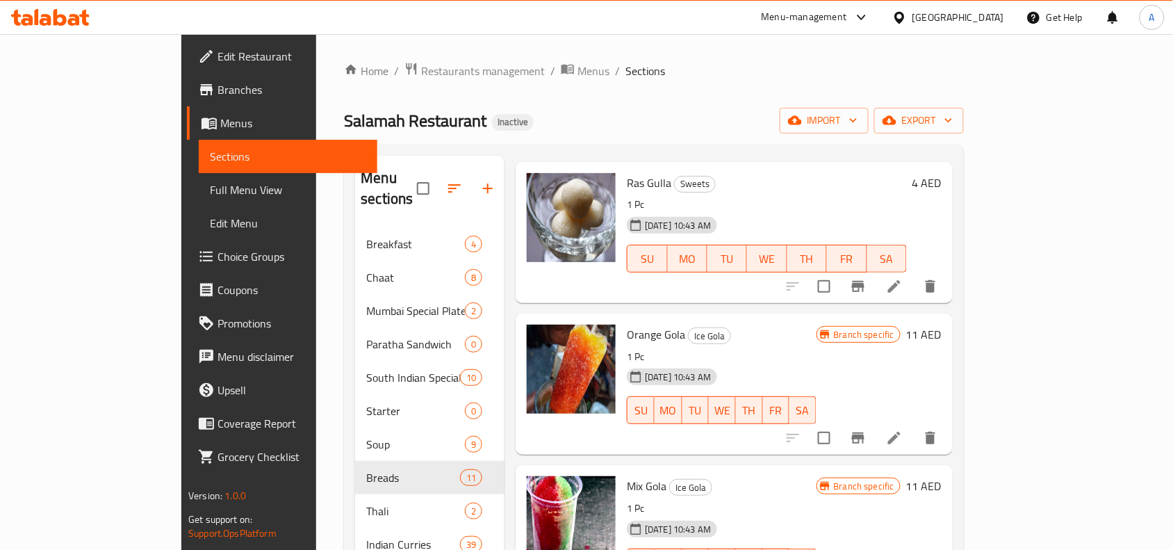
scroll to position [1603, 0]
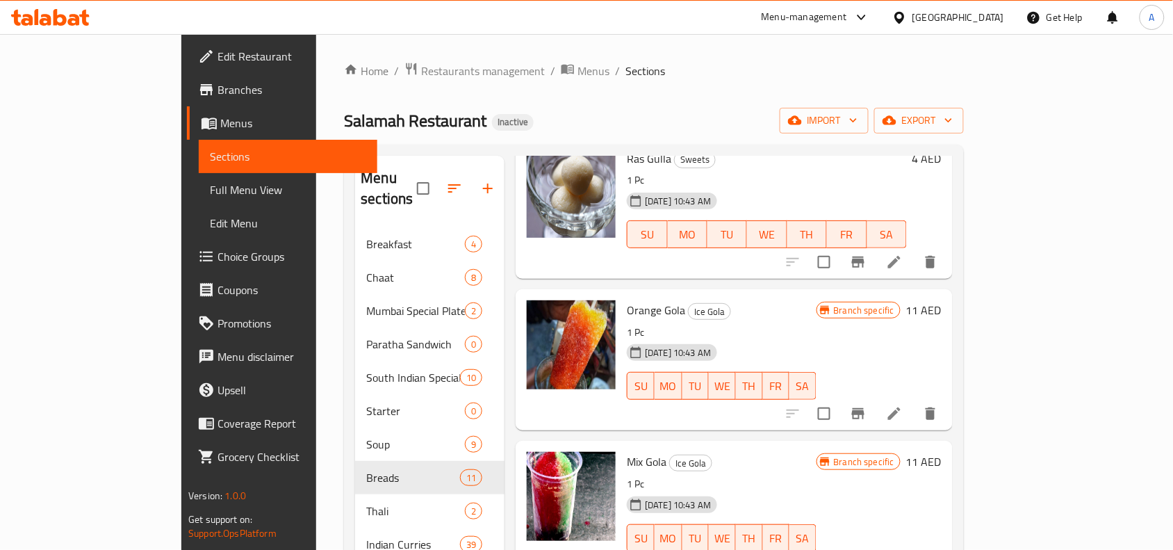
type input "1"
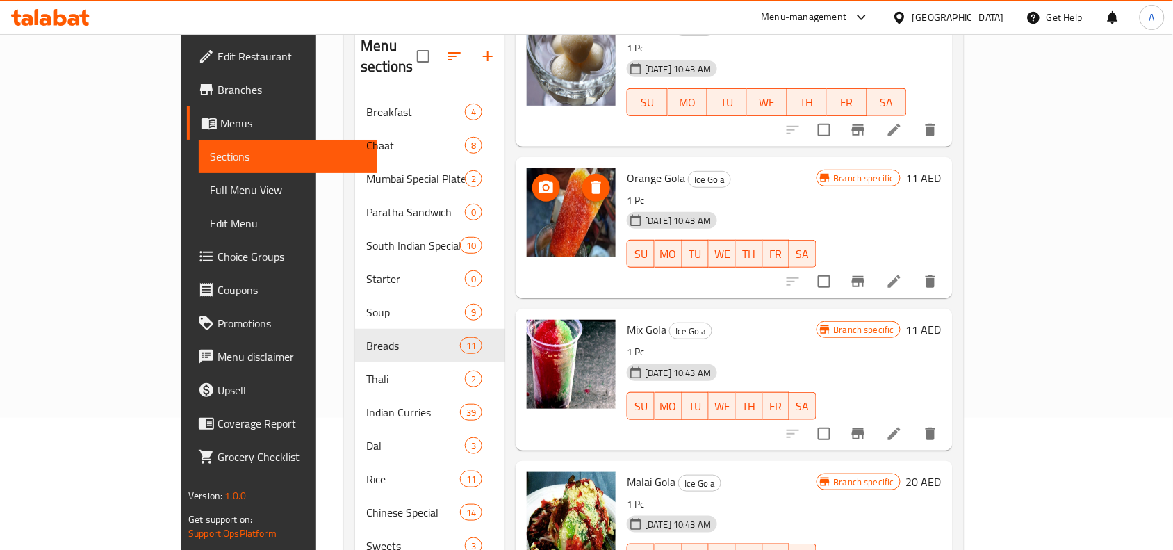
scroll to position [202, 0]
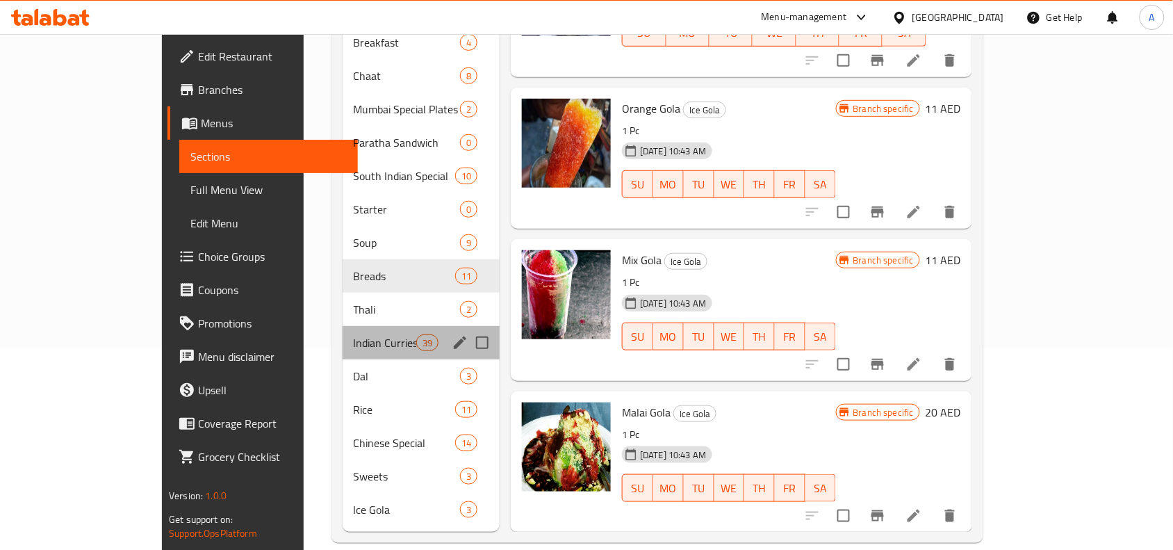
click at [365, 334] on span "Indian Curries" at bounding box center [385, 342] width 63 height 17
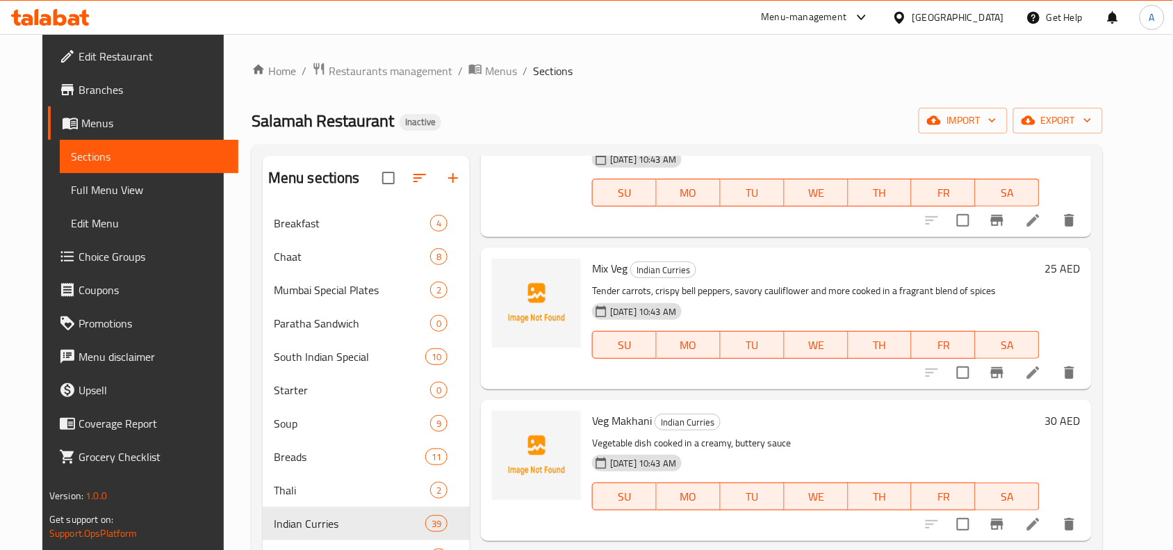
scroll to position [1516, 0]
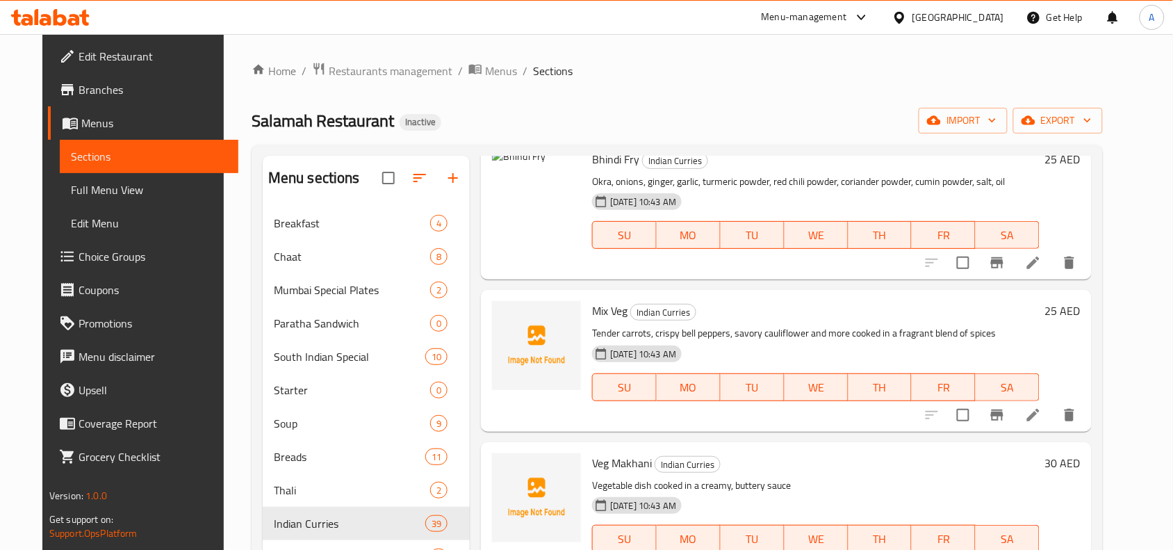
click at [702, 78] on ol "Home / Restaurants management / Menus / Sections" at bounding box center [677, 71] width 851 height 18
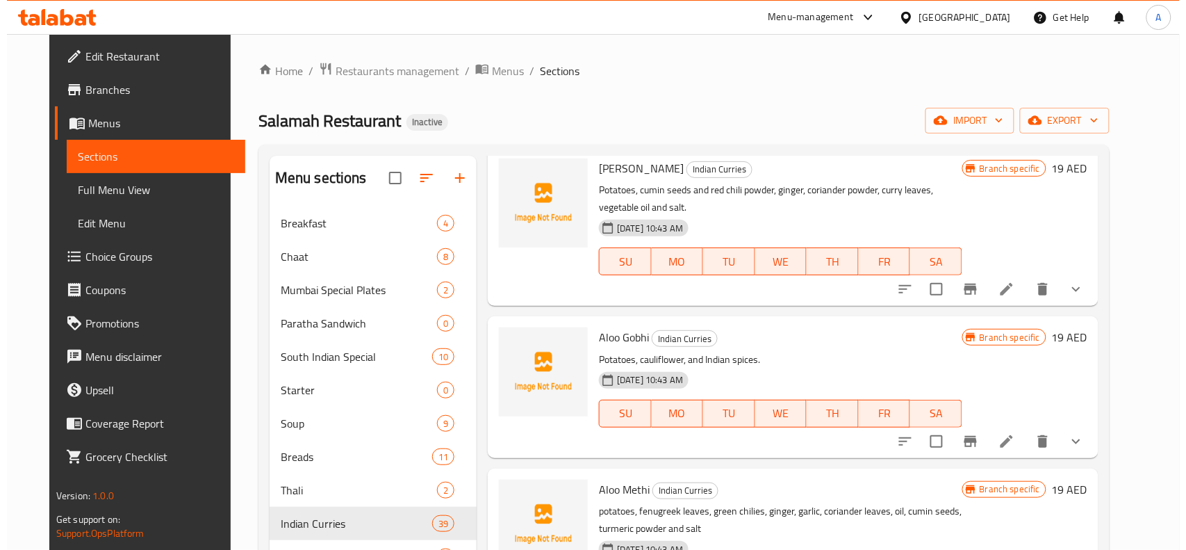
scroll to position [0, 0]
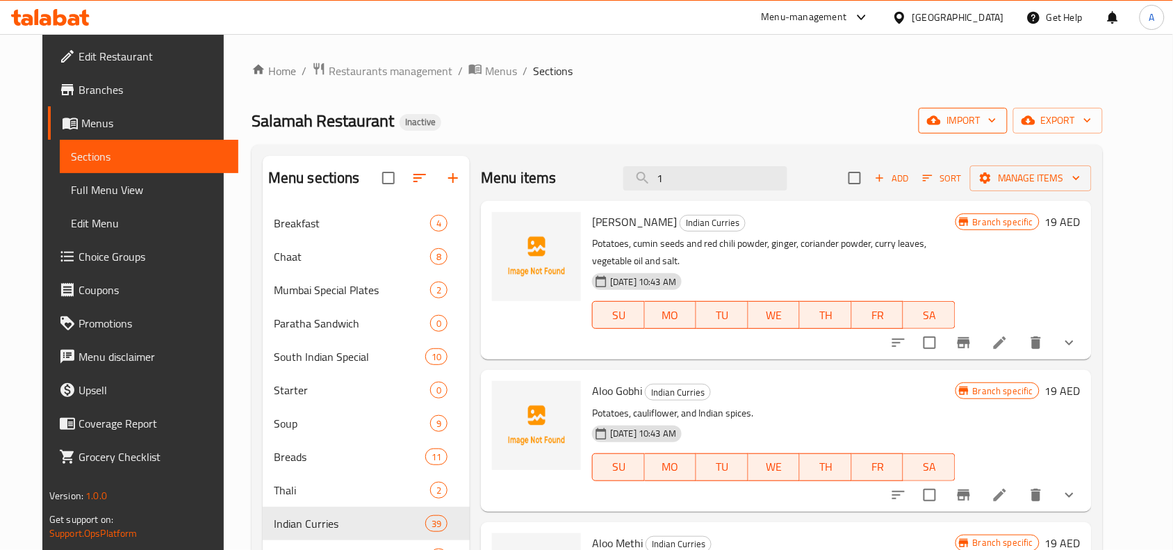
click at [994, 116] on span "import" at bounding box center [963, 120] width 67 height 17
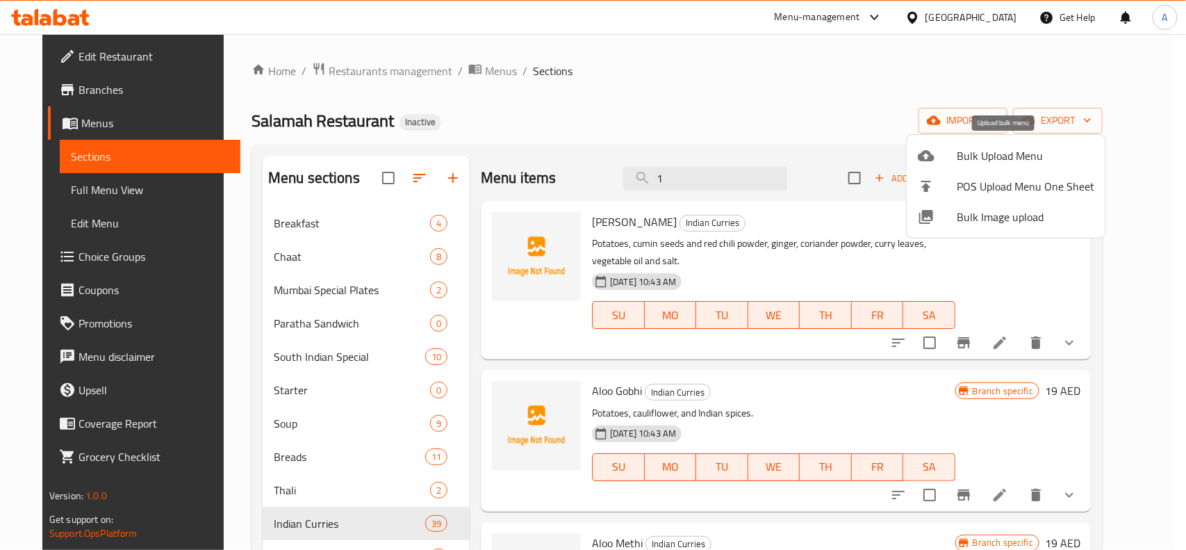
click at [988, 154] on span "Bulk Upload Menu" at bounding box center [1026, 155] width 138 height 17
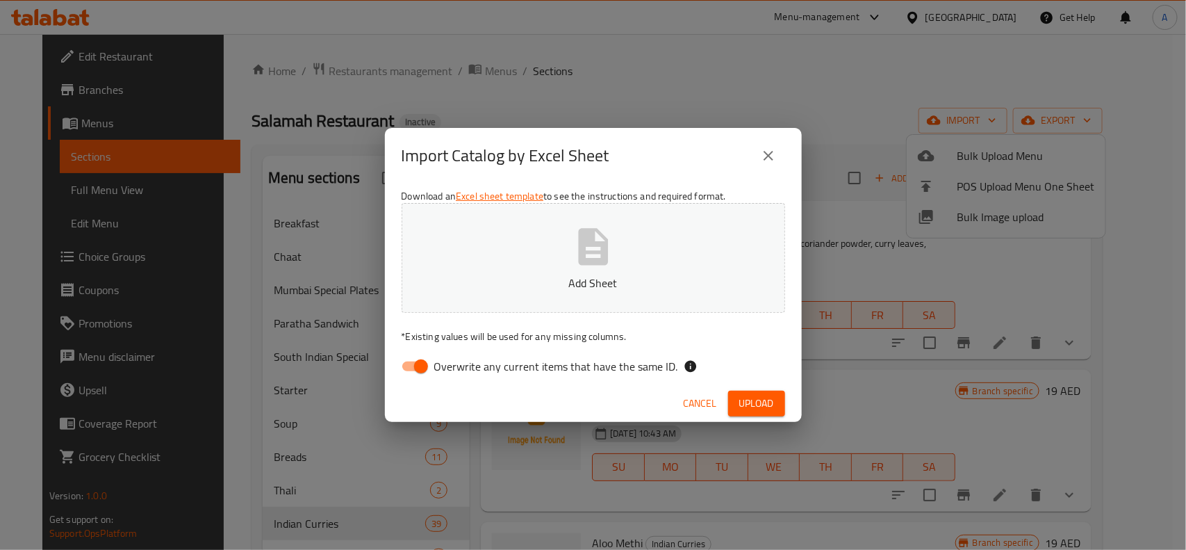
click at [771, 165] on button "close" at bounding box center [768, 155] width 33 height 33
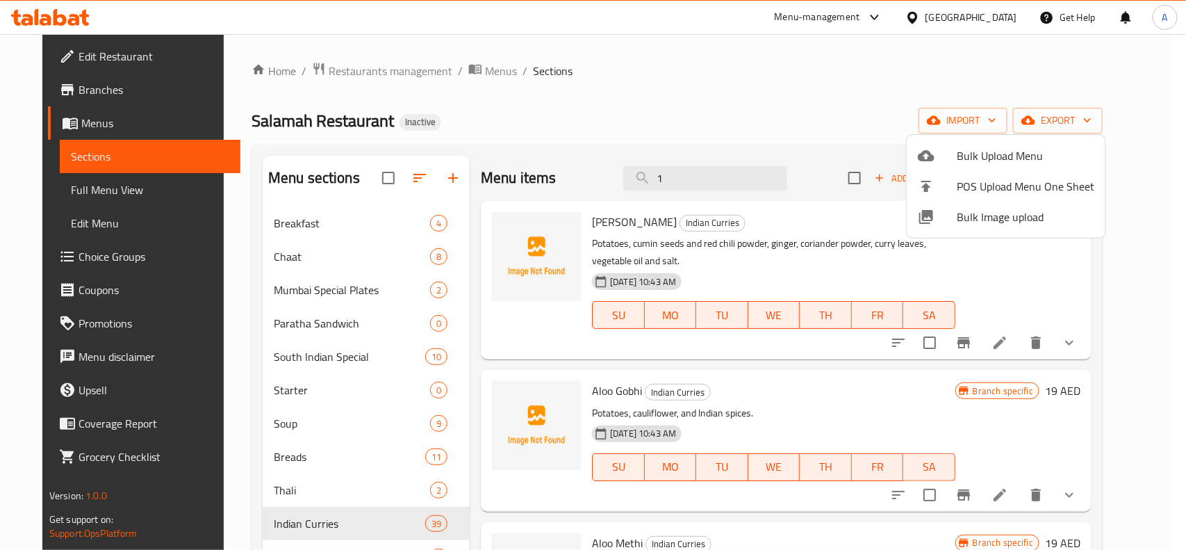
click at [992, 222] on span "Bulk Image upload" at bounding box center [1026, 217] width 138 height 17
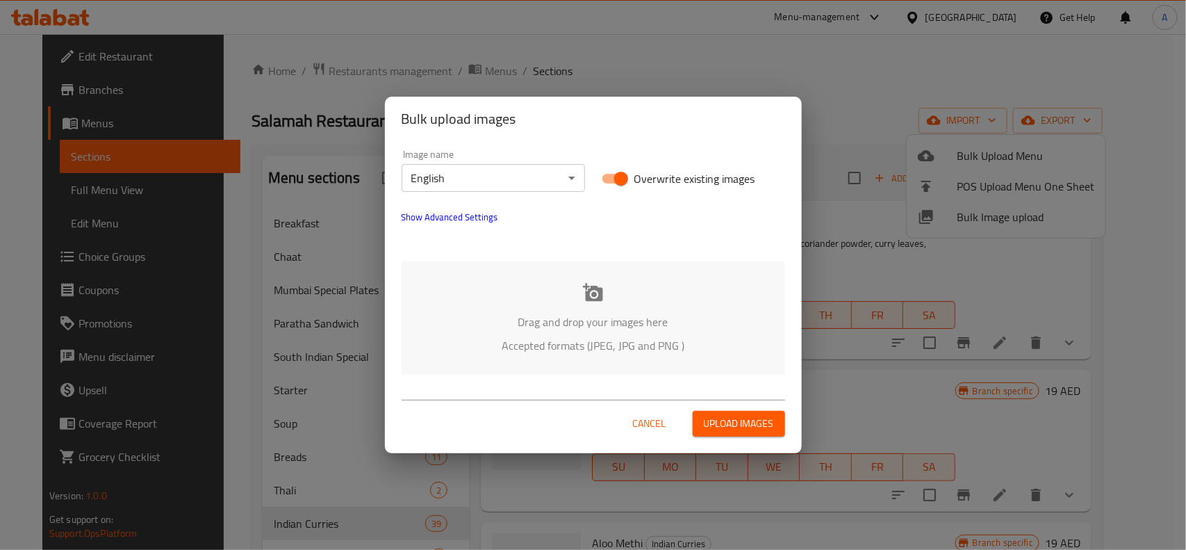
click at [616, 184] on input "Overwrite existing images" at bounding box center [621, 178] width 79 height 26
checkbox input "false"
click at [730, 415] on span "Upload images" at bounding box center [739, 423] width 70 height 17
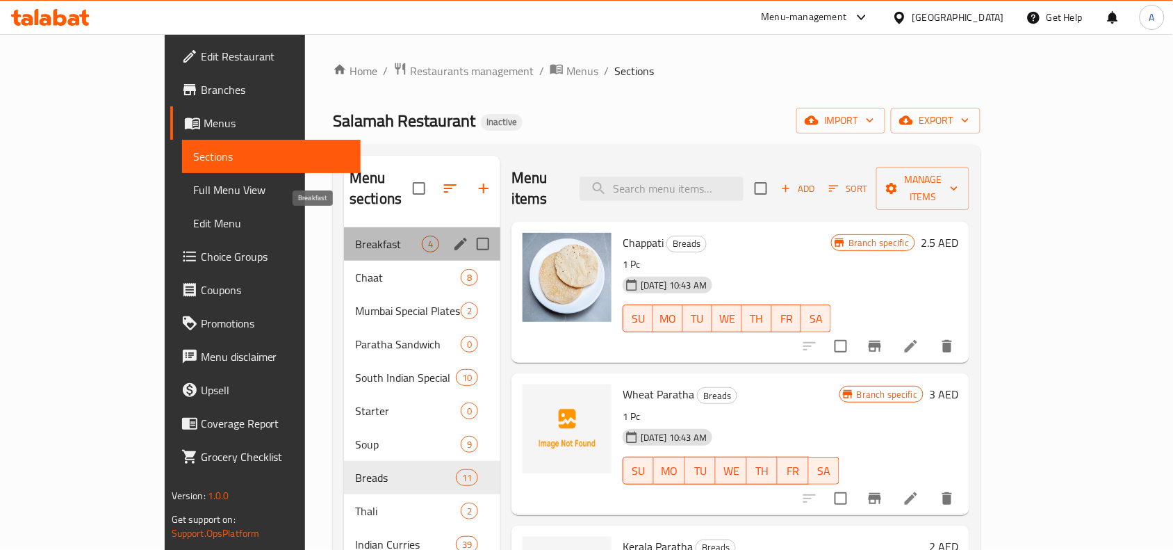
click at [355, 236] on span "Breakfast" at bounding box center [388, 244] width 67 height 17
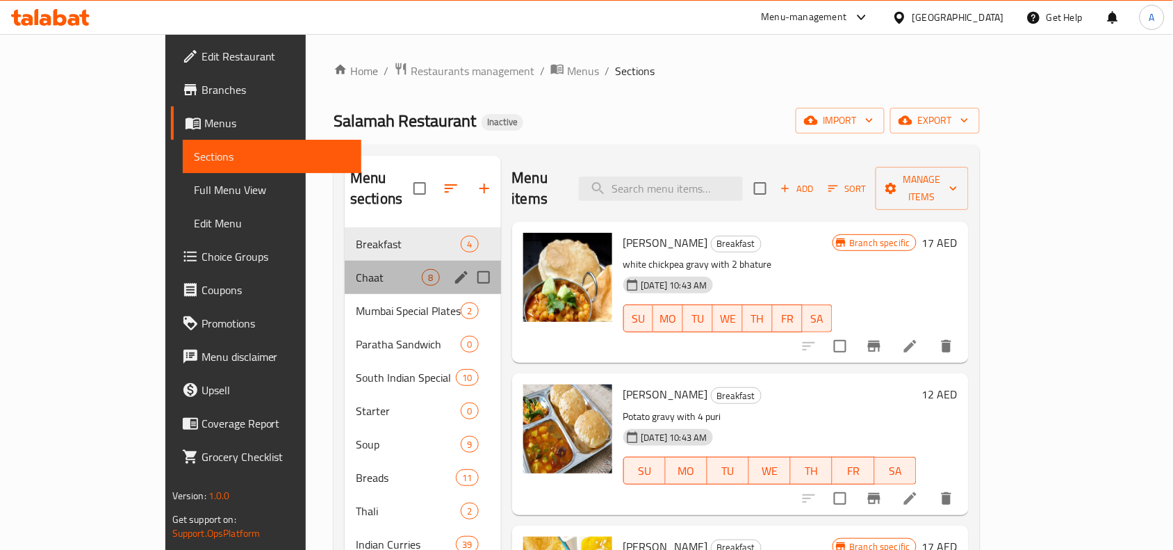
click at [345, 265] on div "Chaat 8" at bounding box center [423, 277] width 156 height 33
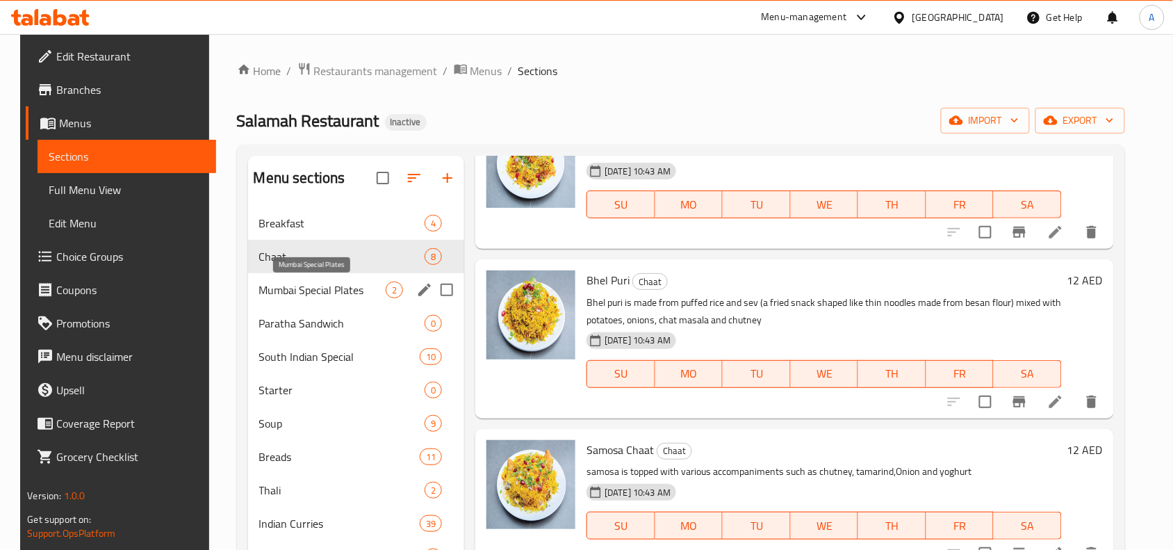
click at [279, 288] on span "Mumbai Special Plates" at bounding box center [322, 289] width 126 height 17
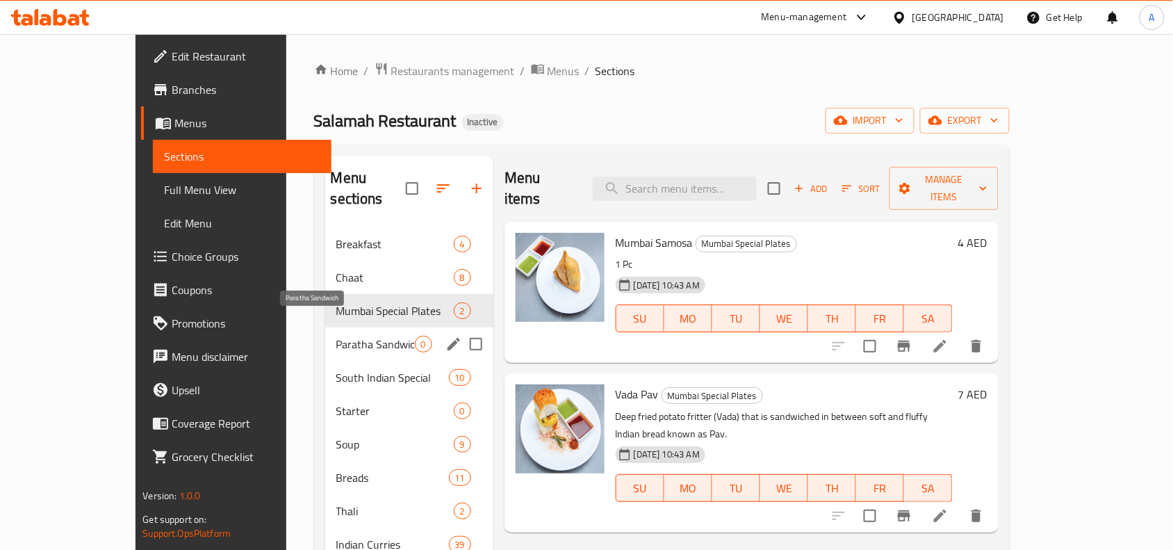
click at [336, 336] on span "Paratha Sandwich" at bounding box center [375, 344] width 79 height 17
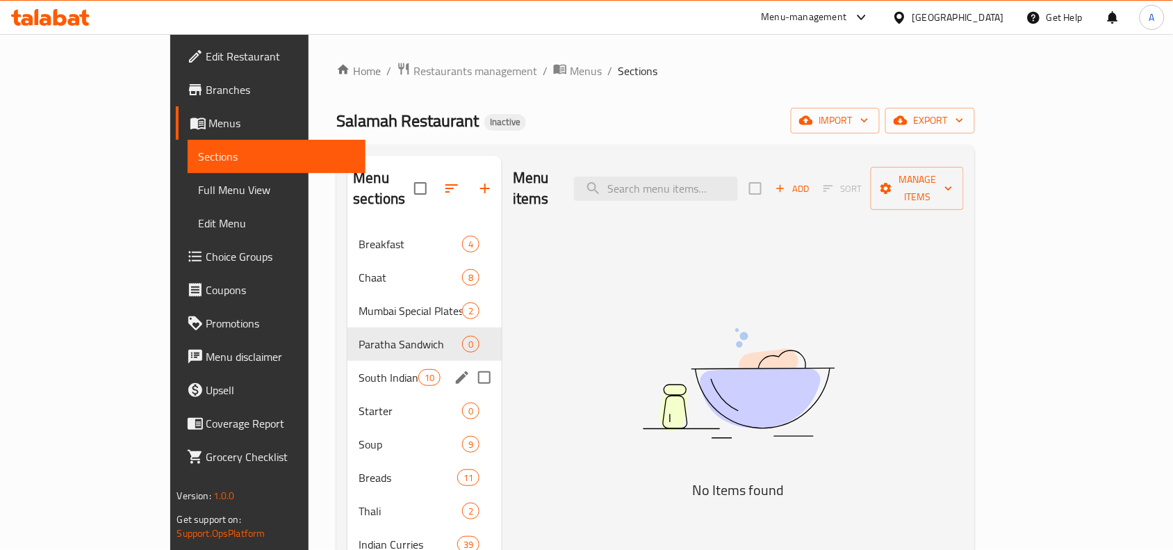
click at [355, 361] on div "South Indian Special 10" at bounding box center [425, 377] width 154 height 33
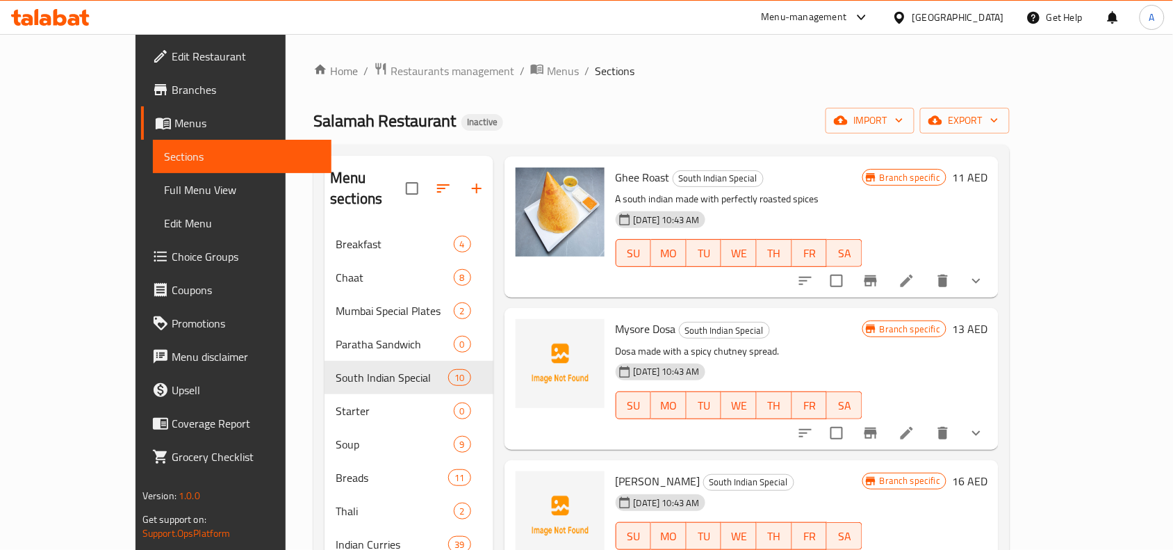
scroll to position [652, 0]
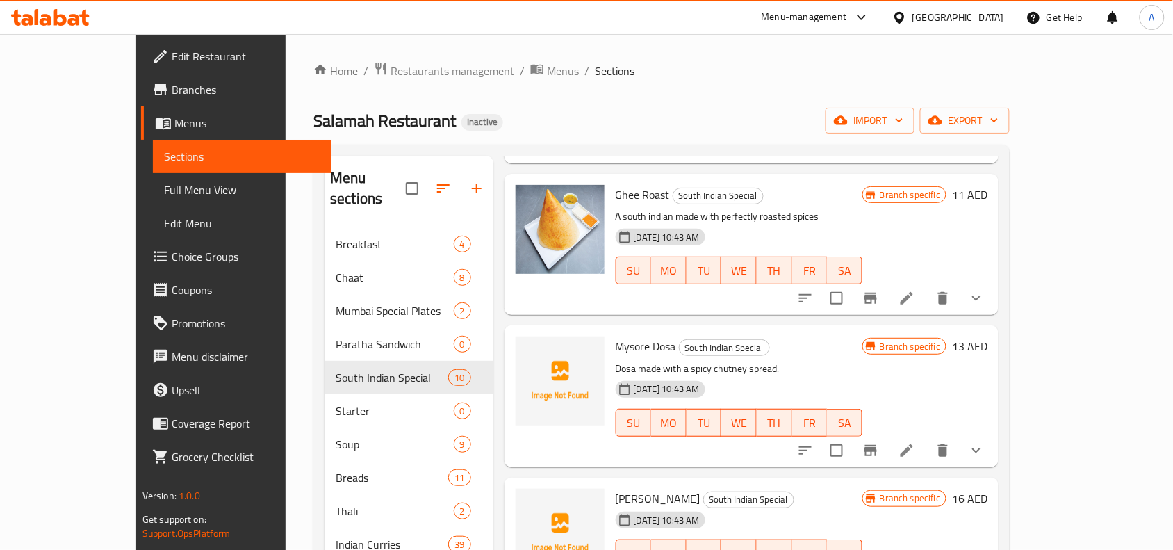
click at [616, 336] on span "Mysore Dosa" at bounding box center [646, 346] width 60 height 21
copy h6 "Mysore Dosa"
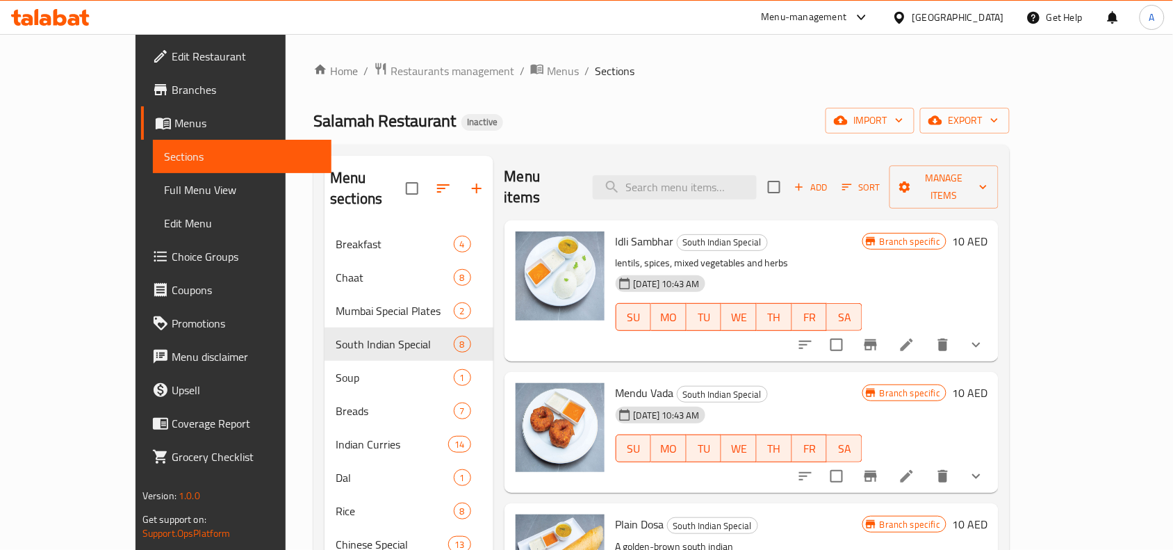
scroll to position [0, 0]
click at [620, 116] on div "Salamah Restaurant Inactive import export" at bounding box center [661, 121] width 696 height 26
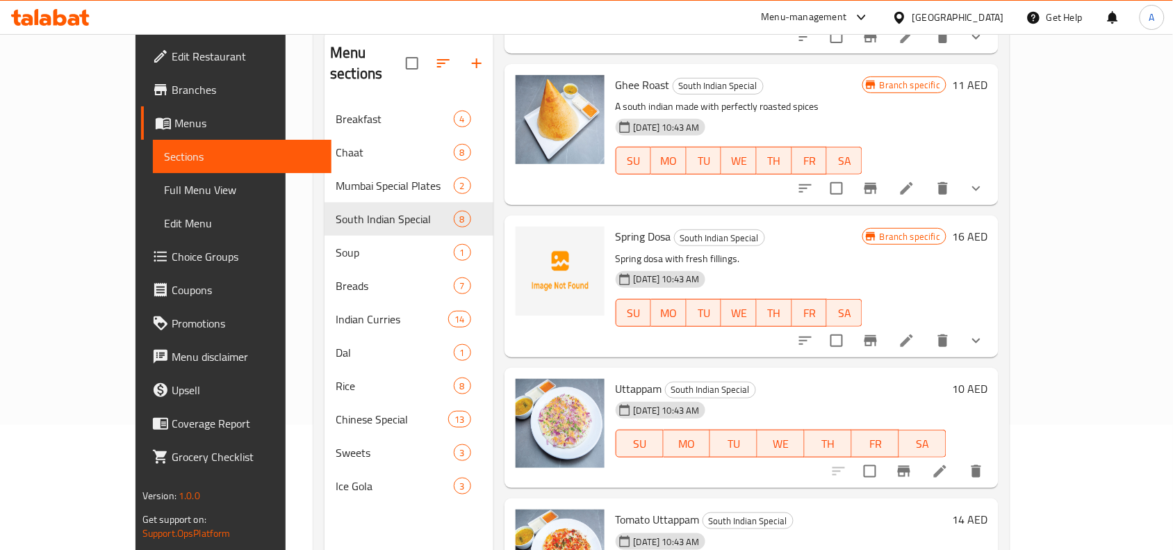
scroll to position [22, 0]
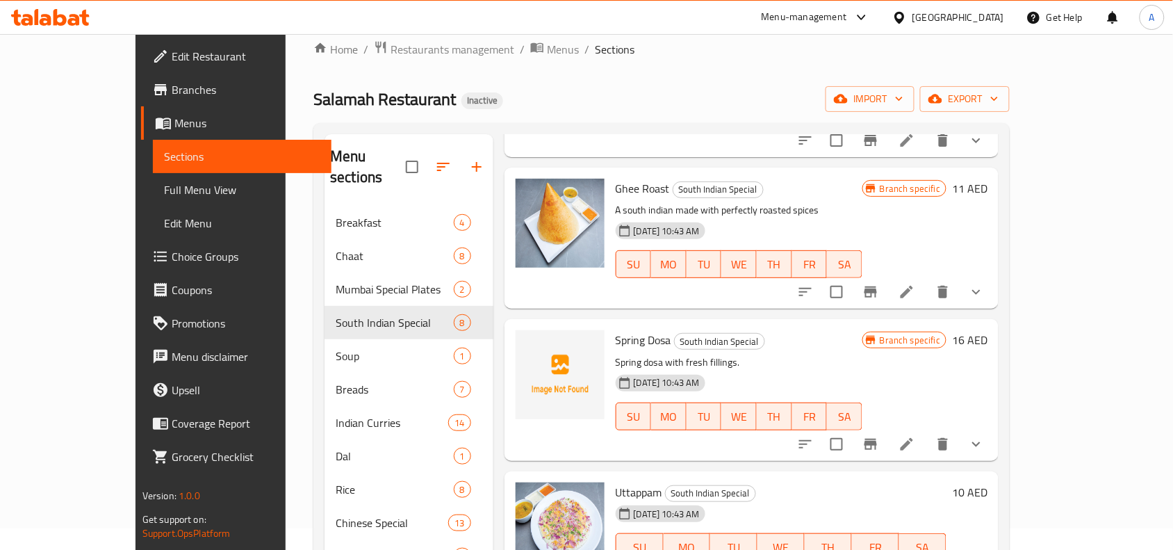
click at [616, 329] on span "Spring Dosa" at bounding box center [644, 339] width 56 height 21
copy h6 "Spring Dosa"
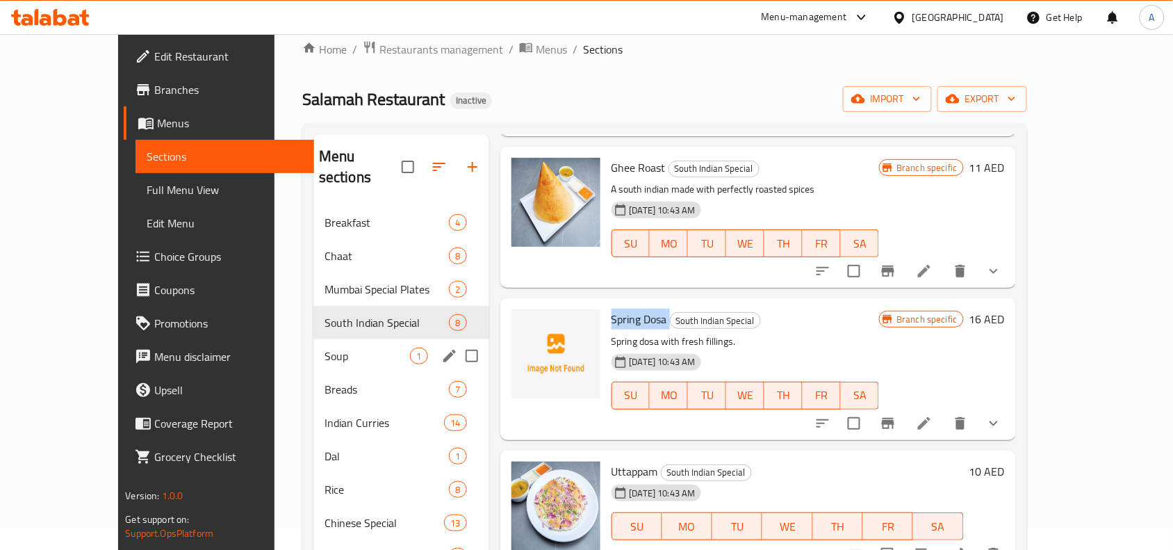
click at [366, 348] on div "Soup 1" at bounding box center [401, 355] width 176 height 33
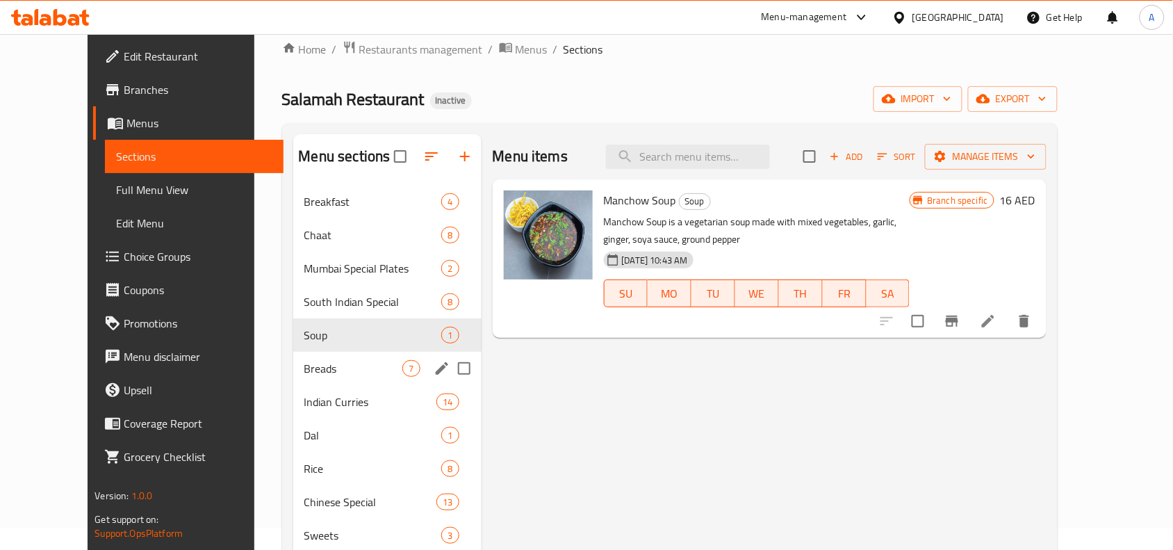
click at [320, 380] on div "Breads 7" at bounding box center [387, 368] width 188 height 33
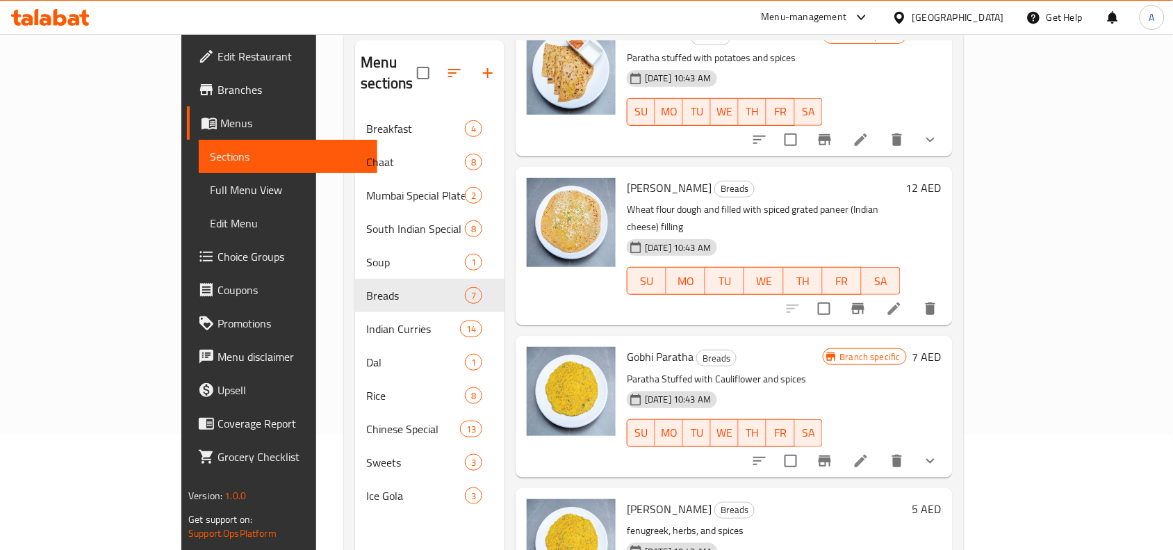
scroll to position [195, 0]
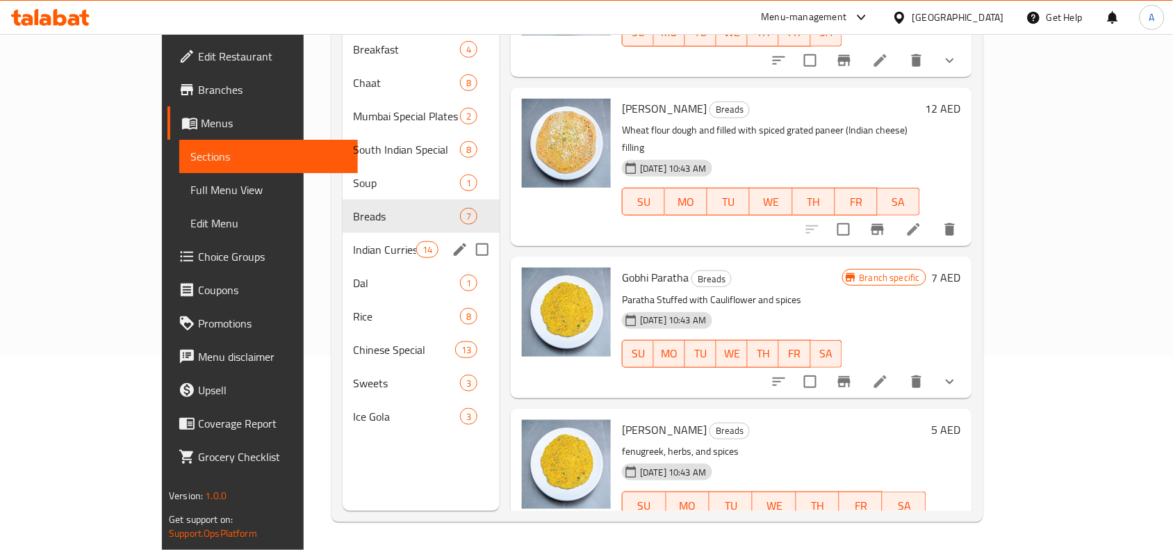
click at [354, 241] on span "Indian Curries" at bounding box center [385, 249] width 63 height 17
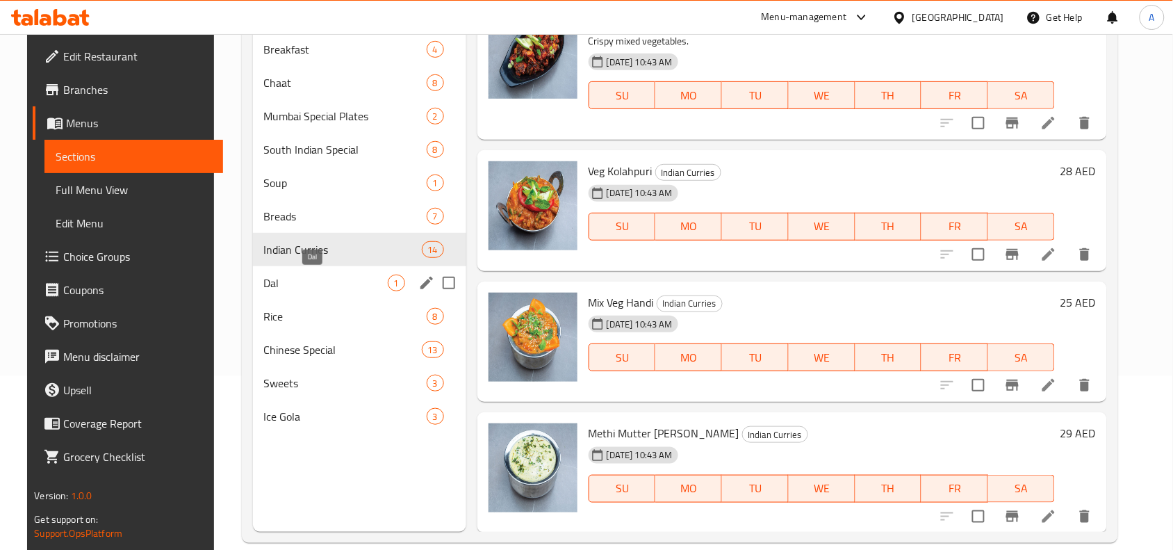
click at [297, 285] on span "Dal" at bounding box center [326, 283] width 124 height 17
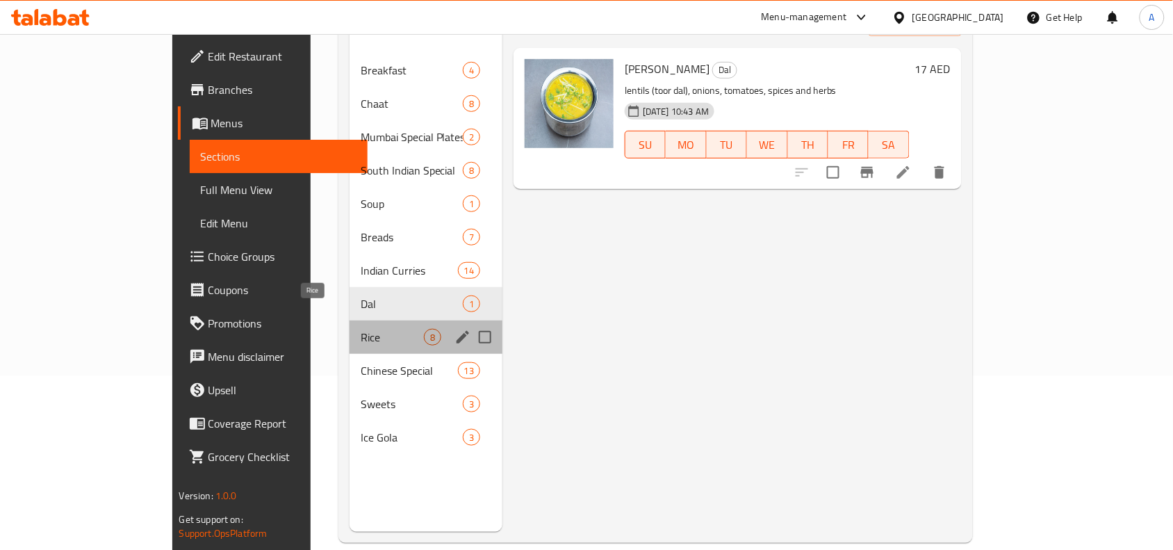
click at [361, 329] on span "Rice" at bounding box center [392, 337] width 63 height 17
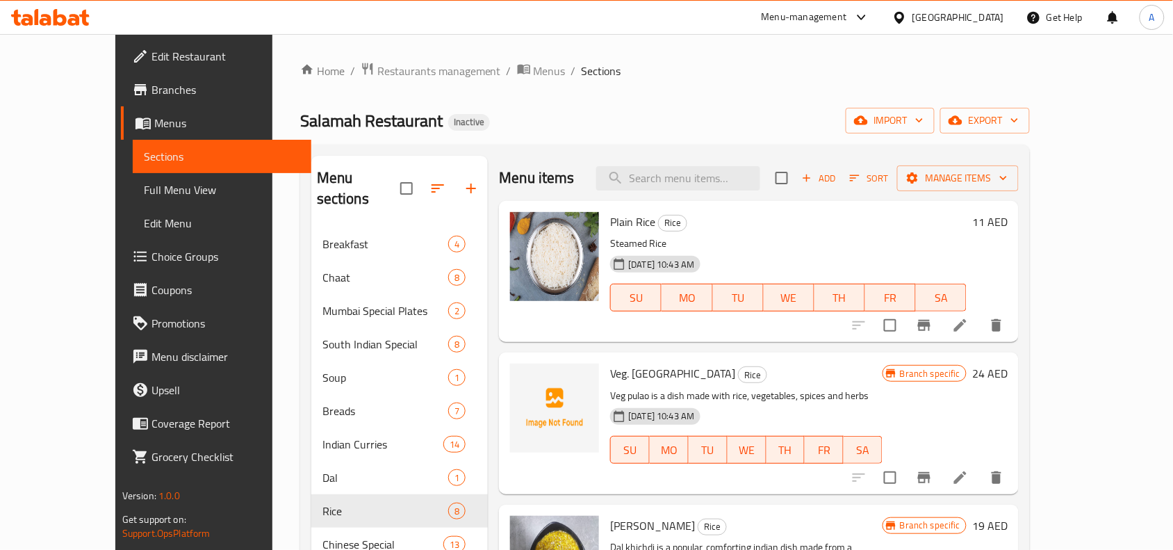
click at [610, 376] on span "Veg. [GEOGRAPHIC_DATA]" at bounding box center [672, 373] width 125 height 21
copy h6 "Pulao"
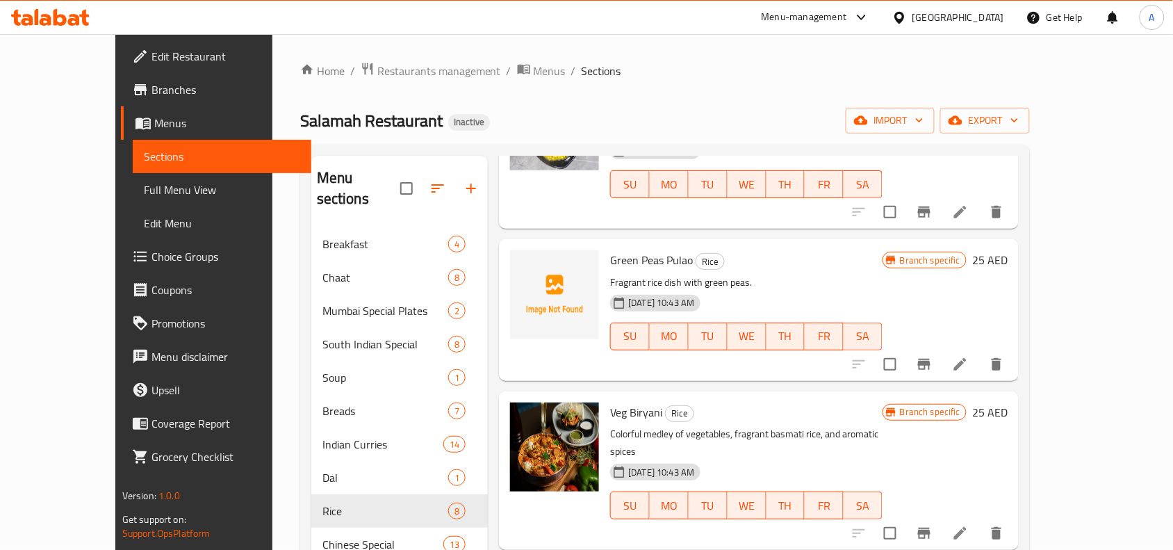
click at [630, 259] on span "Green Peas Pulao" at bounding box center [651, 260] width 83 height 21
copy h6 "Green Peas Pulao"
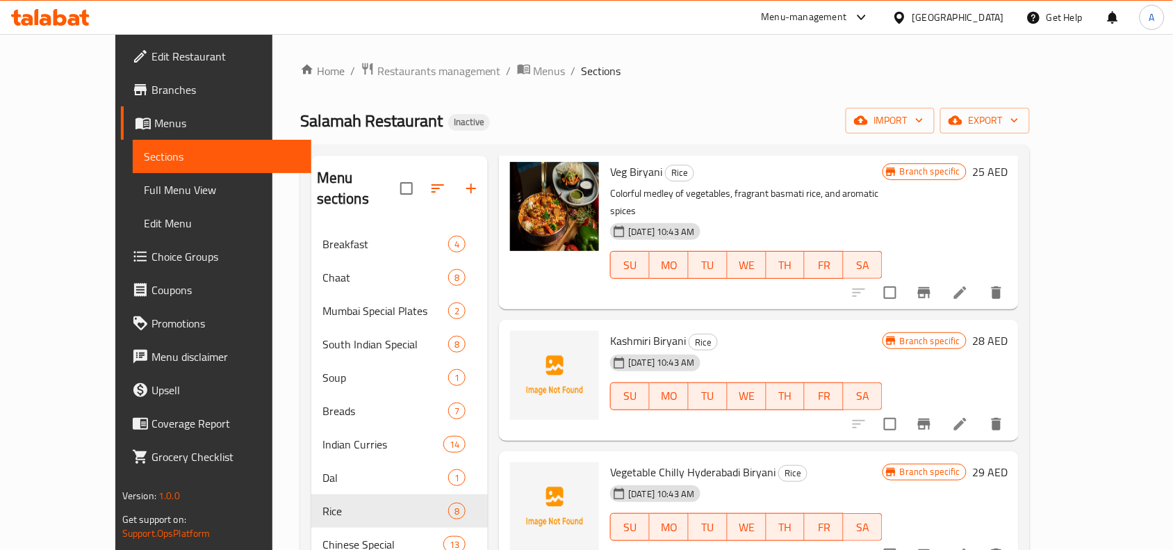
click at [614, 330] on span "Kashmiri Biryani" at bounding box center [648, 340] width 76 height 21
copy h6 "Kashmiri Biryani"
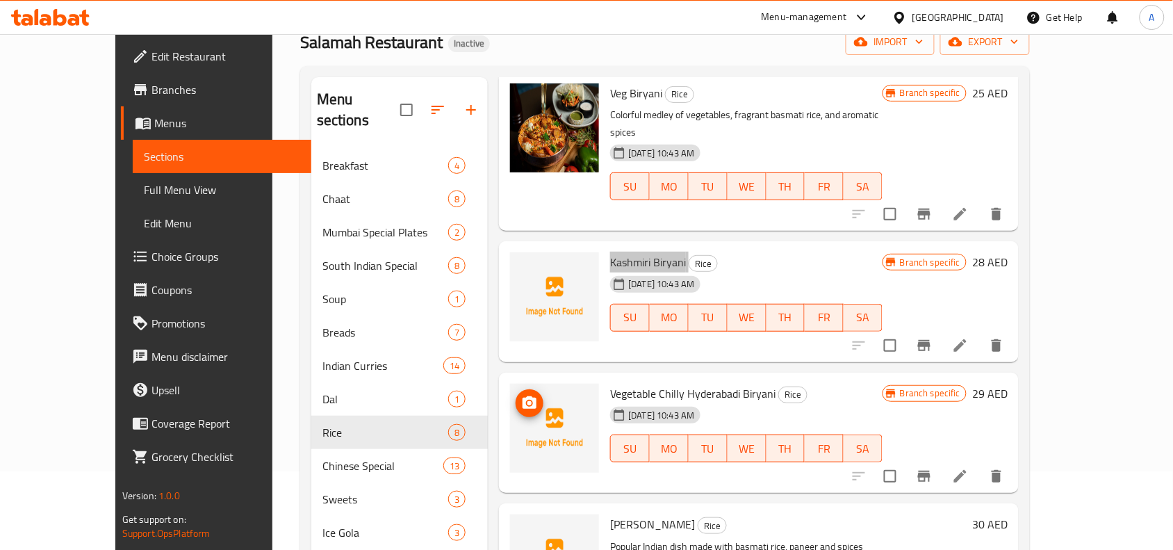
scroll to position [174, 0]
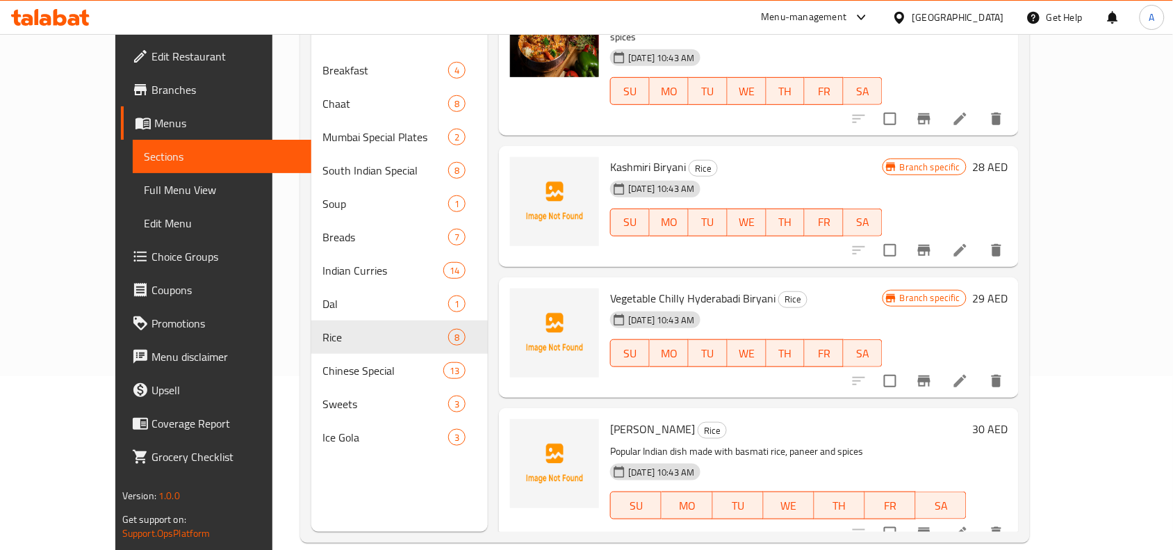
click at [675, 288] on span "Vegetable Chilly Hyderabadi Biryani" at bounding box center [692, 298] width 165 height 21
copy h6 "Vegetable Chilly Hyderabadi Biryani"
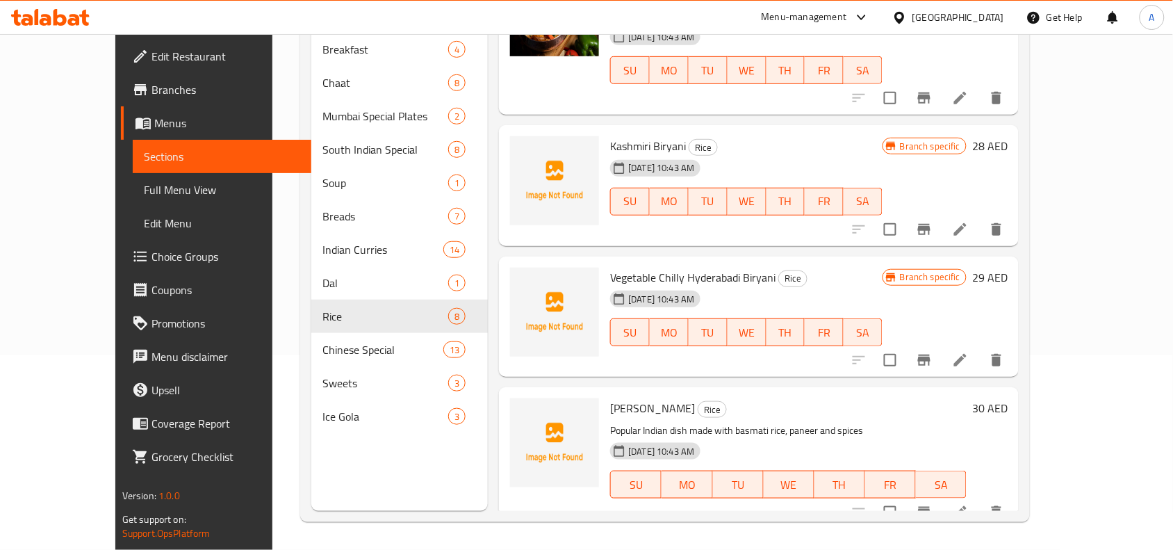
click at [610, 398] on span "[PERSON_NAME]" at bounding box center [652, 408] width 85 height 21
copy h6 "[PERSON_NAME]"
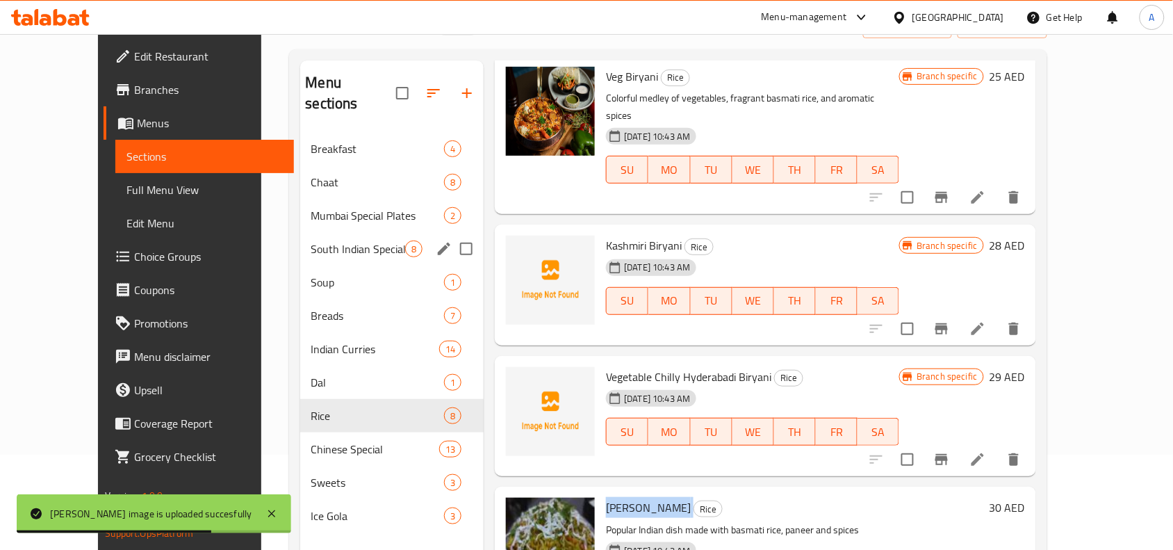
scroll to position [195, 0]
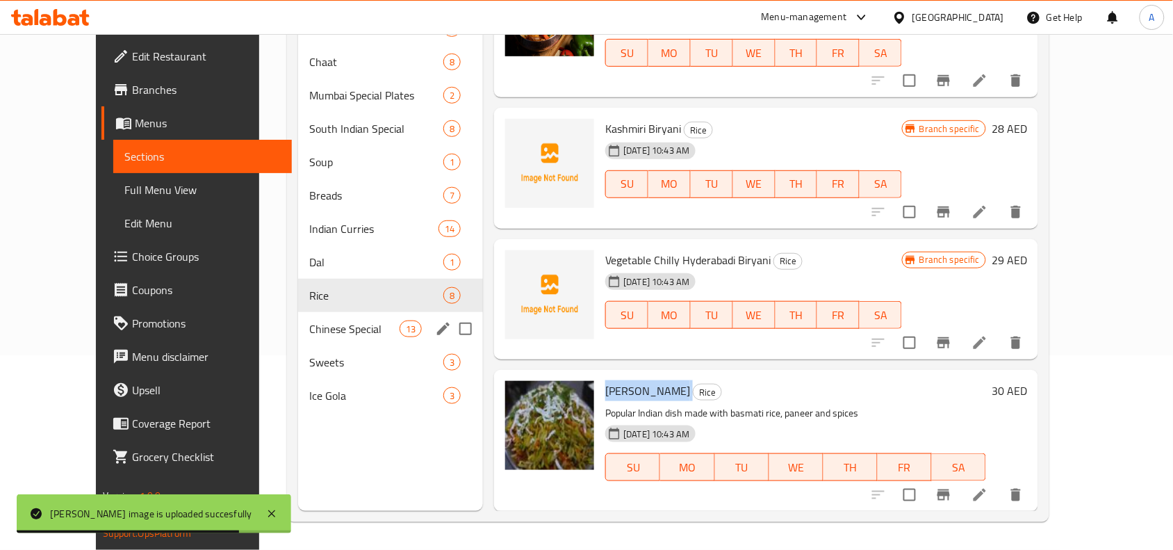
click at [309, 327] on span "Chinese Special" at bounding box center [354, 328] width 90 height 17
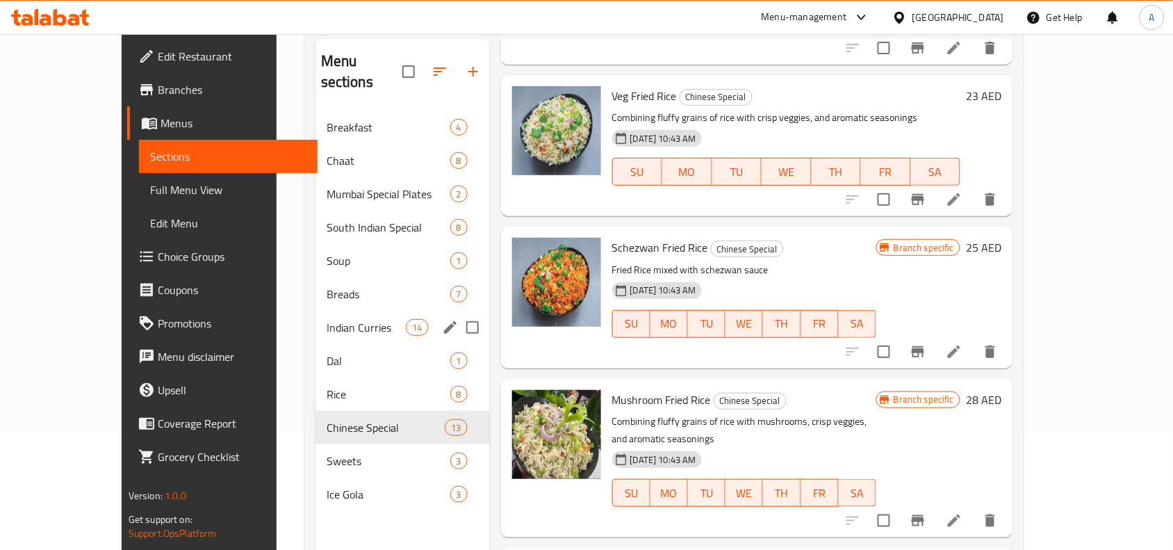
scroll to position [195, 0]
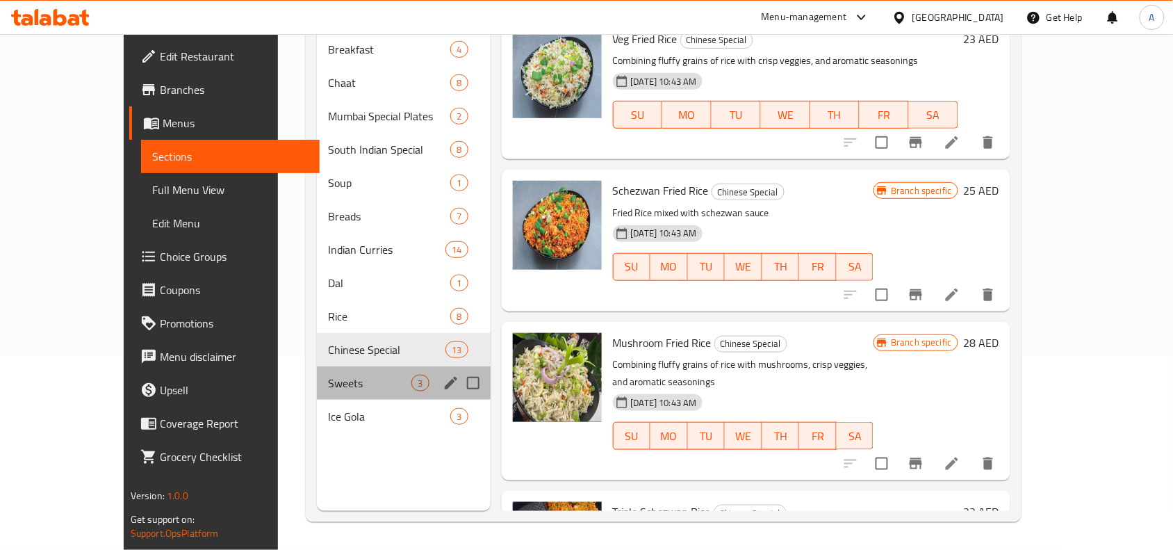
click at [317, 377] on div "Sweets 3" at bounding box center [403, 382] width 173 height 33
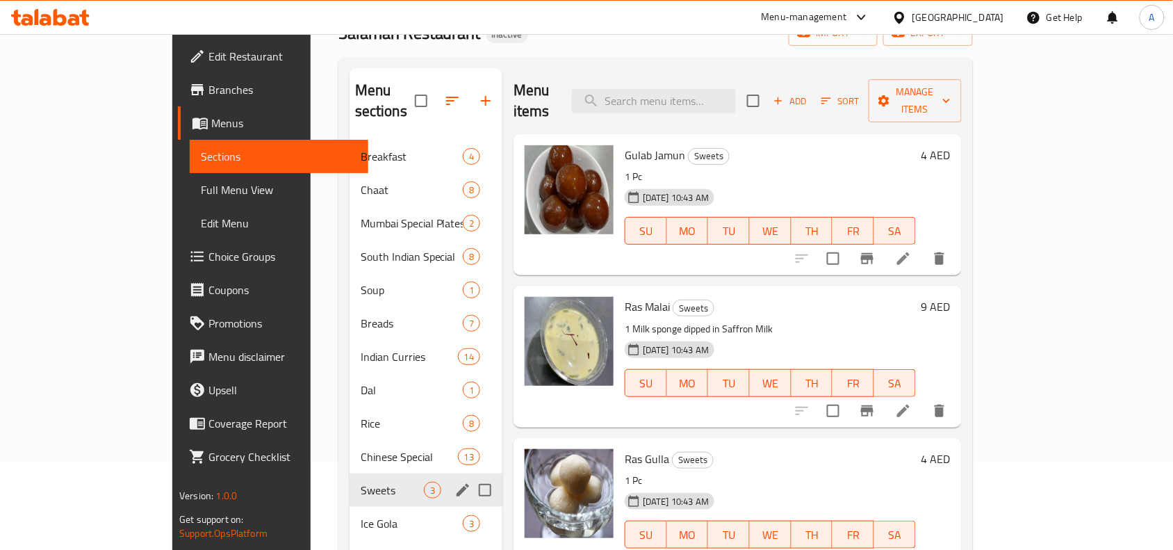
scroll to position [195, 0]
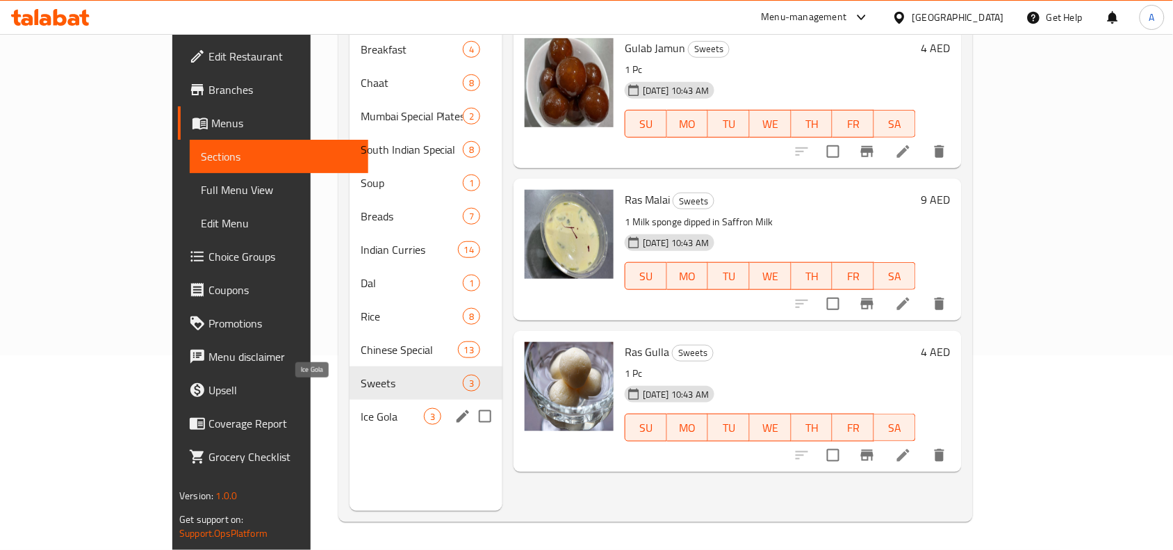
click at [361, 408] on span "Ice Gola" at bounding box center [392, 416] width 63 height 17
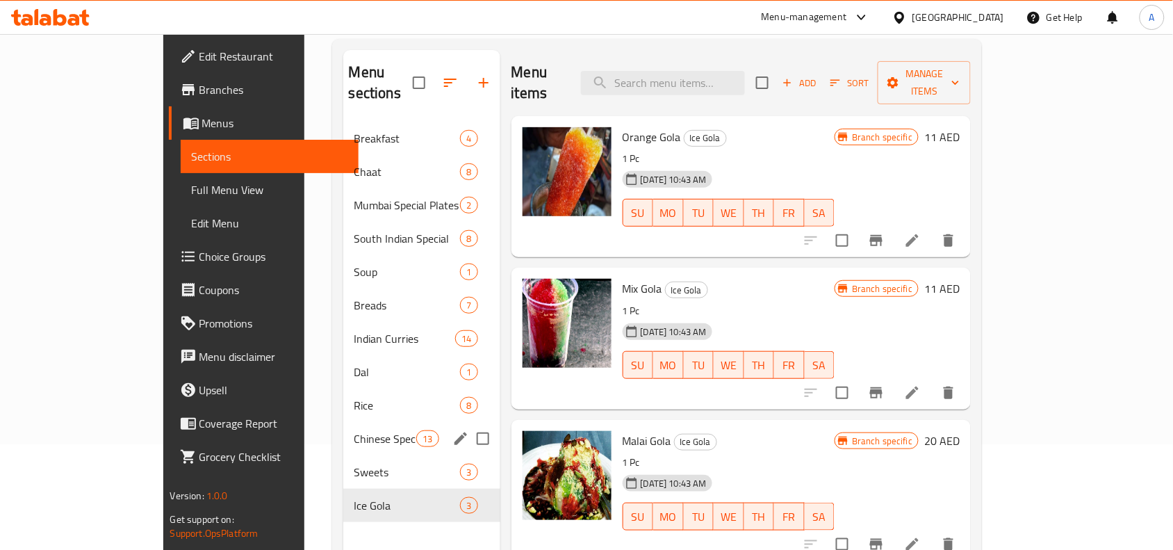
scroll to position [22, 0]
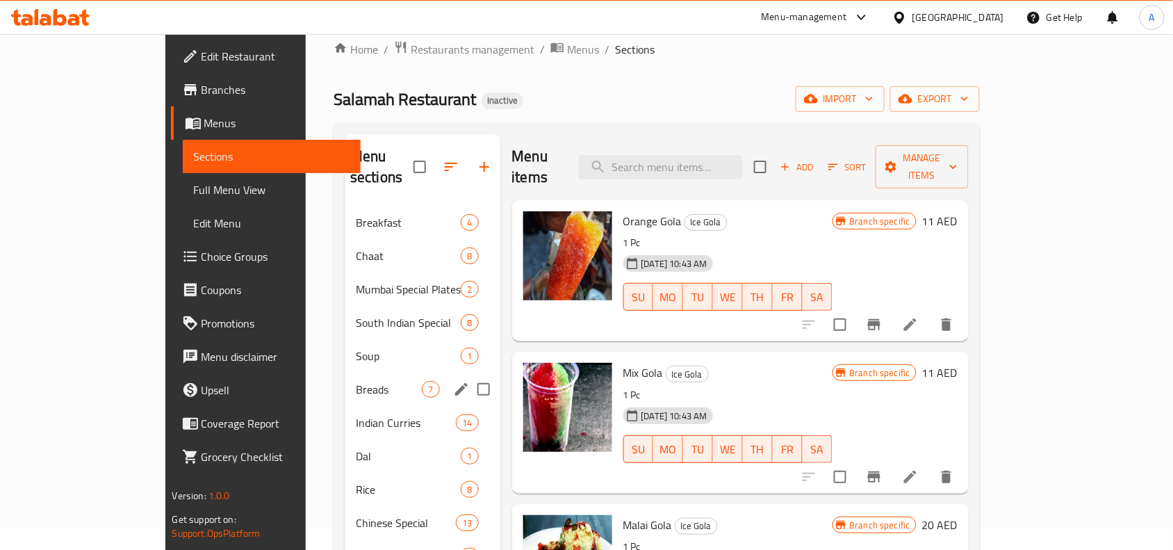
click at [345, 373] on div "Breads 7" at bounding box center [423, 389] width 156 height 33
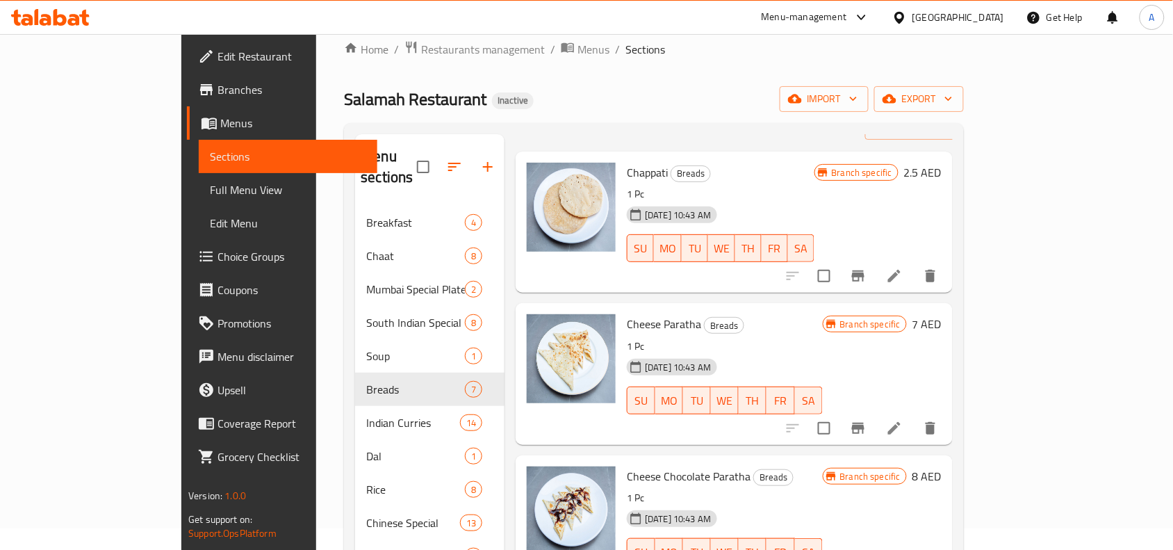
scroll to position [87, 0]
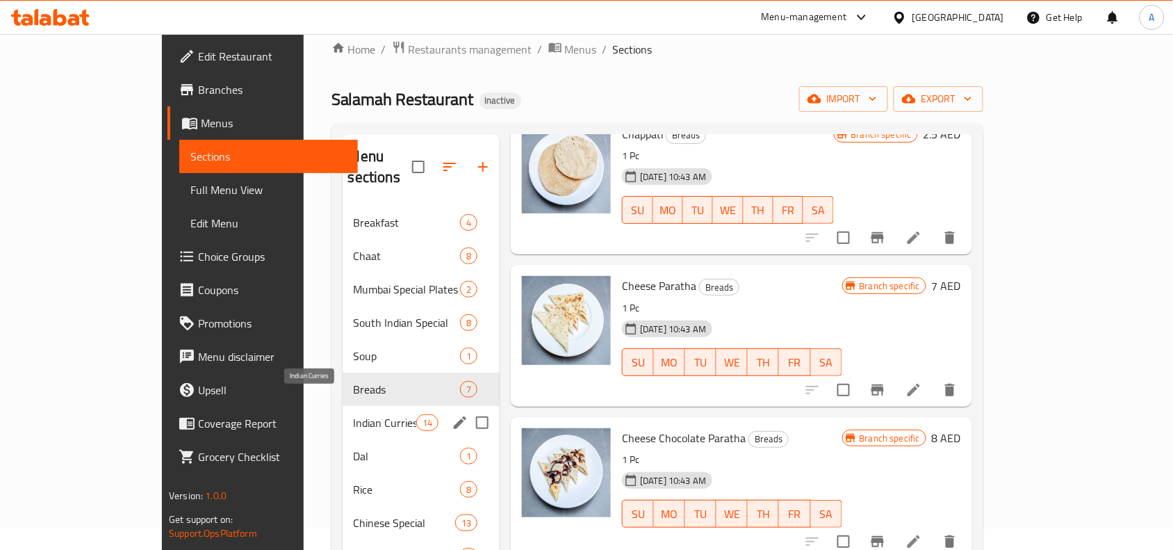
click at [354, 414] on span "Indian Curries" at bounding box center [385, 422] width 63 height 17
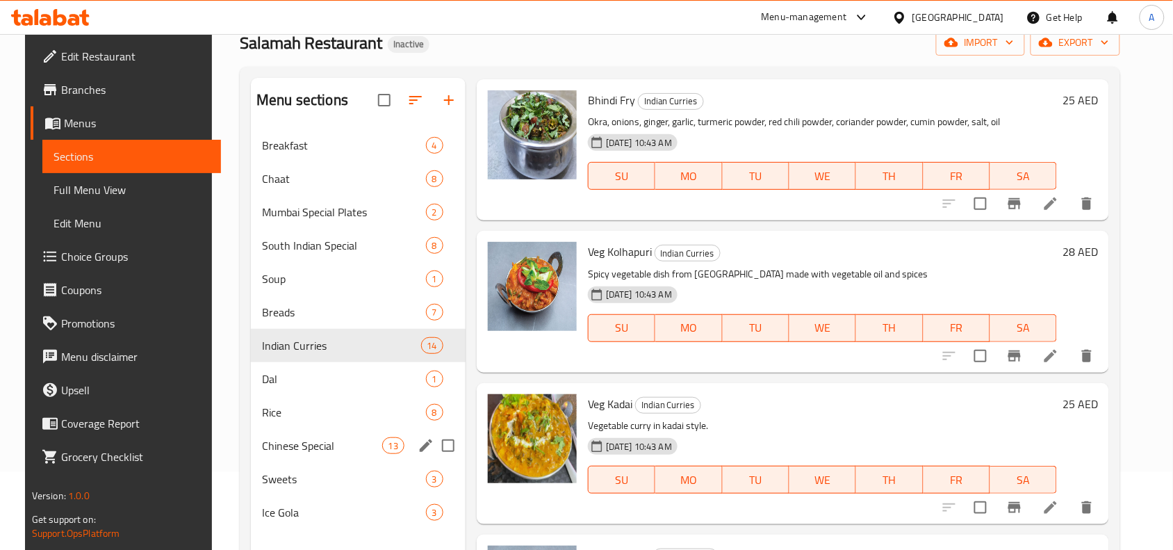
scroll to position [108, 0]
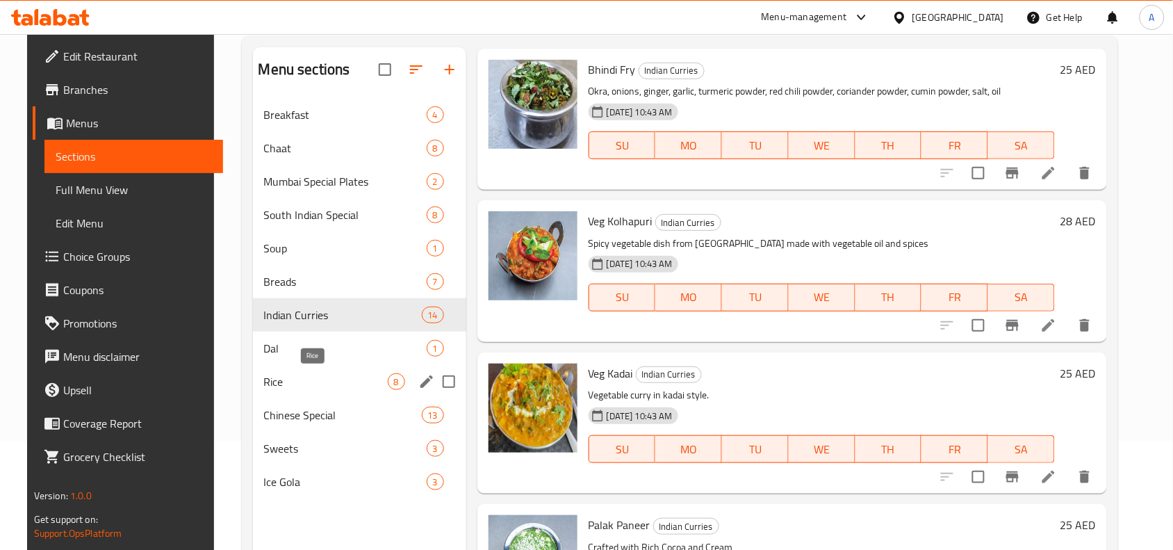
click at [348, 360] on div "Dal 1" at bounding box center [359, 348] width 213 height 33
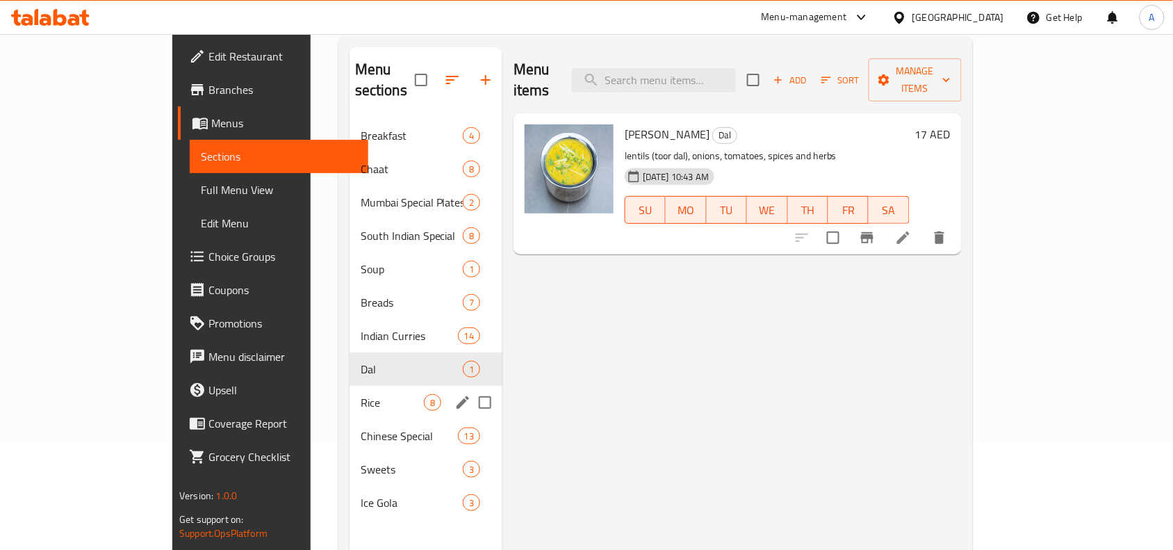
click at [361, 394] on span "Rice" at bounding box center [392, 402] width 63 height 17
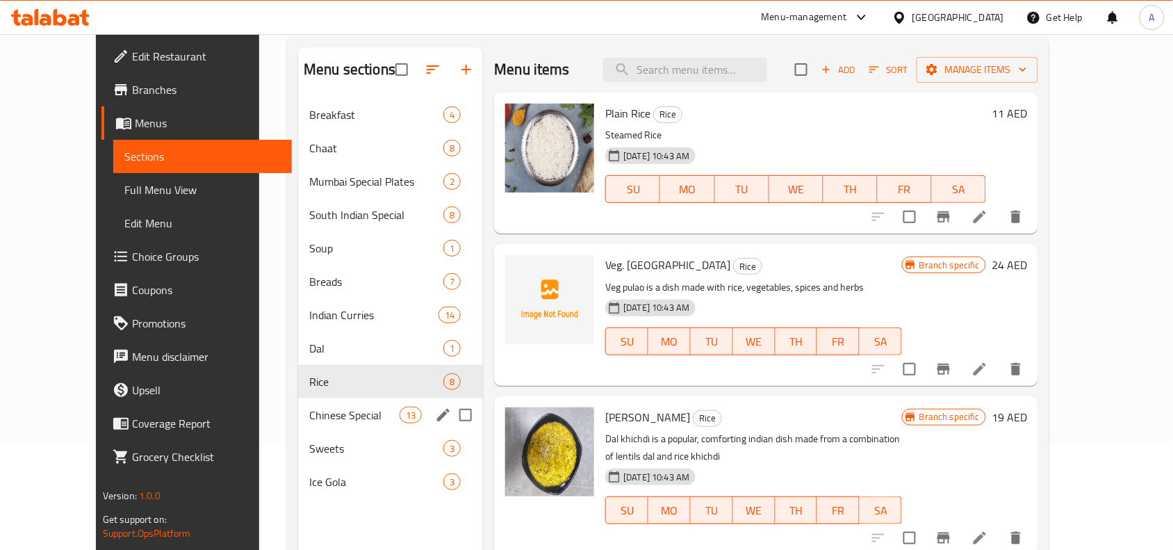
click at [329, 427] on div "Chinese Special 13" at bounding box center [390, 414] width 185 height 33
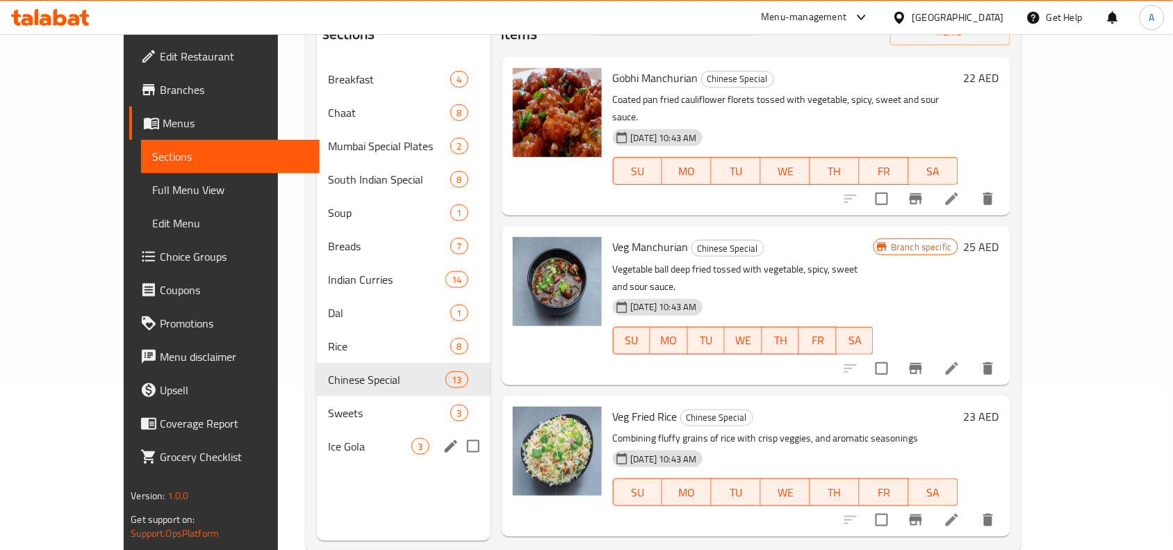
scroll to position [195, 0]
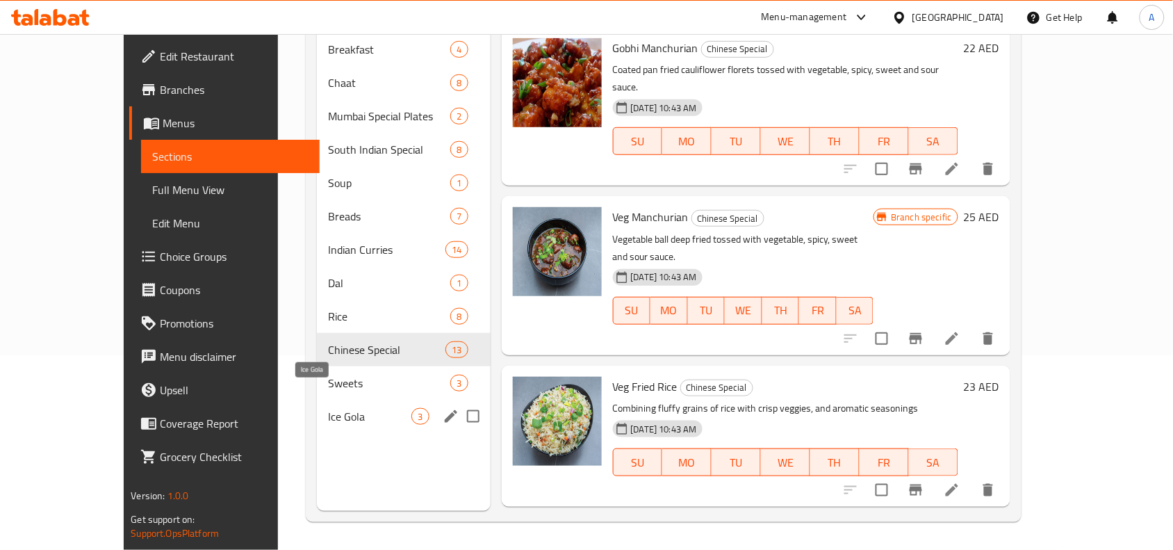
click at [328, 375] on span "Sweets" at bounding box center [389, 383] width 122 height 17
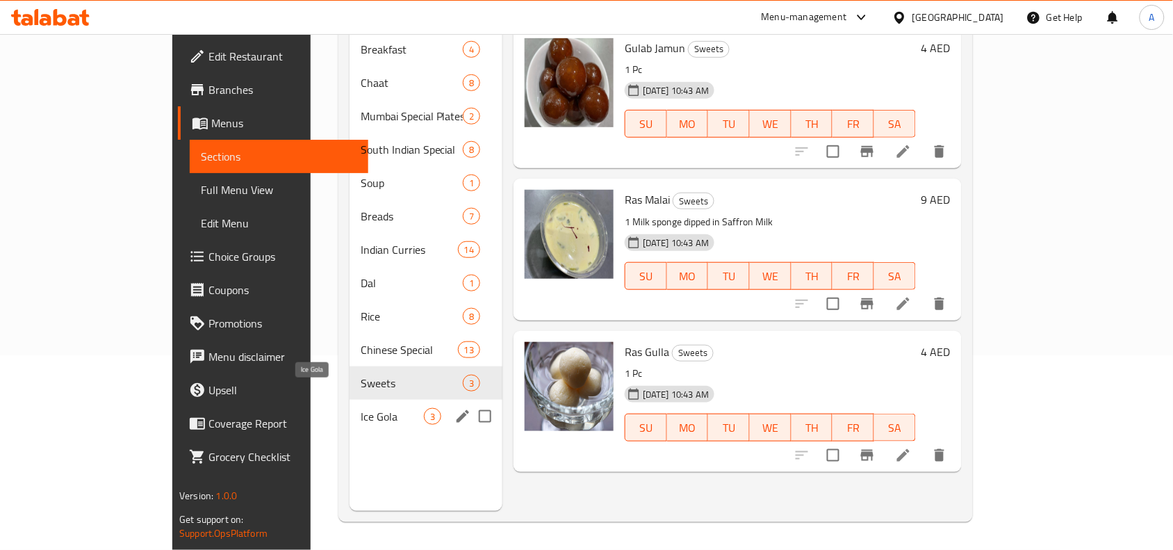
click at [361, 408] on span "Ice Gola" at bounding box center [392, 416] width 63 height 17
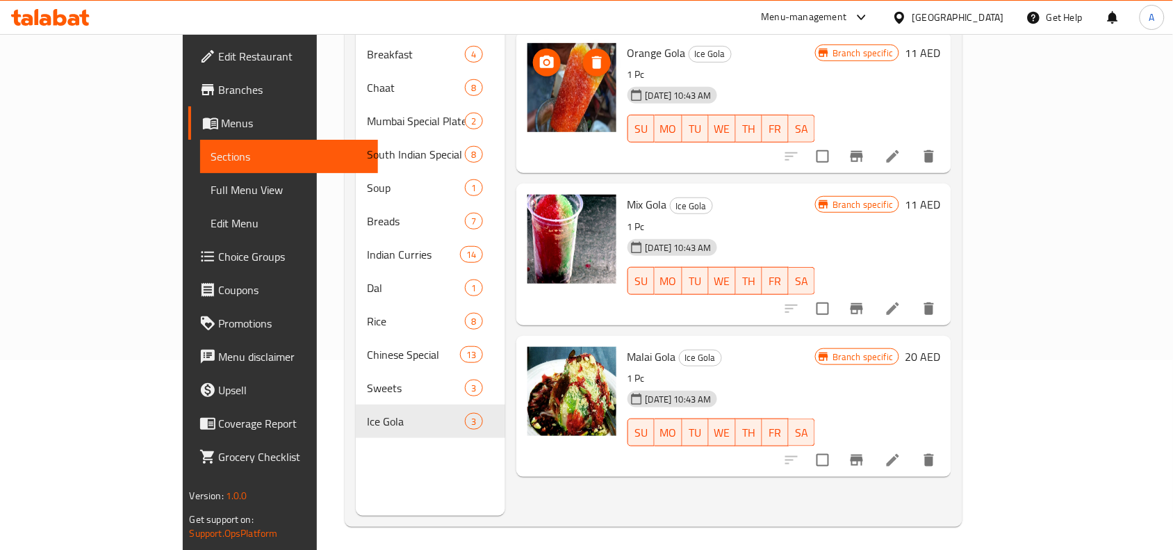
scroll to position [195, 0]
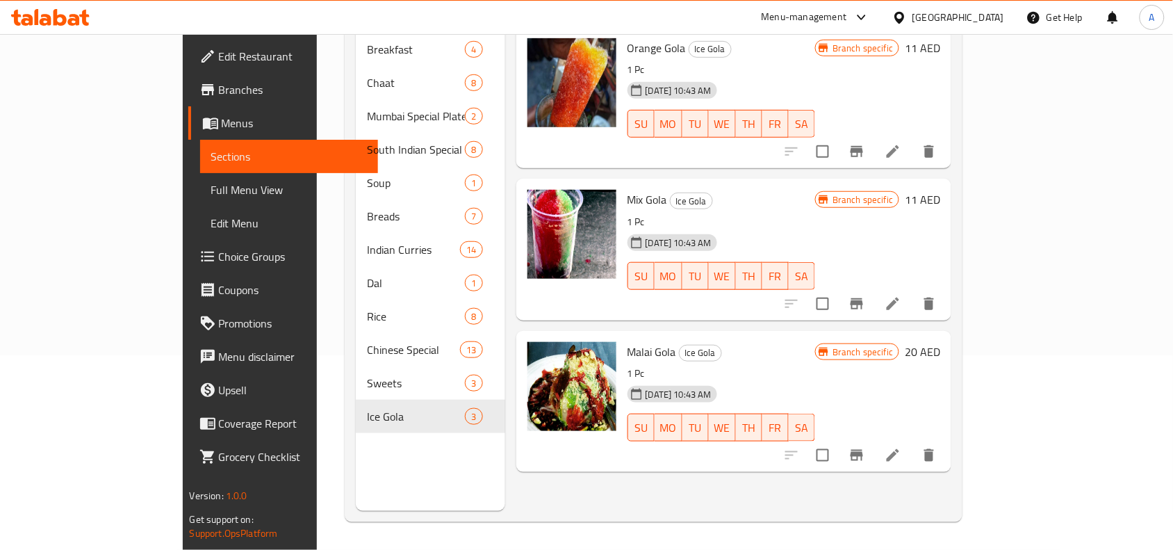
click at [211, 188] on span "Full Menu View" at bounding box center [289, 189] width 156 height 17
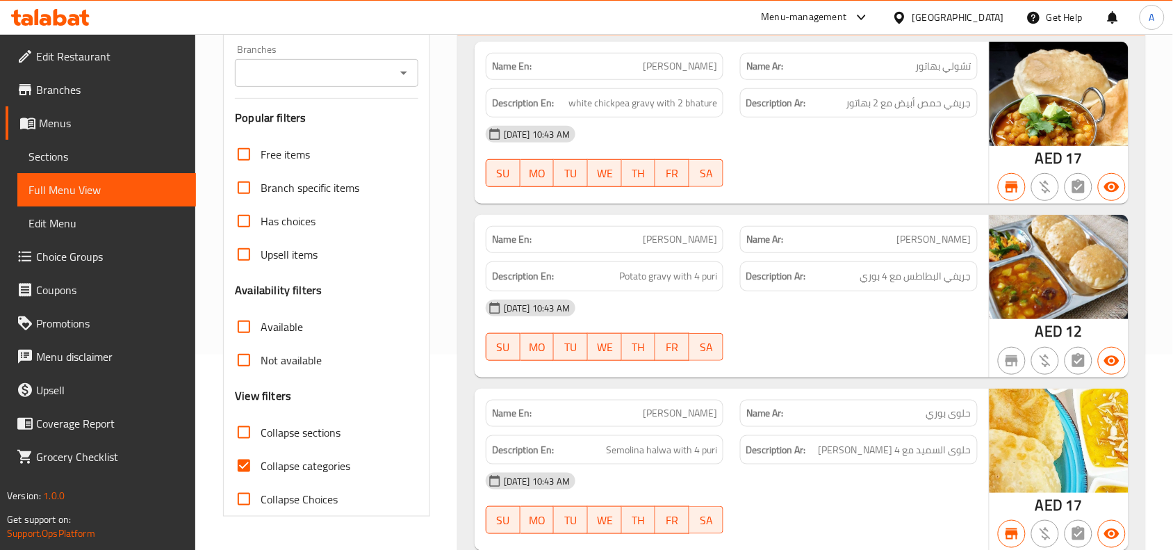
click at [394, 78] on div at bounding box center [403, 72] width 18 height 19
click at [397, 75] on icon "Open" at bounding box center [403, 73] width 17 height 17
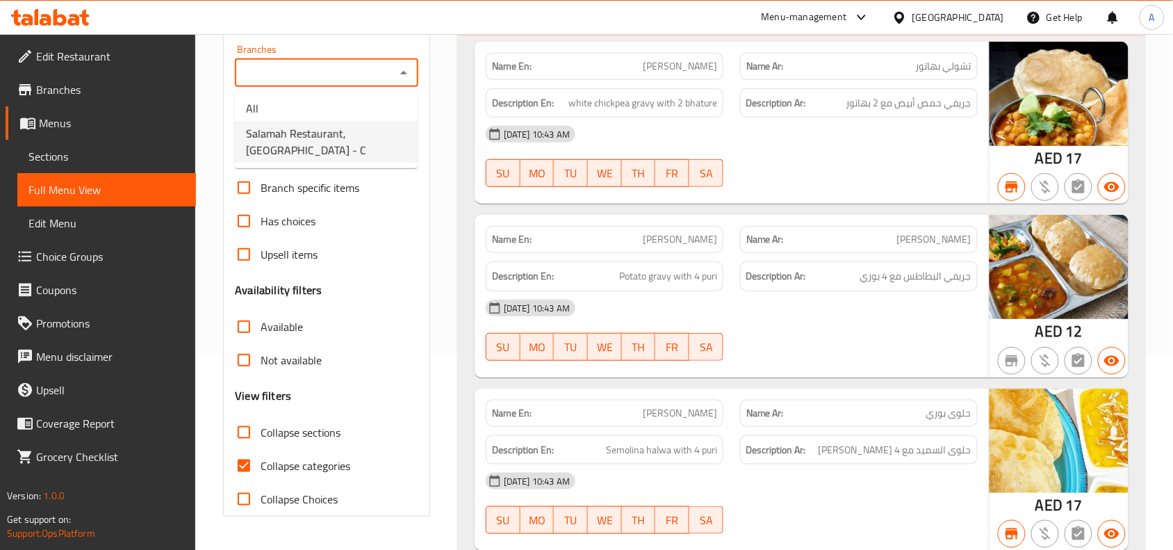
click at [343, 131] on span "Salamah Restaurant, [GEOGRAPHIC_DATA] - C" at bounding box center [326, 141] width 161 height 33
type input "Salamah Restaurant, [GEOGRAPHIC_DATA] - C"
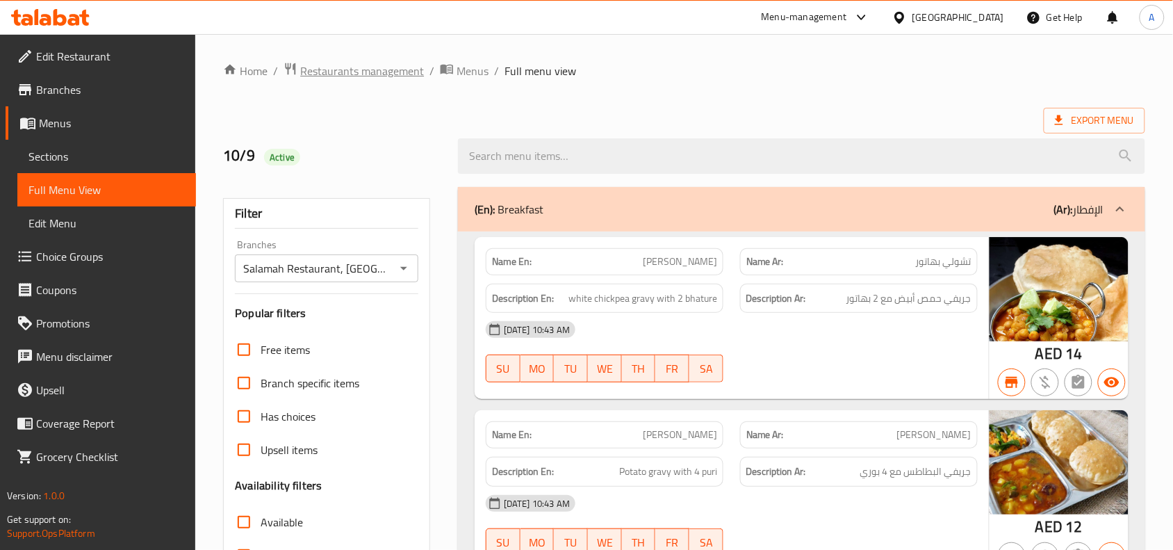
click at [363, 63] on span "Restaurants management" at bounding box center [362, 71] width 124 height 17
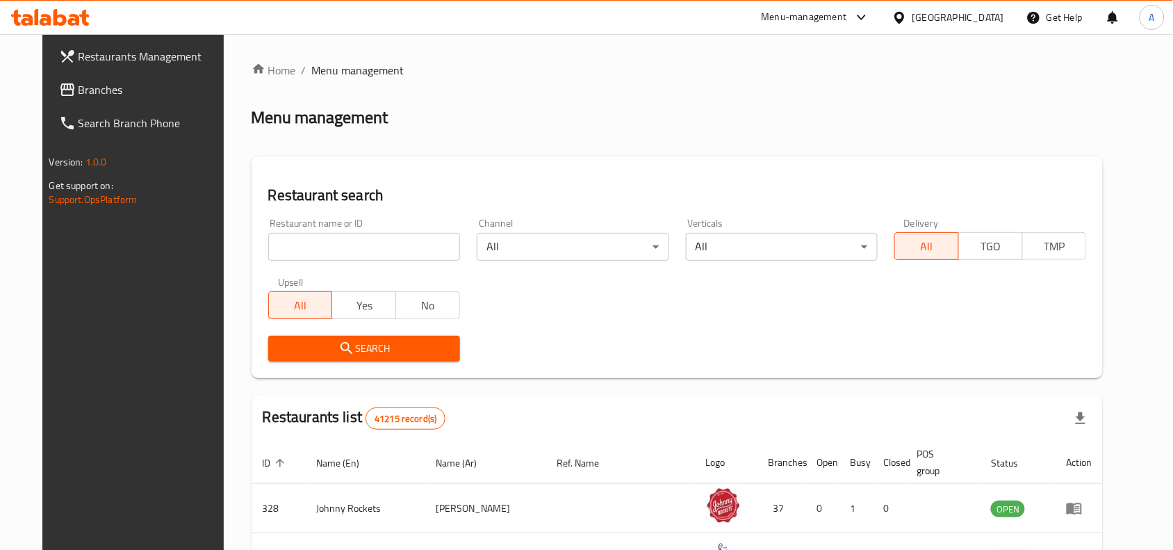
click at [95, 88] on span "Branches" at bounding box center [153, 89] width 149 height 17
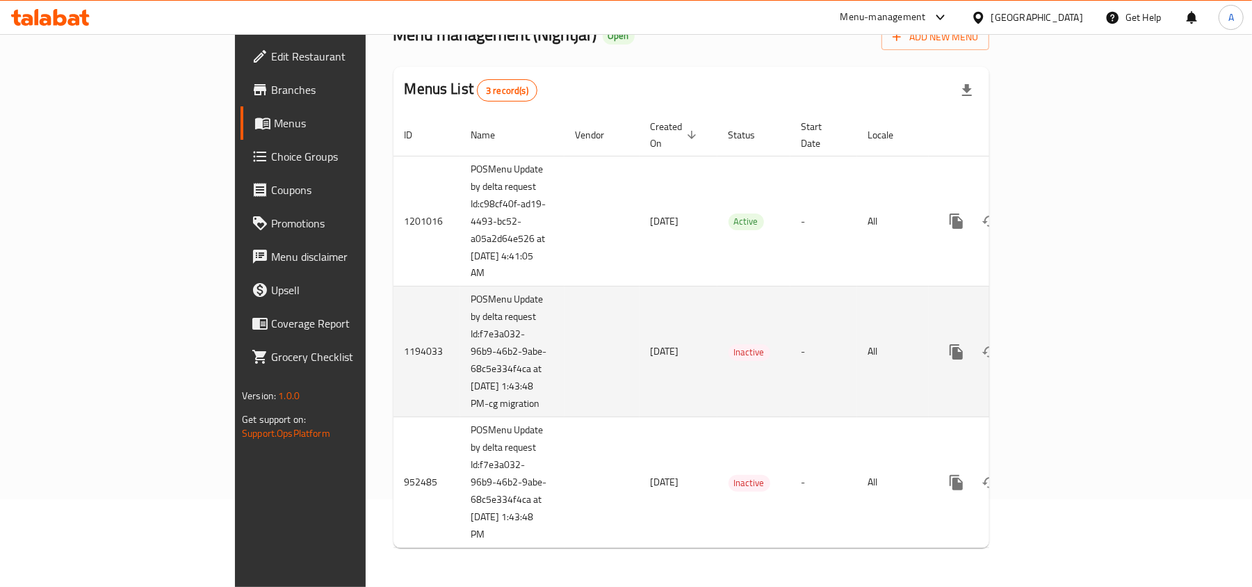
scroll to position [92, 0]
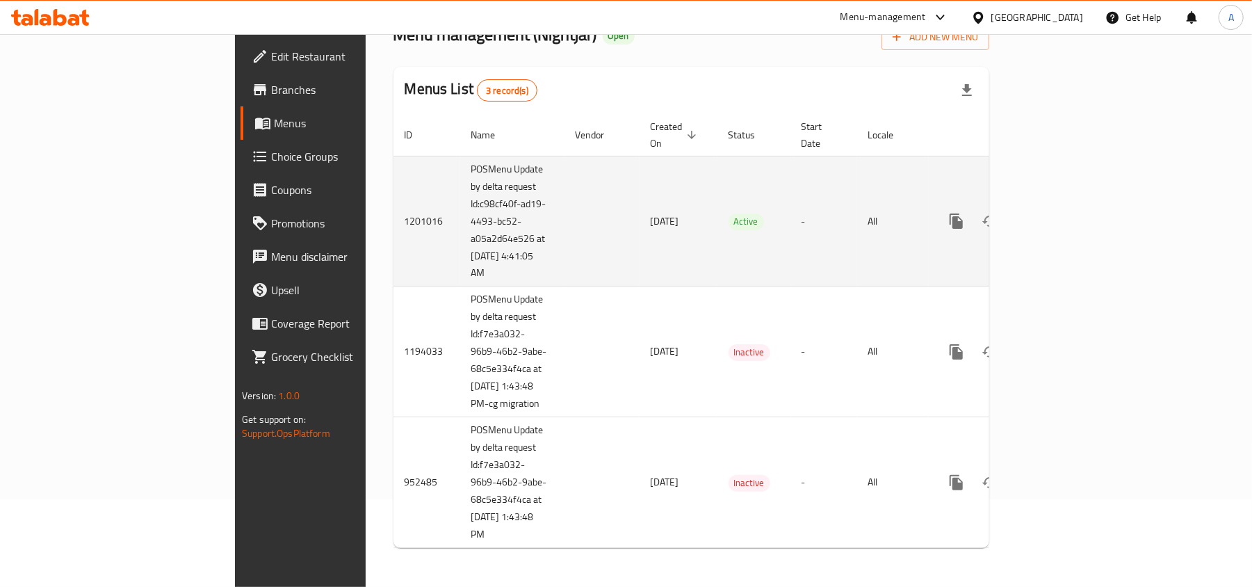
click at [460, 196] on td "POSMenu Update by delta request Id:c98cf40f-ad19-4493-bc52-a05a2d64e526 at [DAT…" at bounding box center [512, 221] width 104 height 131
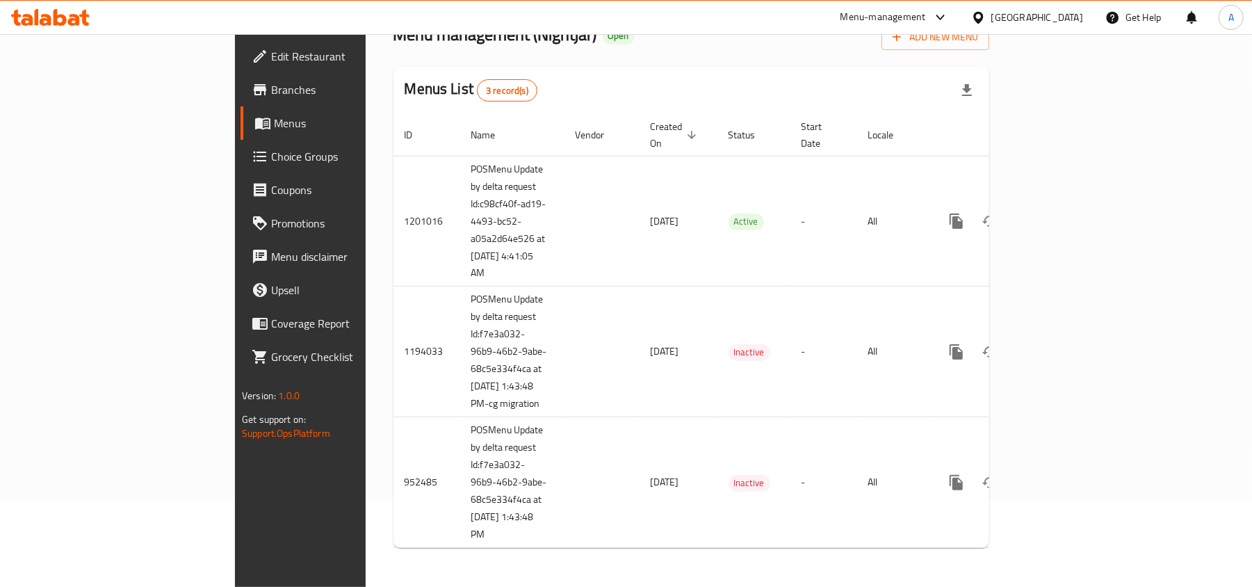
click at [567, 90] on div "Menus List 3 record(s)" at bounding box center [691, 90] width 596 height 47
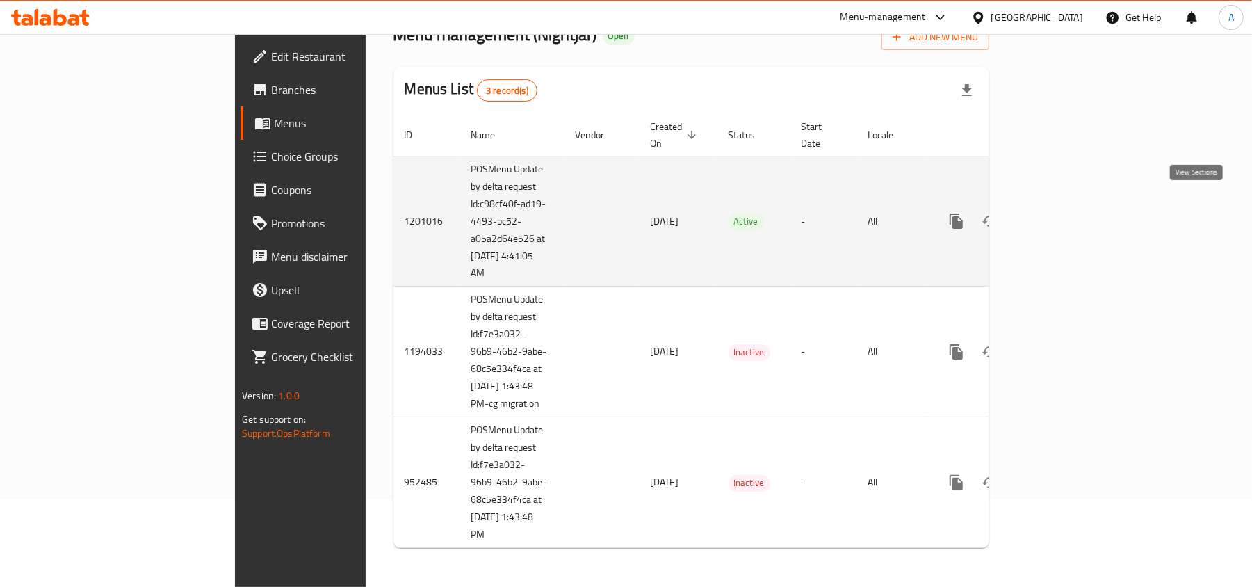
click at [1063, 215] on icon "enhanced table" at bounding box center [1056, 221] width 13 height 13
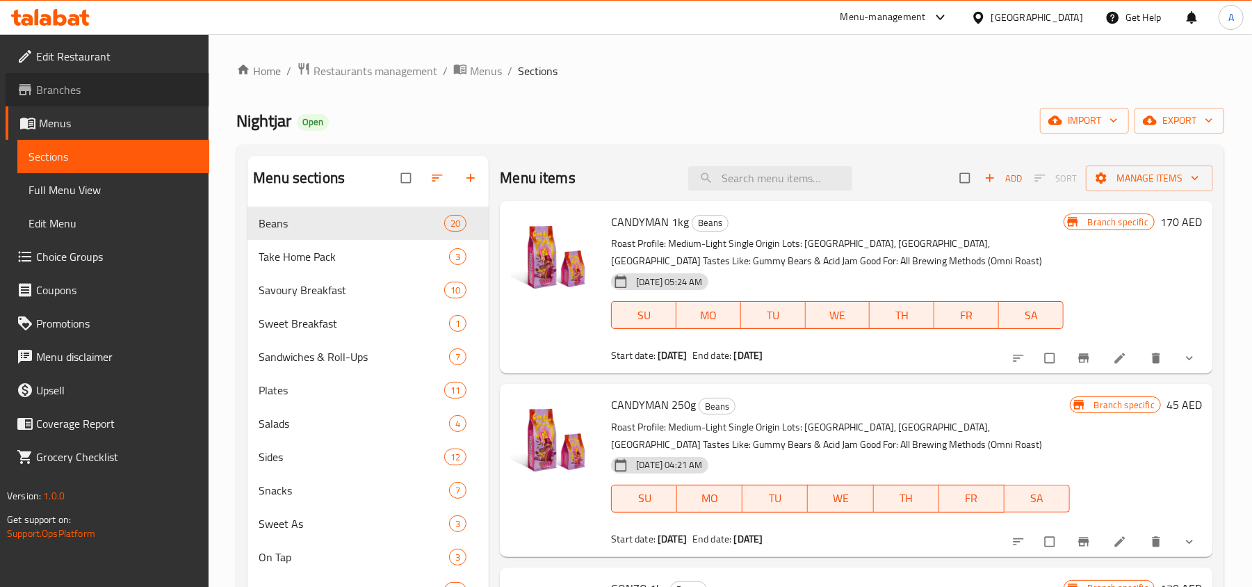
click at [82, 87] on span "Branches" at bounding box center [117, 89] width 162 height 17
